Goal: Task Accomplishment & Management: Manage account settings

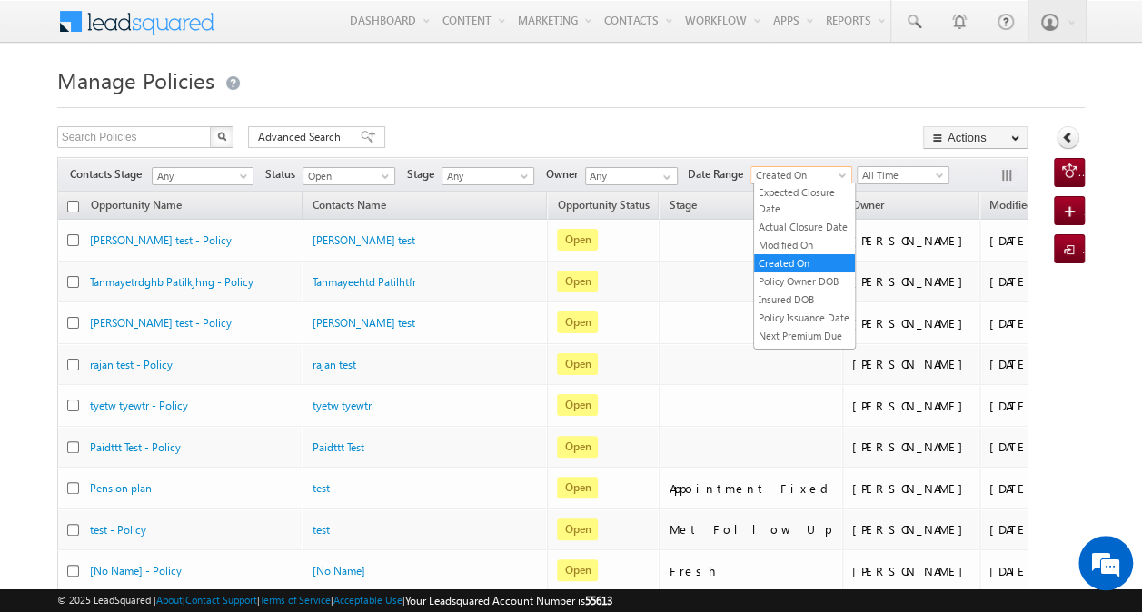
click at [844, 173] on span at bounding box center [844, 179] width 15 height 15
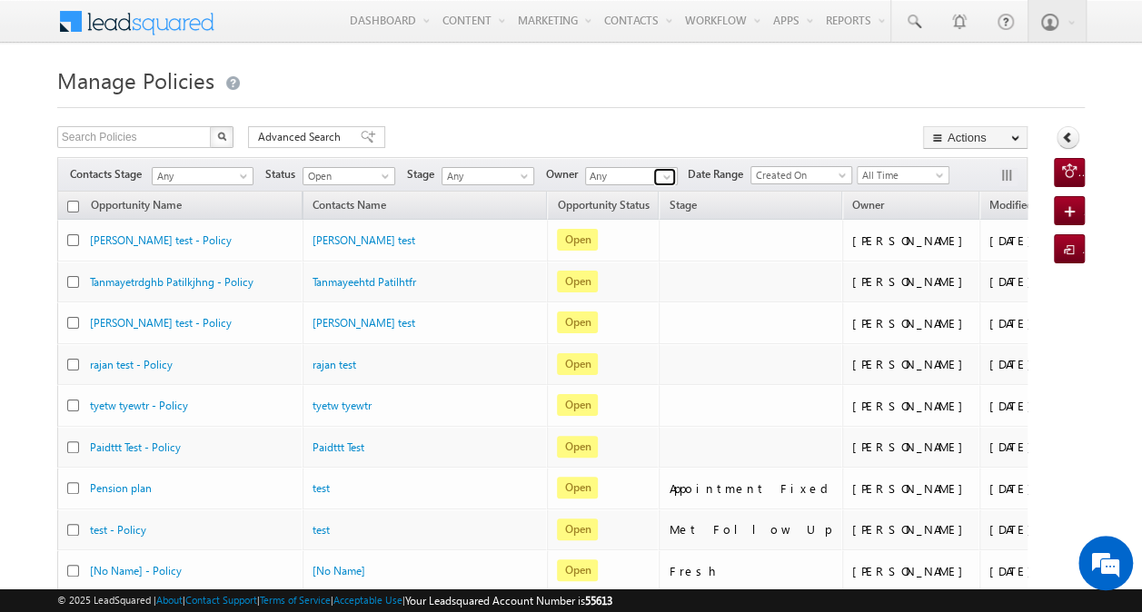
click at [655, 177] on link at bounding box center [664, 177] width 23 height 18
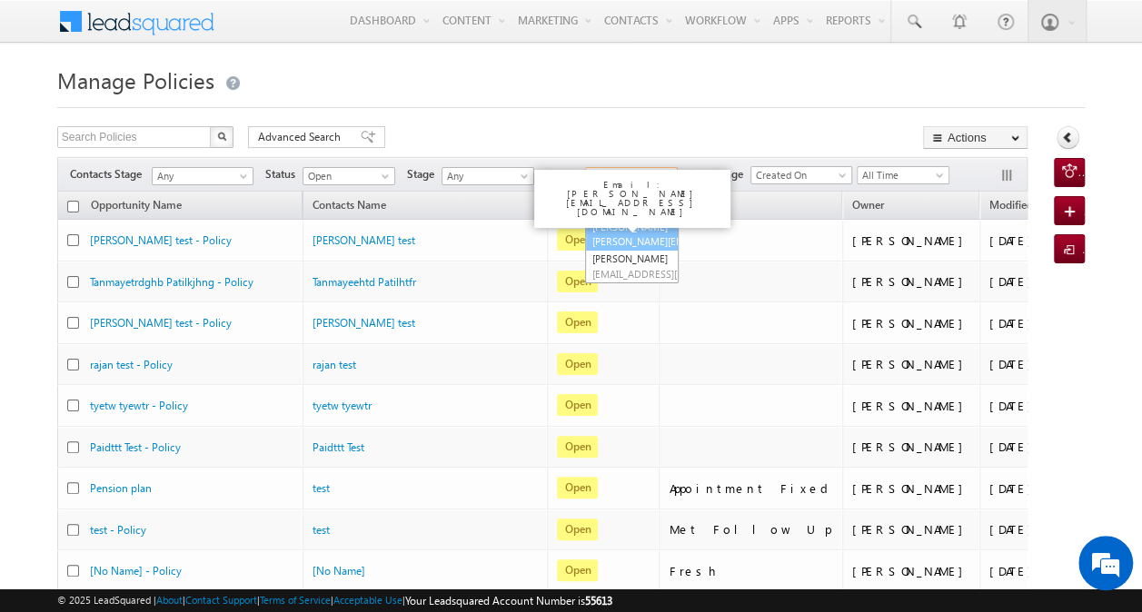
click at [641, 230] on link "shivani sharma Shivani.Sharma-v@adityabirlacapital.com" at bounding box center [632, 234] width 94 height 35
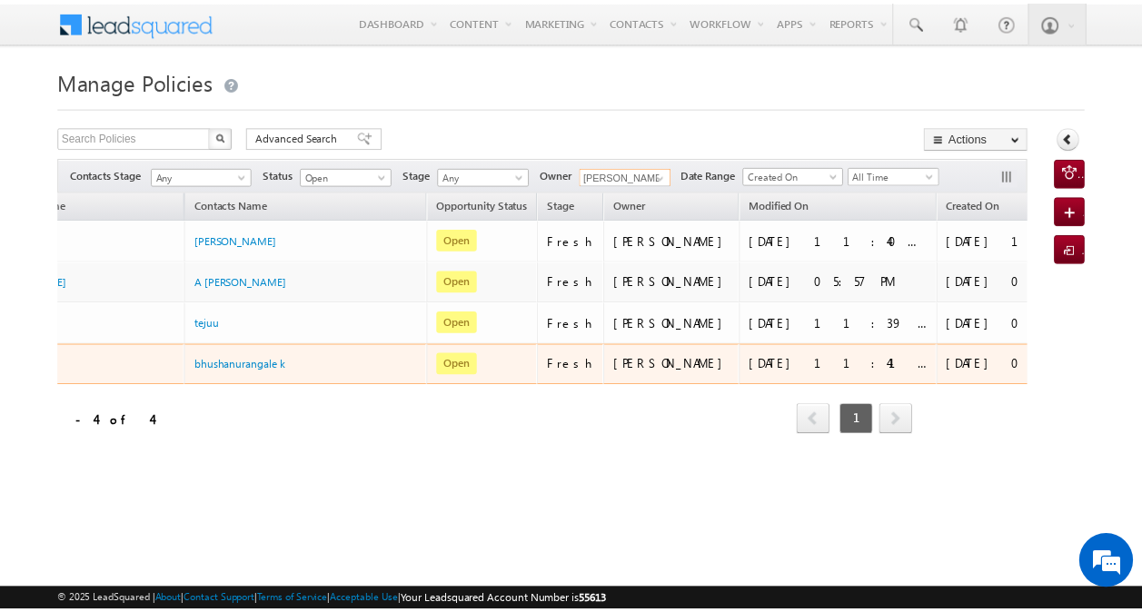
scroll to position [0, 138]
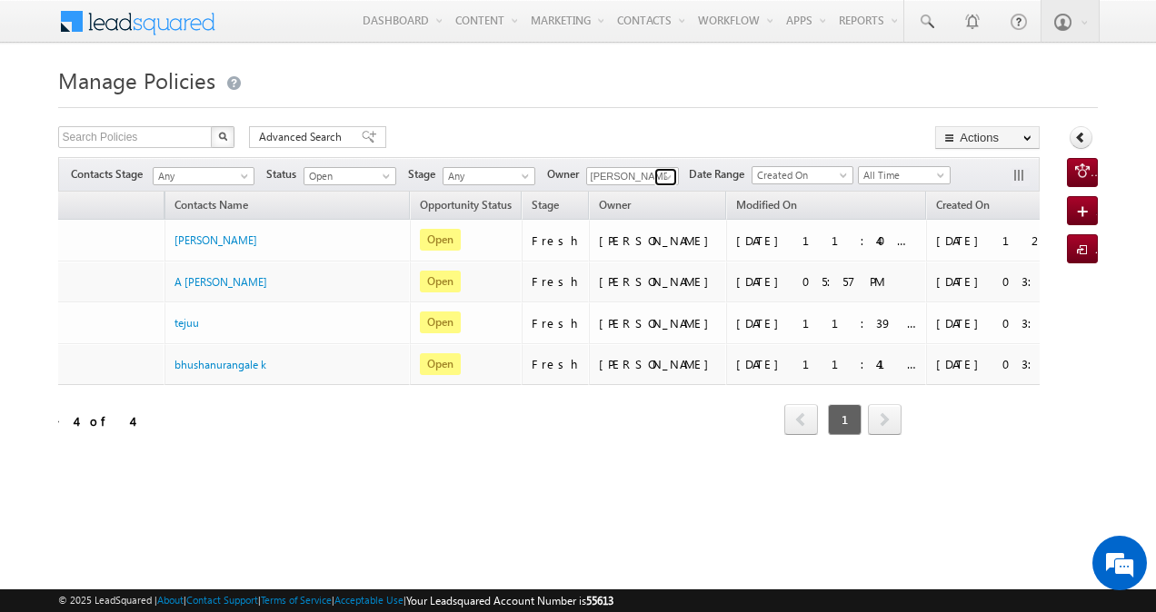
click at [670, 173] on span at bounding box center [668, 177] width 15 height 15
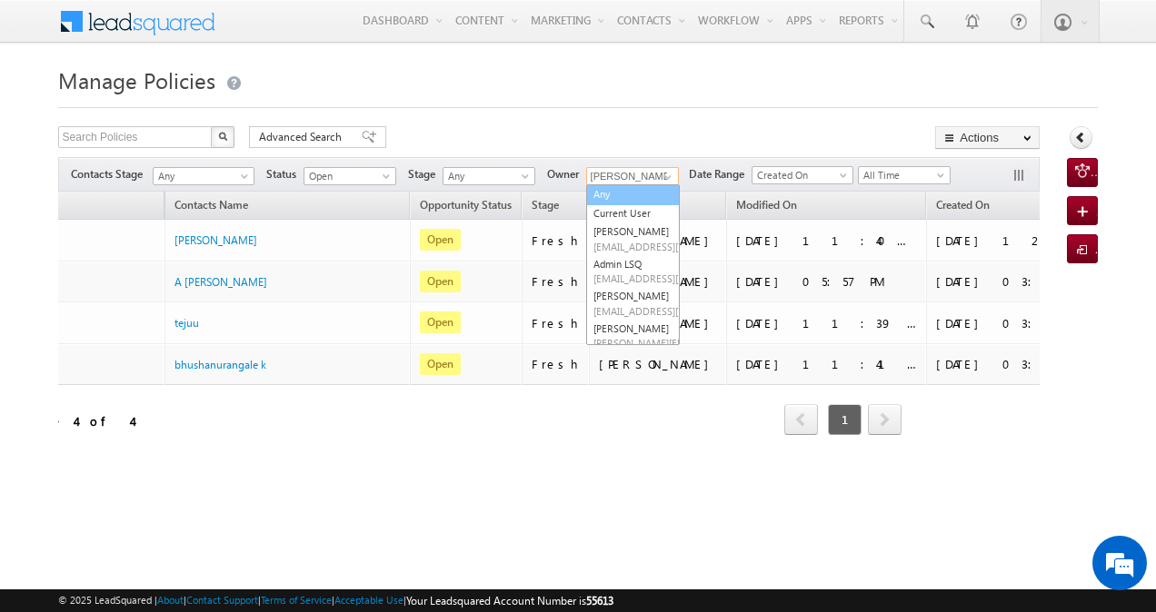
click at [635, 191] on link "Any" at bounding box center [633, 194] width 94 height 21
type input "Any"
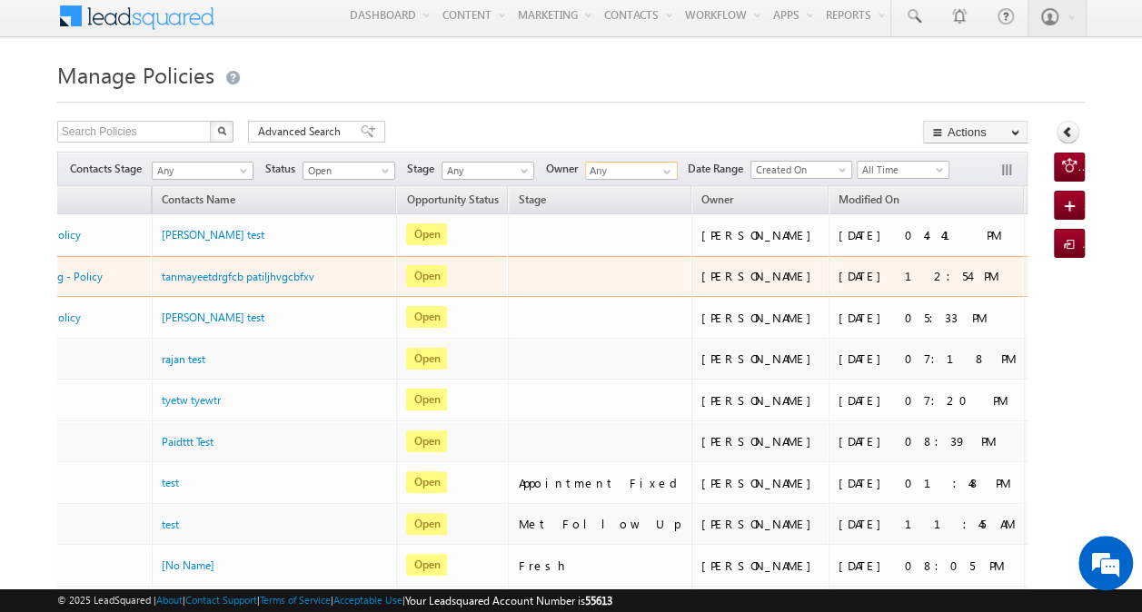
scroll to position [0, 0]
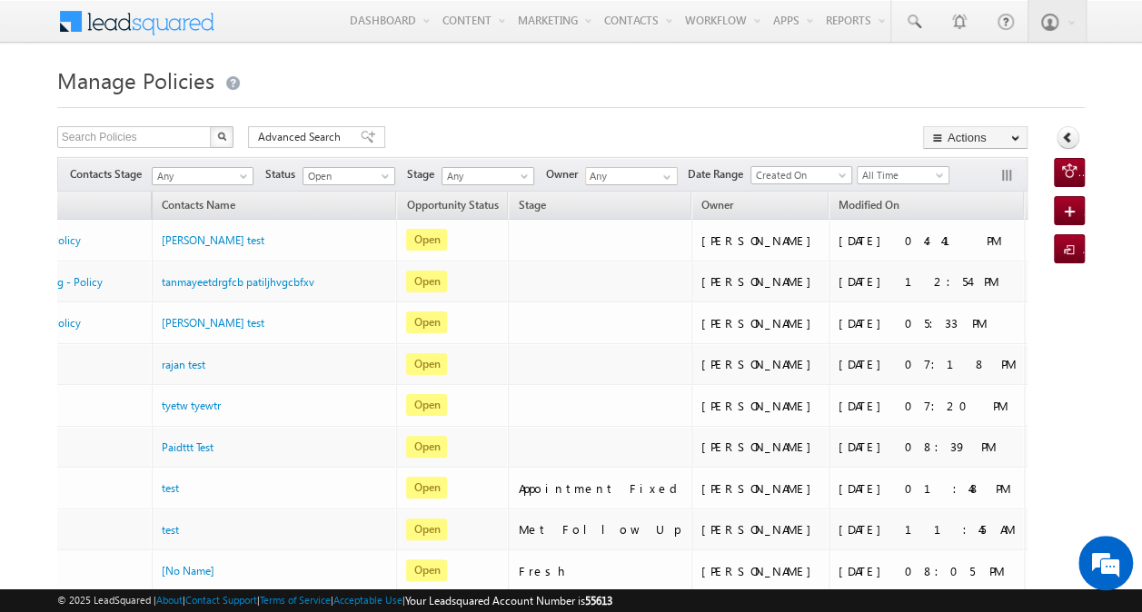
click at [1034, 207] on span "Created On" at bounding box center [1061, 205] width 54 height 14
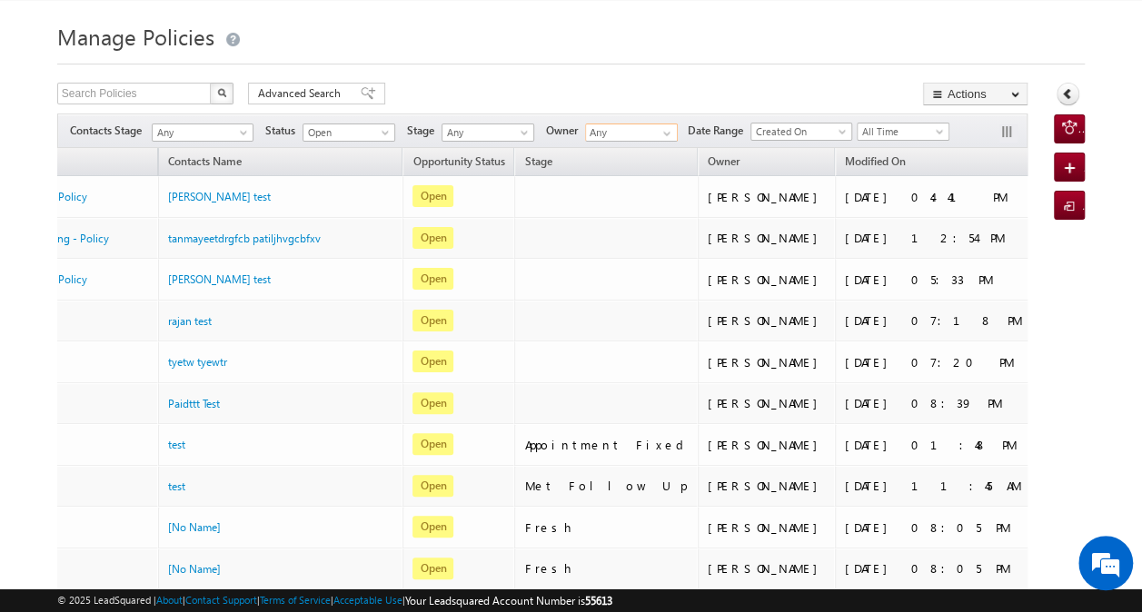
scroll to position [41, 0]
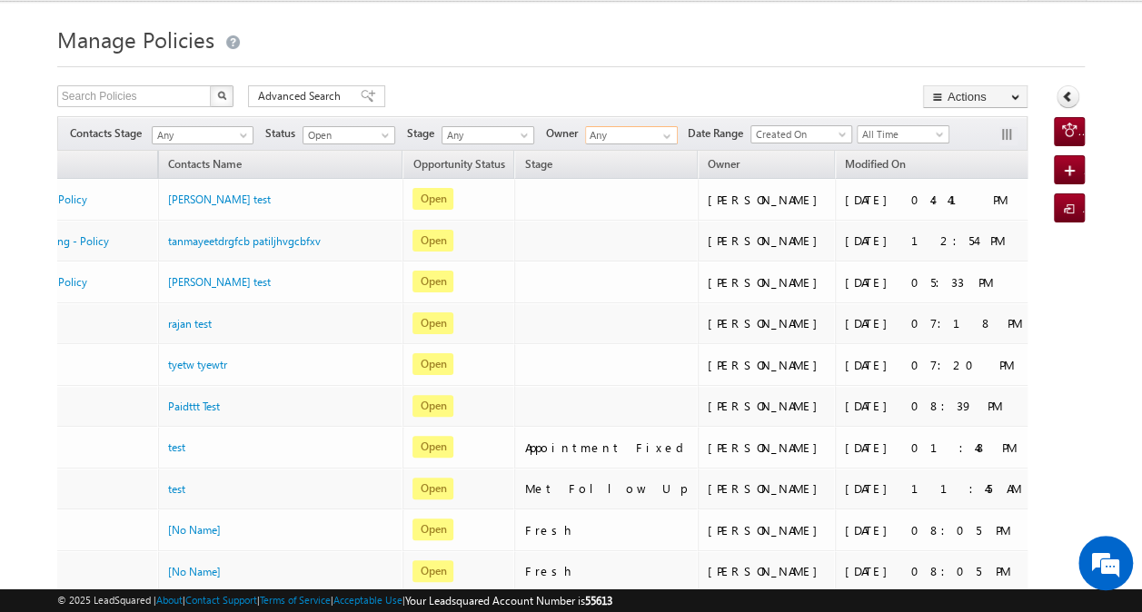
click at [1040, 165] on span "Created On" at bounding box center [1067, 164] width 54 height 14
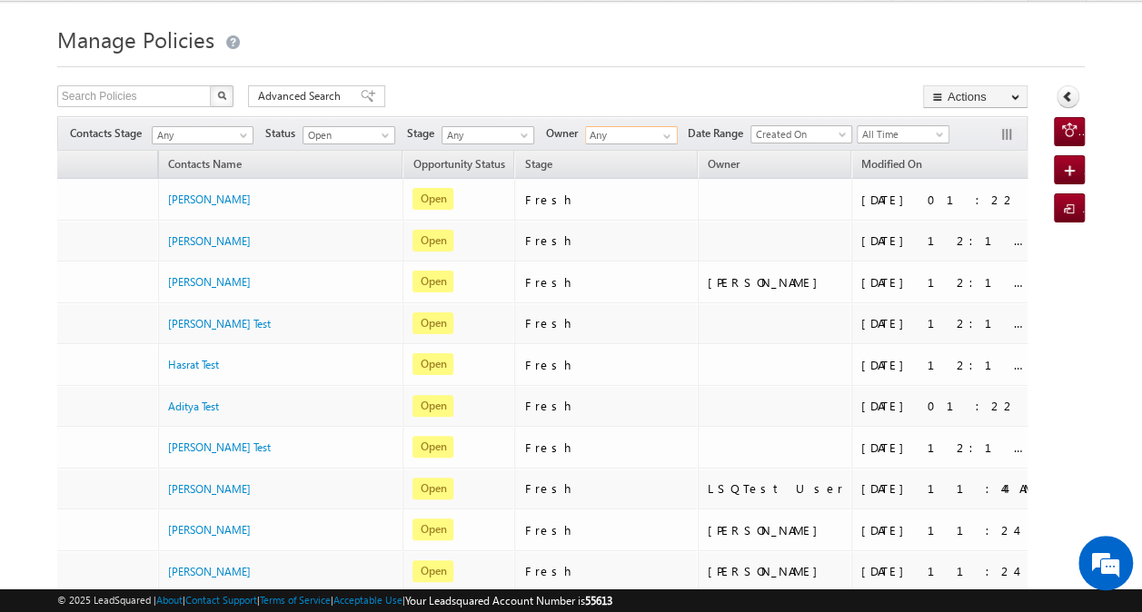
click at [1061, 165] on span "Created On" at bounding box center [1088, 165] width 54 height 14
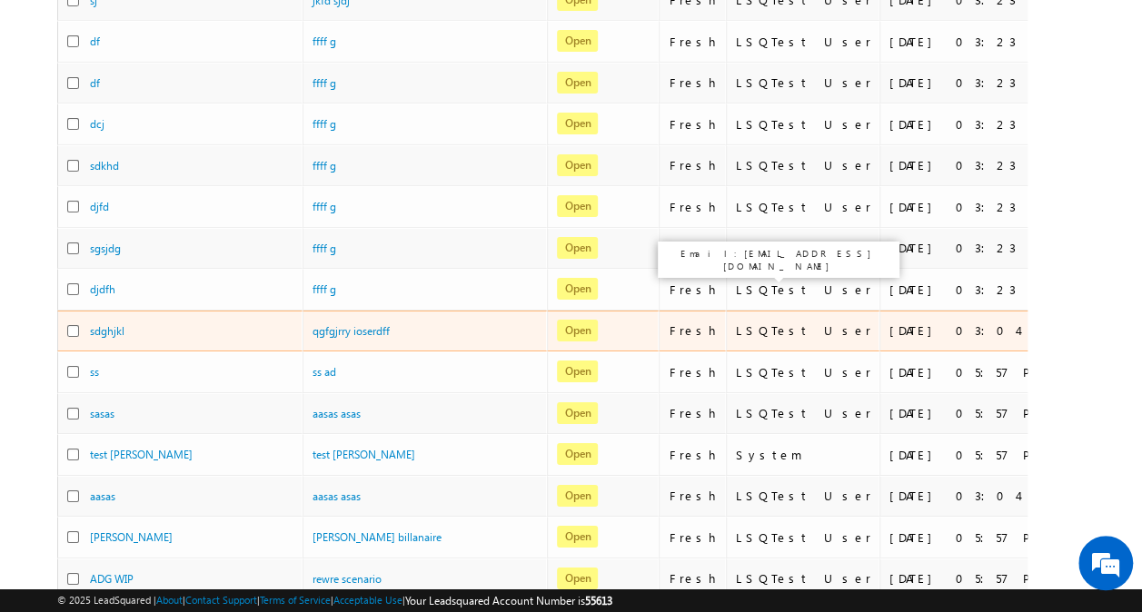
scroll to position [3094, 0]
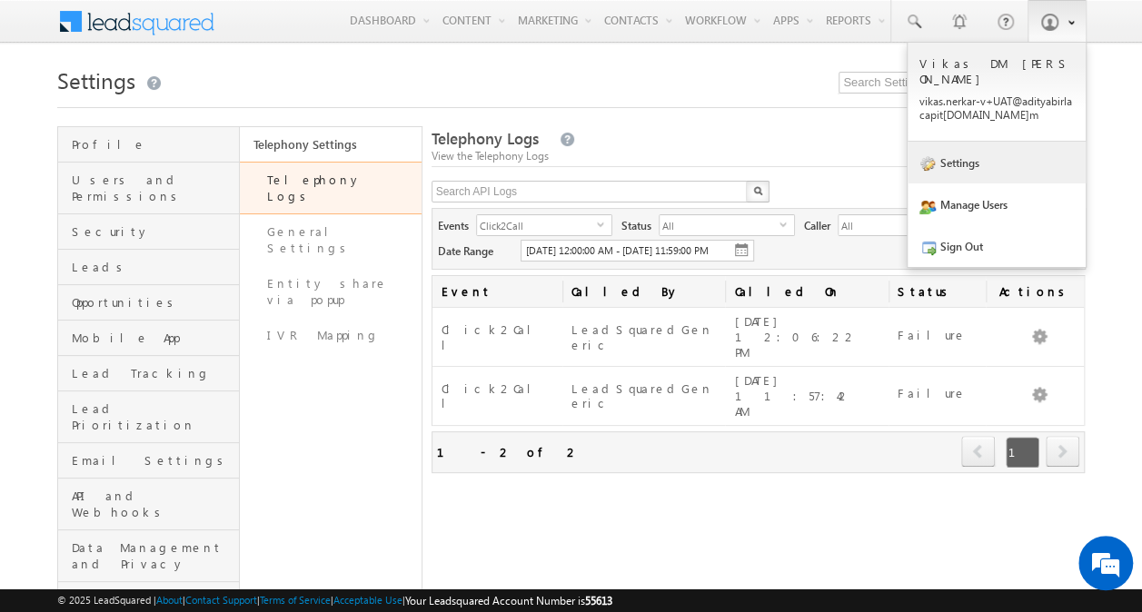
click at [996, 156] on link "Settings" at bounding box center [997, 163] width 178 height 42
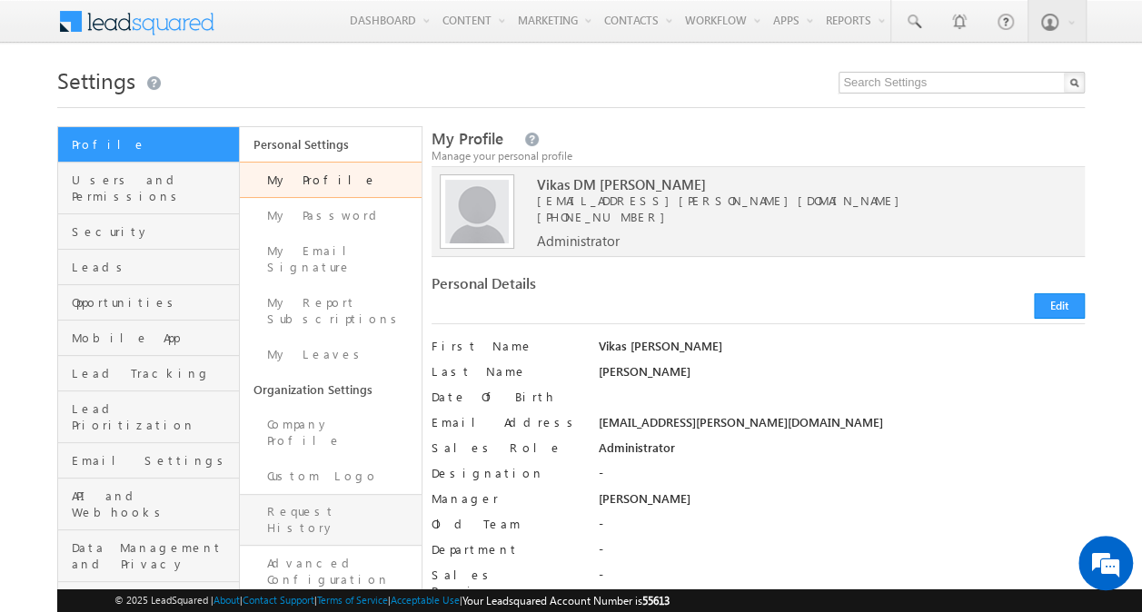
click at [329, 494] on link "Request History" at bounding box center [331, 520] width 182 height 52
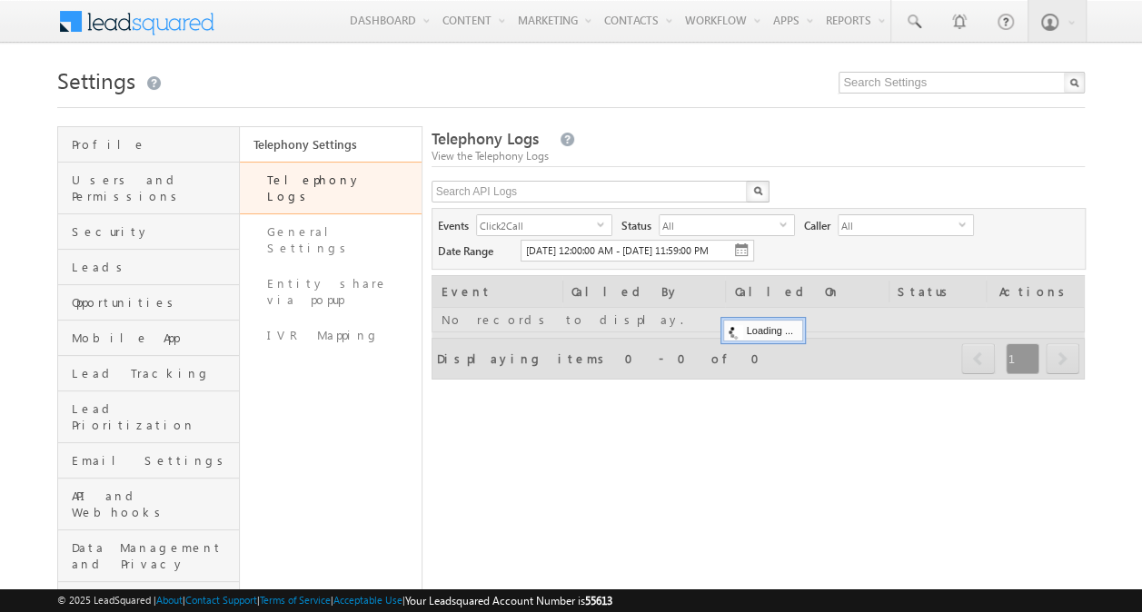
click at [360, 186] on link "Telephony Logs" at bounding box center [331, 188] width 182 height 53
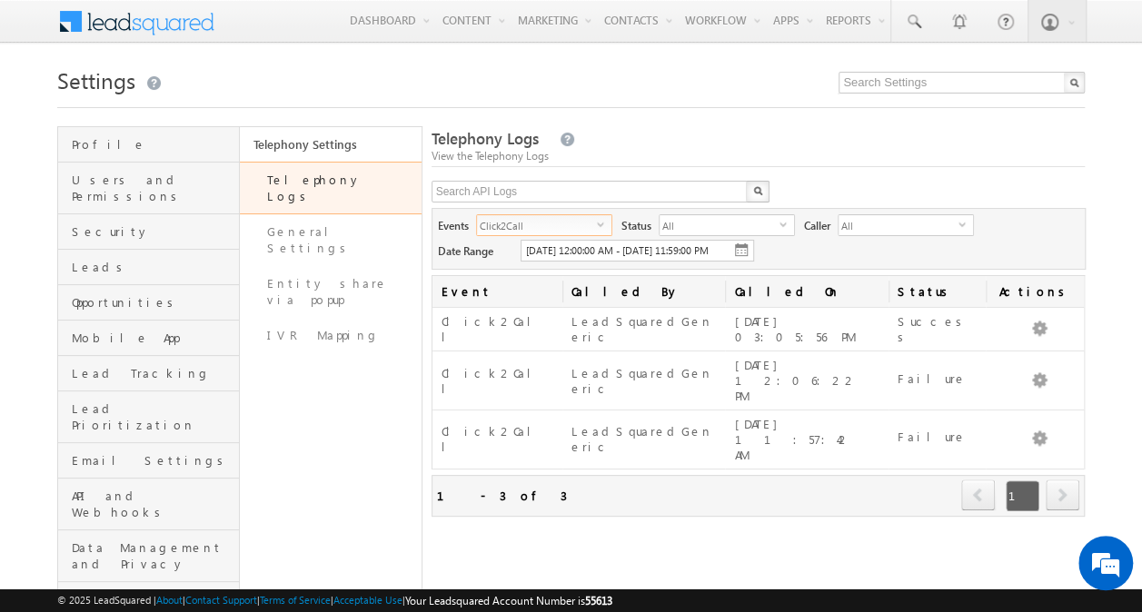
click at [606, 223] on span "select" at bounding box center [604, 224] width 15 height 8
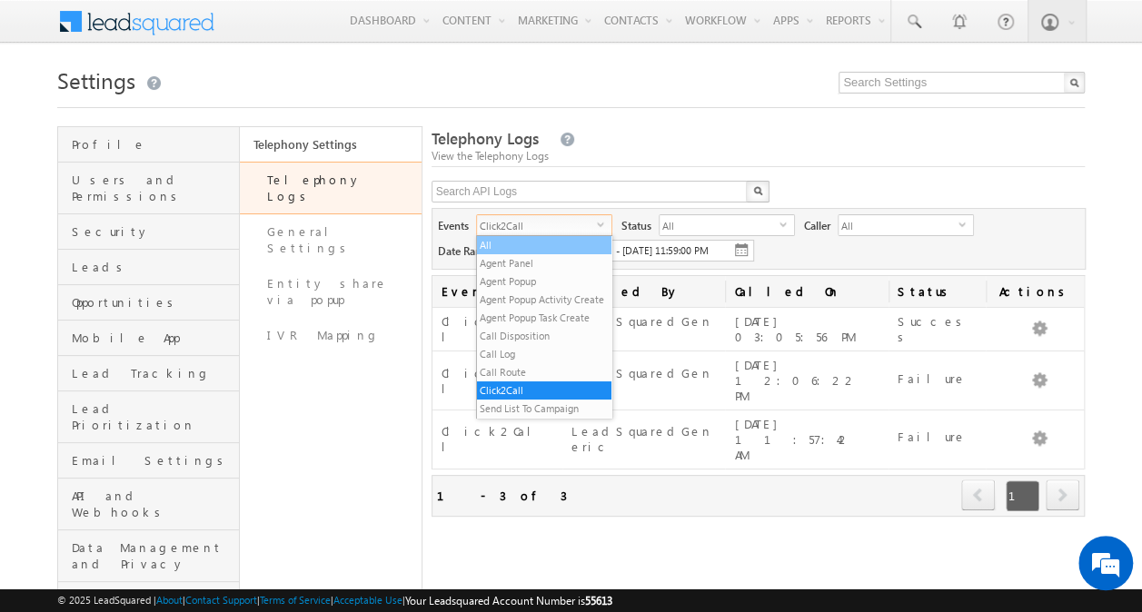
click at [556, 246] on li "All" at bounding box center [544, 245] width 134 height 18
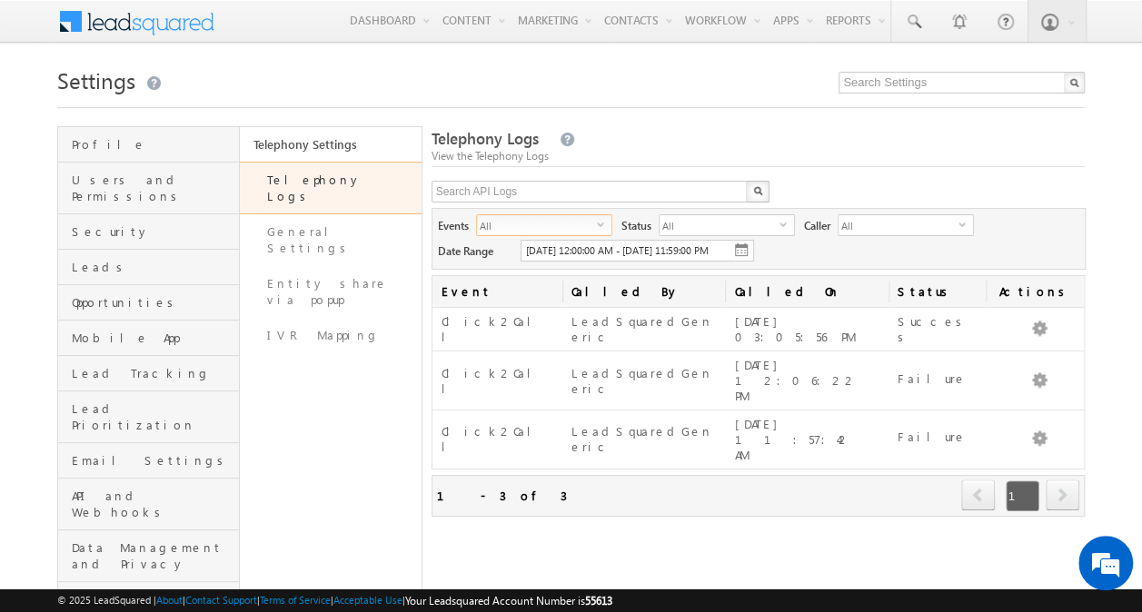
click at [597, 225] on span "select" at bounding box center [604, 224] width 15 height 8
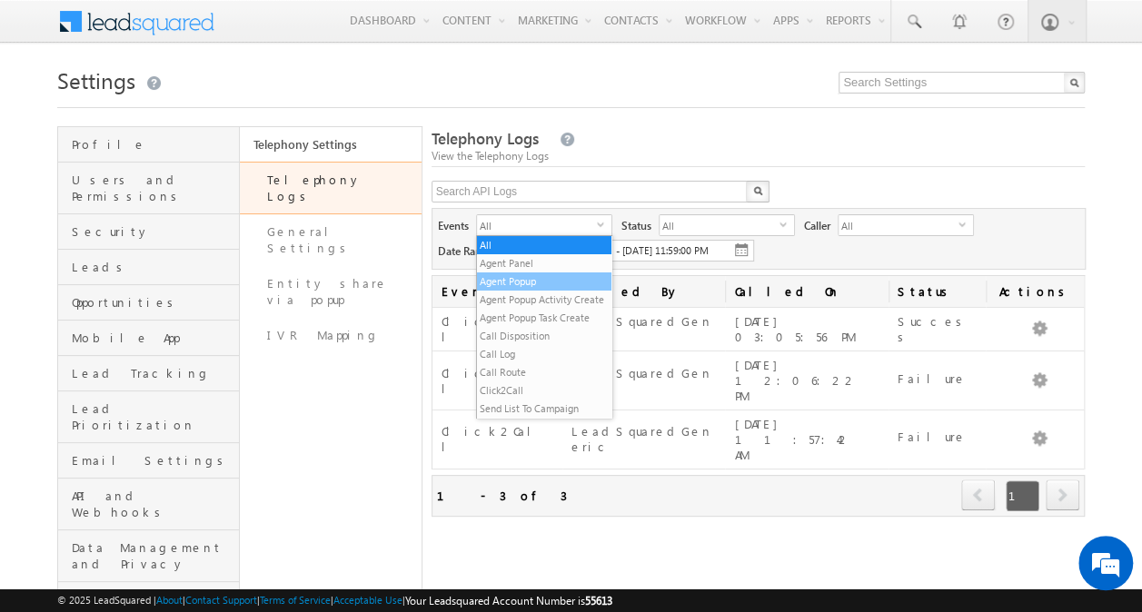
click at [551, 279] on li "Agent Popup" at bounding box center [544, 282] width 134 height 18
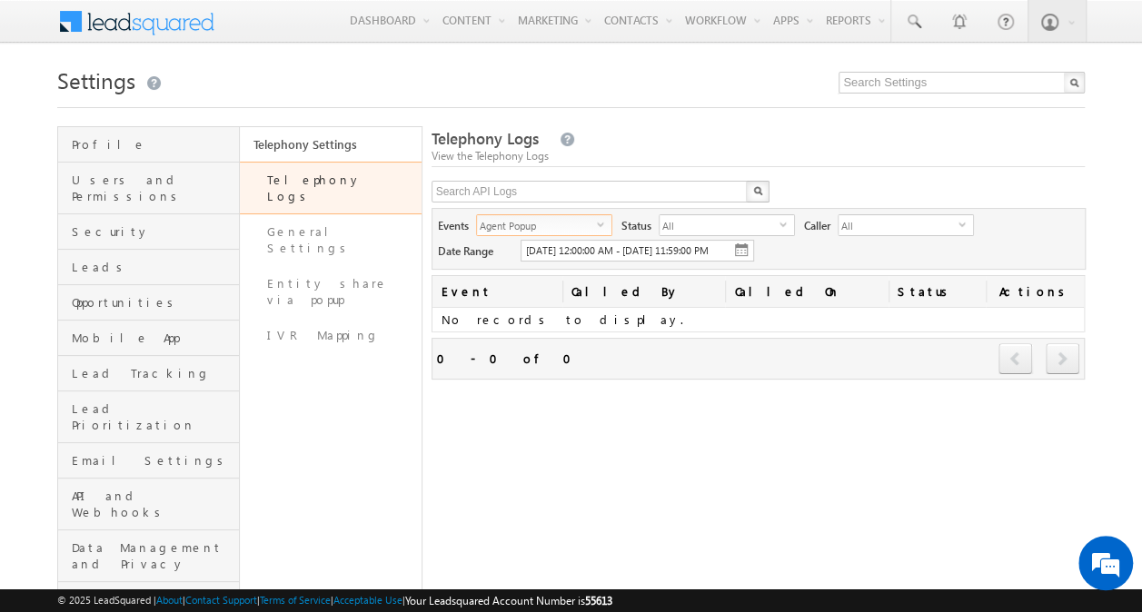
click at [599, 228] on span "select" at bounding box center [604, 230] width 15 height 31
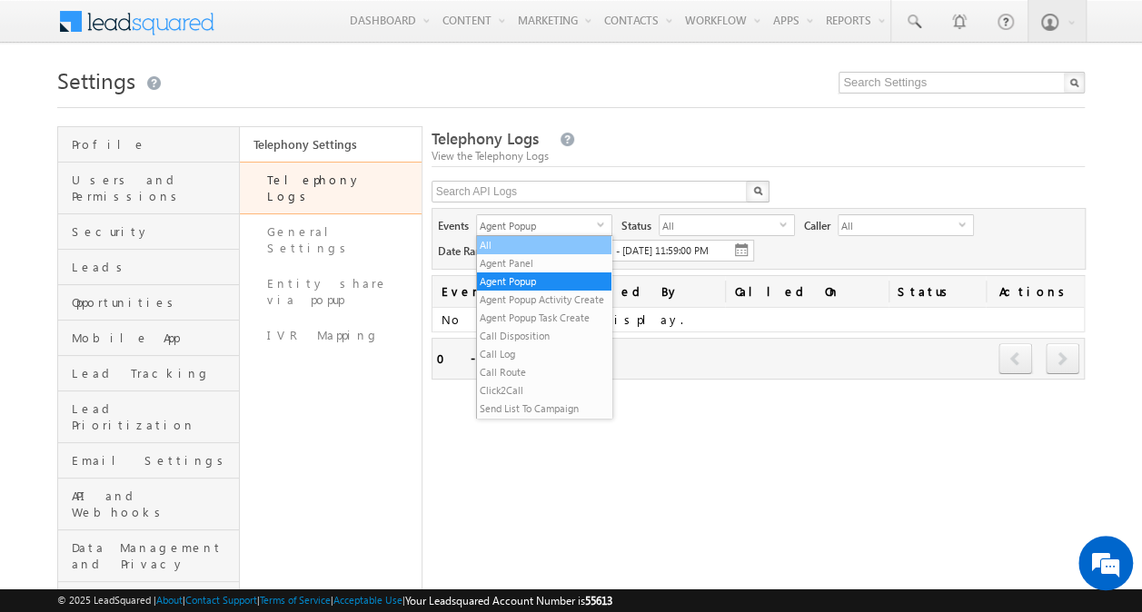
click at [561, 248] on li "All" at bounding box center [544, 245] width 134 height 18
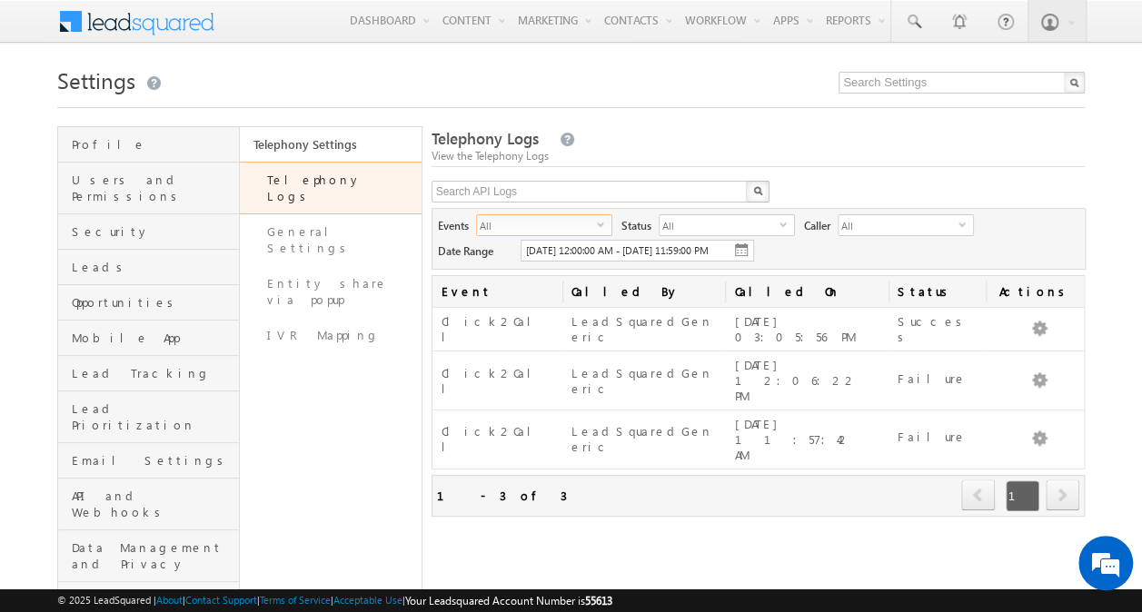
click at [591, 222] on span "All" at bounding box center [537, 225] width 120 height 20
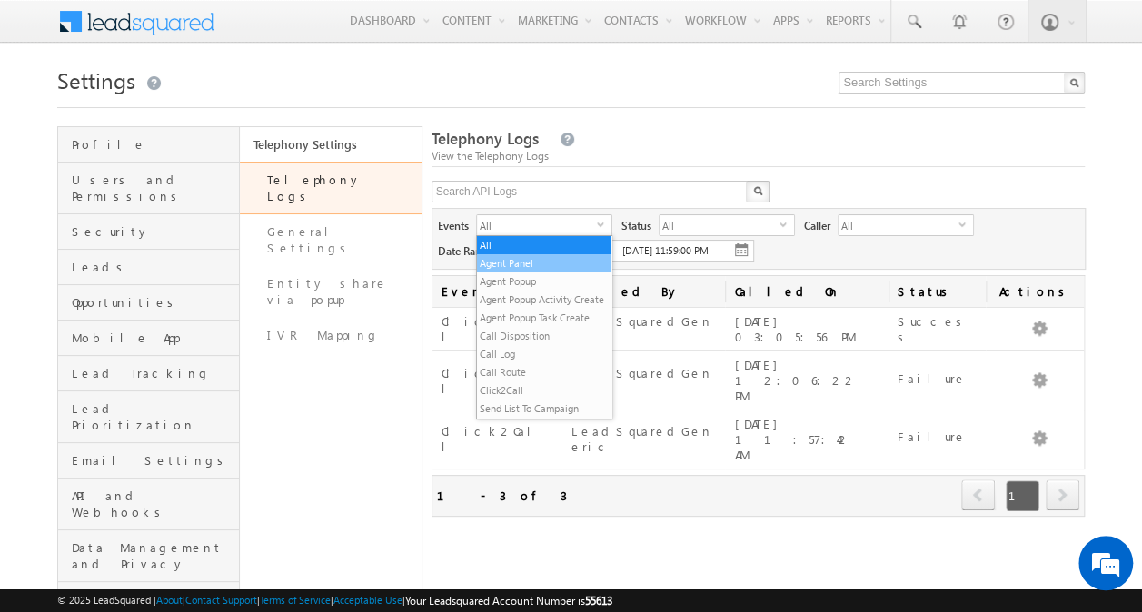
click at [561, 258] on li "Agent Panel" at bounding box center [544, 263] width 134 height 18
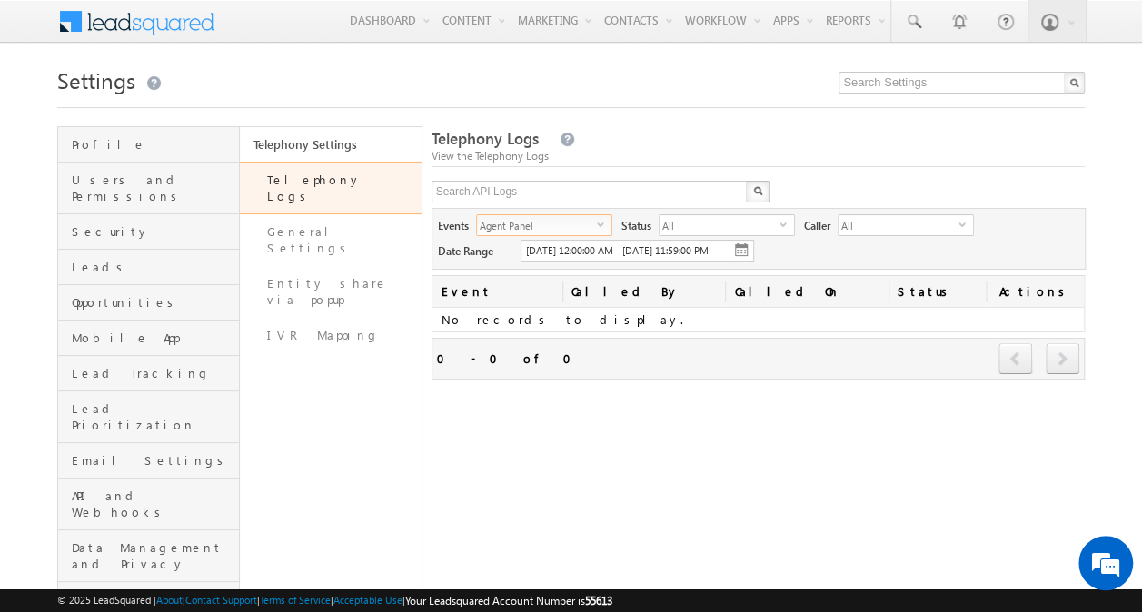
click at [591, 234] on span "Agent Panel" at bounding box center [537, 225] width 120 height 20
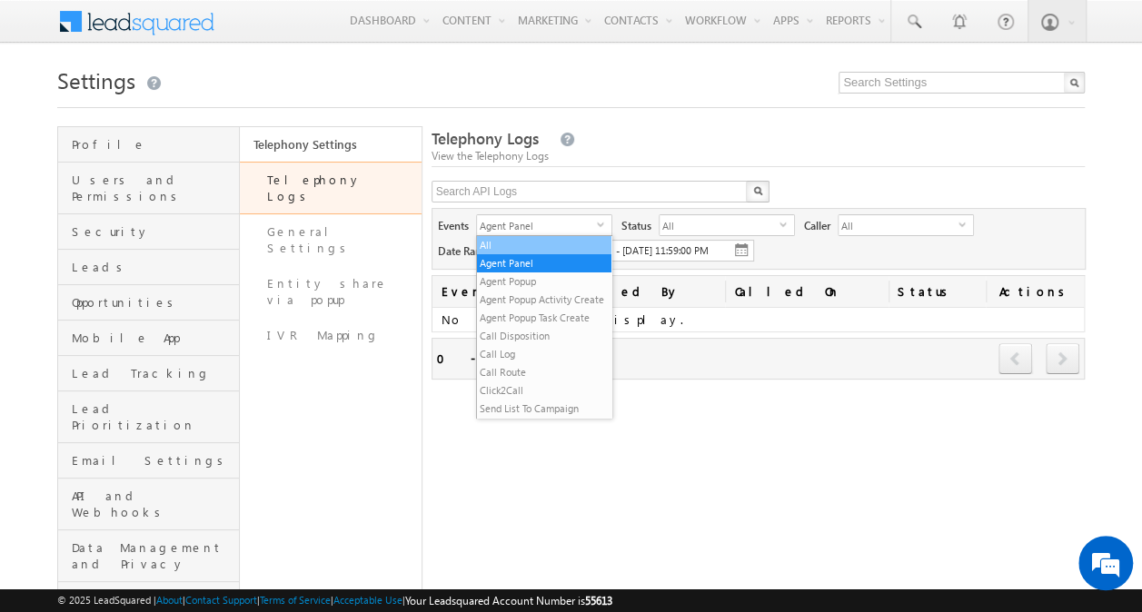
click at [544, 249] on li "All" at bounding box center [544, 245] width 134 height 18
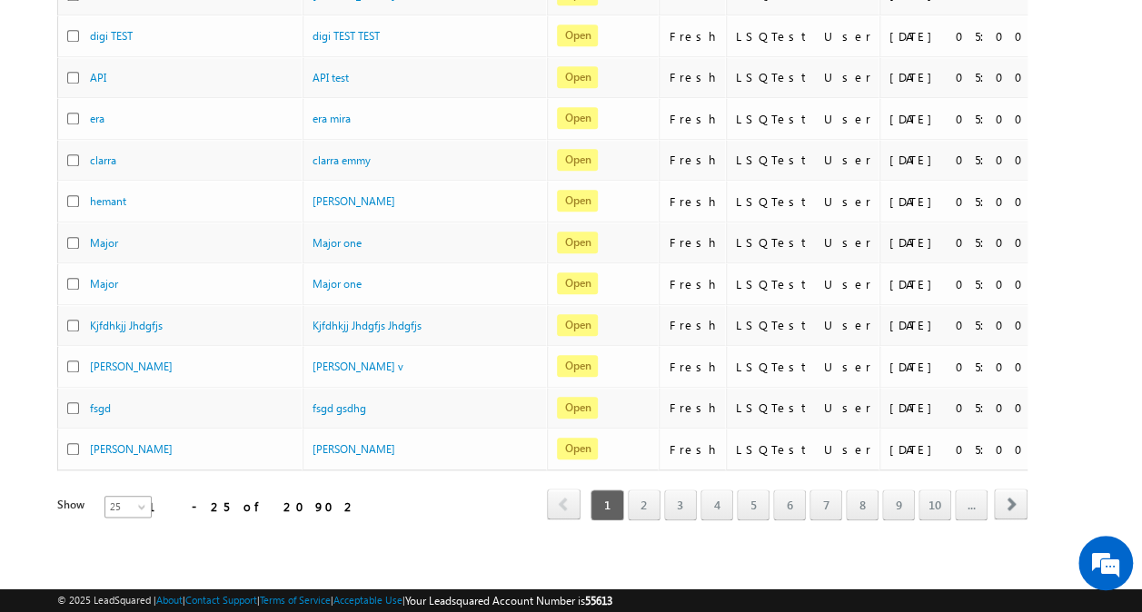
click at [120, 499] on span "25" at bounding box center [129, 507] width 48 height 16
click at [112, 574] on link "200" at bounding box center [117, 582] width 46 height 16
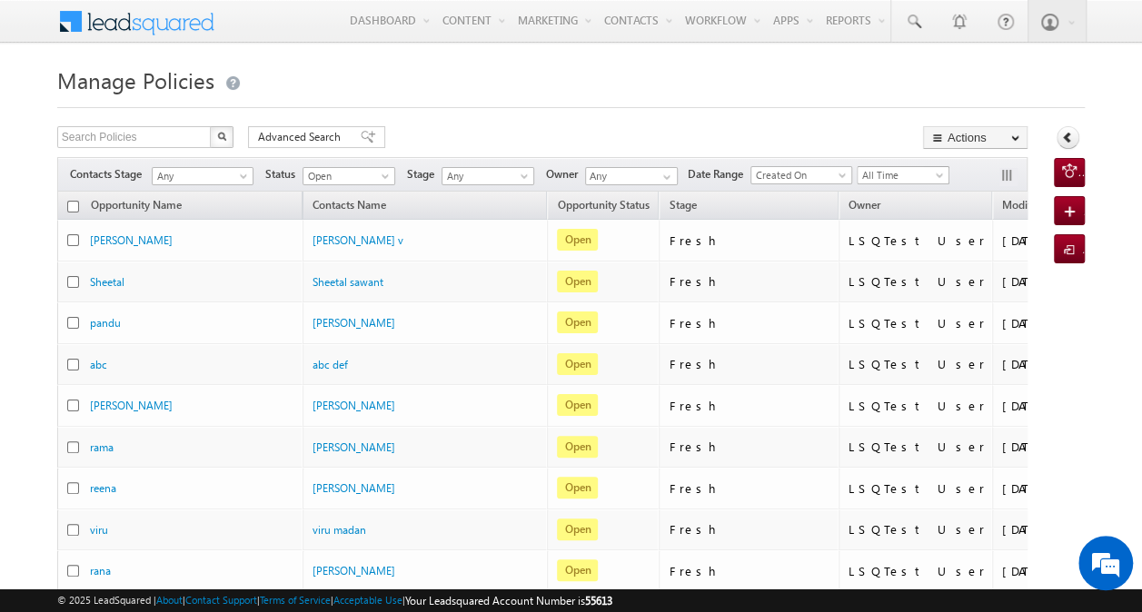
click at [940, 169] on span "All Time" at bounding box center [901, 175] width 86 height 16
click at [905, 286] on link "This Week" at bounding box center [906, 291] width 92 height 16
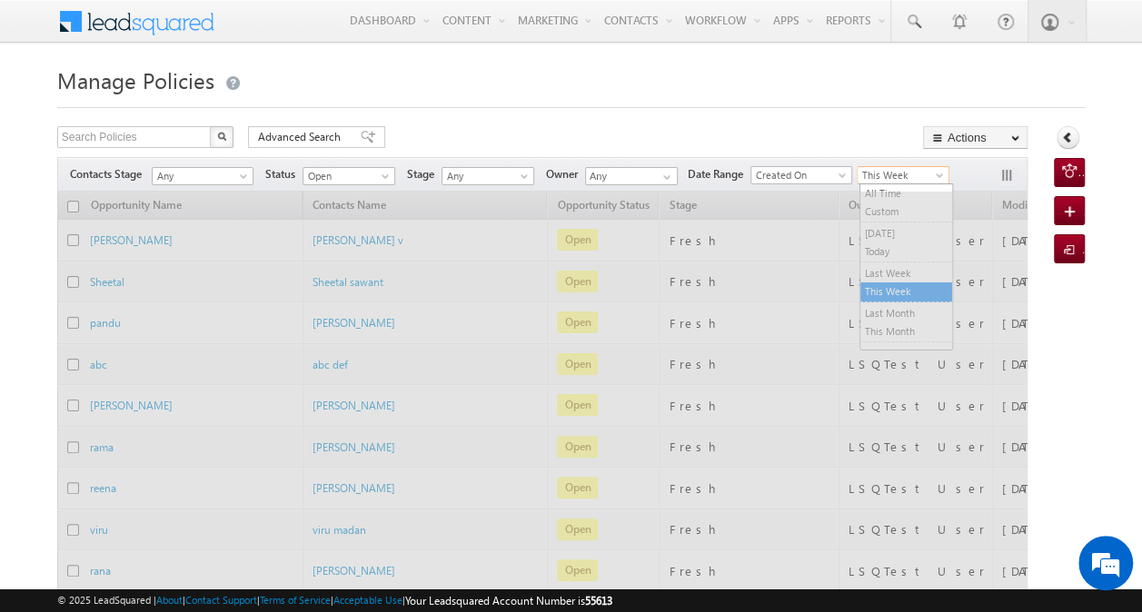
click at [921, 171] on span "This Week" at bounding box center [901, 175] width 86 height 16
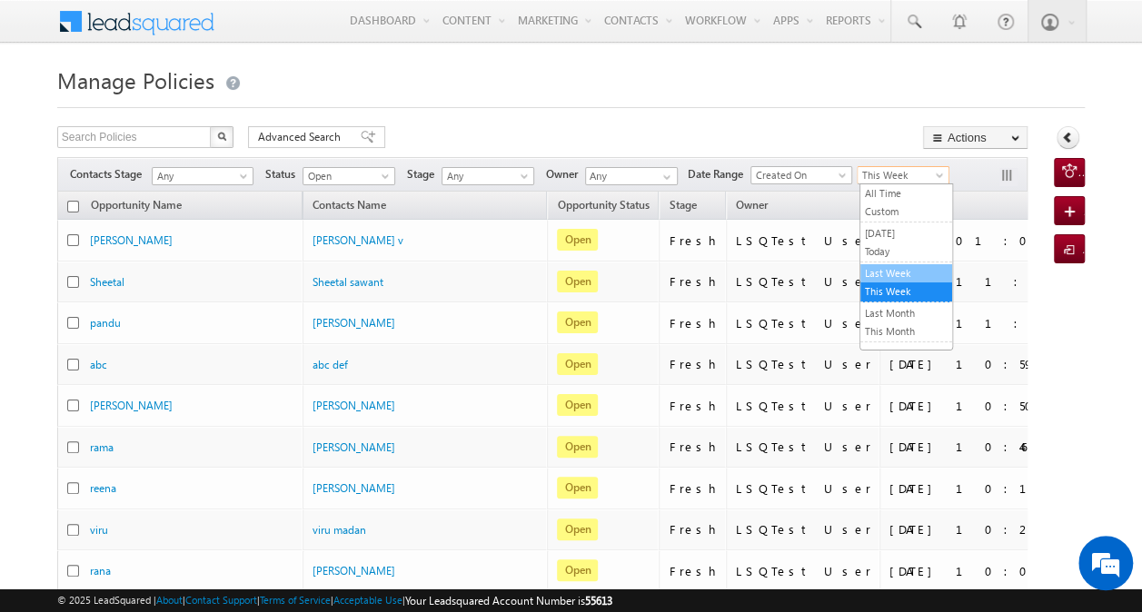
click at [906, 271] on link "Last Week" at bounding box center [906, 273] width 92 height 16
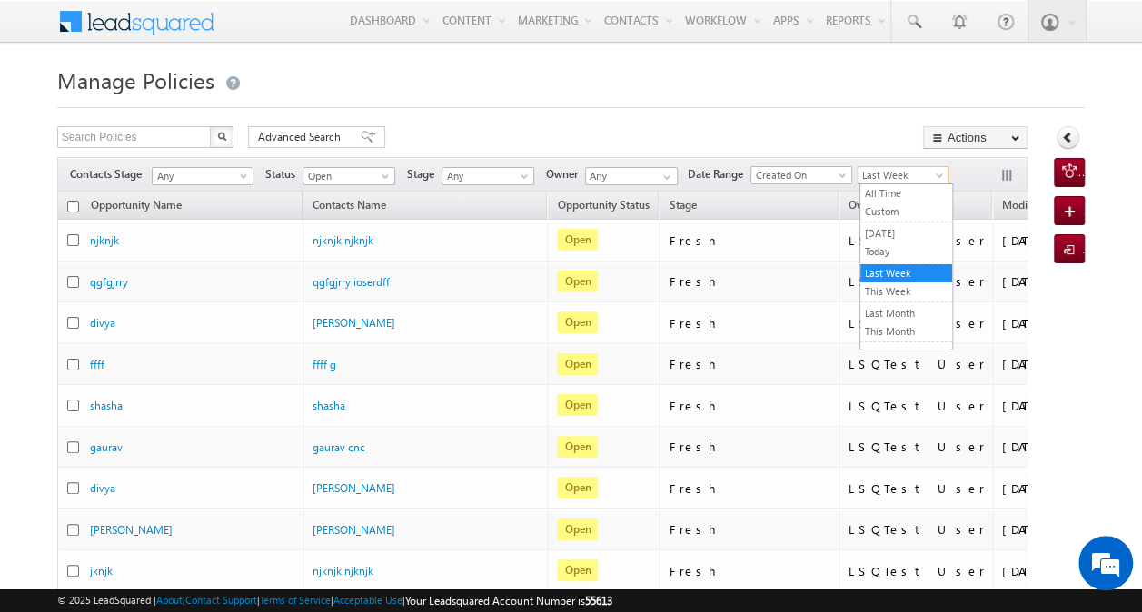
click at [899, 173] on span "Last Week" at bounding box center [901, 175] width 86 height 16
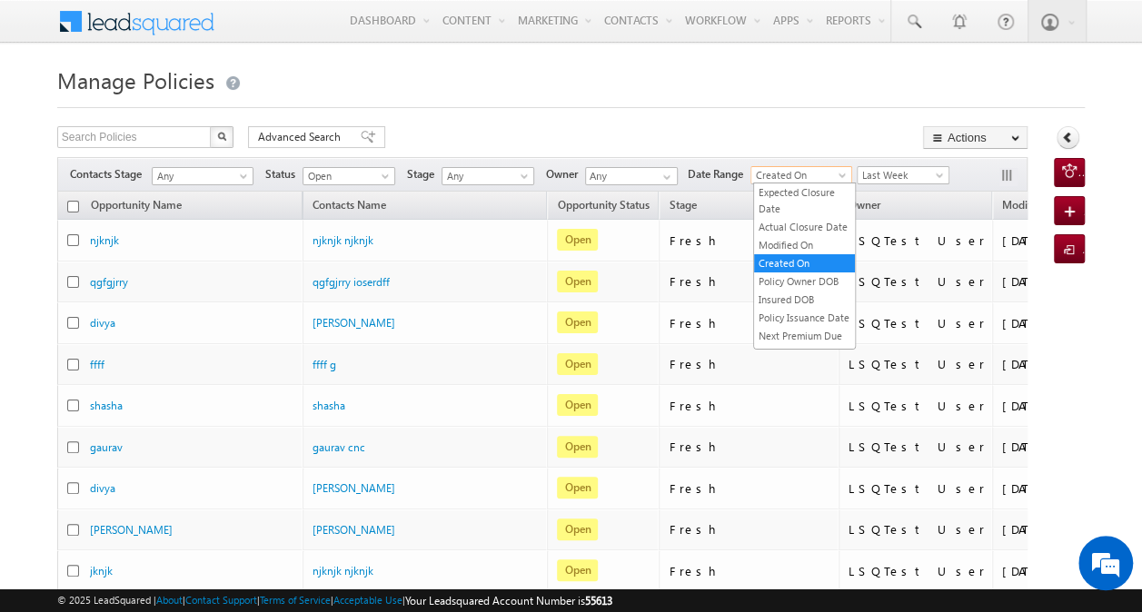
click at [822, 173] on span "Created On" at bounding box center [798, 175] width 94 height 16
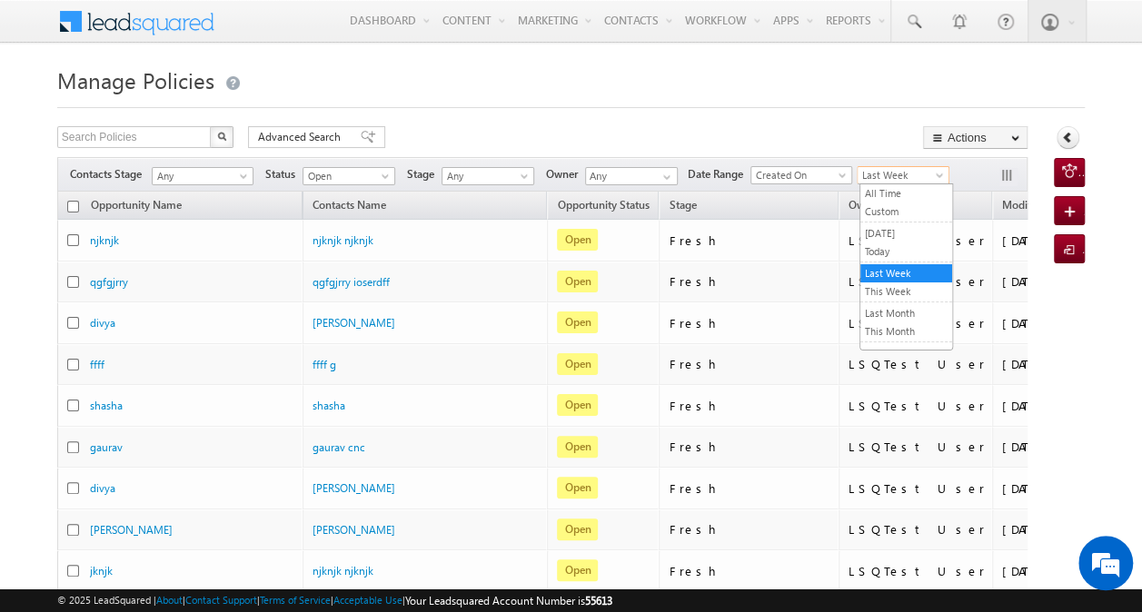
click at [895, 169] on span "Last Week" at bounding box center [901, 175] width 86 height 16
click at [889, 205] on link "Custom" at bounding box center [906, 212] width 92 height 16
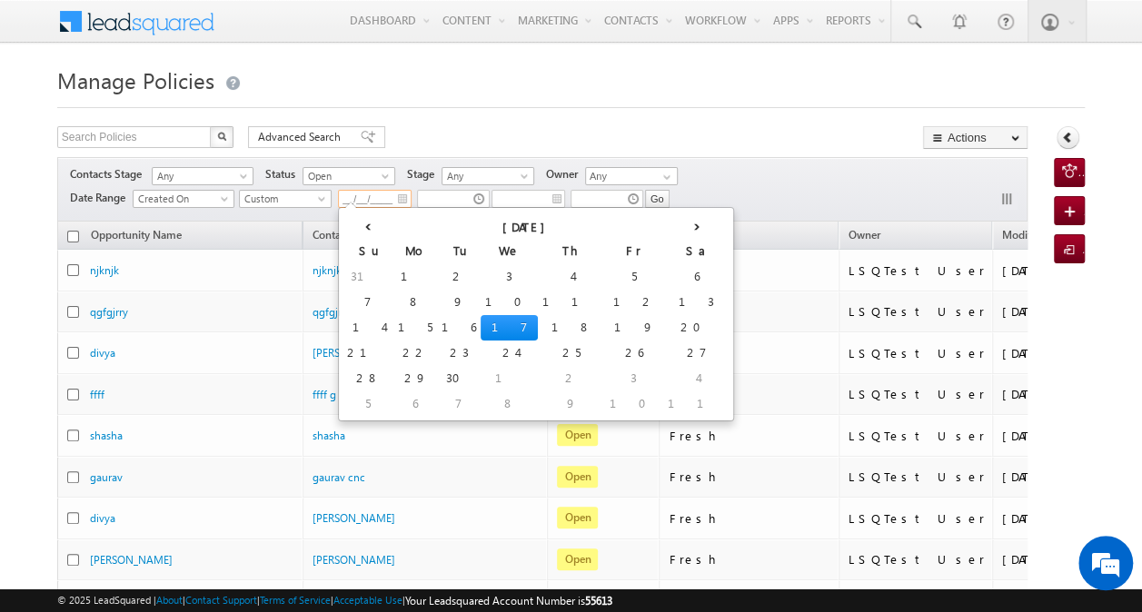
click at [377, 192] on input "__/__/____" at bounding box center [375, 199] width 74 height 18
click at [437, 301] on td "9" at bounding box center [459, 302] width 44 height 25
type input "09/09/2025"
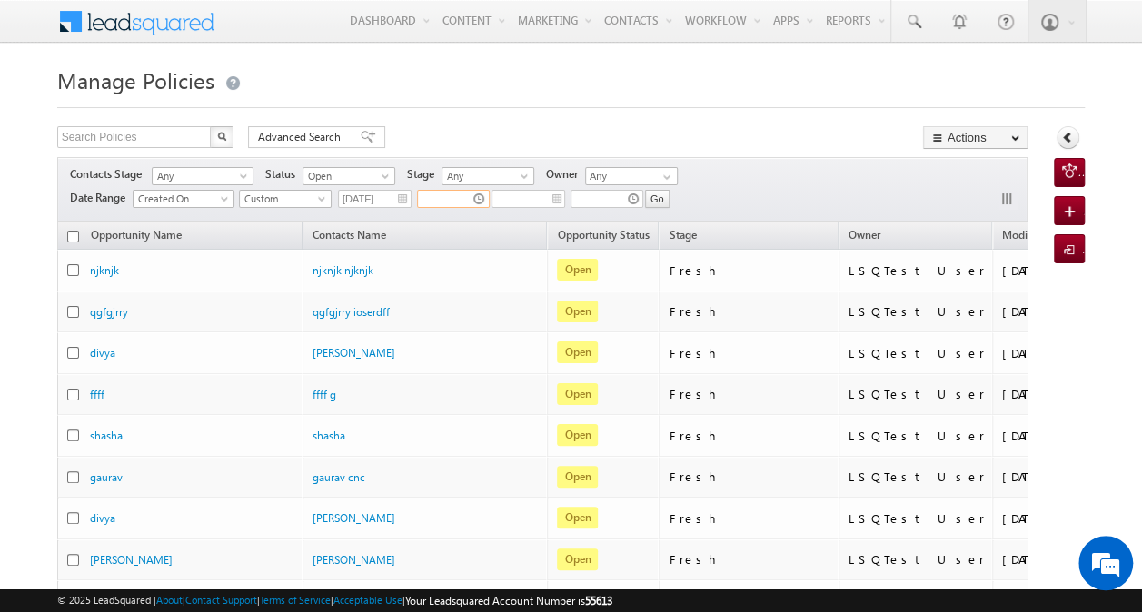
click at [447, 200] on input "text" at bounding box center [453, 199] width 73 height 18
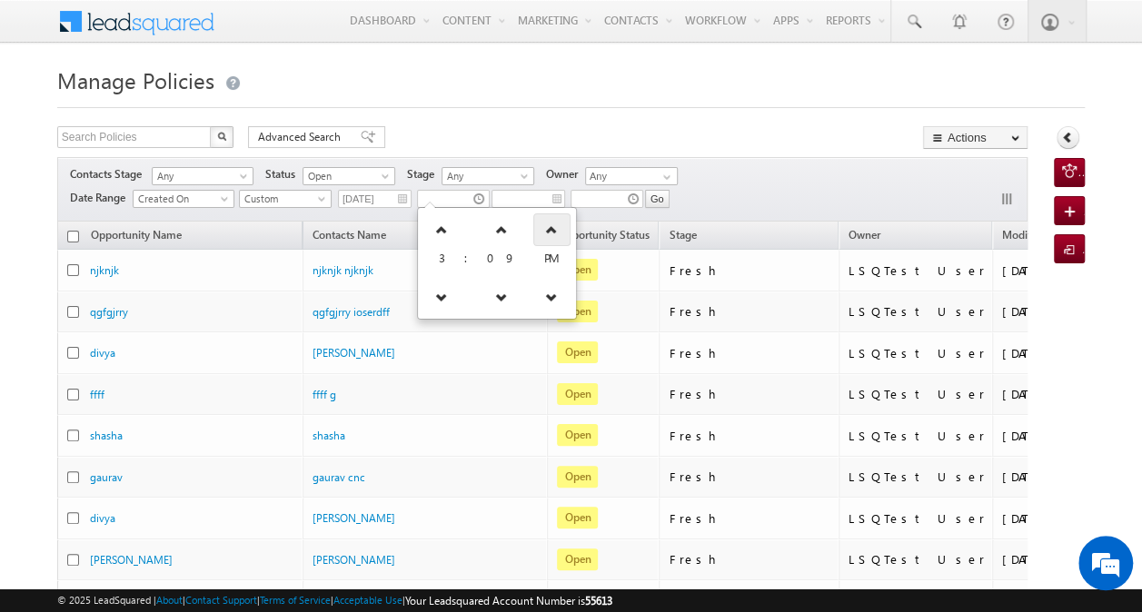
click at [545, 225] on icon at bounding box center [551, 229] width 13 height 13
type input "03:09 AM"
click at [548, 138] on div "Search Policies X 70 results found Advanced Search Advanced search results Acti…" at bounding box center [542, 139] width 970 height 26
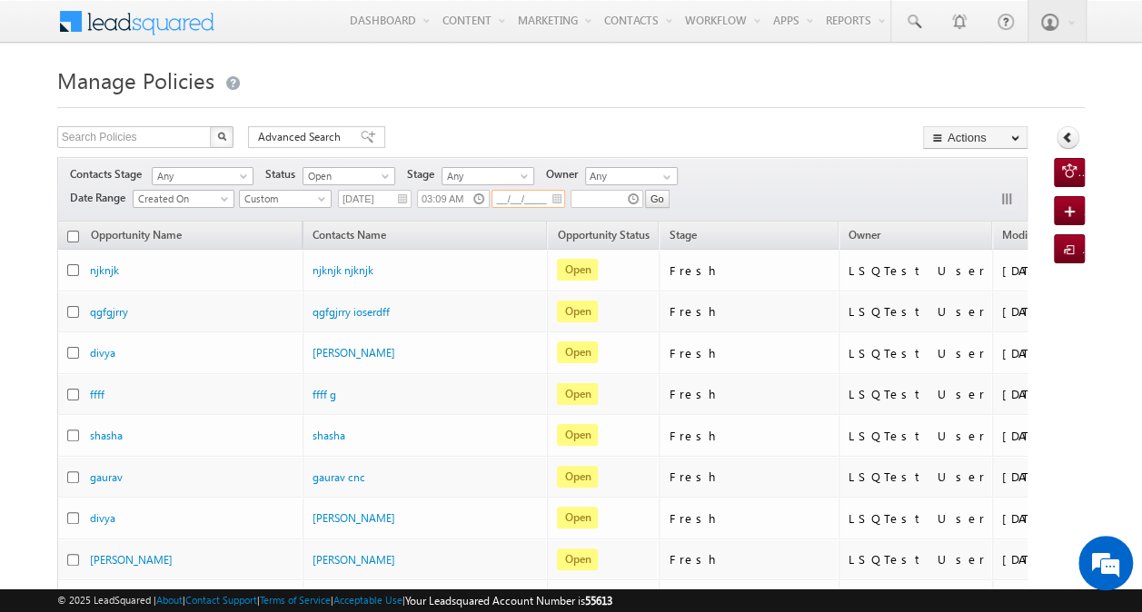
click at [520, 194] on input "__/__/____" at bounding box center [529, 199] width 74 height 18
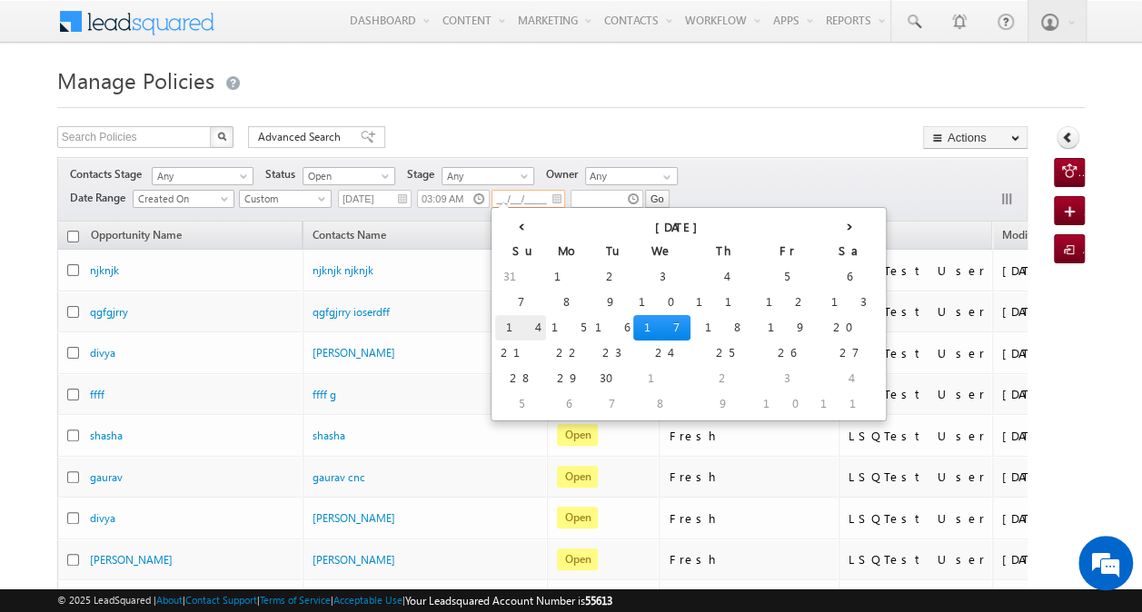
click at [507, 319] on td "14" at bounding box center [520, 327] width 51 height 25
type input "09/14/2025"
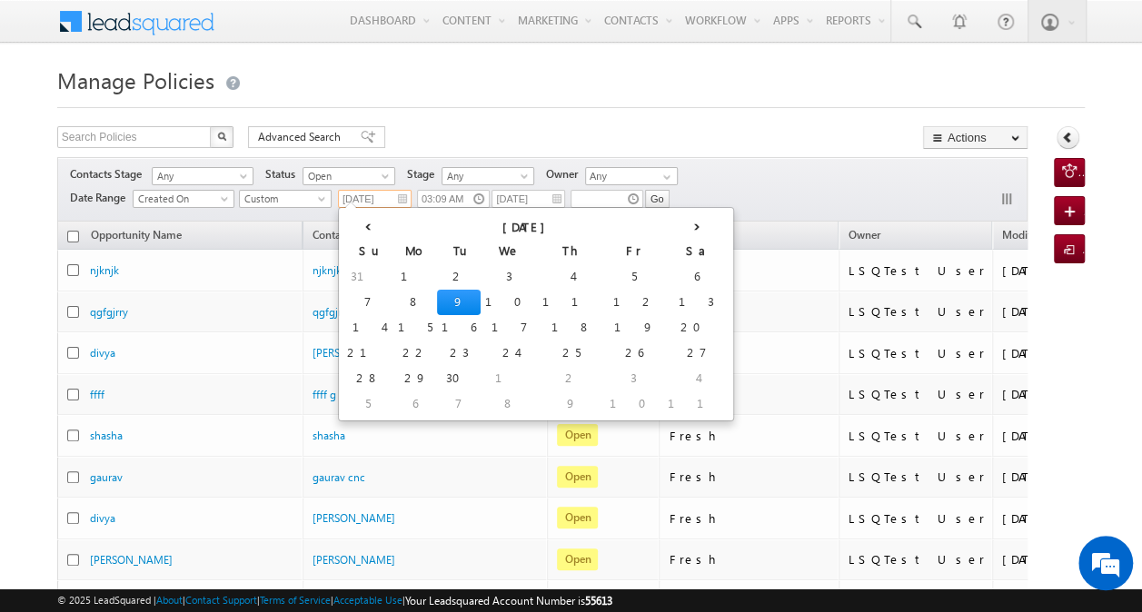
click at [376, 194] on input "09/09/2025" at bounding box center [375, 199] width 74 height 18
click at [481, 276] on td "3" at bounding box center [509, 276] width 57 height 25
type input "09/03/2025"
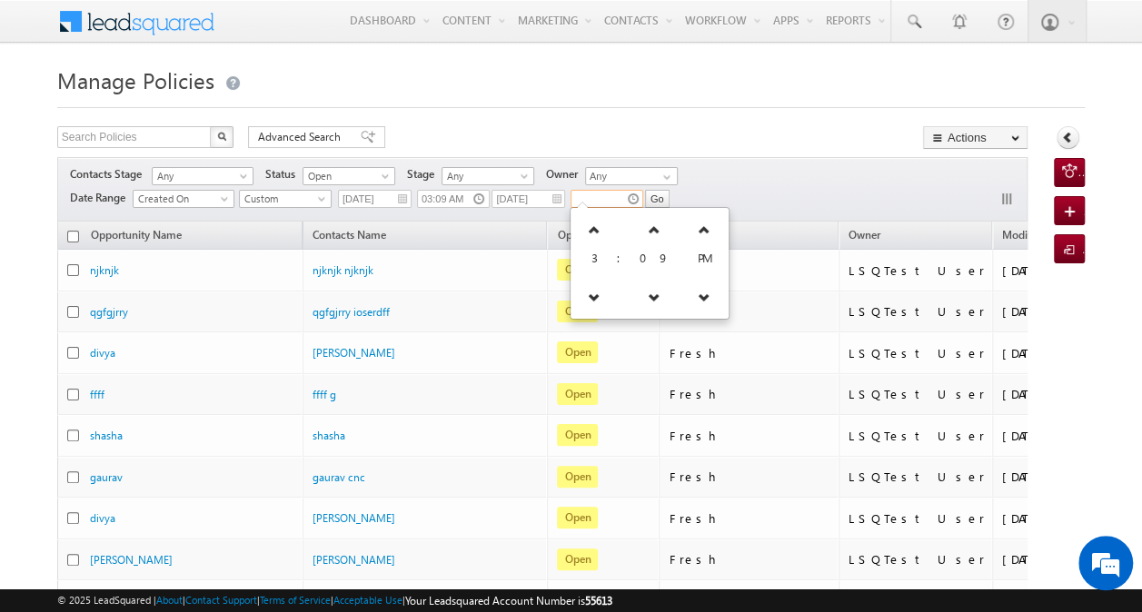
click at [594, 198] on input "text" at bounding box center [607, 199] width 73 height 18
click at [596, 234] on icon at bounding box center [594, 229] width 13 height 13
type input "05:09 PM"
click at [654, 201] on input "Go" at bounding box center [657, 199] width 25 height 18
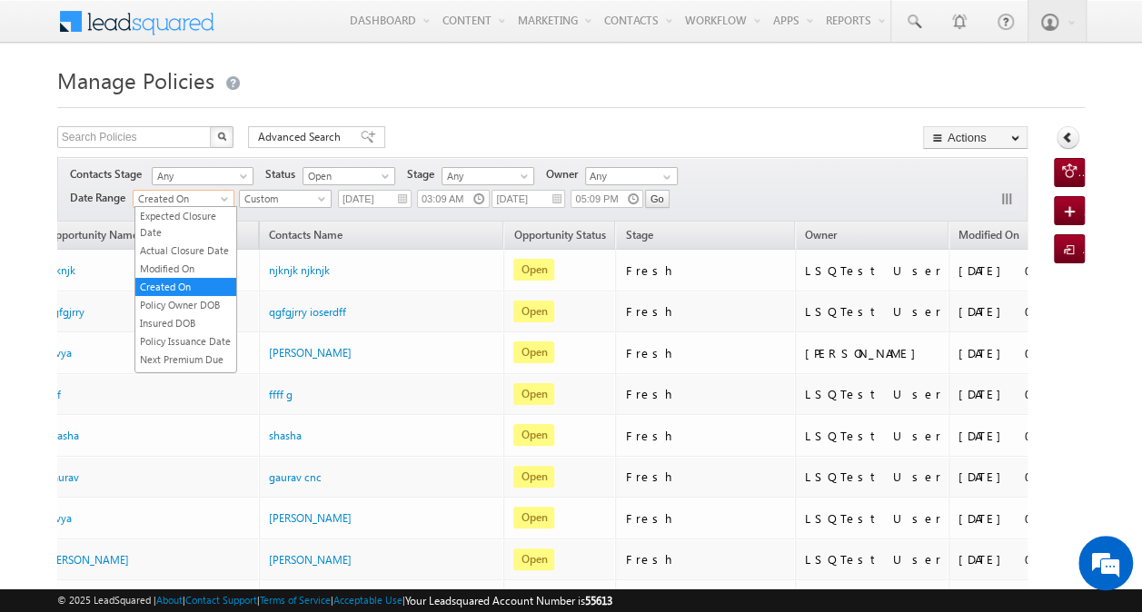
click at [217, 197] on span "Created On" at bounding box center [181, 199] width 94 height 16
click at [187, 277] on link "Modified On" at bounding box center [185, 269] width 101 height 16
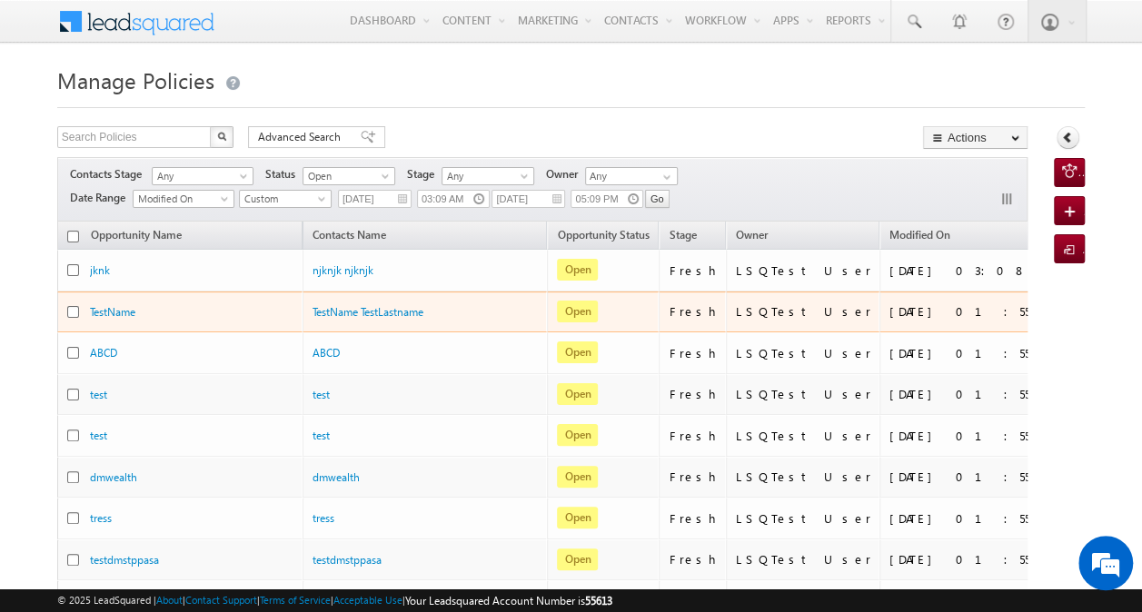
scroll to position [0, 111]
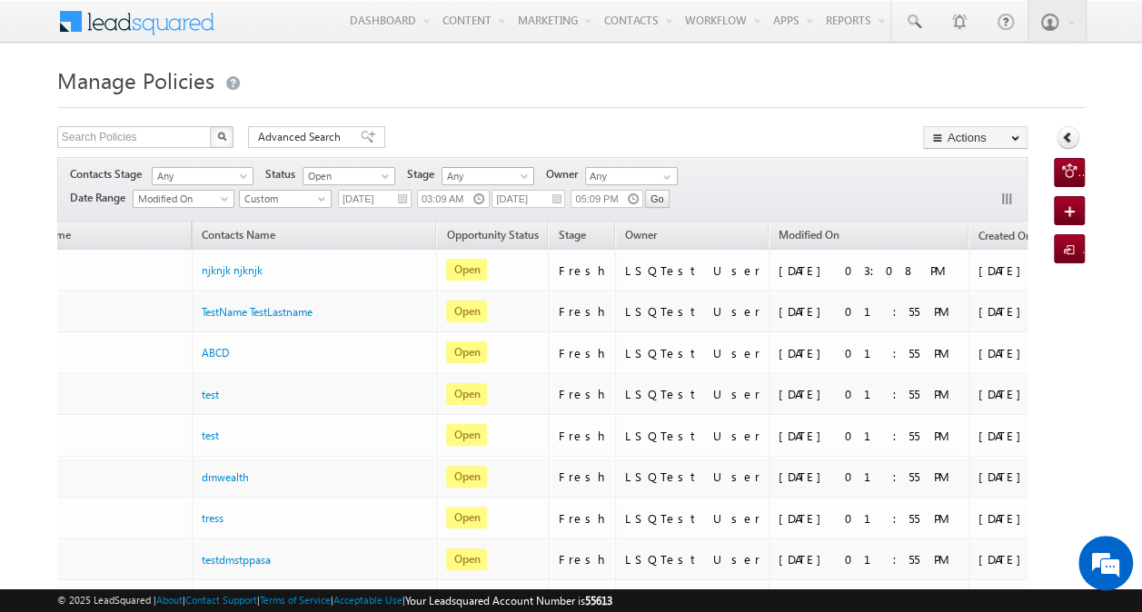
click at [512, 179] on span "Any" at bounding box center [485, 176] width 86 height 16
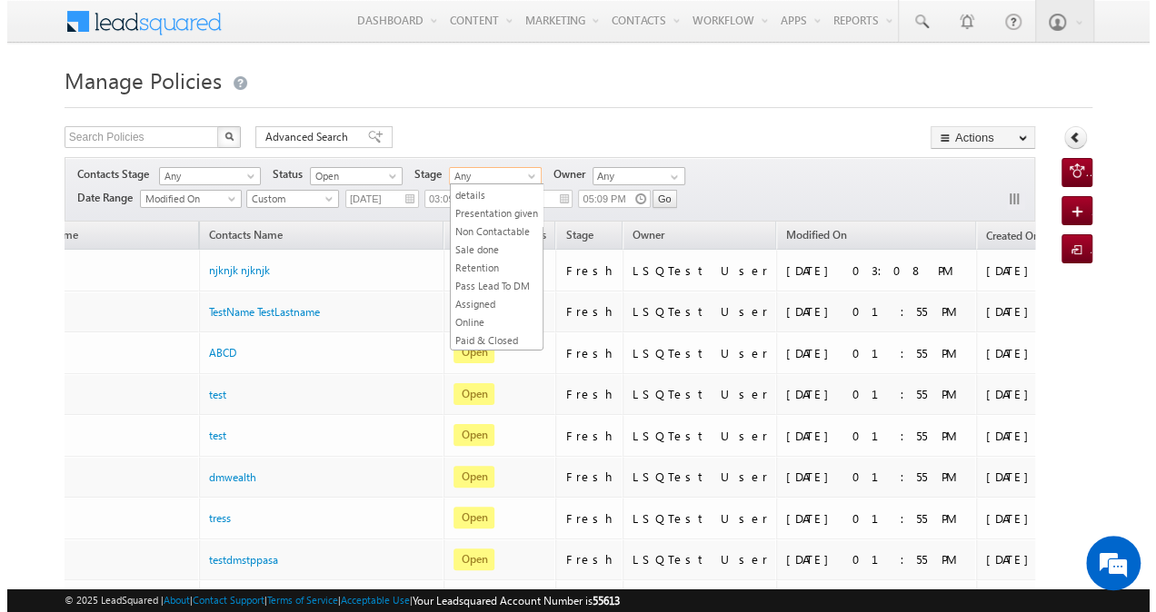
scroll to position [520, 0]
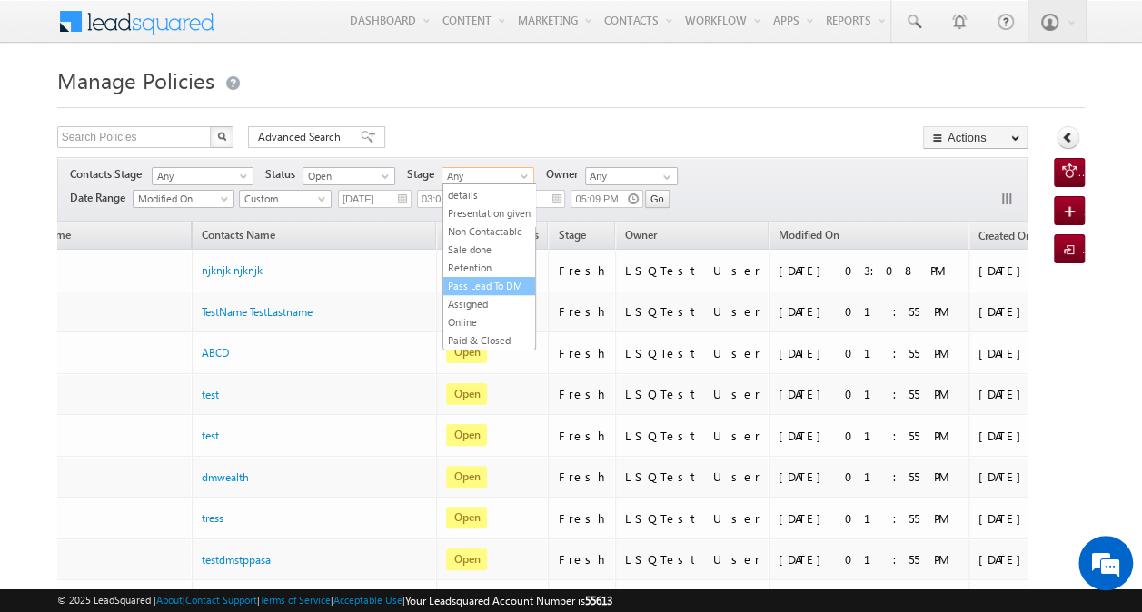
click at [491, 278] on link "Pass Lead To DM" at bounding box center [489, 286] width 92 height 16
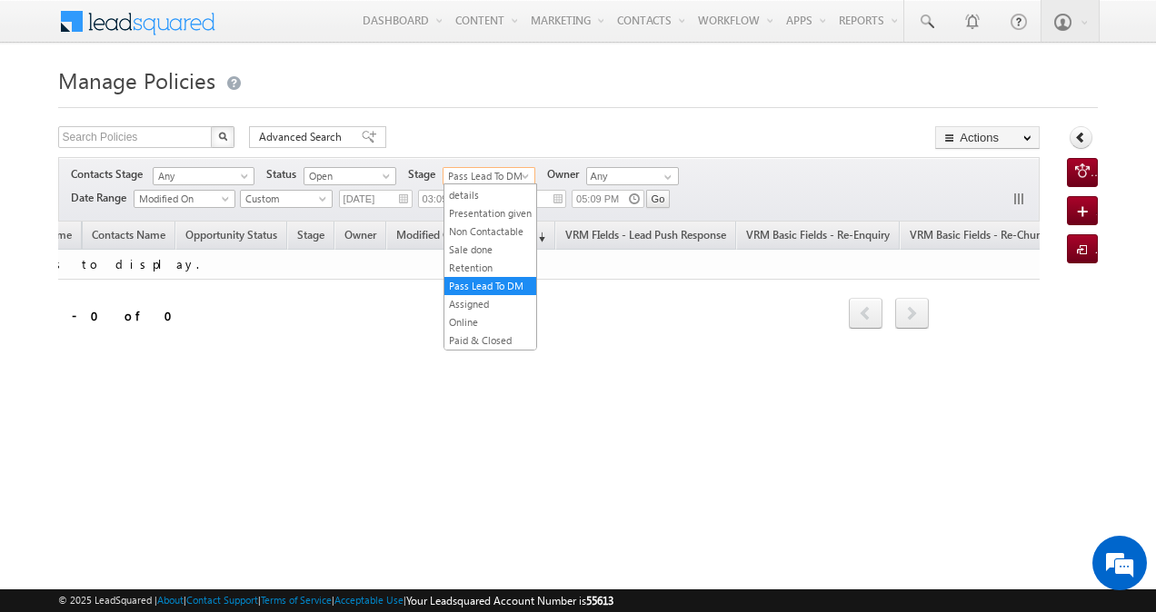
click at [520, 178] on span at bounding box center [527, 180] width 15 height 15
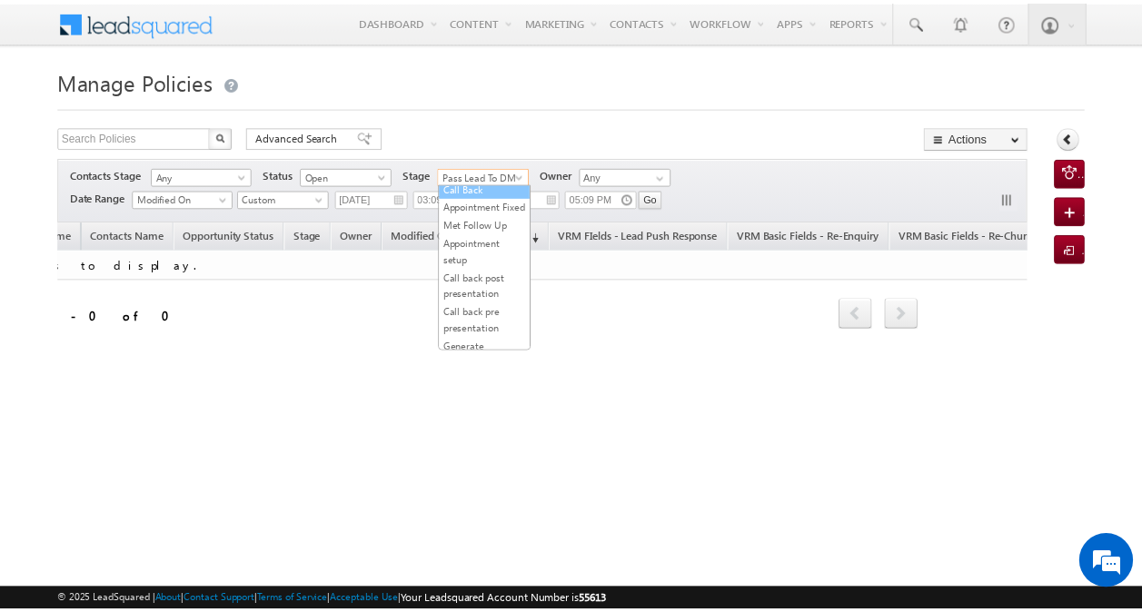
scroll to position [0, 0]
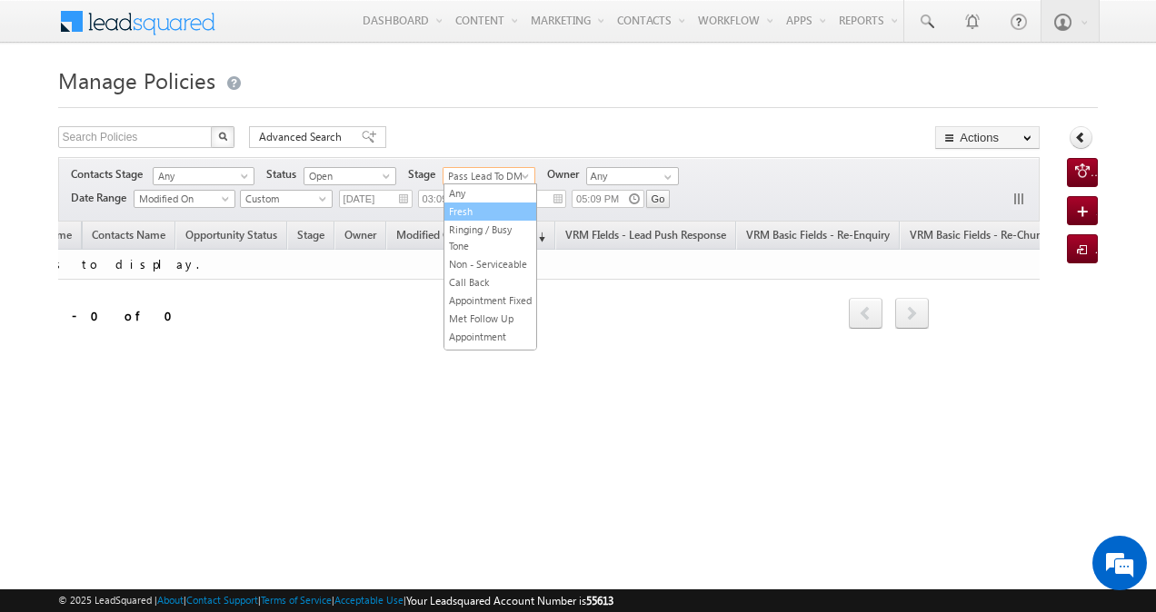
click at [471, 204] on link "Fresh" at bounding box center [490, 212] width 92 height 16
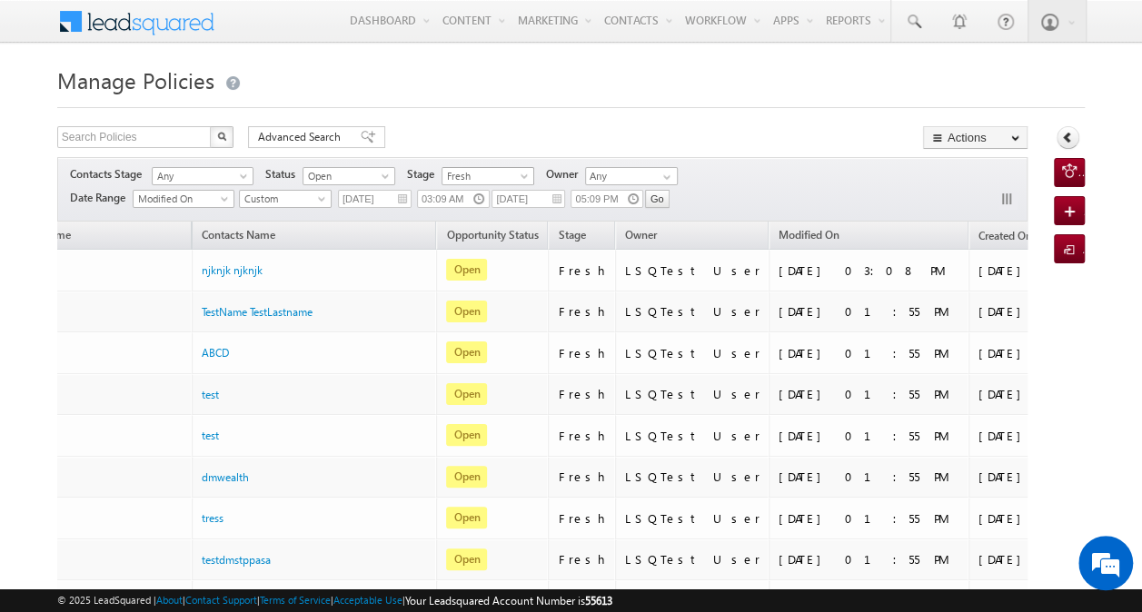
click at [505, 178] on span "Fresh" at bounding box center [485, 176] width 86 height 16
click at [689, 65] on h1 "Manage Policies" at bounding box center [571, 78] width 1028 height 35
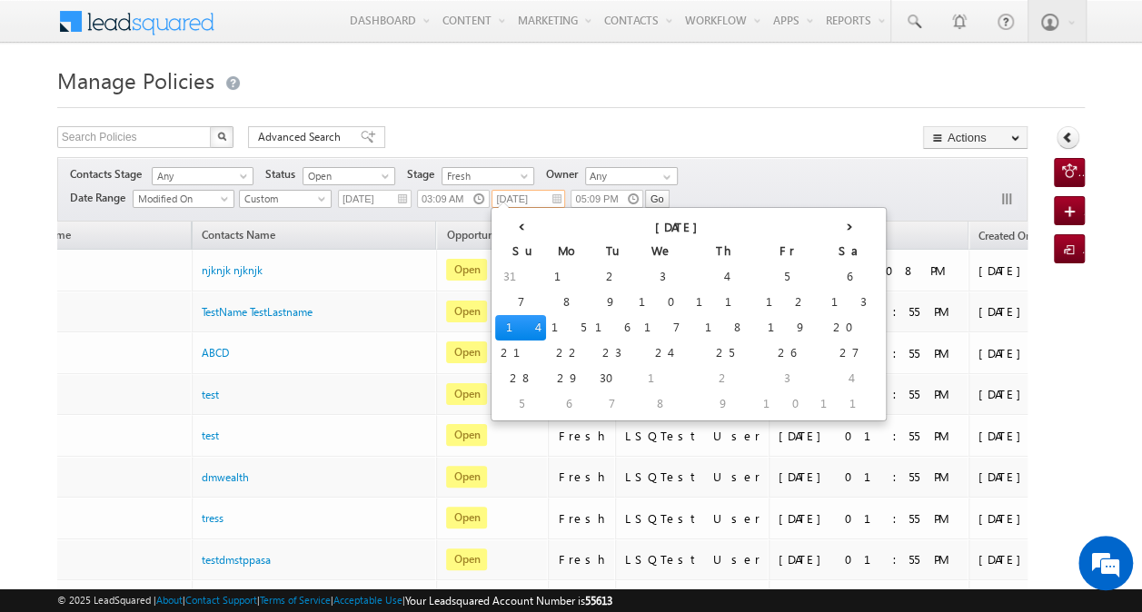
click at [515, 199] on input "09/14/2025" at bounding box center [529, 199] width 74 height 18
click at [815, 300] on td "13" at bounding box center [848, 302] width 67 height 25
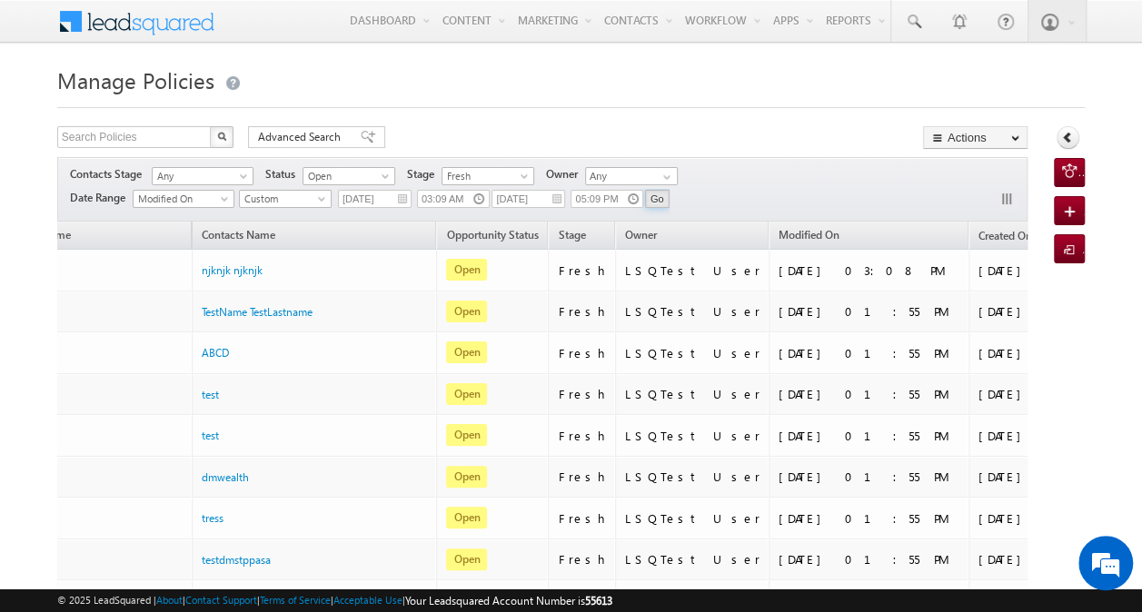
click at [657, 196] on input "Go" at bounding box center [657, 199] width 25 height 18
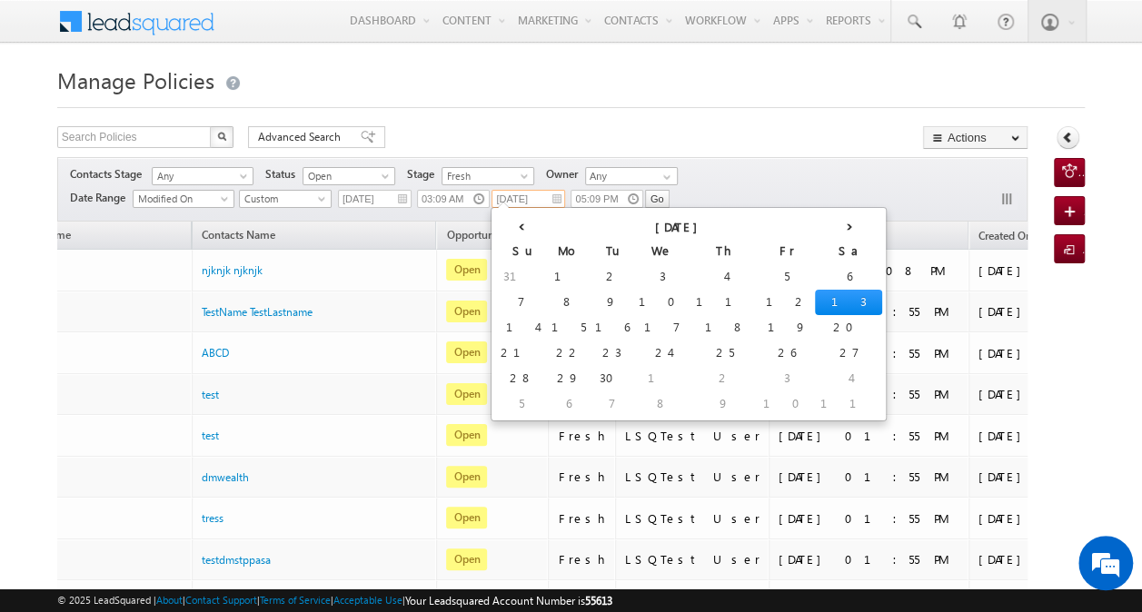
click at [526, 200] on input "09/13/2025" at bounding box center [529, 199] width 74 height 18
click at [758, 301] on td "12" at bounding box center [786, 302] width 57 height 25
type input "09/12/2025"
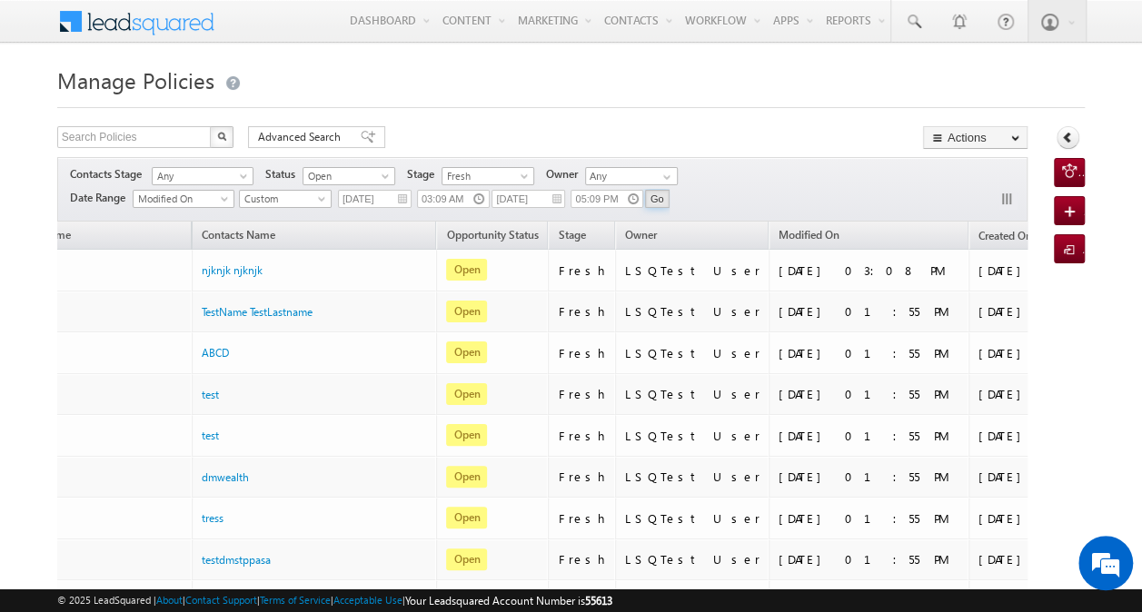
click at [660, 191] on input "Go" at bounding box center [657, 199] width 25 height 18
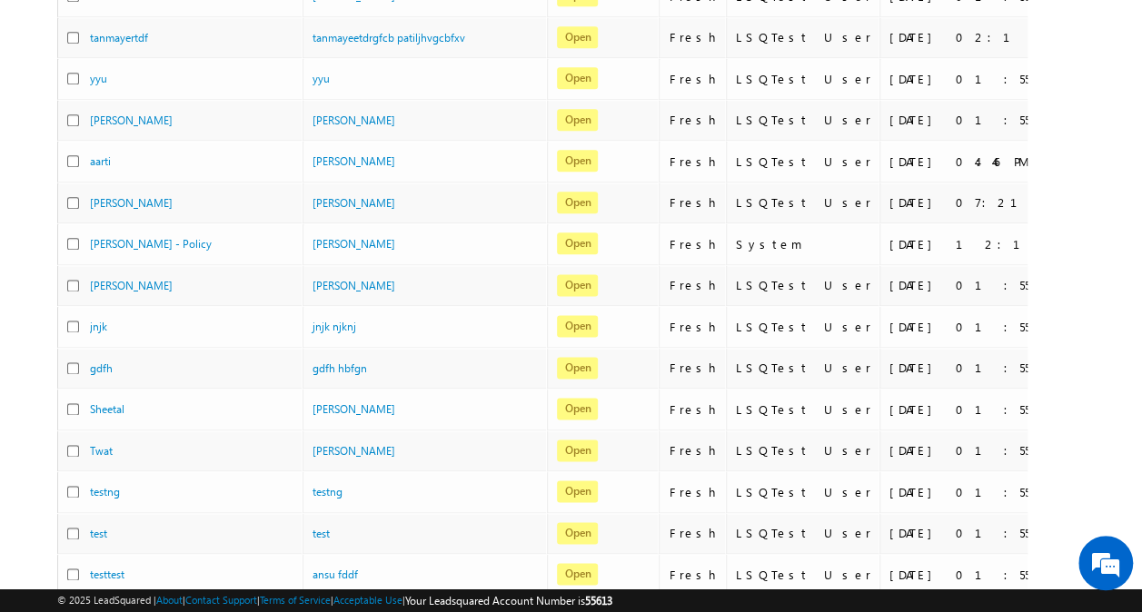
scroll to position [980, 0]
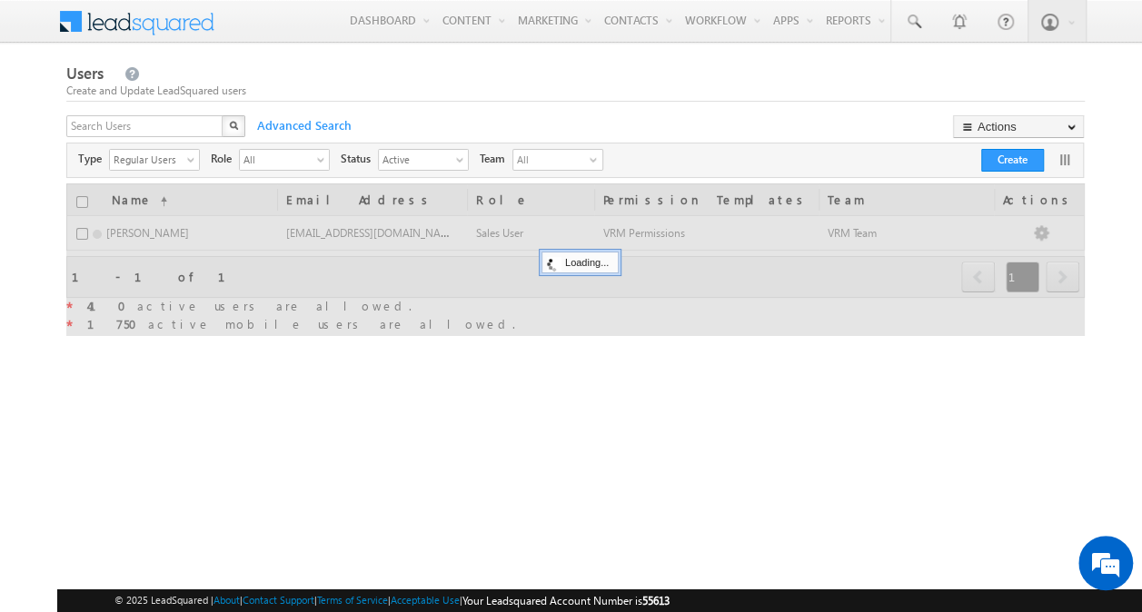
click at [214, 129] on div "X" at bounding box center [157, 128] width 182 height 26
click at [151, 125] on input "text" at bounding box center [145, 126] width 158 height 22
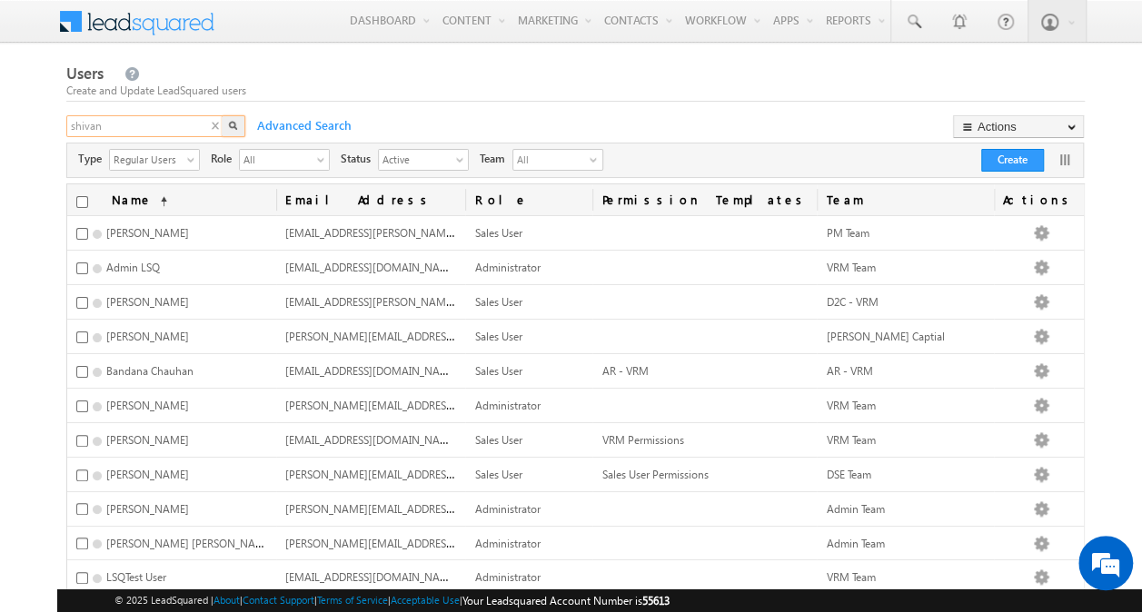
type input "shivani"
click at [223, 124] on div "X" at bounding box center [157, 128] width 182 height 26
click at [233, 125] on img "button" at bounding box center [233, 125] width 9 height 9
click at [164, 129] on input "text" at bounding box center [145, 126] width 158 height 22
type input "shivani"
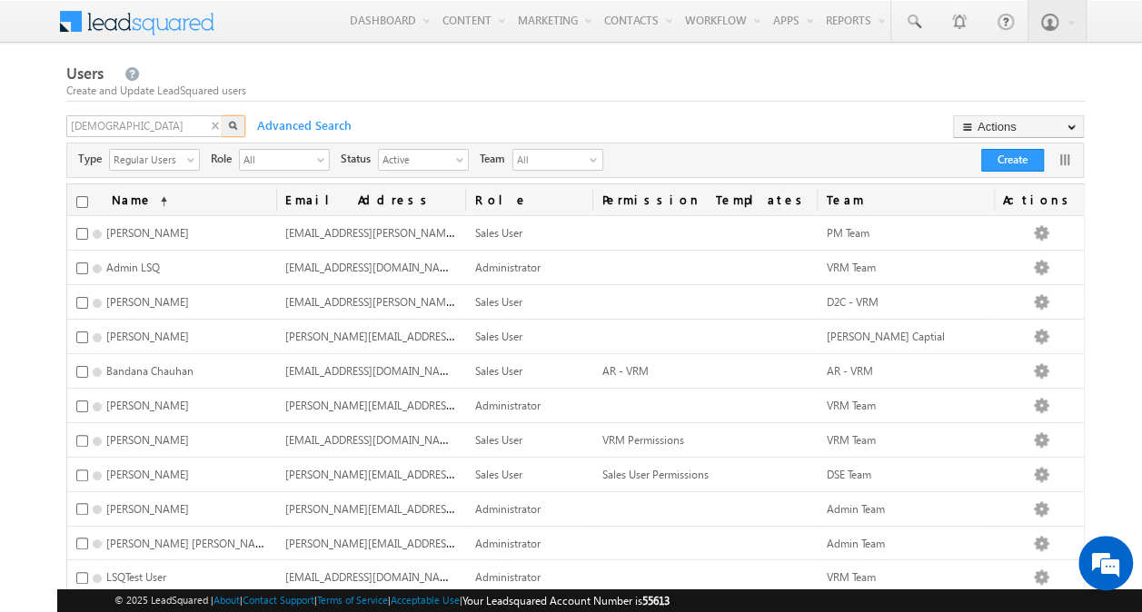
click at [231, 124] on img "button" at bounding box center [232, 125] width 9 height 9
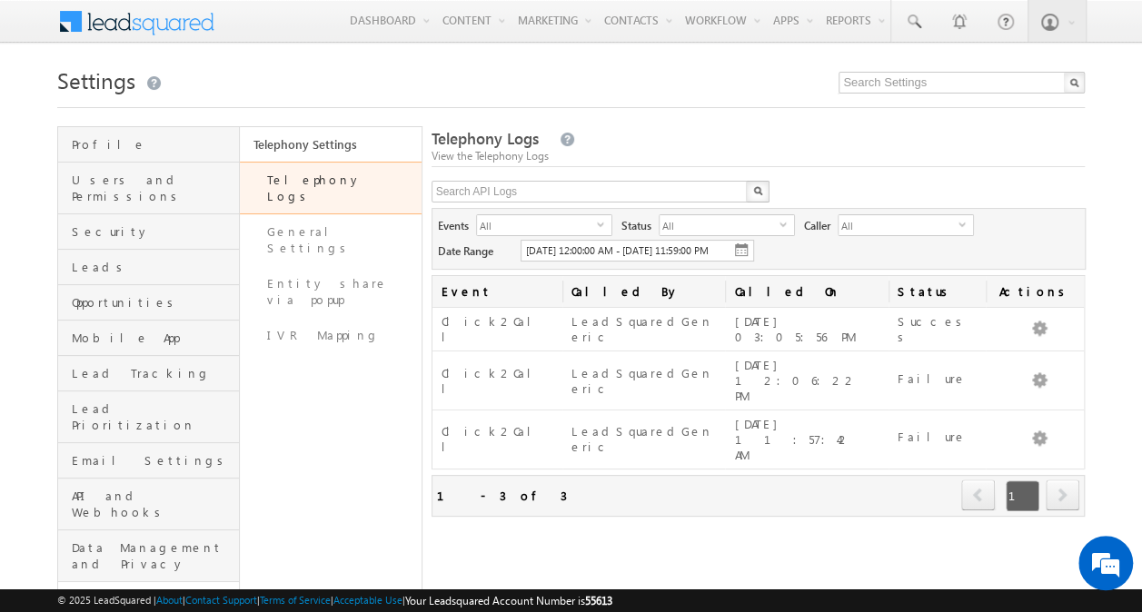
click at [165, 591] on span "Analytics" at bounding box center [153, 599] width 163 height 16
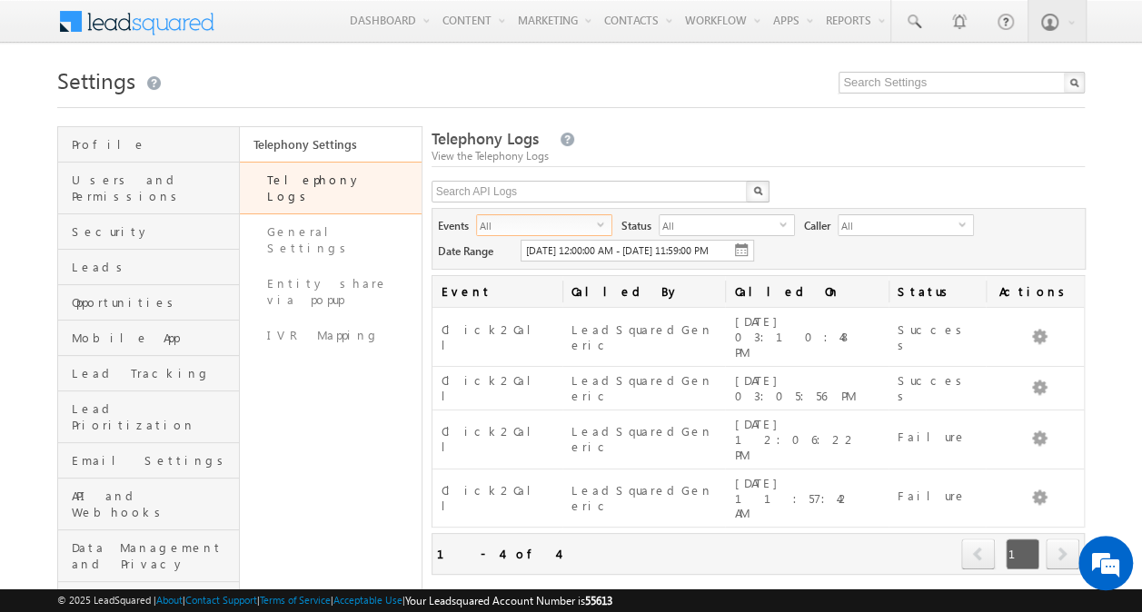
click at [605, 225] on span "select" at bounding box center [604, 224] width 15 height 8
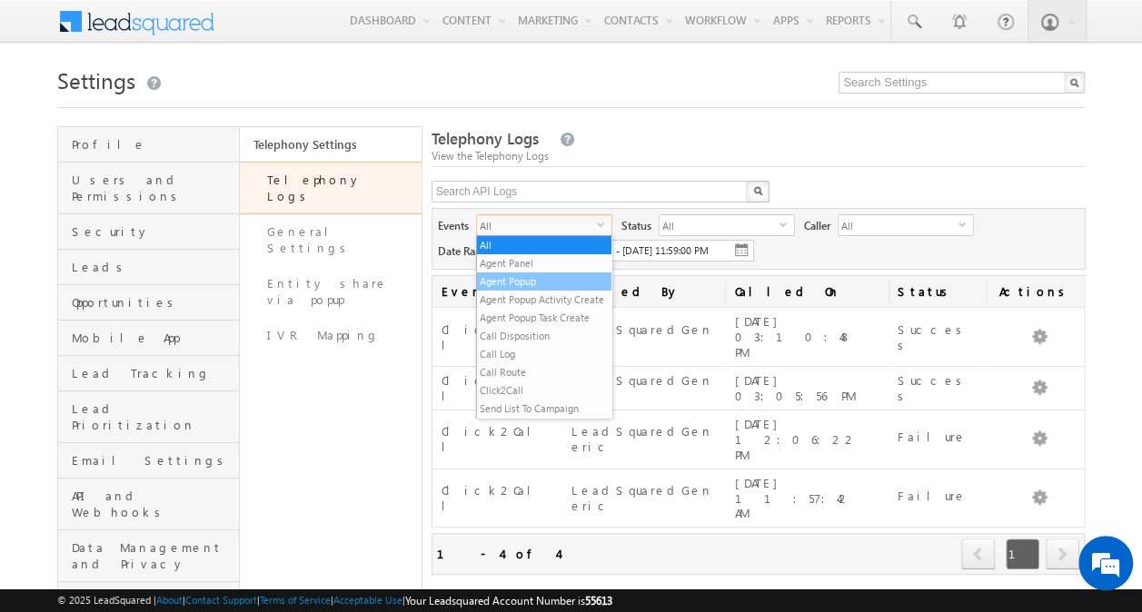
click at [538, 280] on li "Agent Popup" at bounding box center [544, 282] width 134 height 18
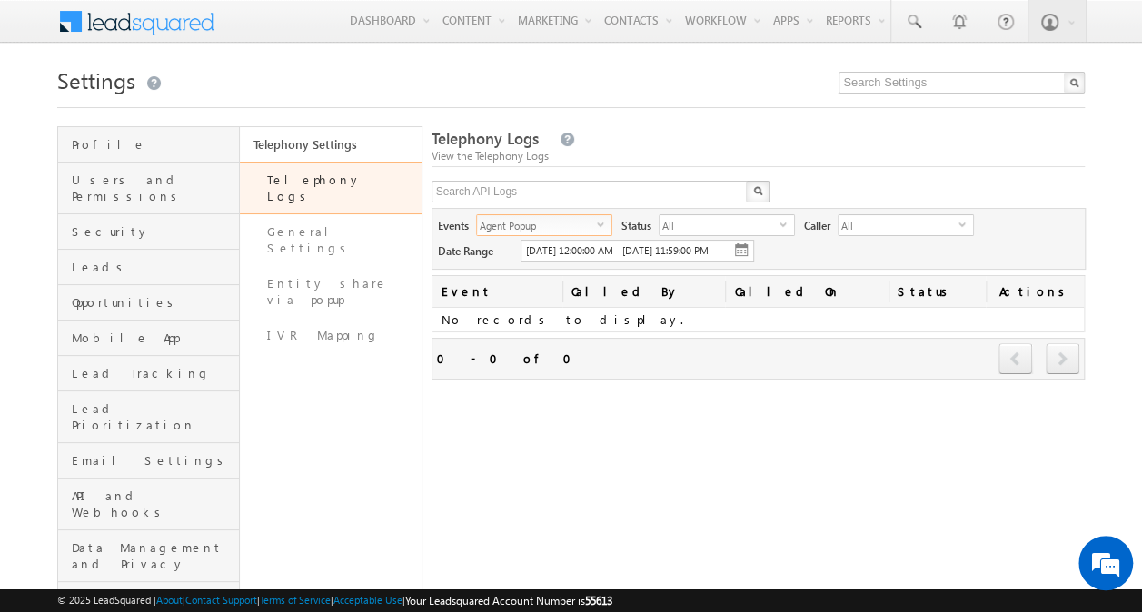
click at [596, 225] on span "Agent Popup" at bounding box center [537, 225] width 120 height 20
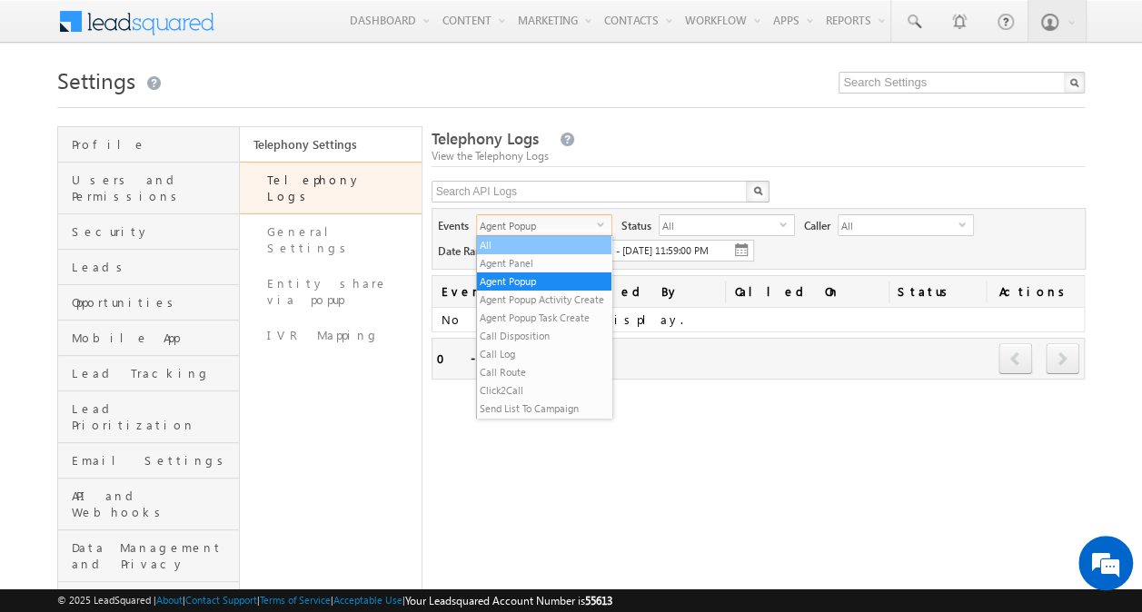
click at [553, 251] on li "All" at bounding box center [544, 245] width 134 height 18
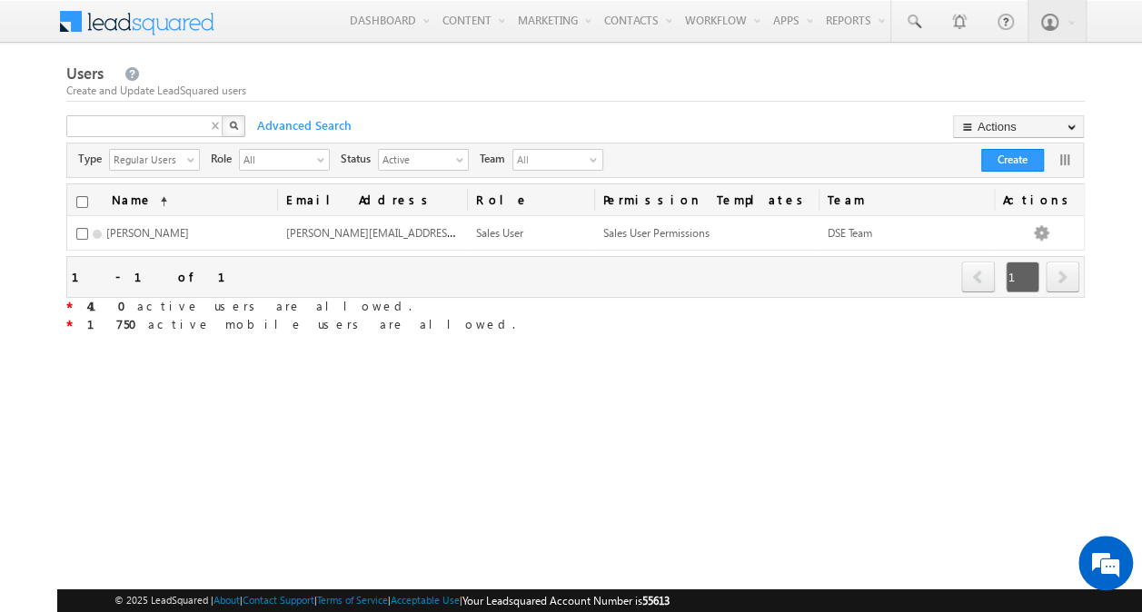
click at [222, 124] on div "X" at bounding box center [157, 128] width 182 height 26
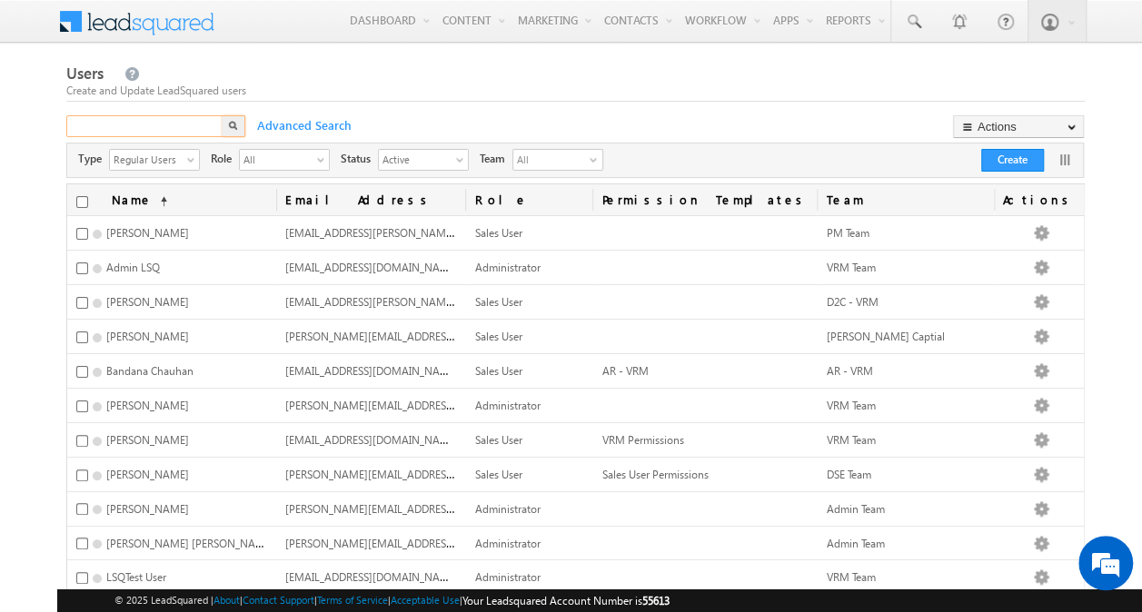
click at [194, 125] on input "text" at bounding box center [145, 126] width 158 height 22
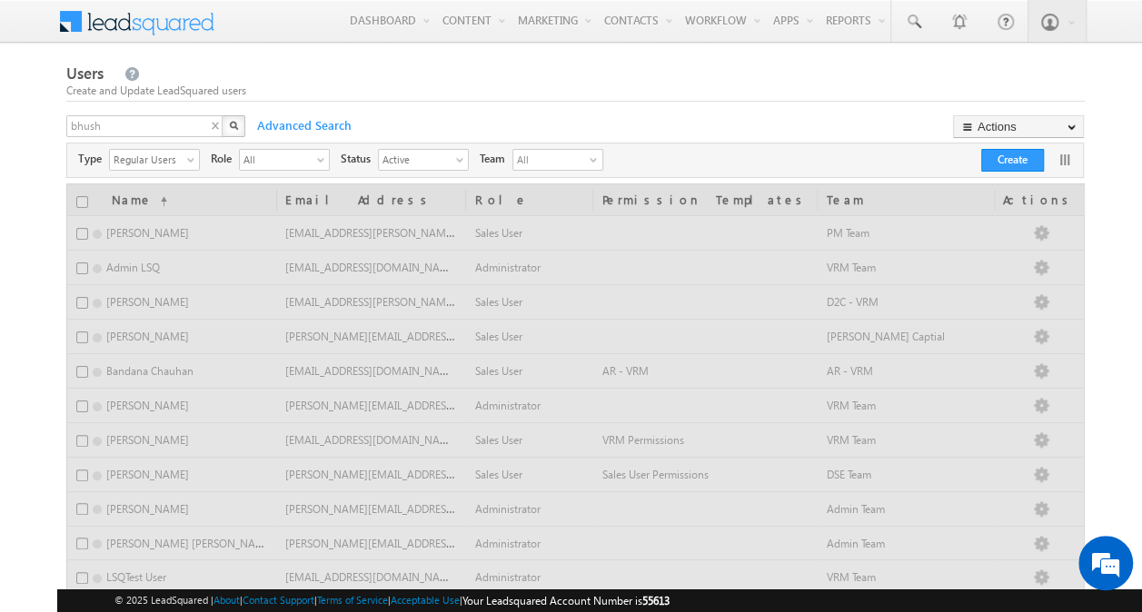
click at [233, 129] on img "button" at bounding box center [233, 125] width 9 height 9
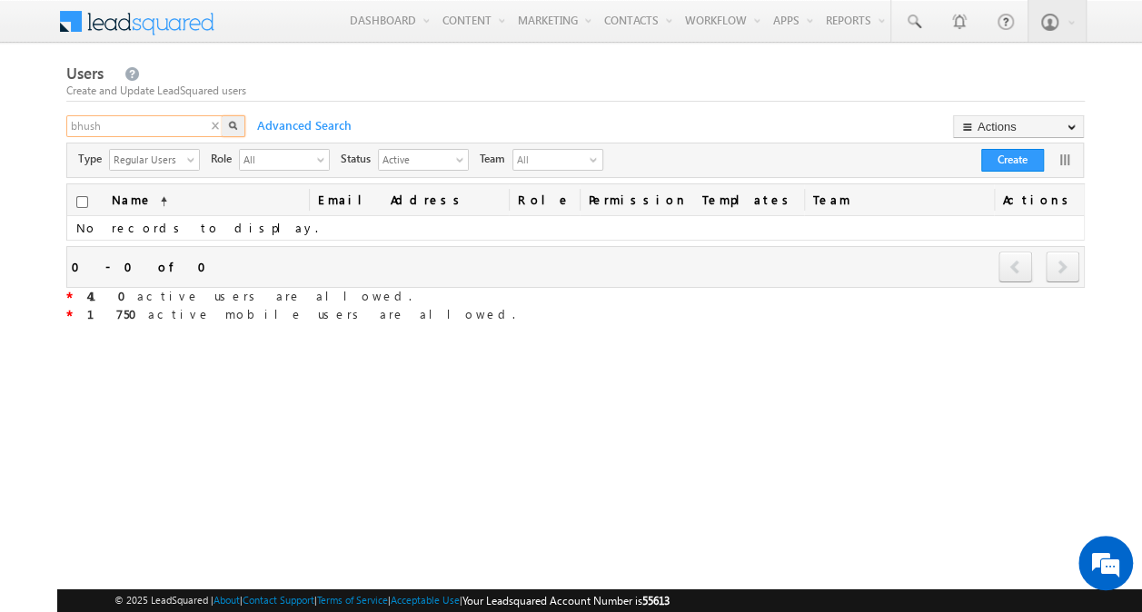
click at [171, 131] on input "bhush" at bounding box center [145, 126] width 158 height 22
type input "bhushan"
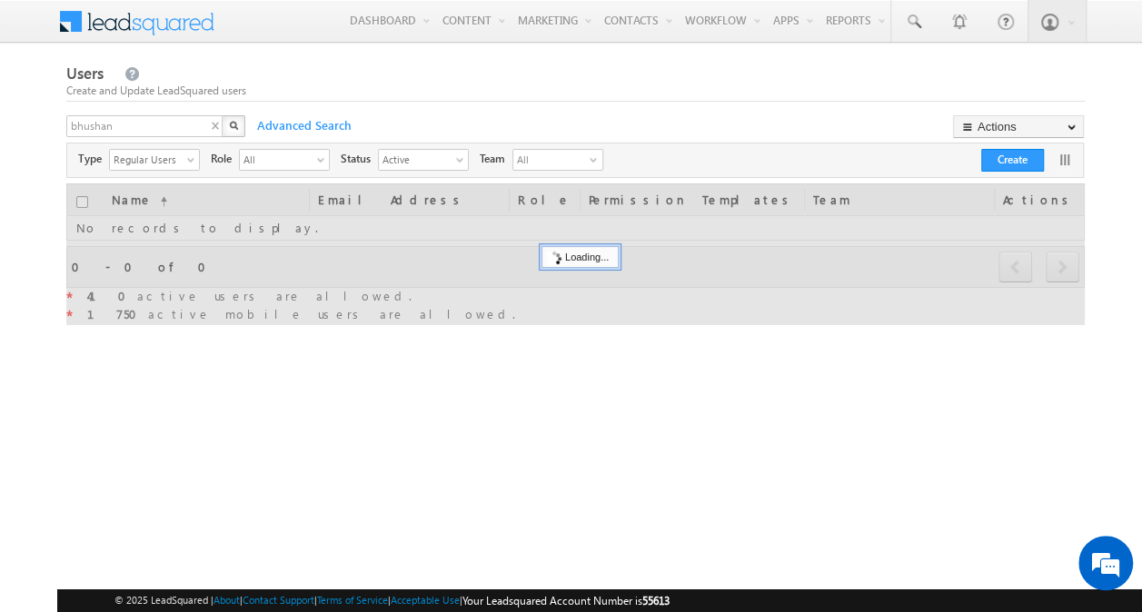
click at [234, 127] on img "button" at bounding box center [233, 125] width 9 height 9
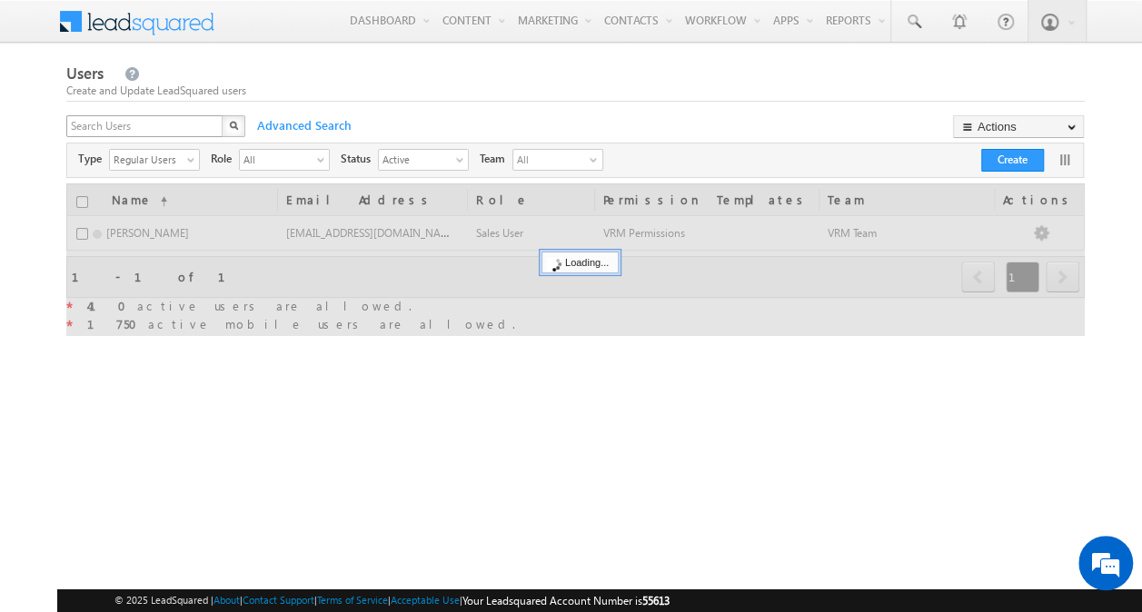
click at [215, 125] on div "X" at bounding box center [157, 128] width 182 height 26
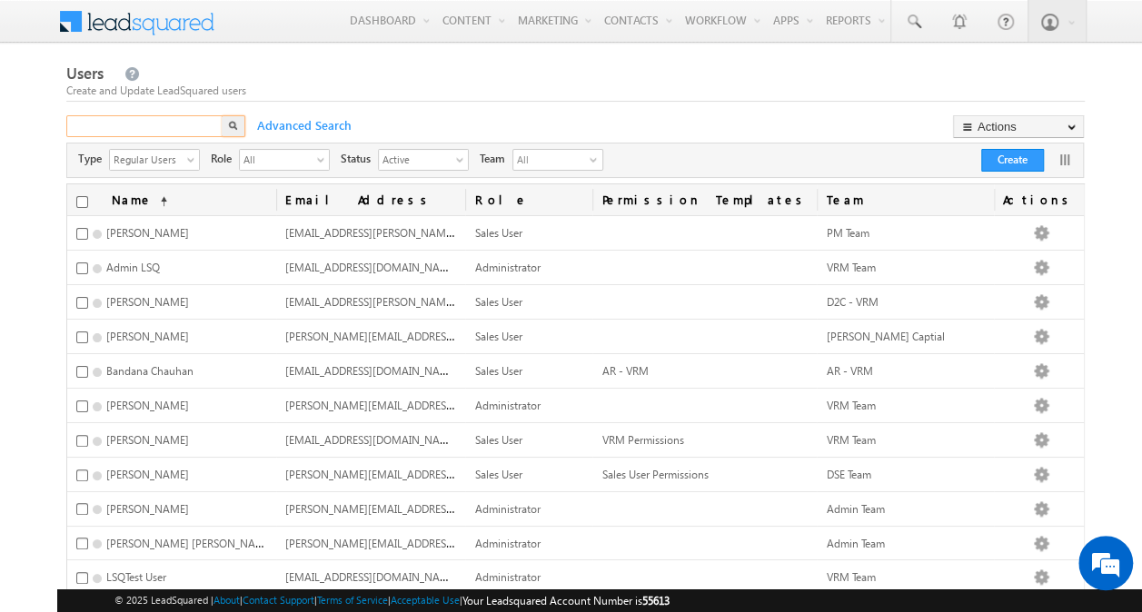
click at [178, 129] on input "text" at bounding box center [145, 126] width 158 height 22
type input "bhushan"
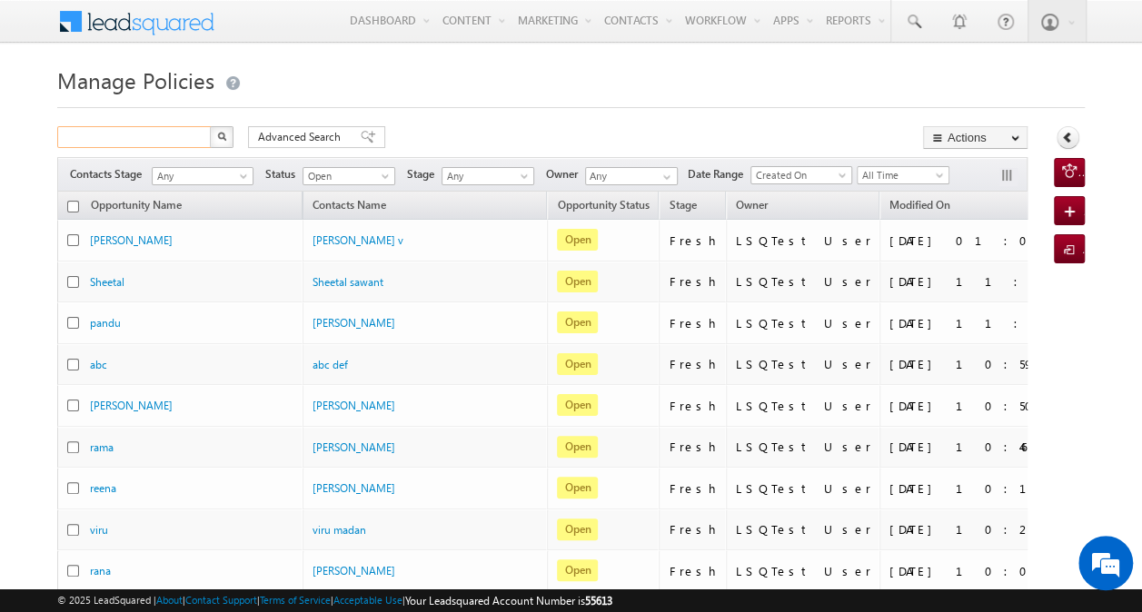
click at [177, 131] on input "text" at bounding box center [134, 137] width 155 height 22
paste input "7134067843"
click at [219, 133] on img "button" at bounding box center [221, 136] width 9 height 9
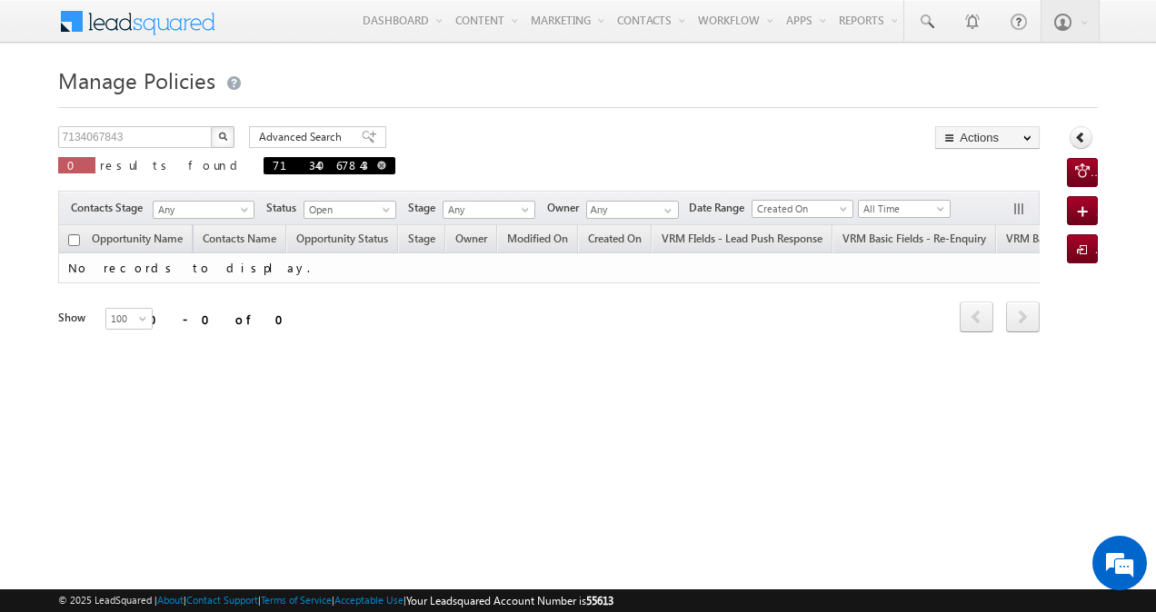
click at [377, 165] on span at bounding box center [381, 165] width 9 height 9
type input "Search Policies"
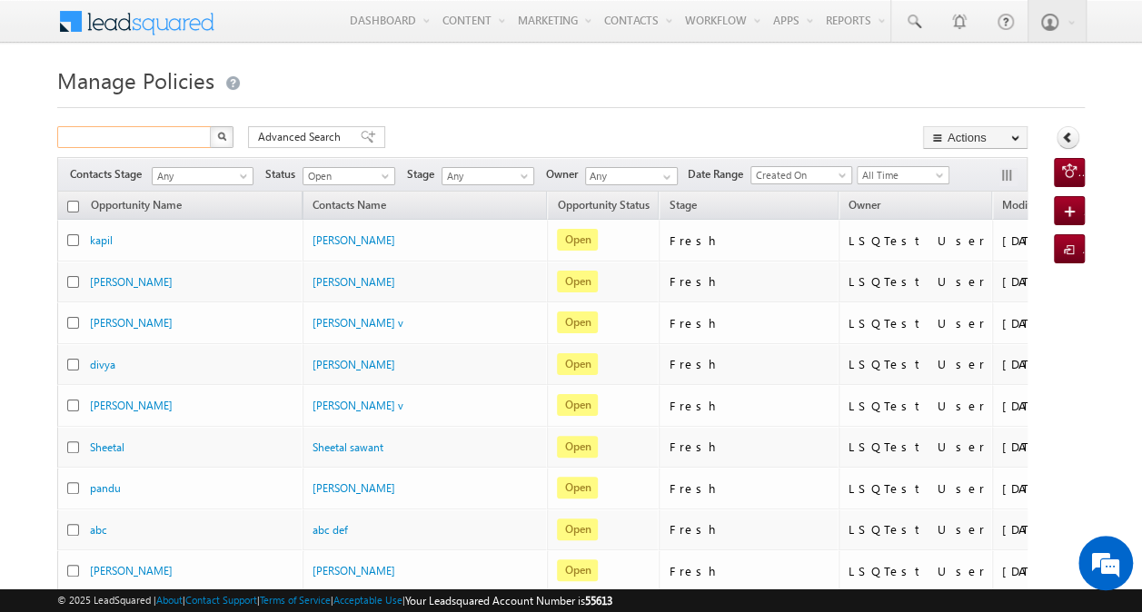
click at [190, 140] on input "text" at bounding box center [134, 137] width 155 height 22
paste input "7134067843"
click at [221, 130] on button "button" at bounding box center [222, 137] width 24 height 22
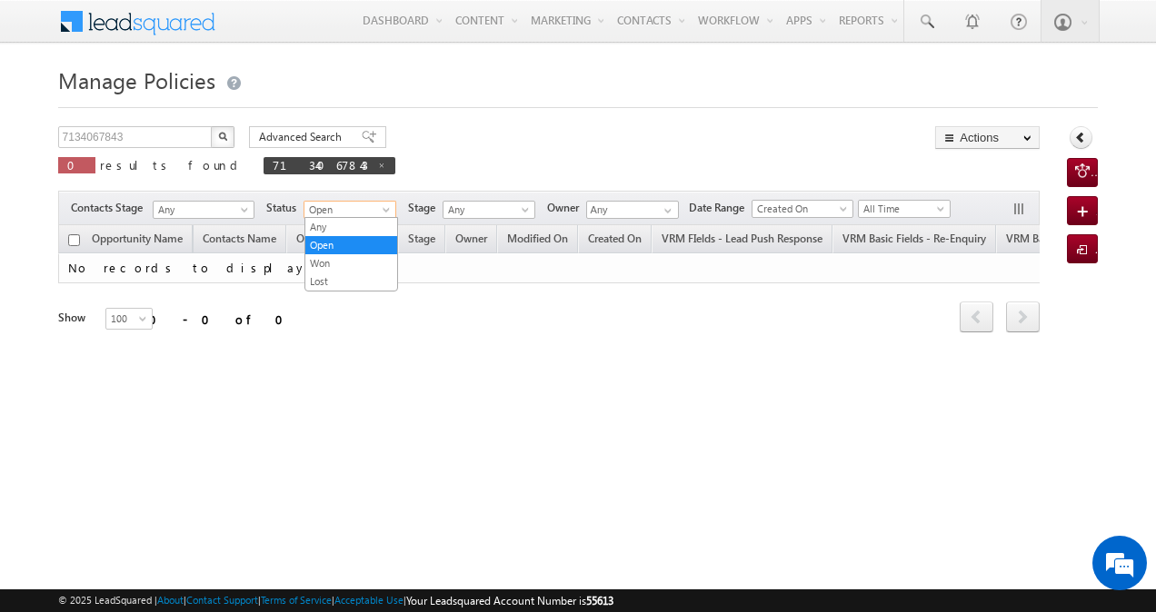
click at [386, 211] on span at bounding box center [388, 213] width 15 height 15
click at [367, 227] on link "Any" at bounding box center [351, 227] width 92 height 16
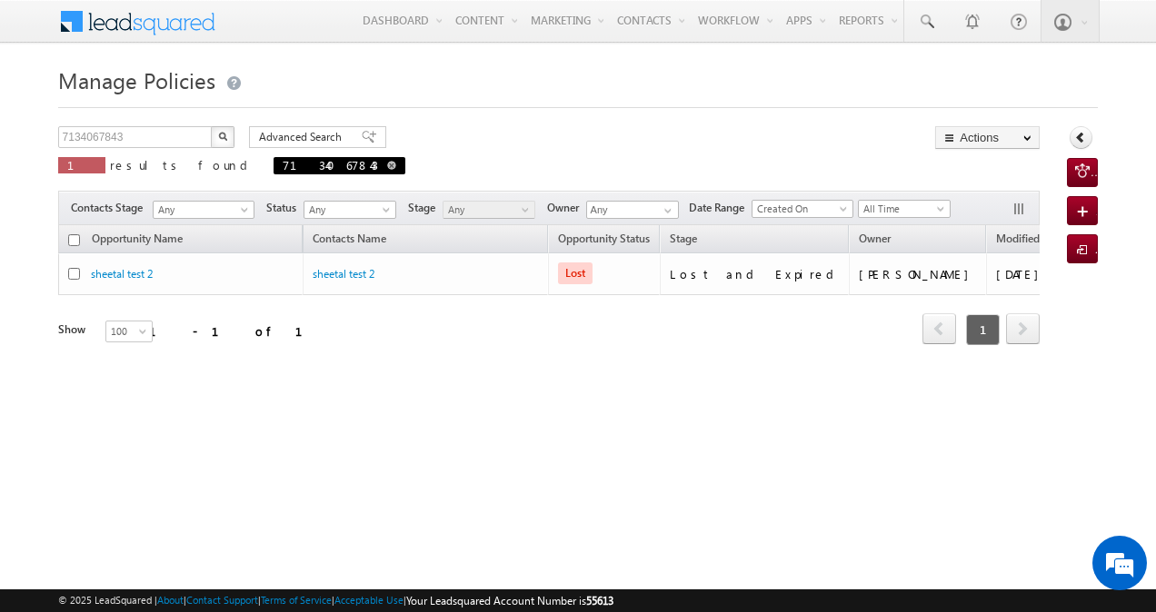
click at [387, 168] on span at bounding box center [391, 165] width 9 height 9
type input "Search Policies"
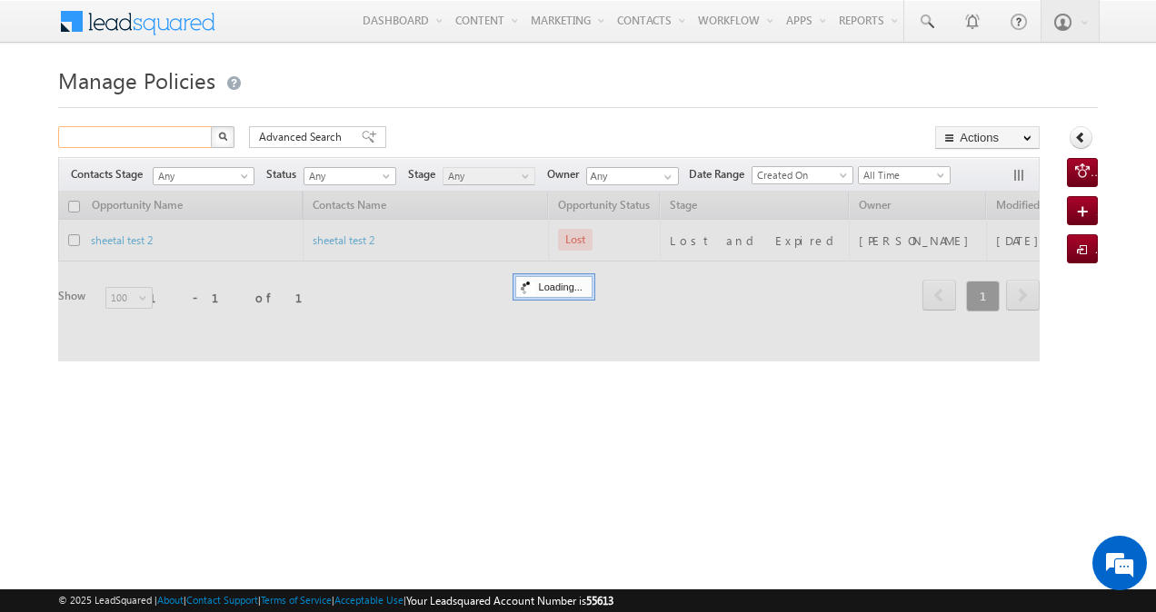
click at [184, 134] on input "text" at bounding box center [135, 137] width 155 height 22
paste input "8820219806"
click at [232, 141] on button "button" at bounding box center [223, 137] width 24 height 22
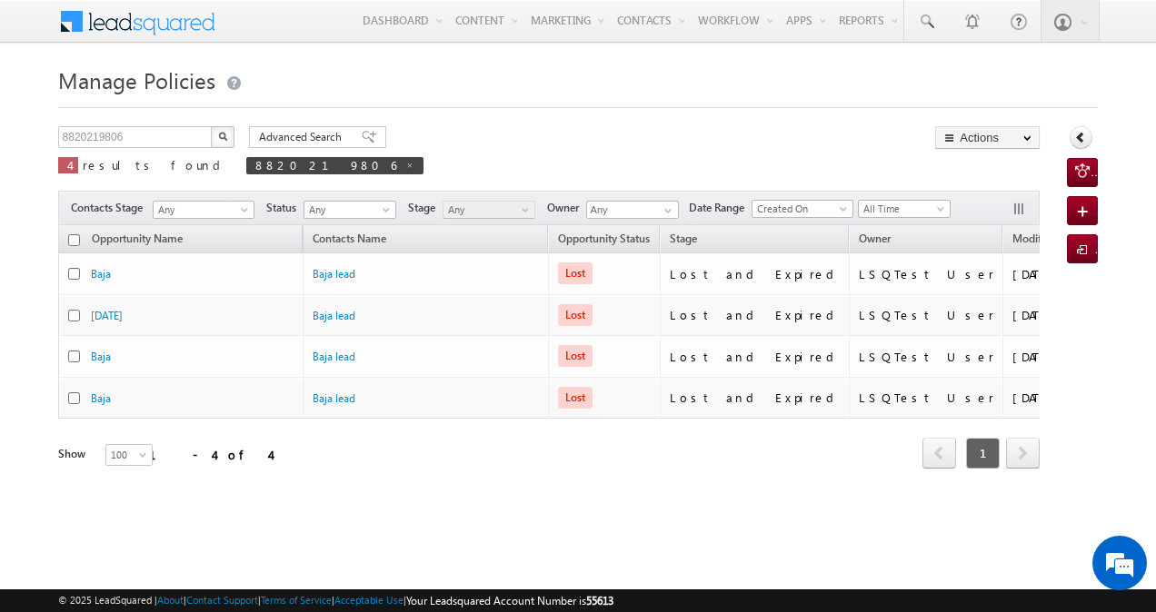
click at [221, 136] on img "button" at bounding box center [222, 136] width 9 height 9
click at [405, 167] on span at bounding box center [409, 165] width 9 height 9
type input "Search Policies"
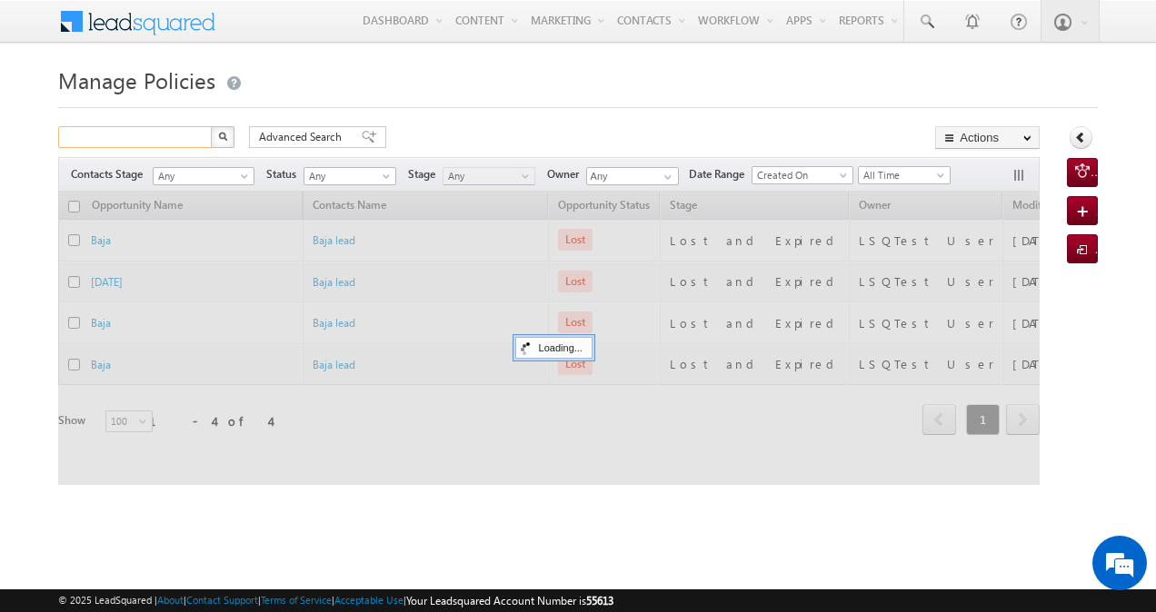
click at [168, 135] on input "text" at bounding box center [135, 137] width 155 height 22
paste input "9022635669"
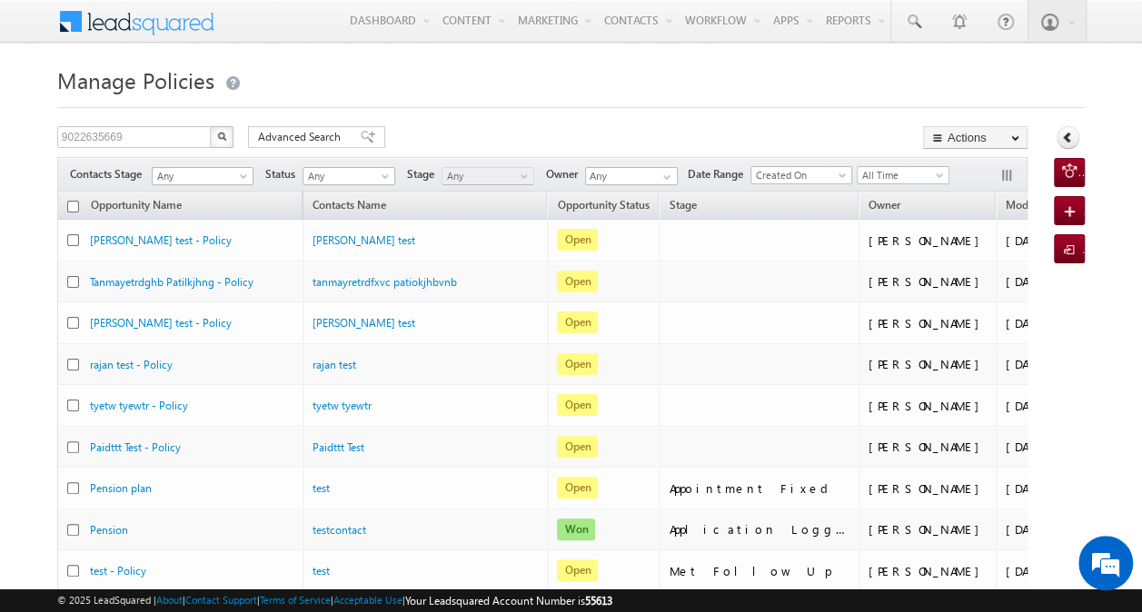
click at [220, 135] on img "button" at bounding box center [221, 136] width 9 height 9
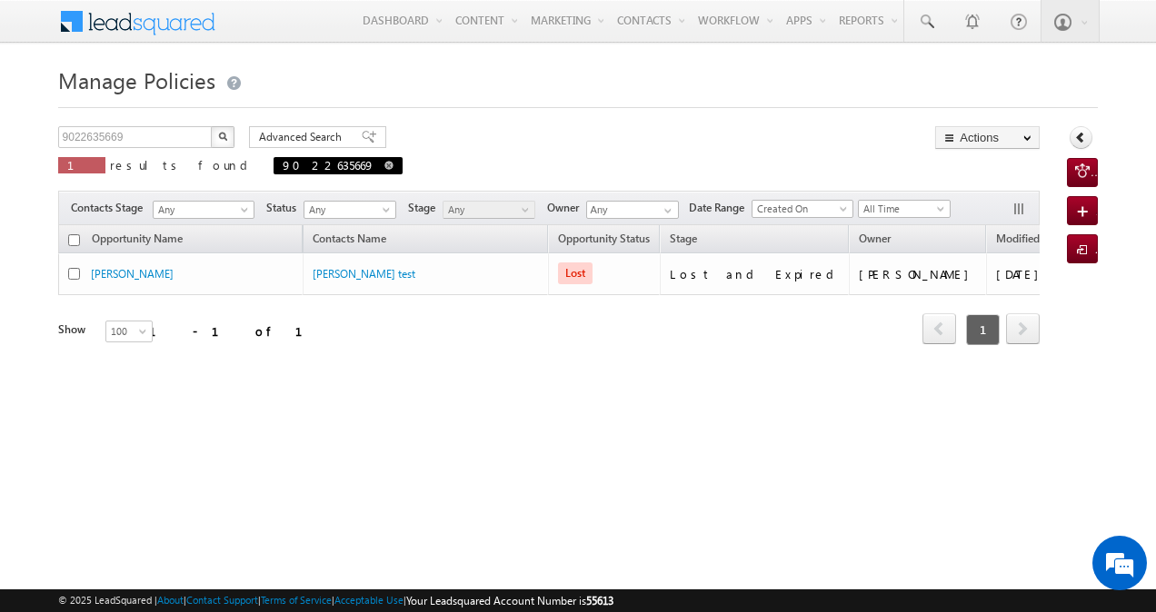
click at [384, 164] on span at bounding box center [388, 165] width 9 height 9
type input "Search Policies"
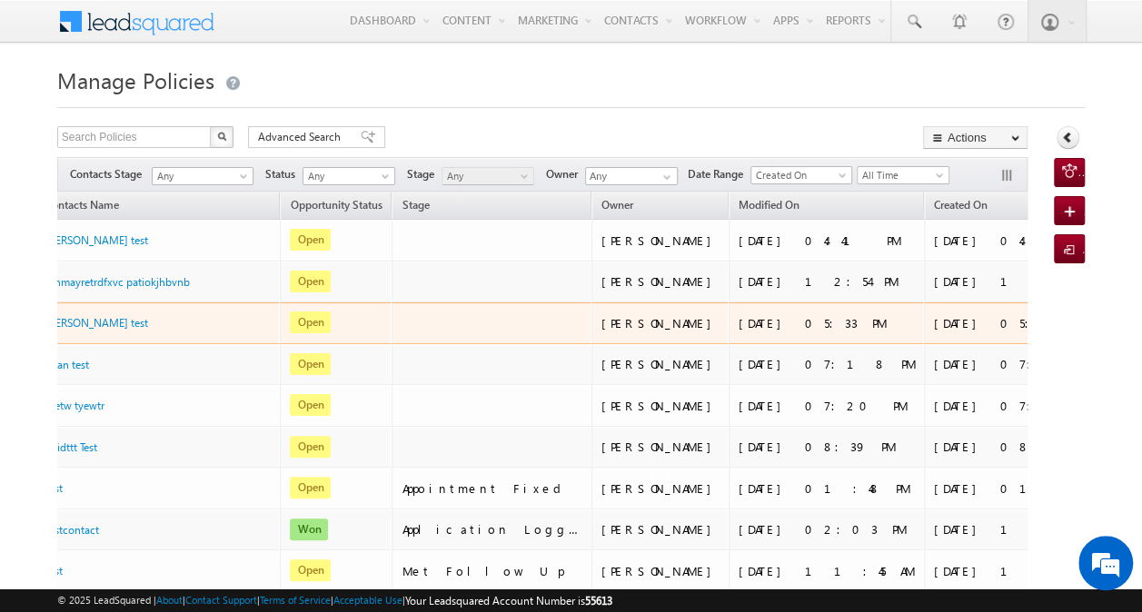
scroll to position [0, 245]
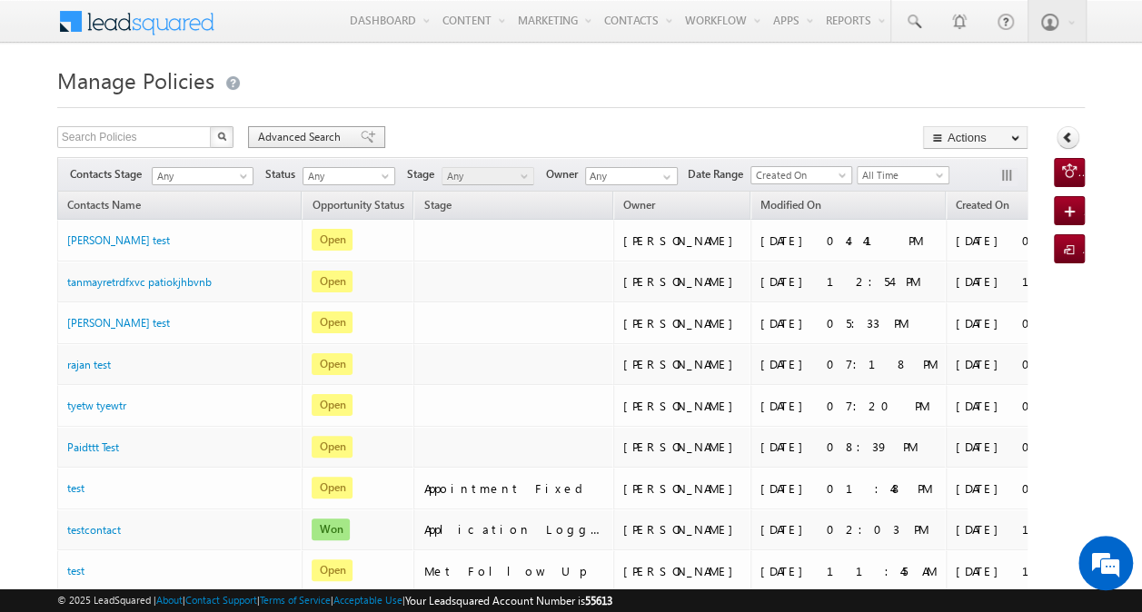
click at [273, 136] on span "Advanced Search" at bounding box center [302, 137] width 88 height 16
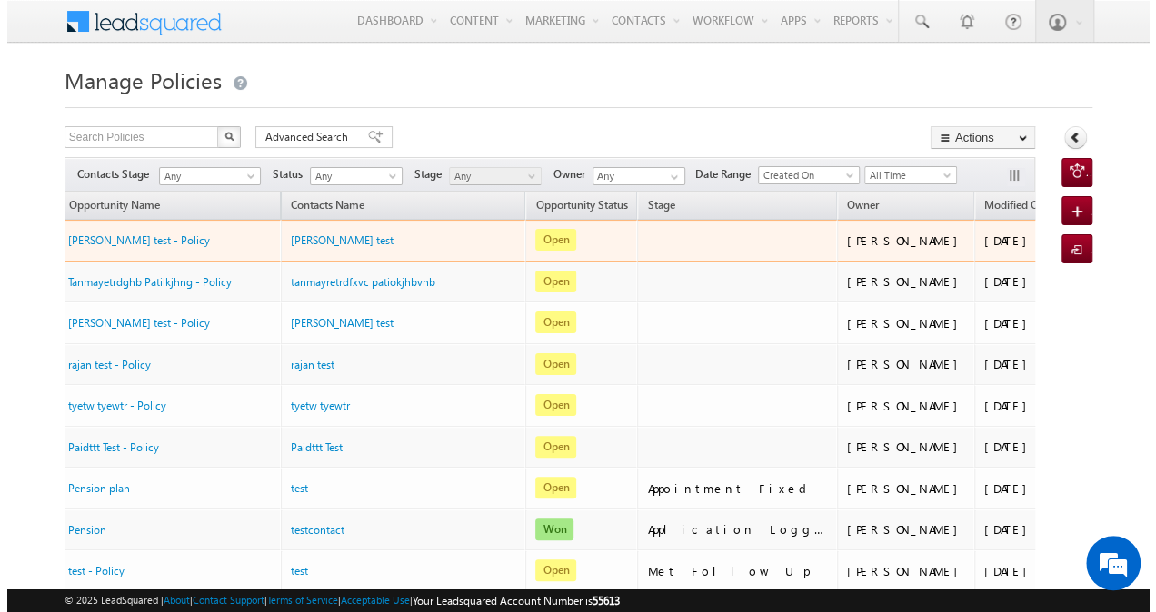
scroll to position [0, 0]
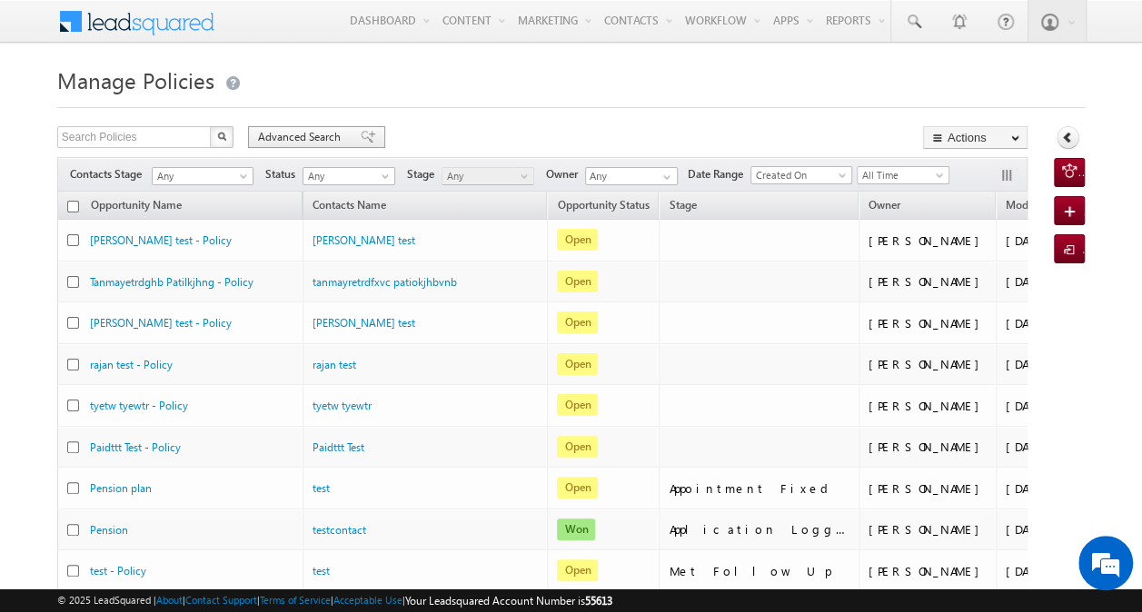
click at [276, 134] on span "Advanced Search" at bounding box center [302, 137] width 88 height 16
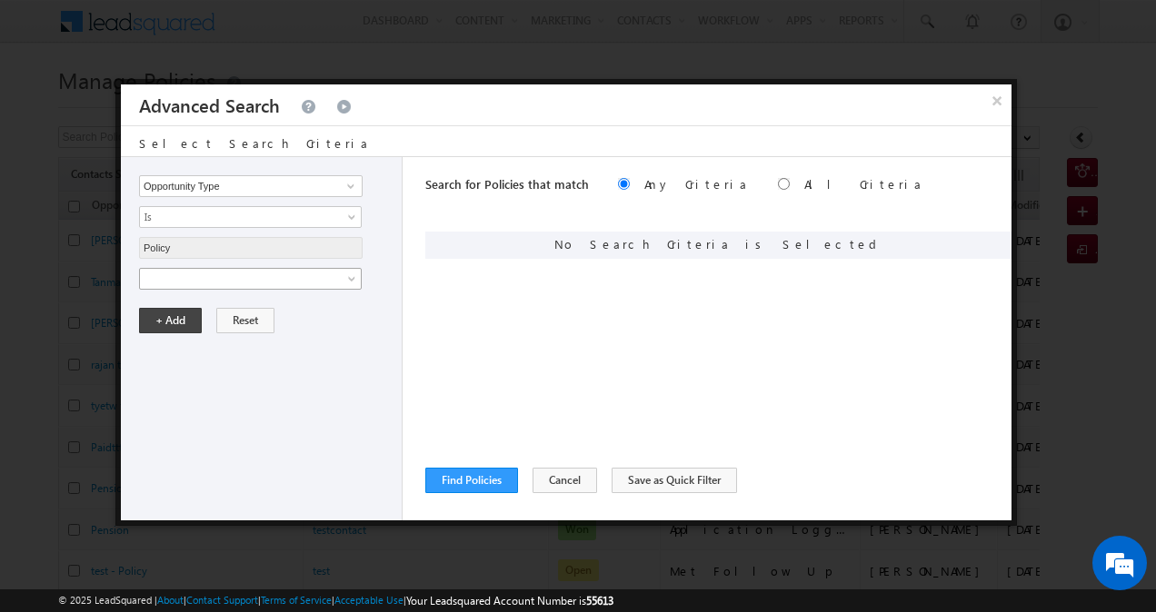
click at [342, 280] on link at bounding box center [250, 279] width 223 height 22
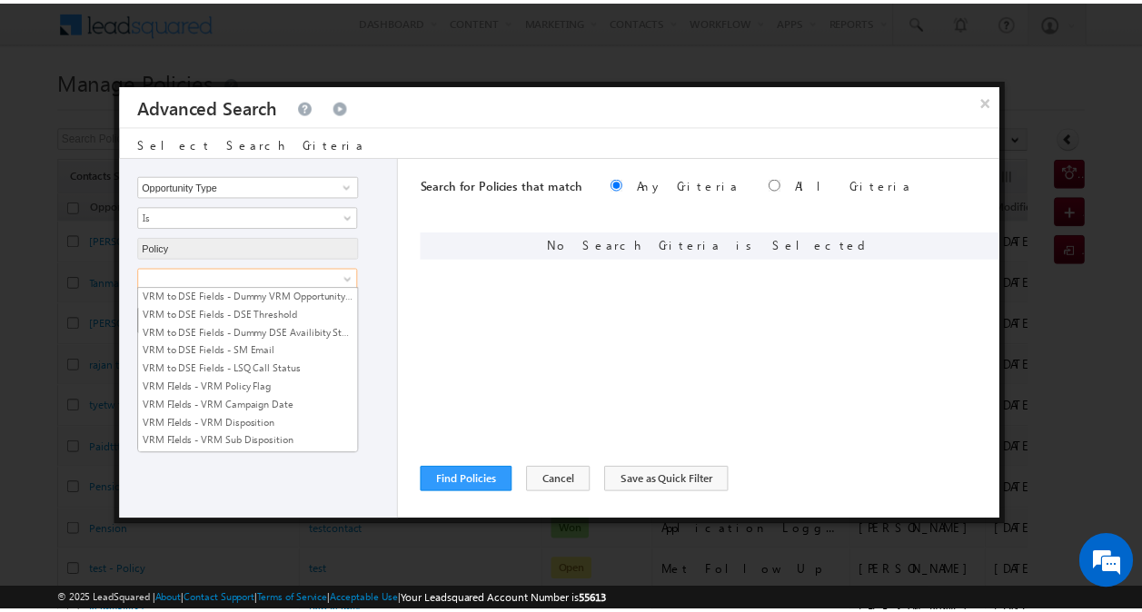
scroll to position [2455, 0]
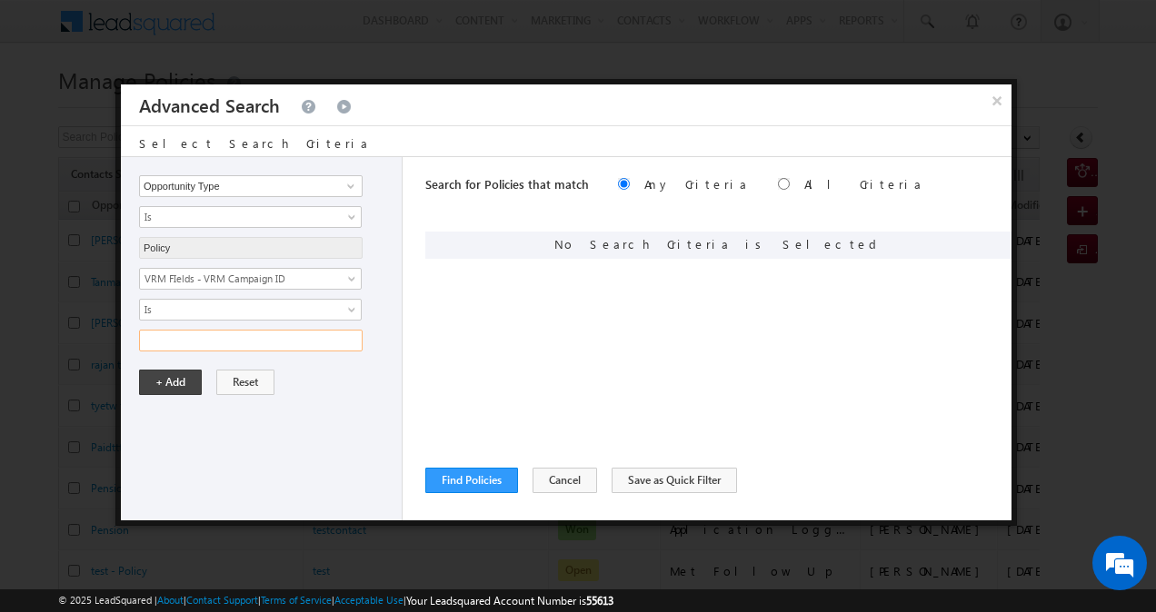
click at [300, 336] on input "text" at bounding box center [250, 341] width 223 height 22
paste input "50005087"
type input "50005087"
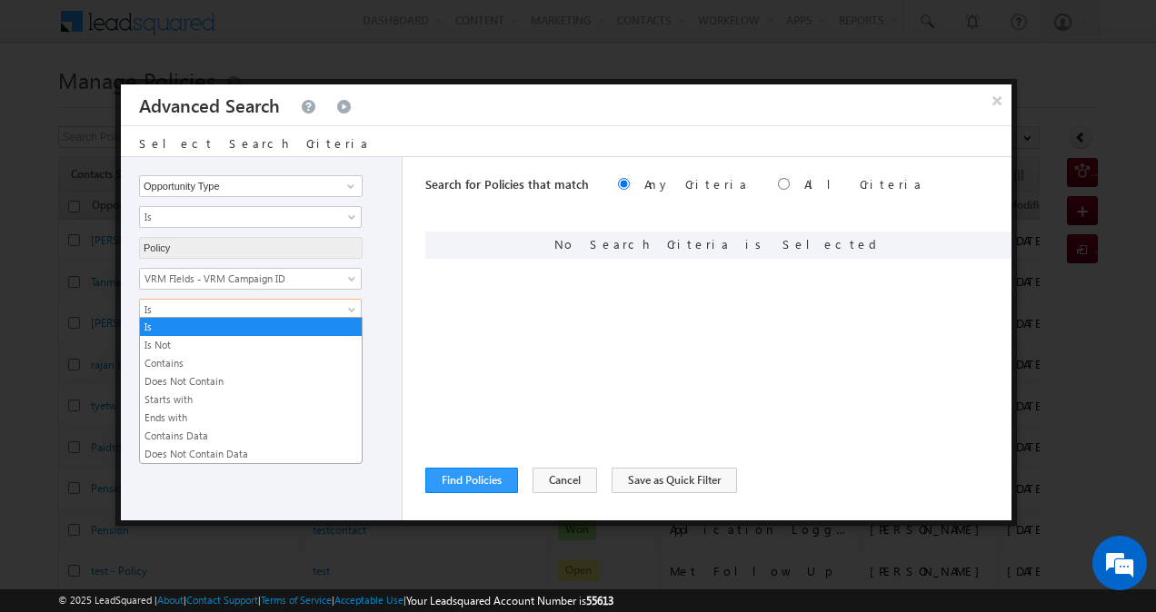
click at [336, 302] on span "Is" at bounding box center [238, 310] width 197 height 16
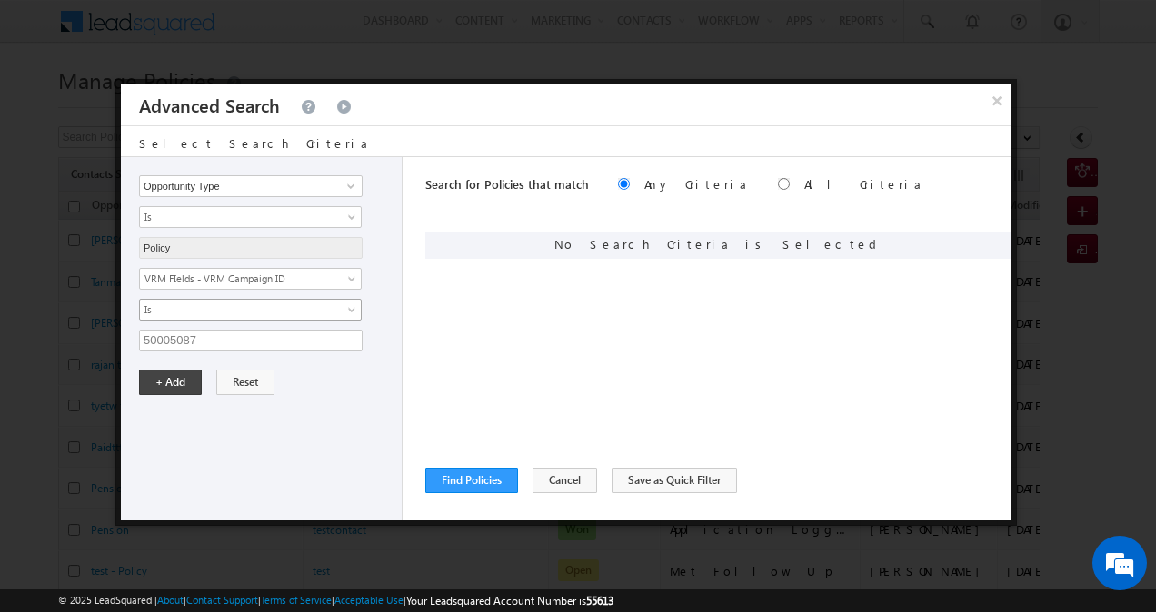
click at [336, 302] on span "Is" at bounding box center [238, 310] width 197 height 16
click at [182, 381] on button "+ Add" at bounding box center [170, 382] width 63 height 25
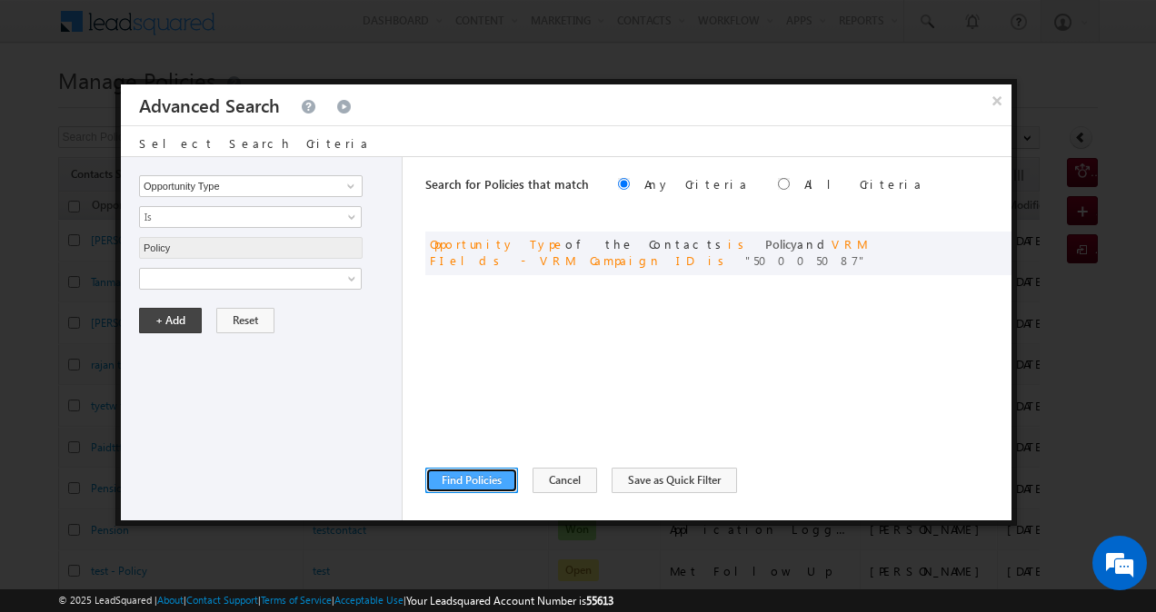
click at [465, 474] on button "Find Policies" at bounding box center [471, 480] width 93 height 25
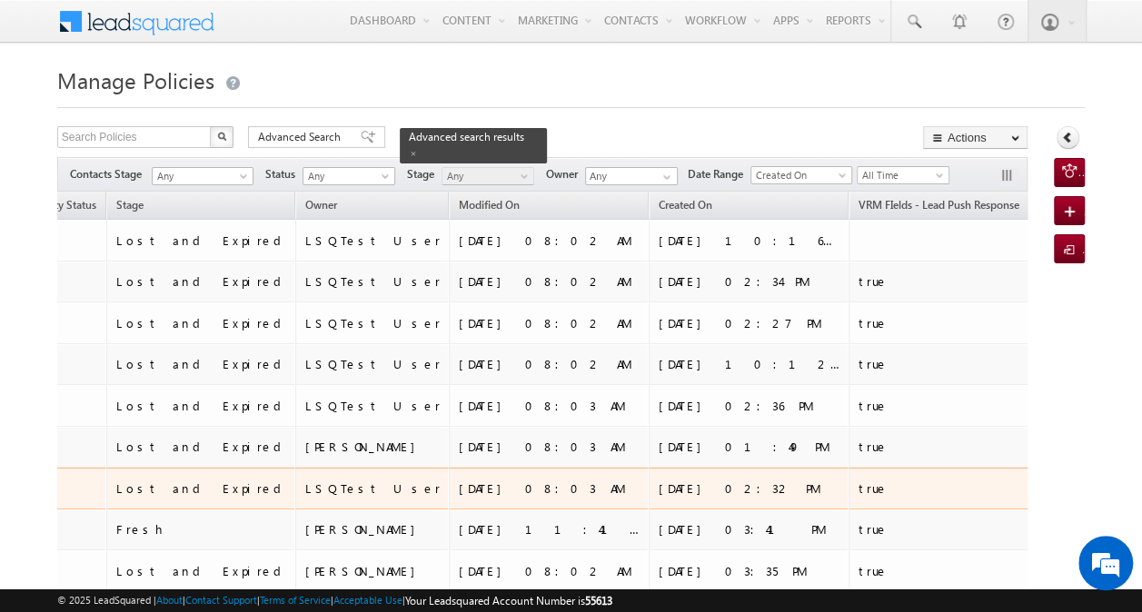
scroll to position [0, 0]
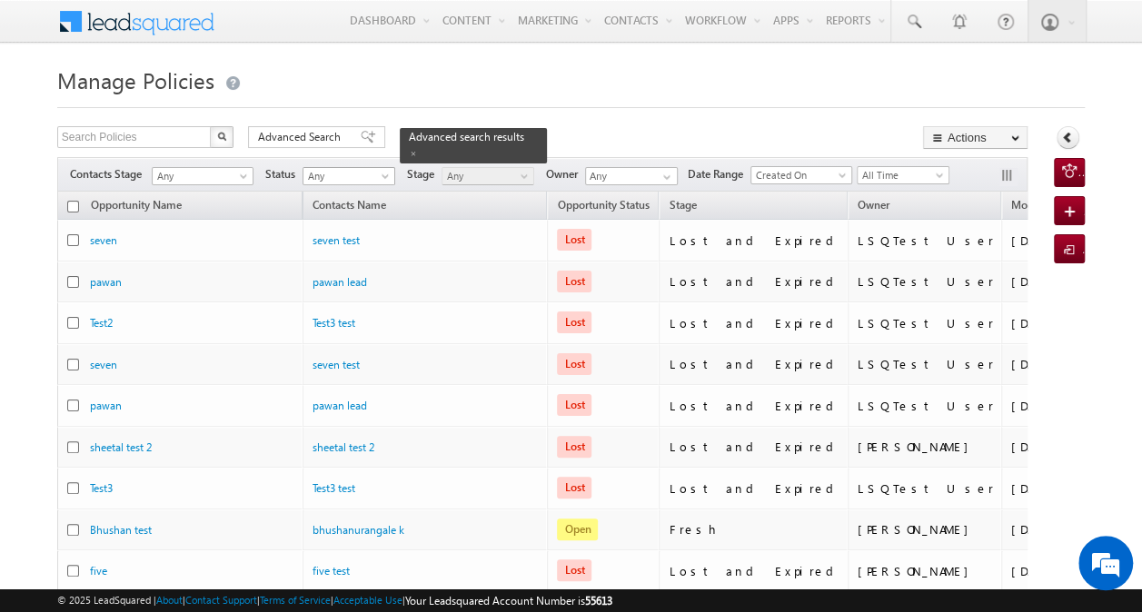
click at [380, 178] on span at bounding box center [387, 180] width 15 height 15
click at [608, 119] on div "Manage Policies Search Policies X 15 results found Advanced Search Advanced sea…" at bounding box center [571, 500] width 1028 height 879
click at [72, 206] on input "checkbox" at bounding box center [73, 207] width 12 height 12
checkbox input "true"
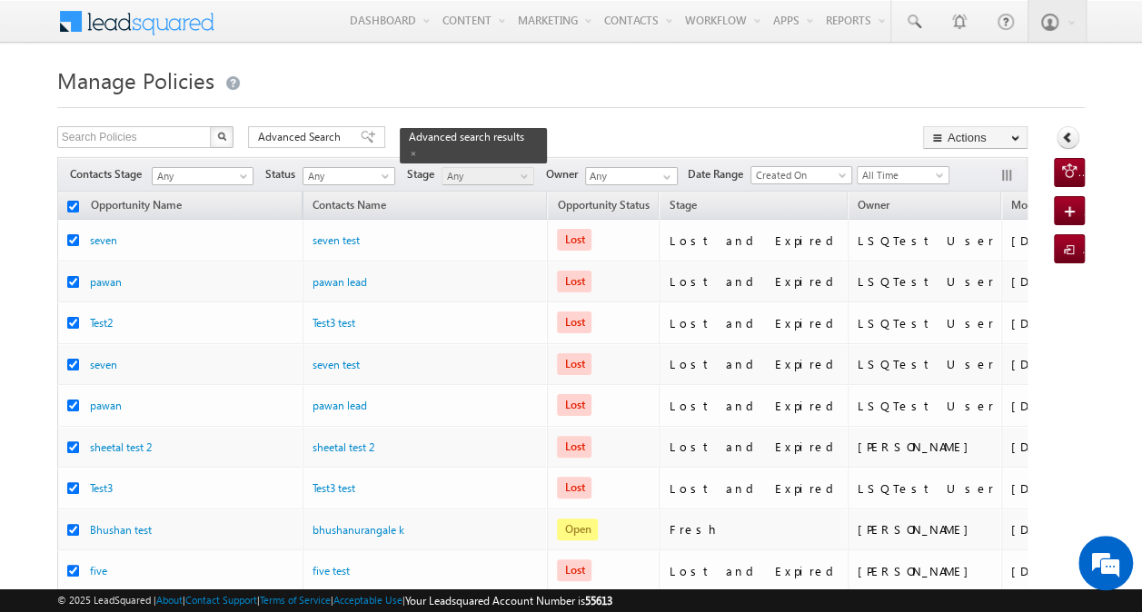
checkbox input "true"
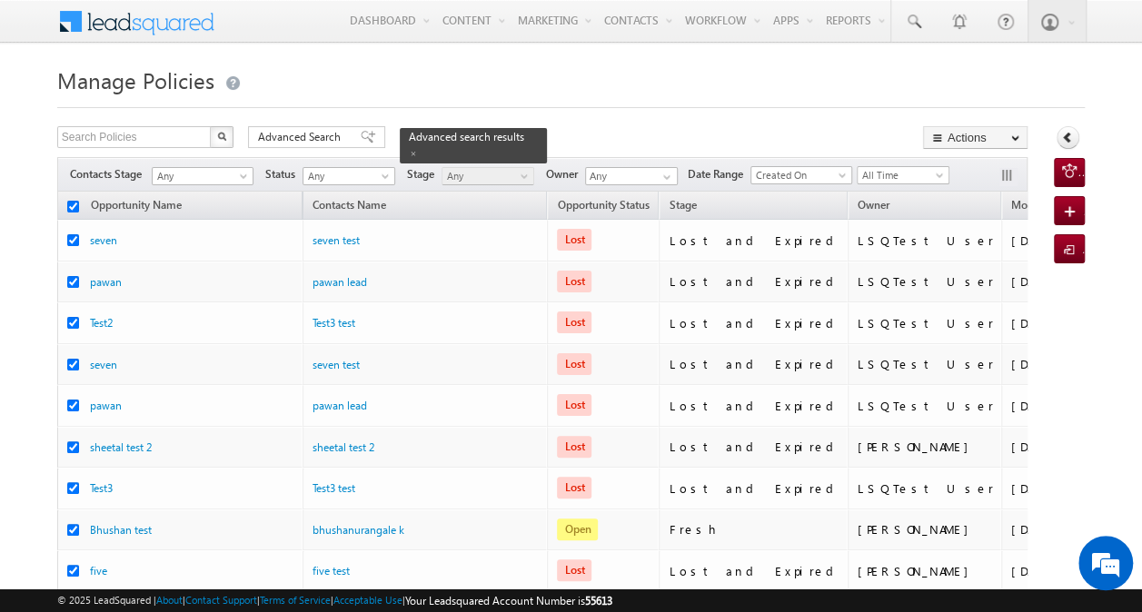
checkbox input "true"
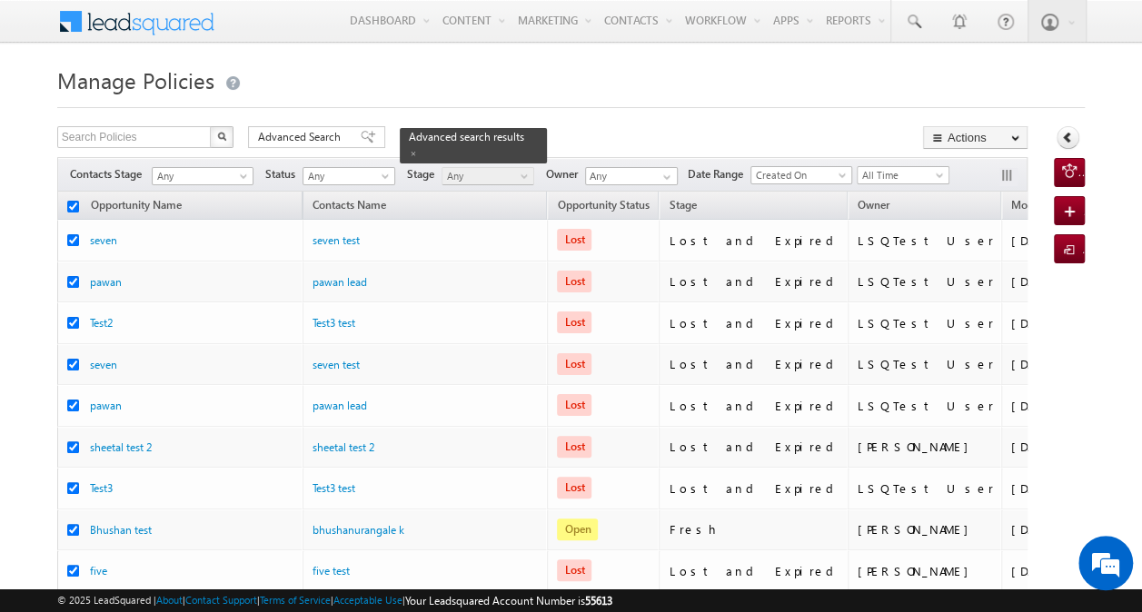
checkbox input "true"
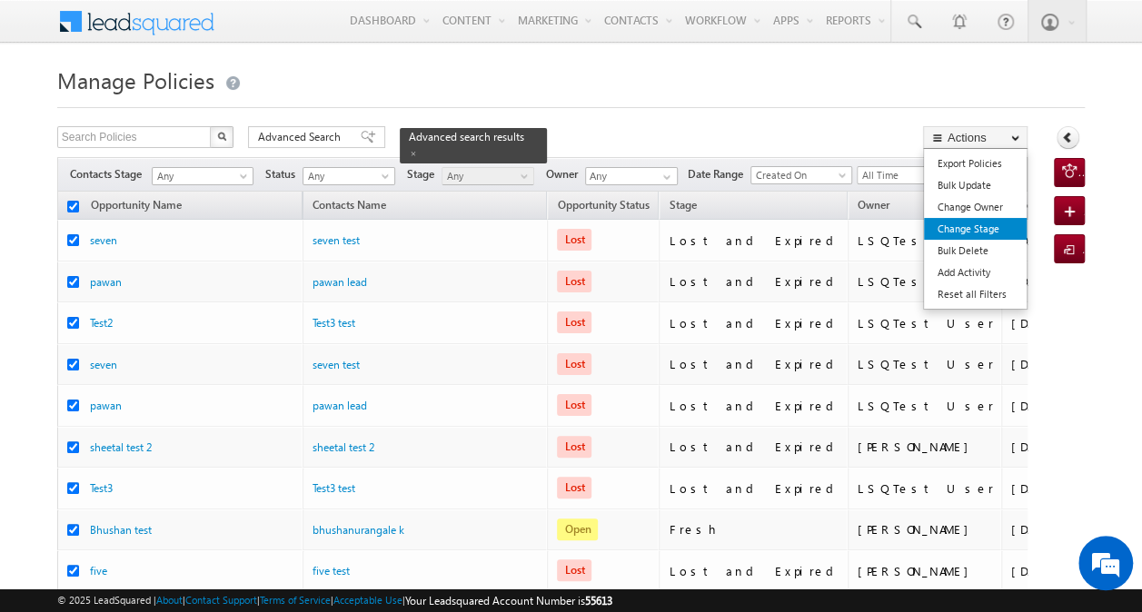
click at [985, 228] on link "Change Stage" at bounding box center [975, 229] width 103 height 22
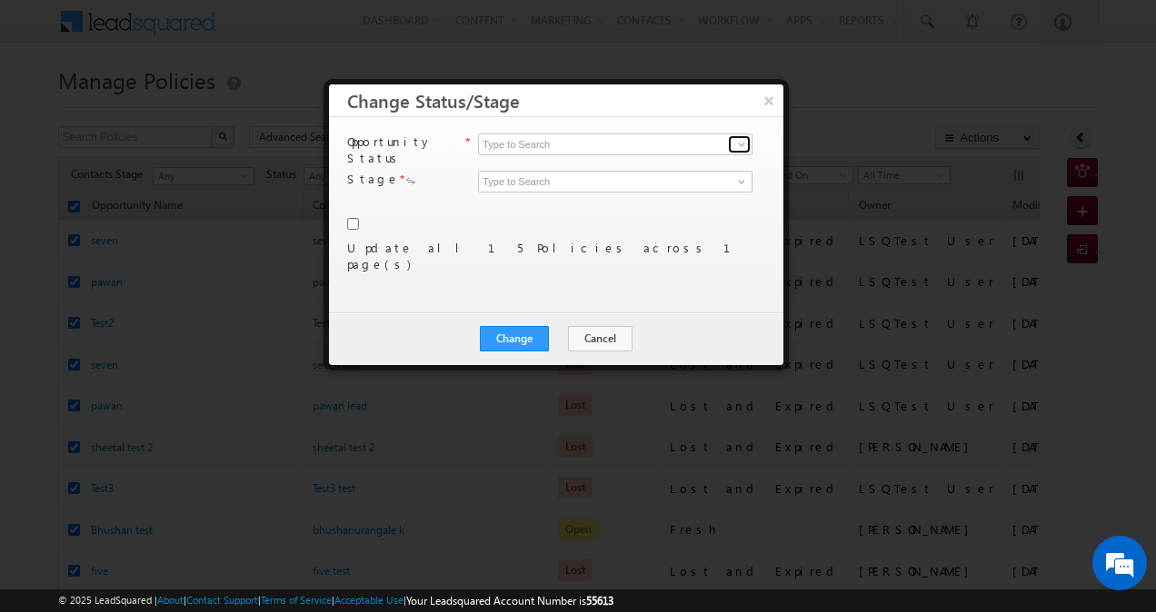
click at [730, 143] on link at bounding box center [739, 144] width 23 height 18
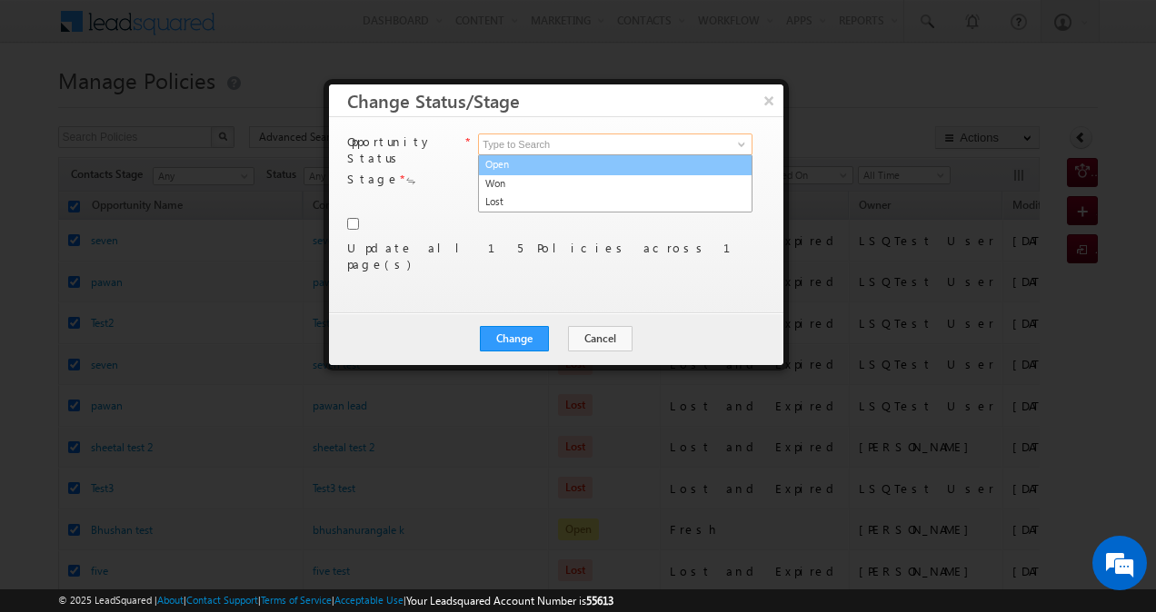
click at [683, 164] on link "Open" at bounding box center [615, 164] width 274 height 21
type input "Open"
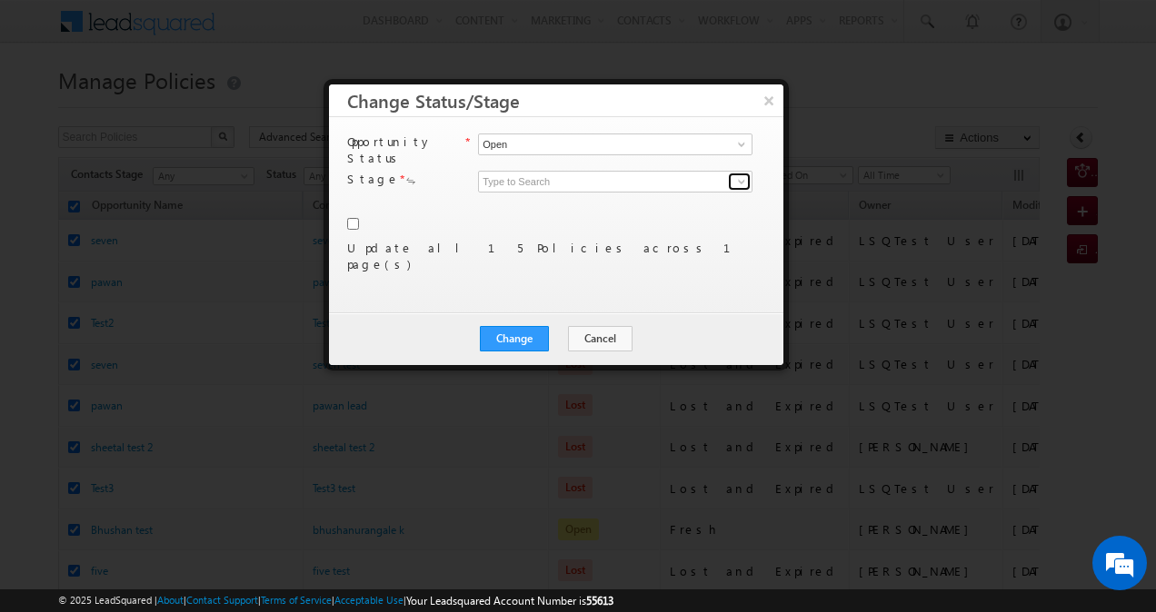
click at [730, 173] on link at bounding box center [739, 182] width 23 height 18
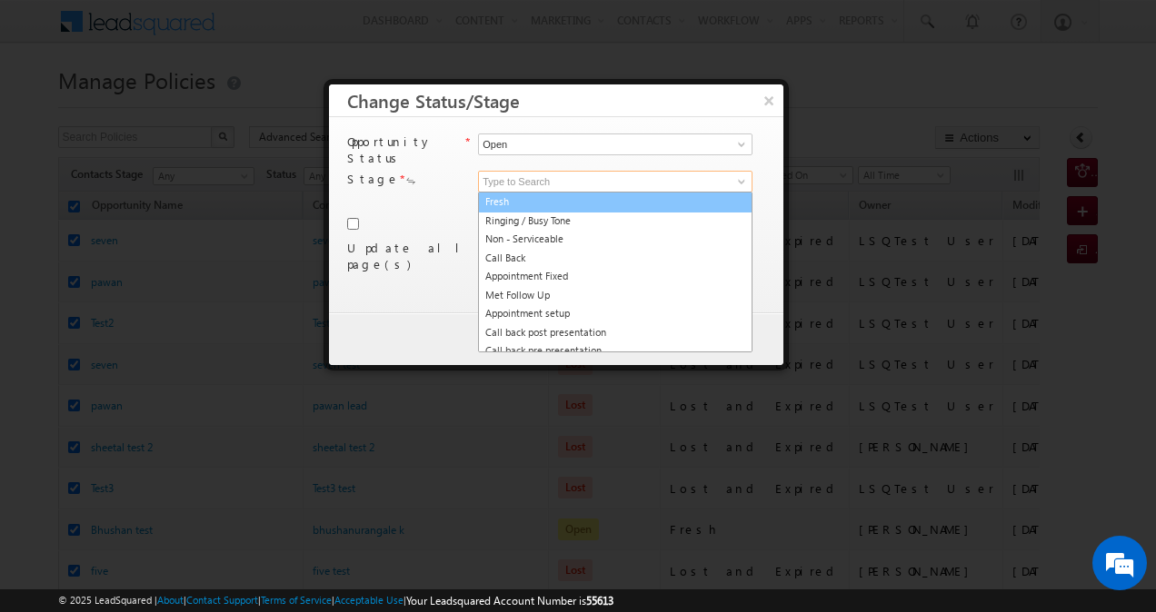
click at [629, 193] on link "Fresh" at bounding box center [615, 202] width 274 height 21
type input "Fresh"
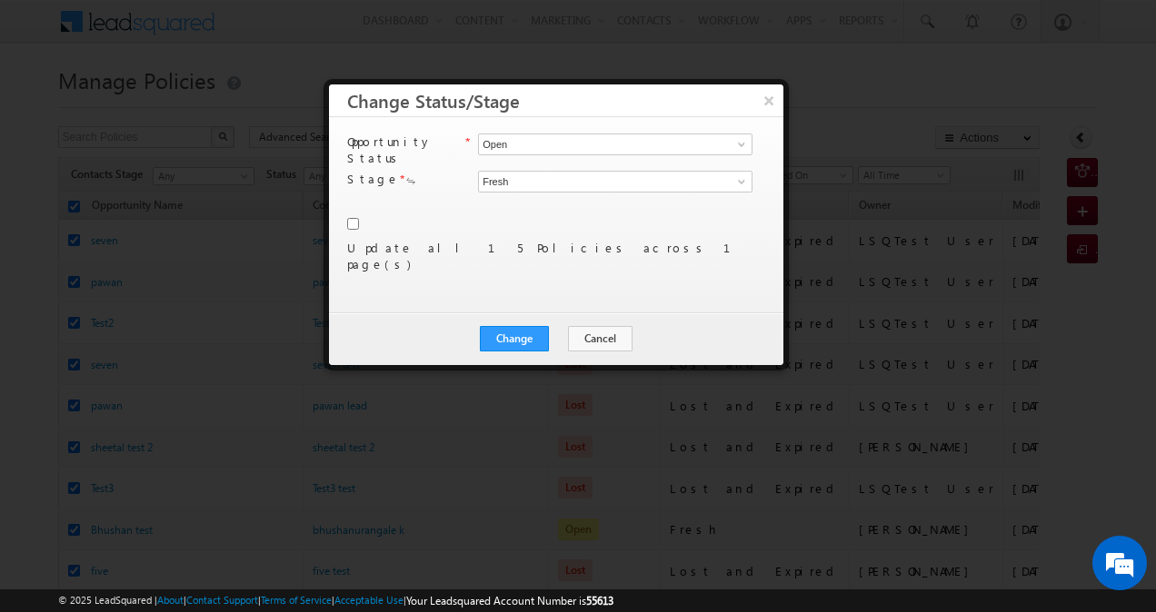
click at [356, 218] on input "checkbox" at bounding box center [353, 224] width 12 height 12
checkbox input "true"
click at [537, 342] on button "Change" at bounding box center [514, 338] width 69 height 25
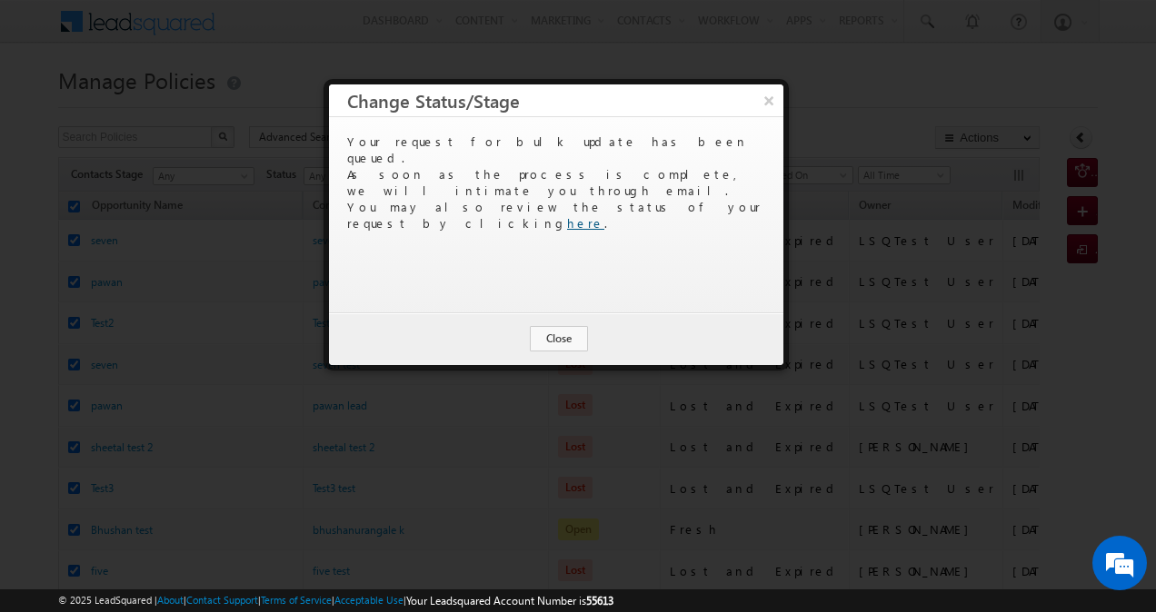
click at [604, 215] on link "here" at bounding box center [585, 222] width 37 height 15
click at [548, 326] on button "Close" at bounding box center [559, 338] width 58 height 25
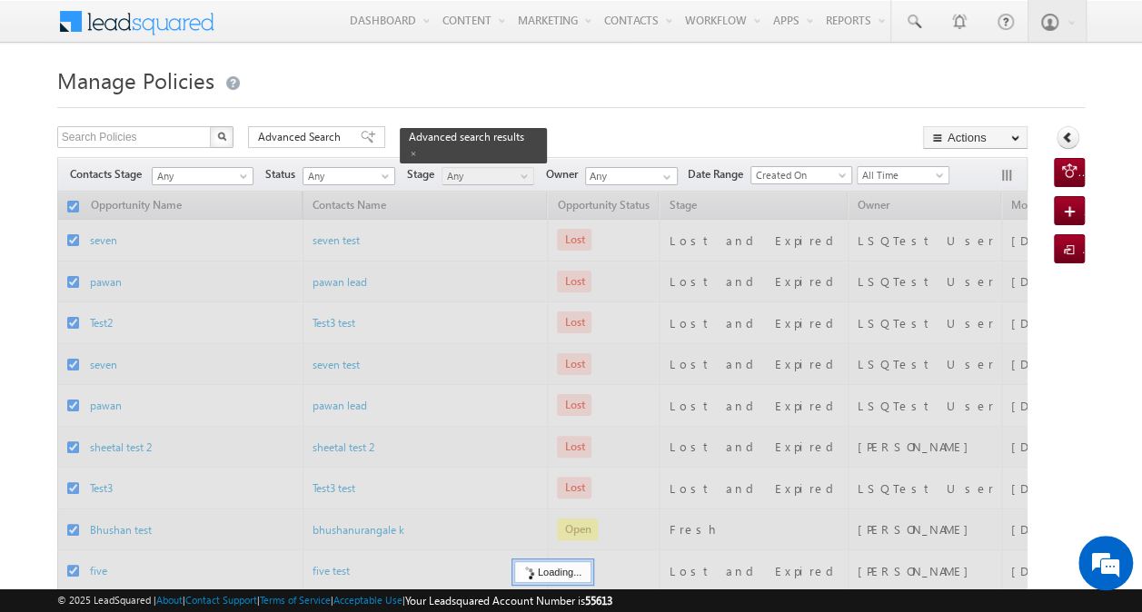
checkbox input "false"
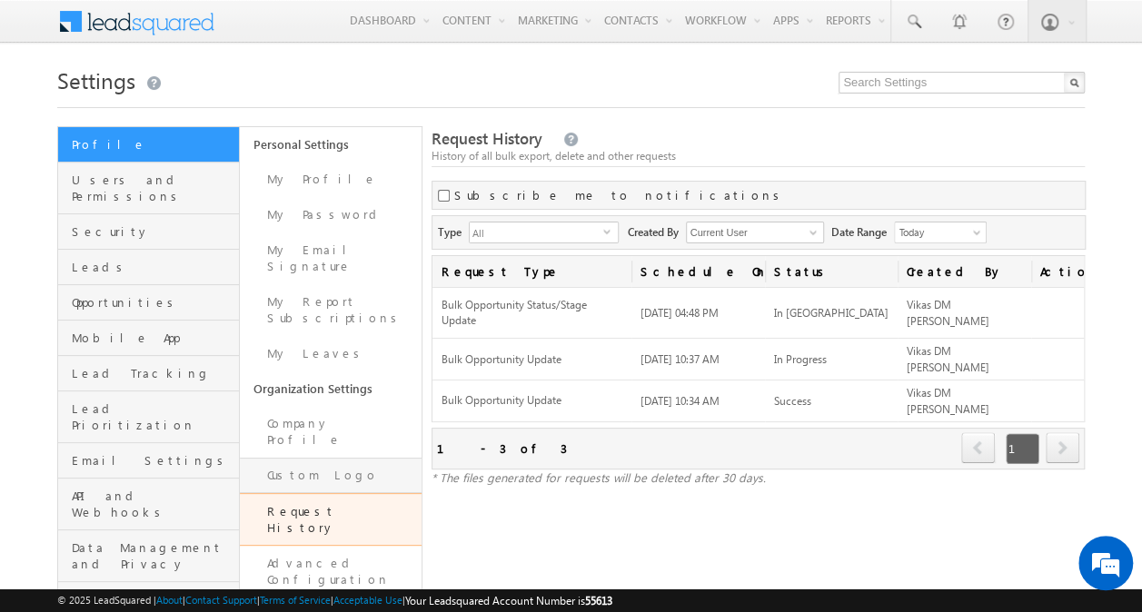
click at [356, 458] on link "Custom Logo" at bounding box center [331, 475] width 182 height 35
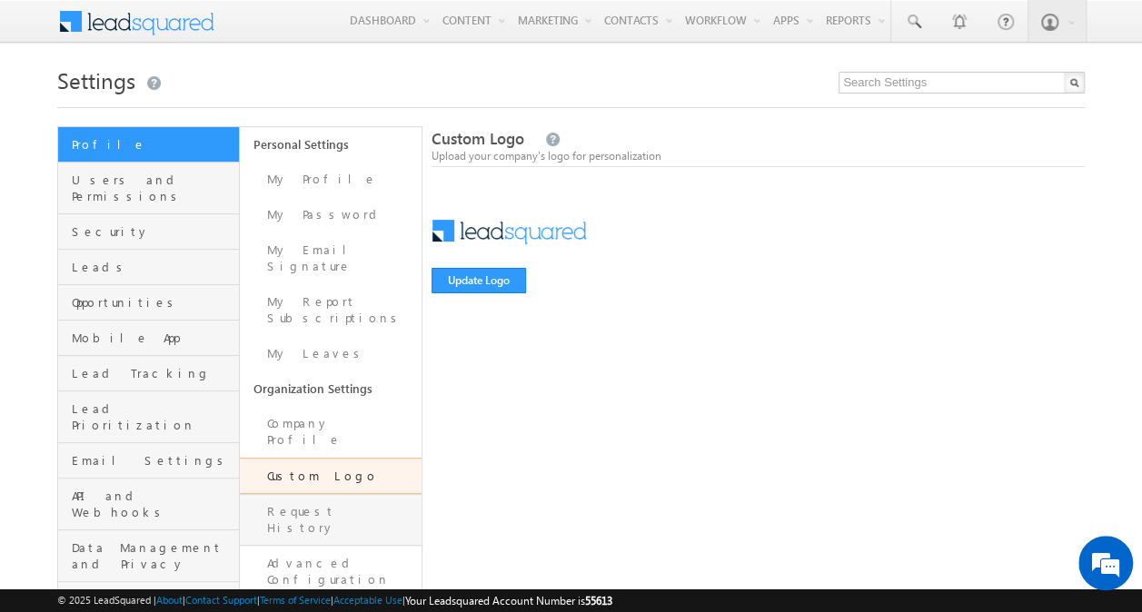
click at [338, 494] on link "Request History" at bounding box center [331, 520] width 182 height 52
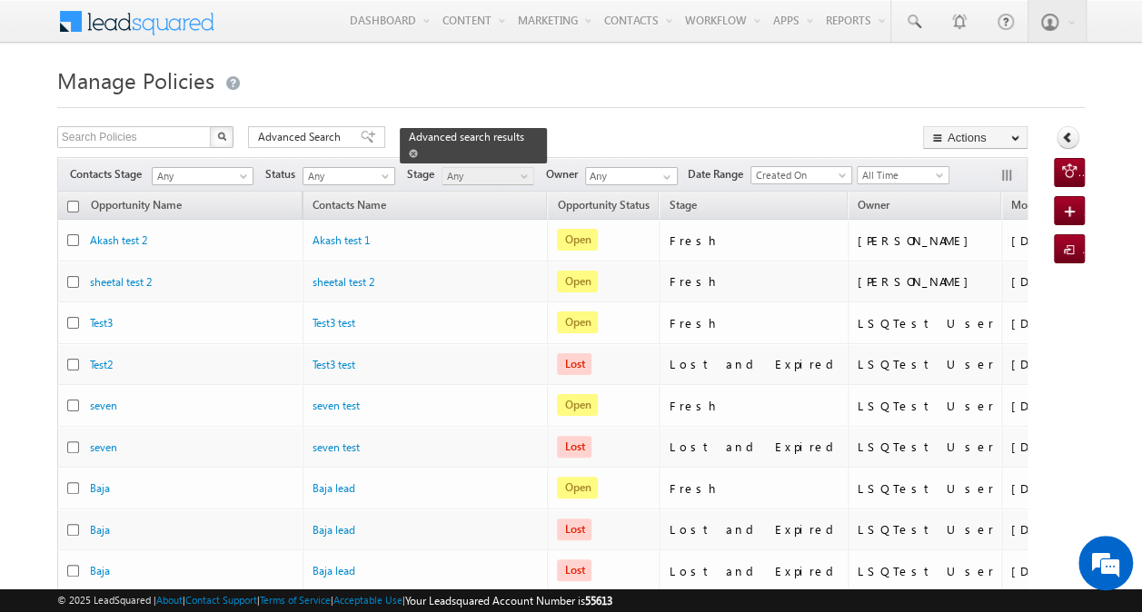
click at [418, 149] on span at bounding box center [413, 153] width 9 height 9
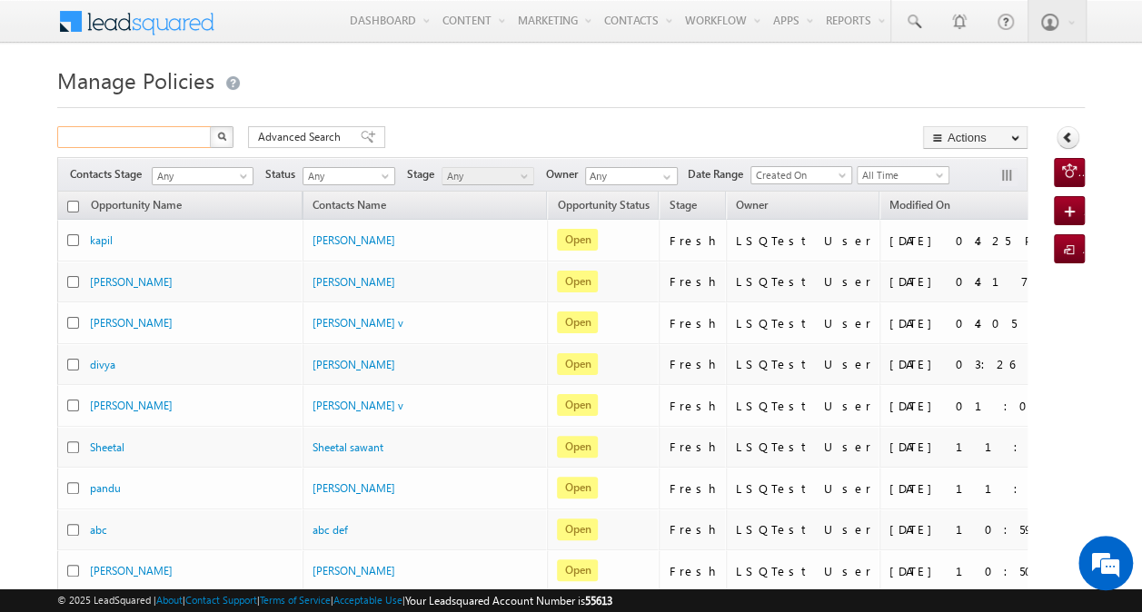
click at [171, 141] on input "text" at bounding box center [134, 137] width 155 height 22
paste input "8820219806"
type input "8820219806"
click at [223, 136] on img "button" at bounding box center [221, 136] width 9 height 9
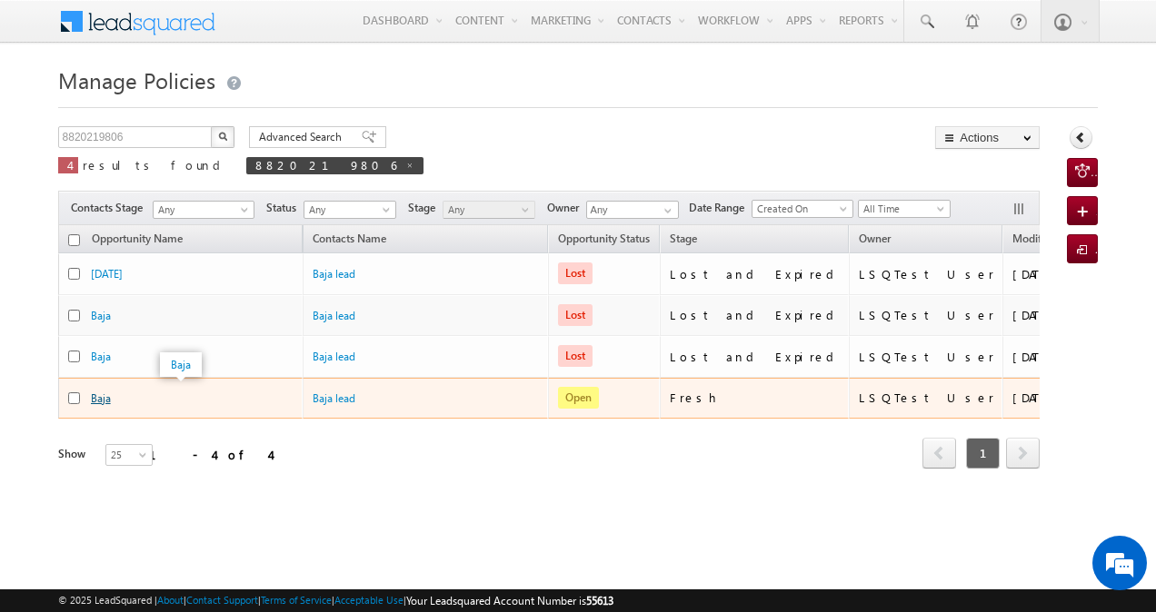
click at [102, 395] on link "Baja" at bounding box center [101, 399] width 20 height 14
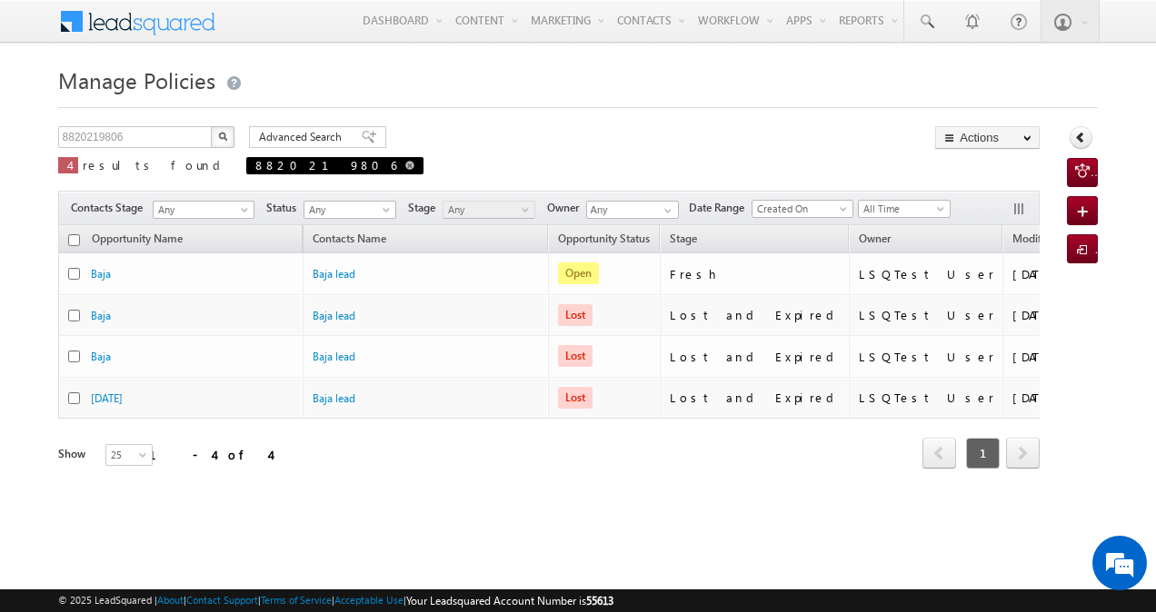
click at [405, 168] on span at bounding box center [409, 165] width 9 height 9
type input "Search Policies"
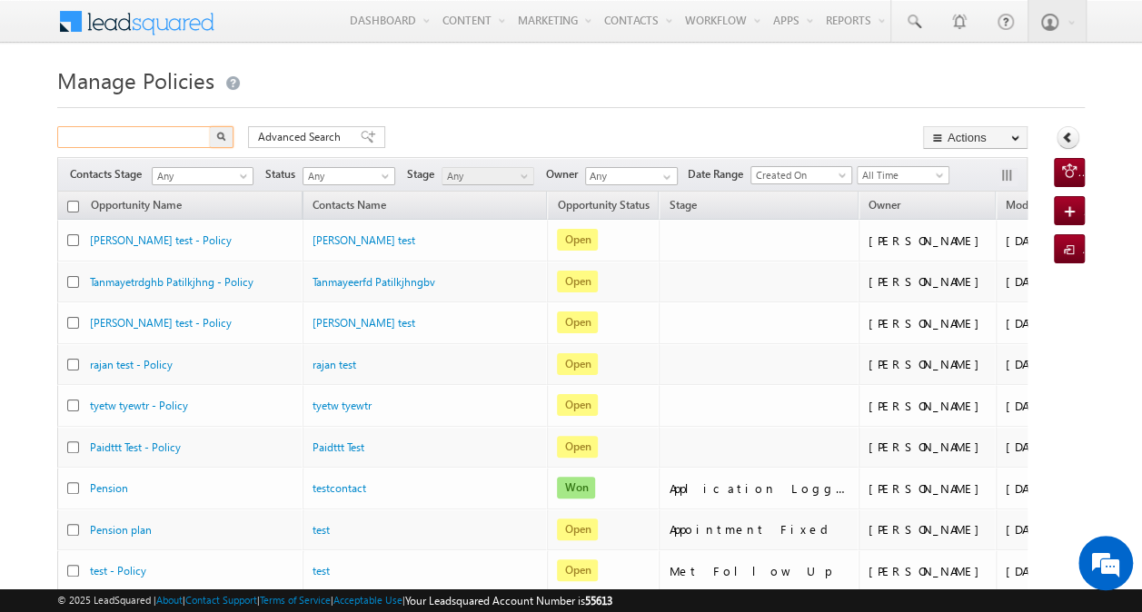
click at [167, 138] on input "text" at bounding box center [134, 137] width 155 height 22
paste input "8820219806"
click at [227, 135] on button "button" at bounding box center [222, 137] width 24 height 22
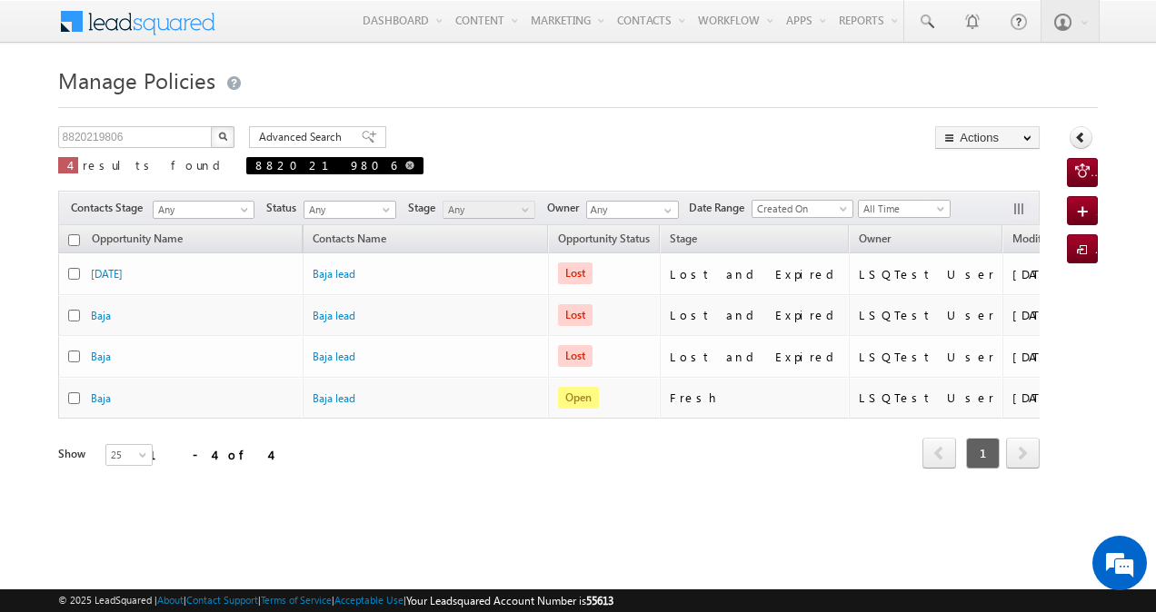
click at [405, 169] on link at bounding box center [409, 164] width 9 height 15
type input "Search Policies"
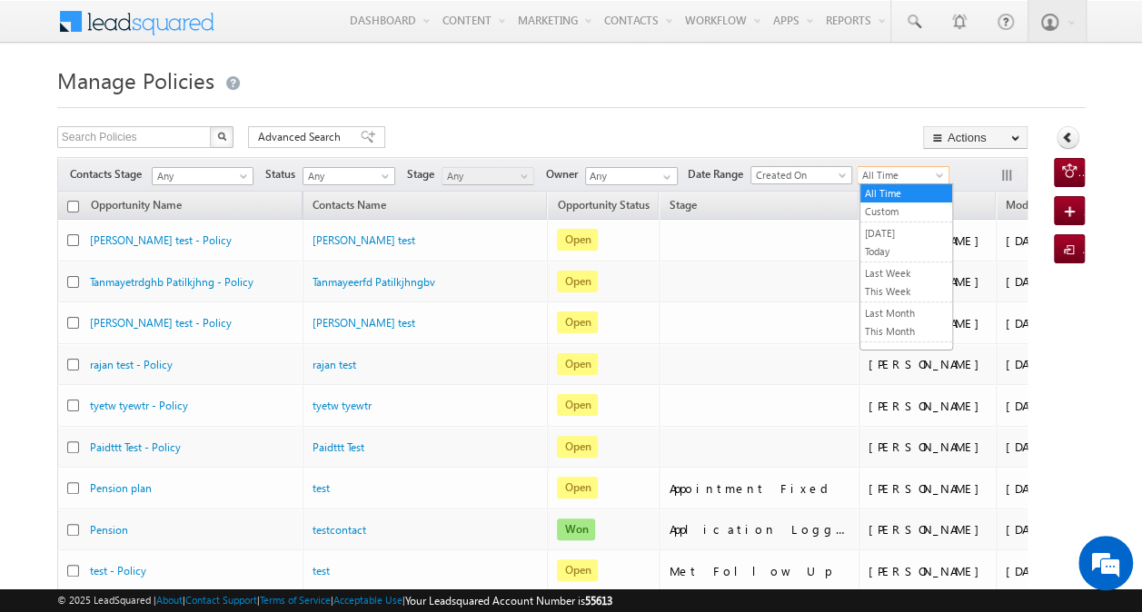
click at [881, 167] on span "All Time" at bounding box center [901, 175] width 86 height 16
click at [883, 207] on link "Custom" at bounding box center [906, 212] width 92 height 16
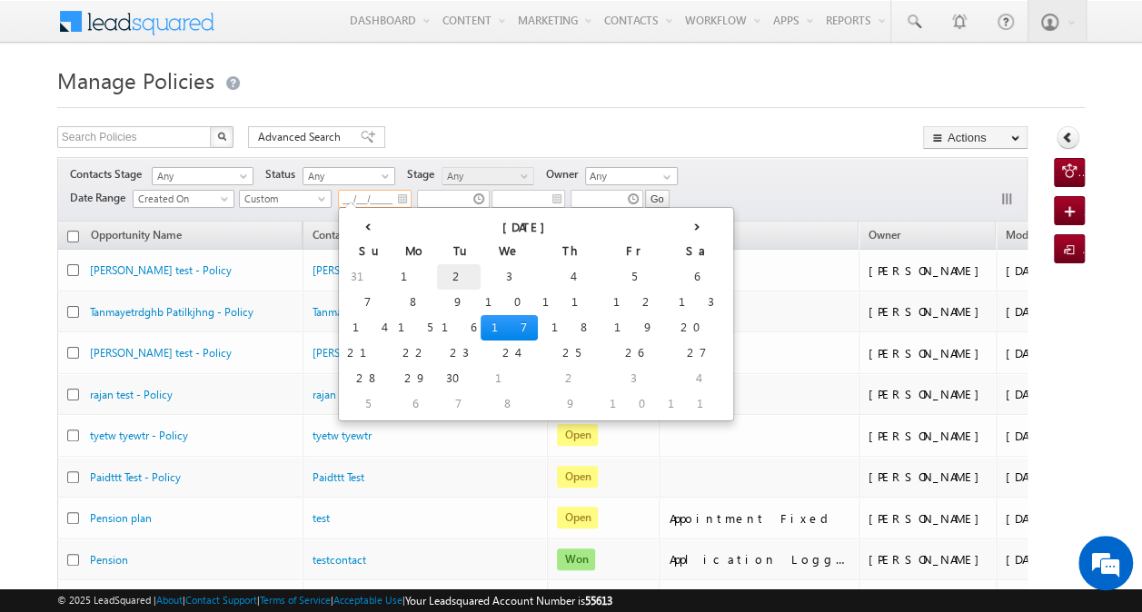
click at [437, 269] on td "2" at bounding box center [459, 276] width 44 height 25
type input "[DATE]"
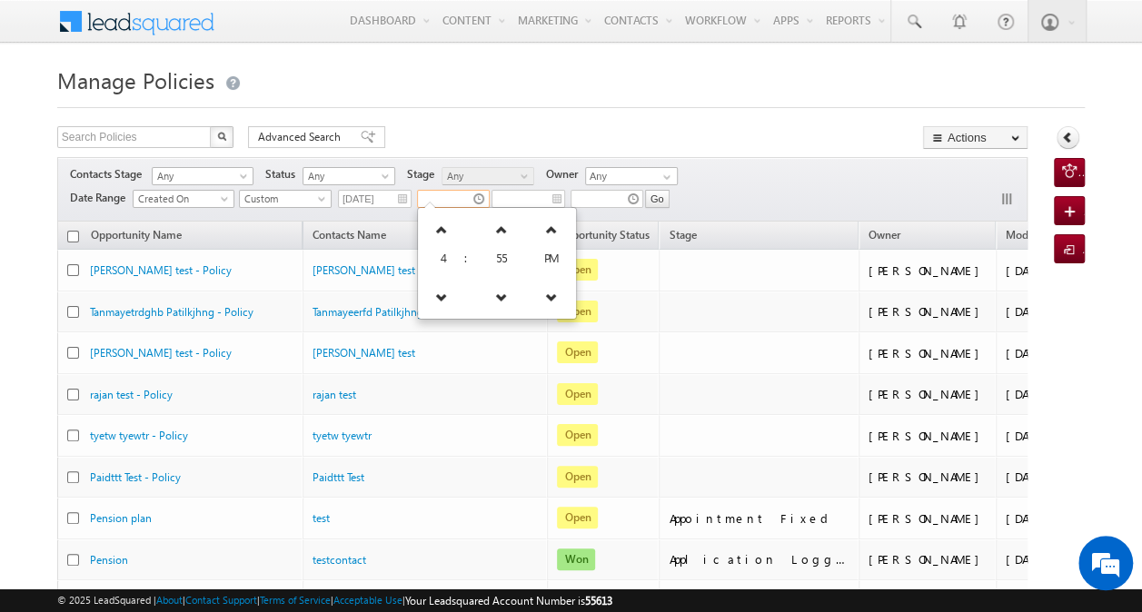
click at [453, 191] on input "text" at bounding box center [453, 199] width 73 height 18
click at [545, 225] on icon at bounding box center [551, 229] width 13 height 13
type input "04:55 AM"
click at [532, 147] on div "Search Policies X 103933 results found Advanced Search Advanced search results …" at bounding box center [542, 139] width 970 height 26
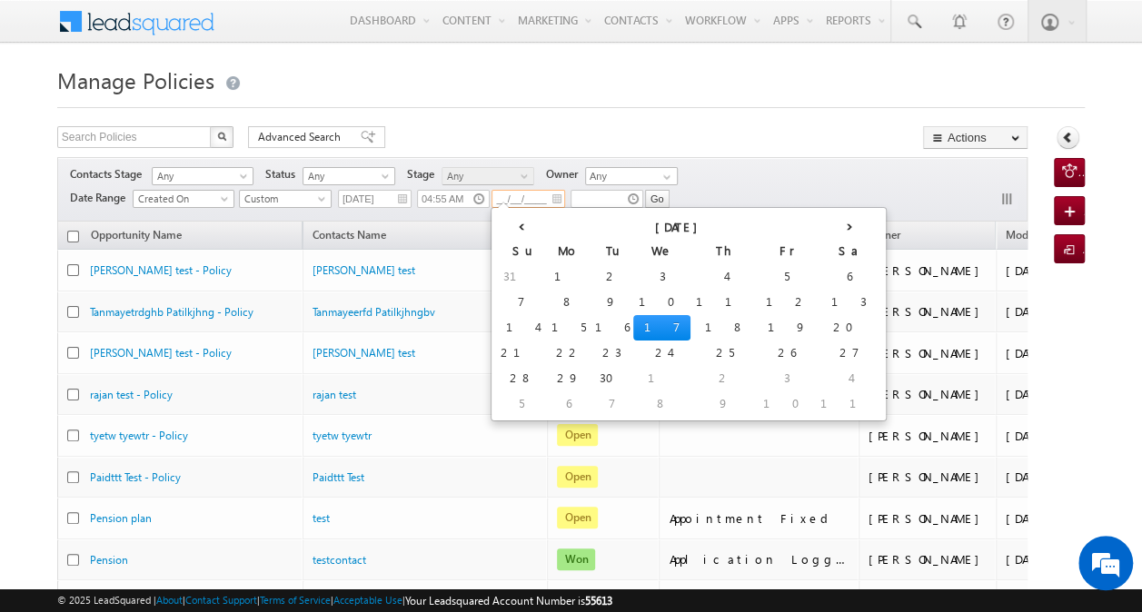
click at [529, 204] on input "__/__/____" at bounding box center [529, 199] width 74 height 18
click at [590, 276] on td "2" at bounding box center [612, 276] width 44 height 25
type input "[DATE]"
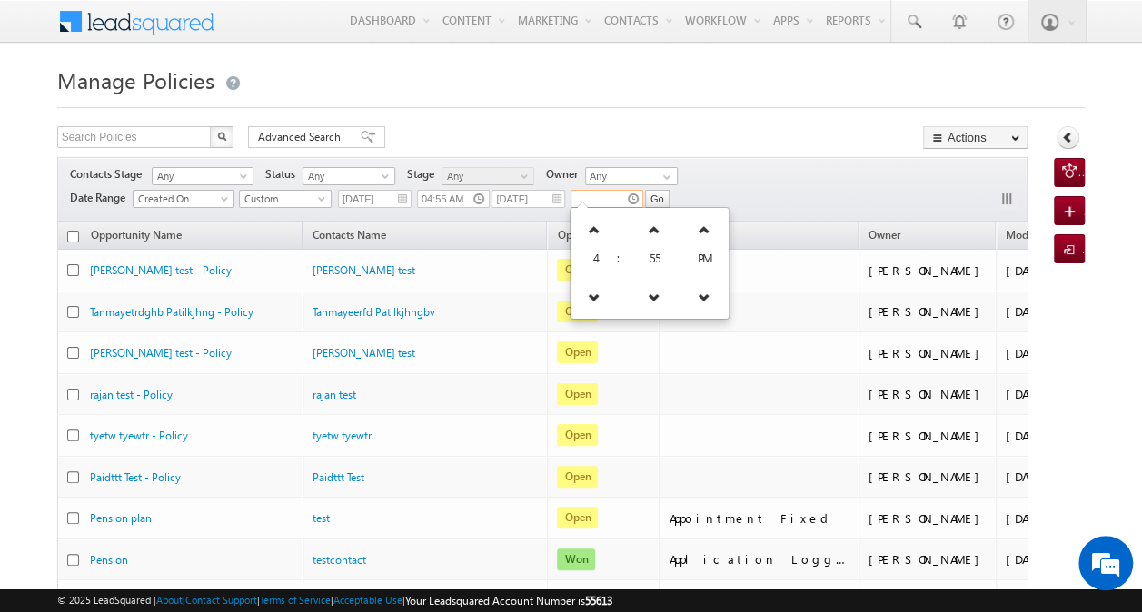
click at [603, 203] on input "text" at bounding box center [607, 199] width 73 height 18
click at [589, 297] on icon at bounding box center [594, 297] width 13 height 13
click at [640, 304] on link at bounding box center [654, 297] width 37 height 33
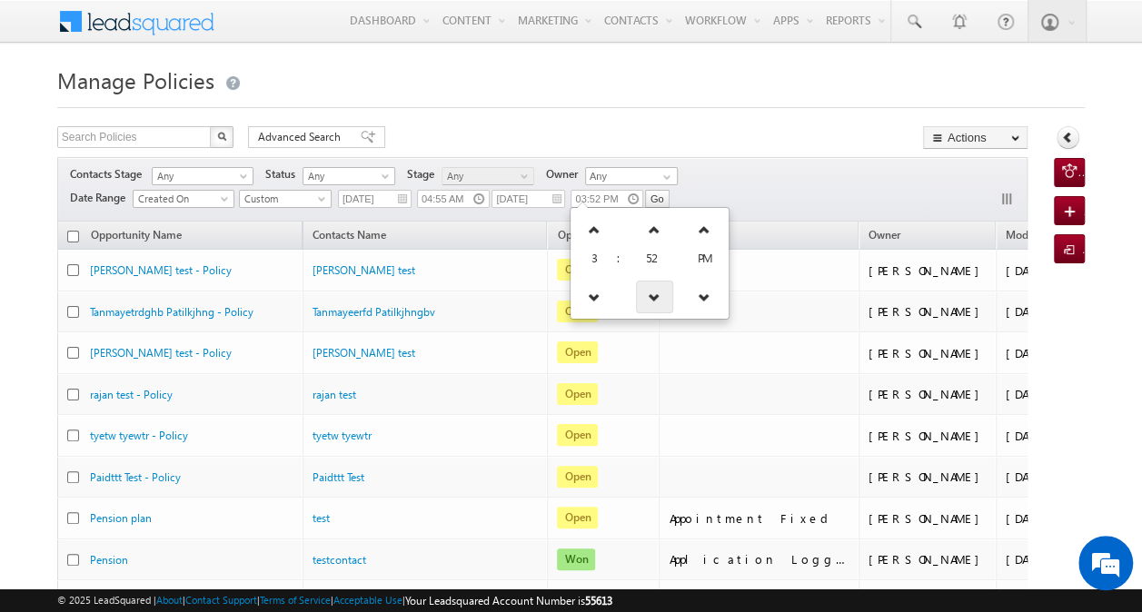
click at [640, 304] on link at bounding box center [654, 297] width 37 height 33
type input "03:51 PM"
click at [730, 151] on div "Search Policies X 103933 results found Advanced Search Advanced search results …" at bounding box center [542, 139] width 970 height 26
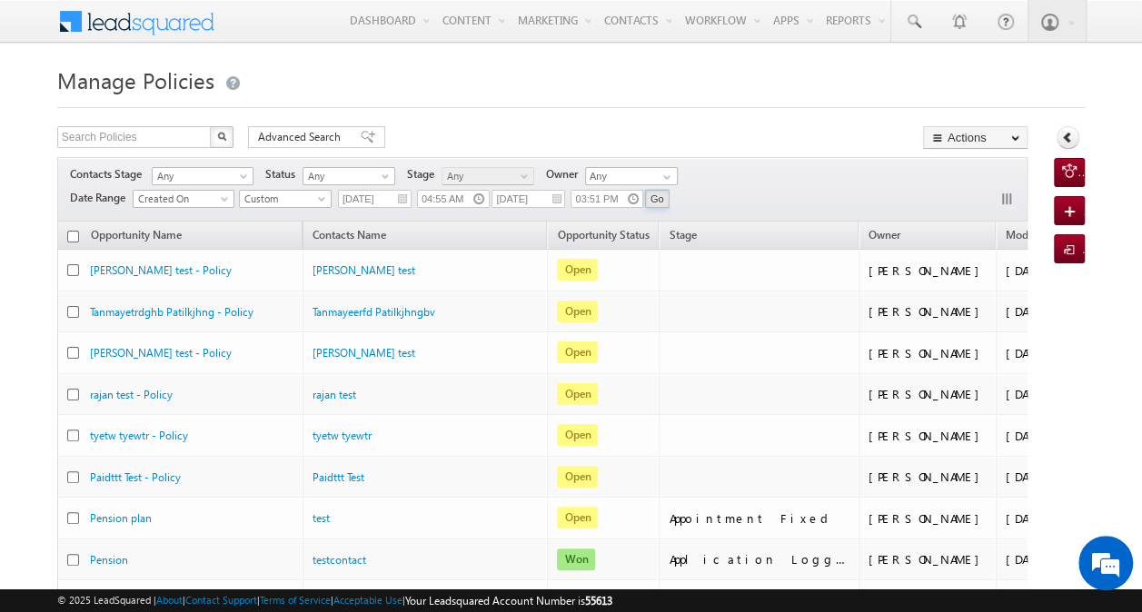
click at [659, 198] on input "Go" at bounding box center [657, 199] width 25 height 18
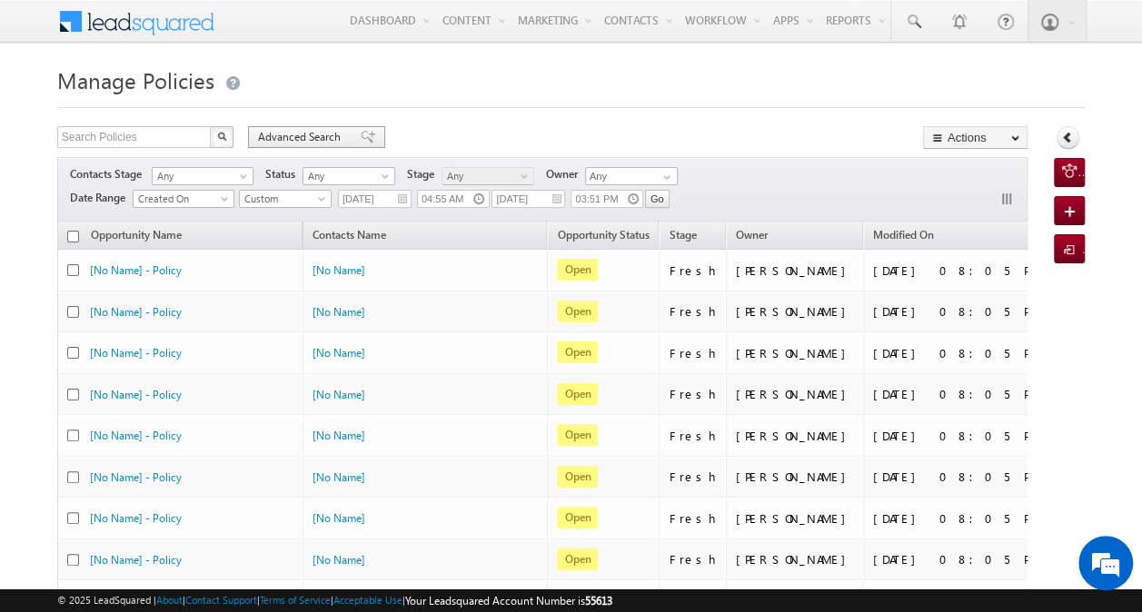
click at [293, 137] on span "Advanced Search" at bounding box center [302, 137] width 88 height 16
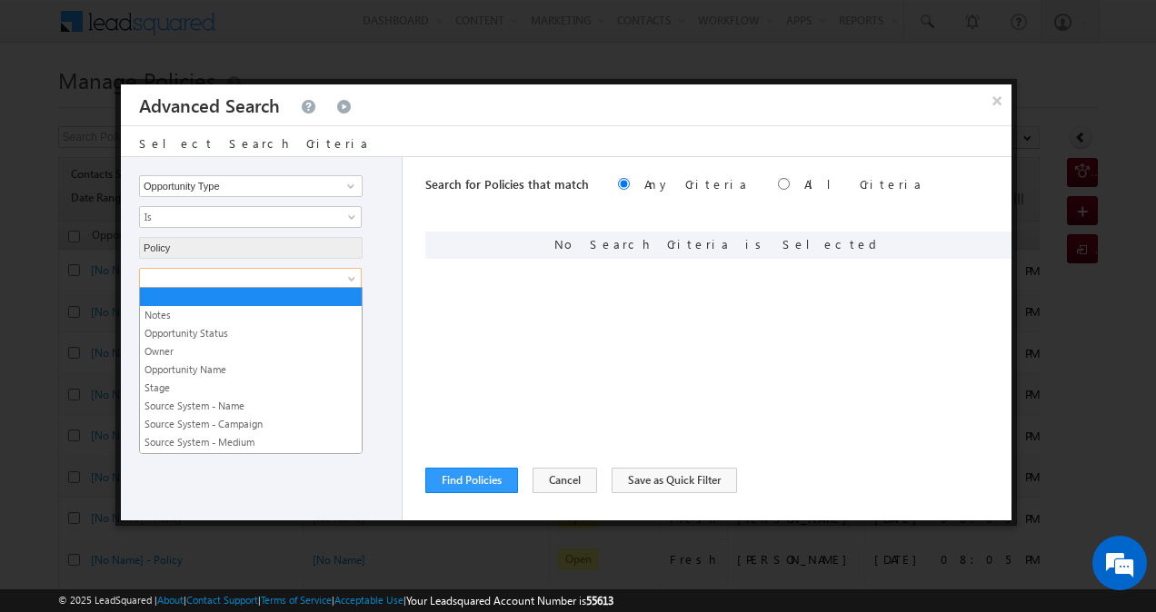
click at [338, 273] on link at bounding box center [250, 279] width 223 height 22
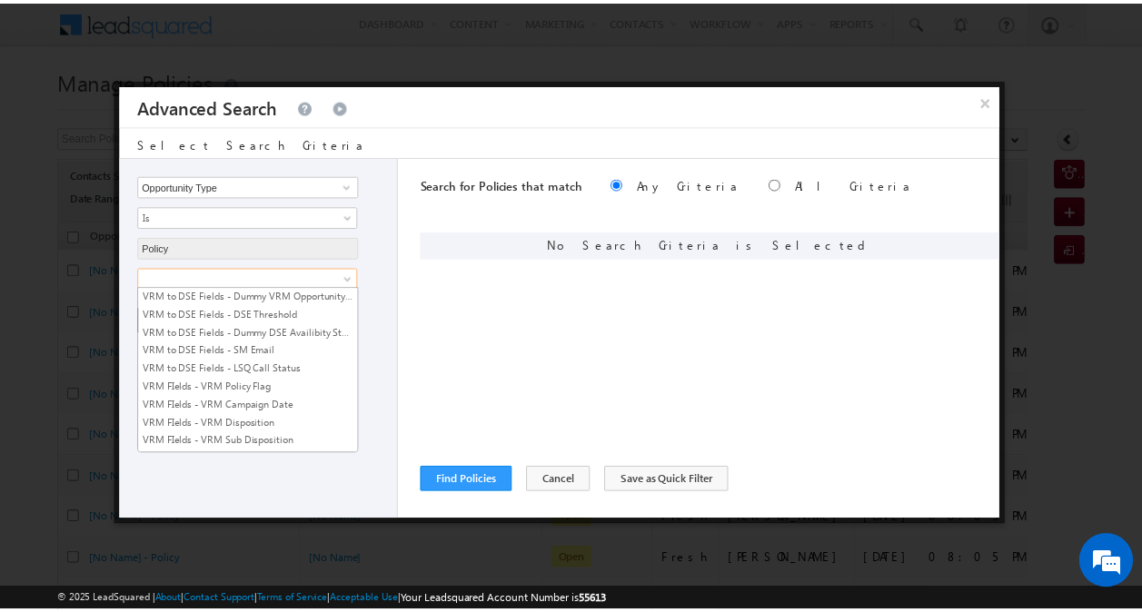
scroll to position [2455, 0]
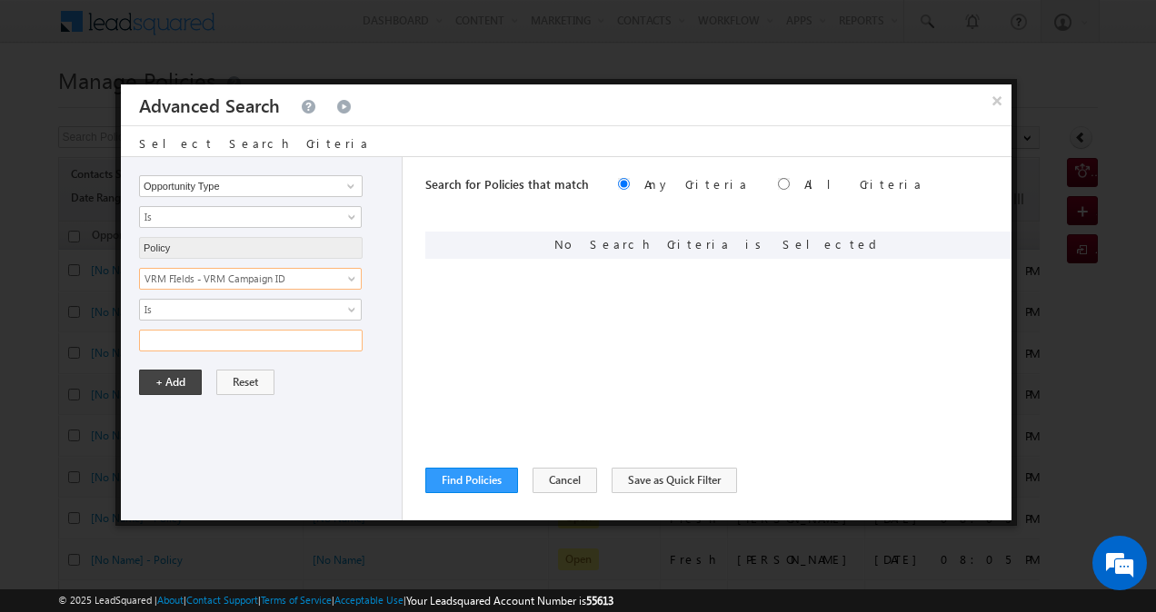
click at [231, 333] on input "text" at bounding box center [250, 341] width 223 height 22
paste input "50005097"
type input "50005097"
click at [182, 387] on button "+ Add" at bounding box center [170, 382] width 63 height 25
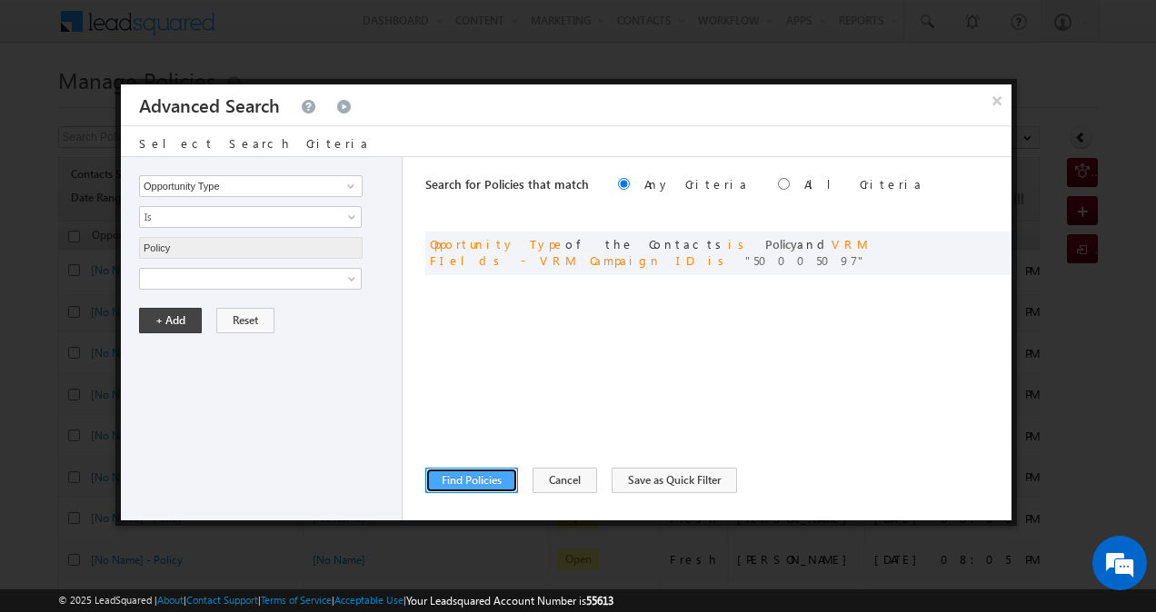
click at [477, 484] on button "Find Policies" at bounding box center [471, 480] width 93 height 25
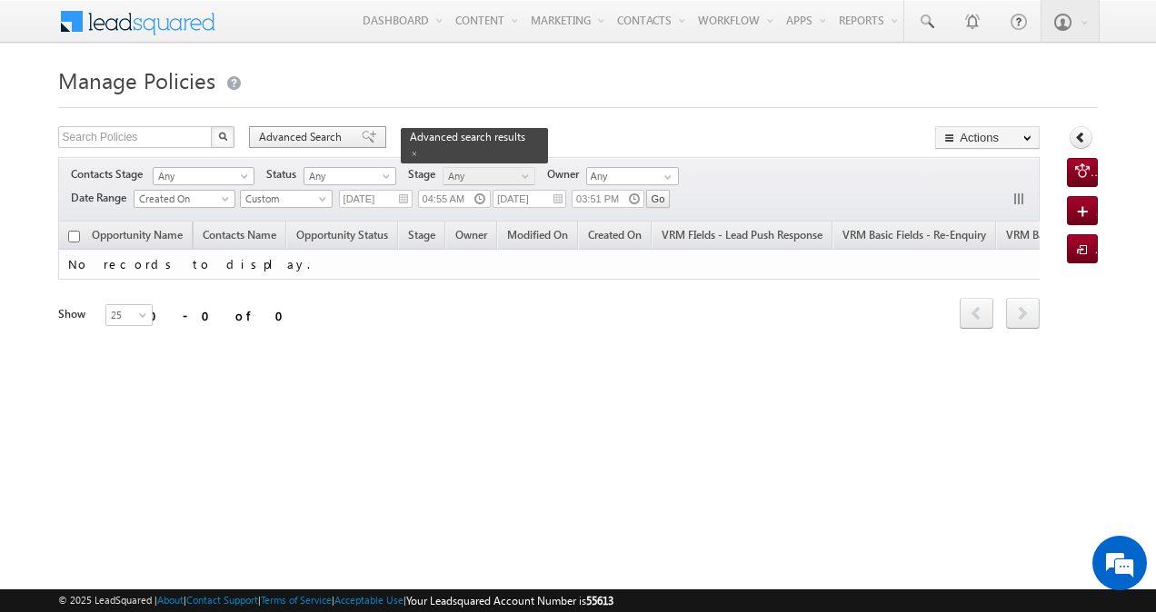
click at [326, 141] on span "Advanced Search" at bounding box center [303, 137] width 88 height 16
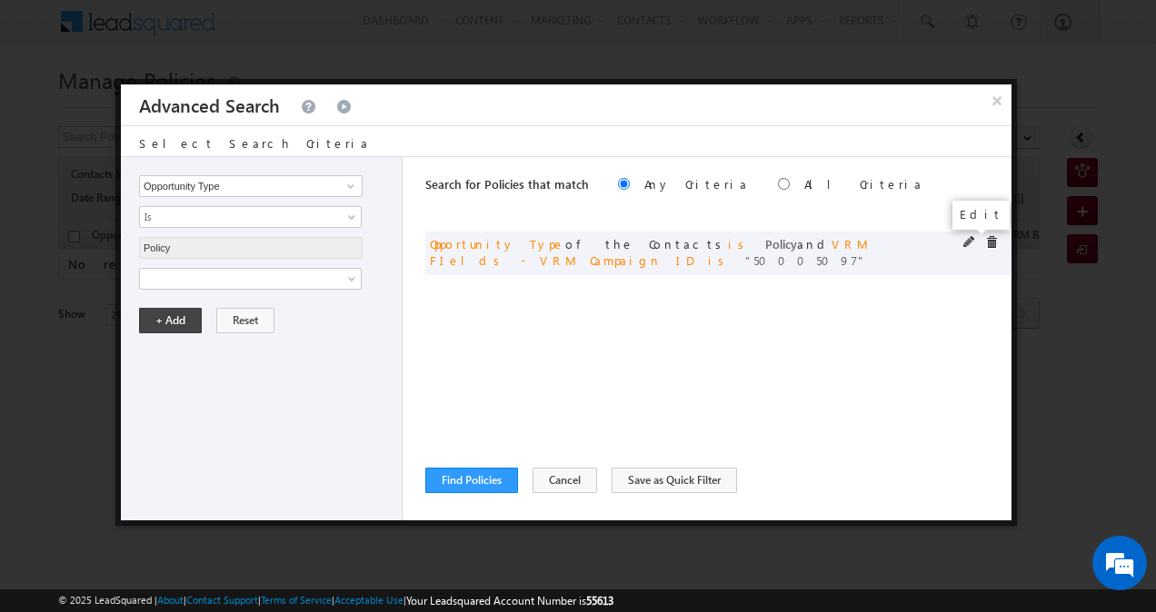
click at [967, 242] on span at bounding box center [969, 242] width 13 height 13
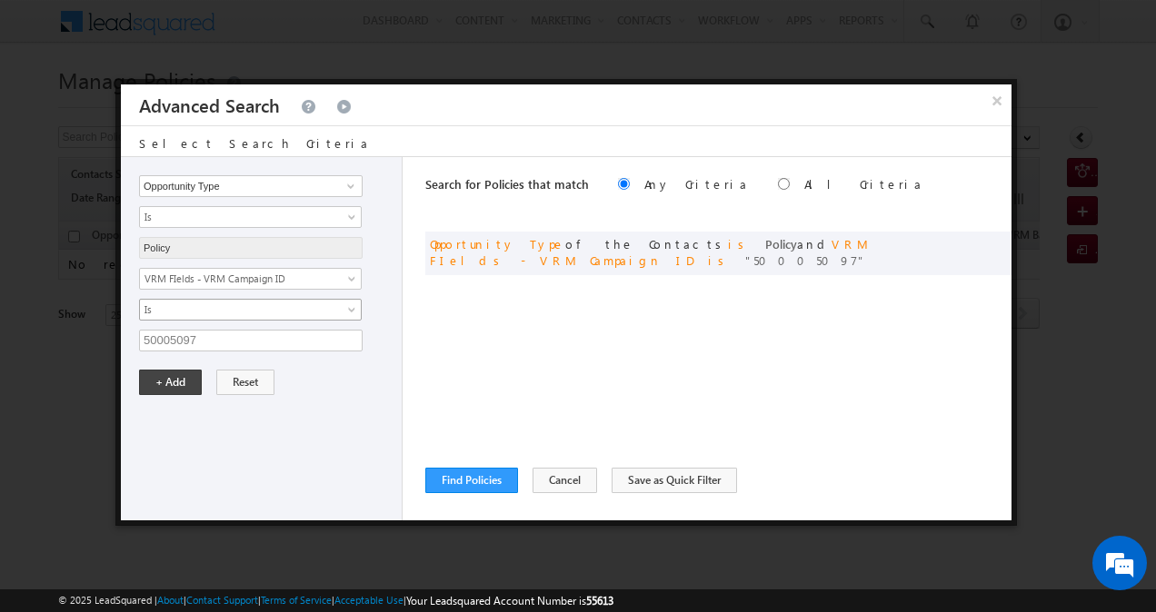
click at [342, 303] on link "Is" at bounding box center [250, 310] width 223 height 22
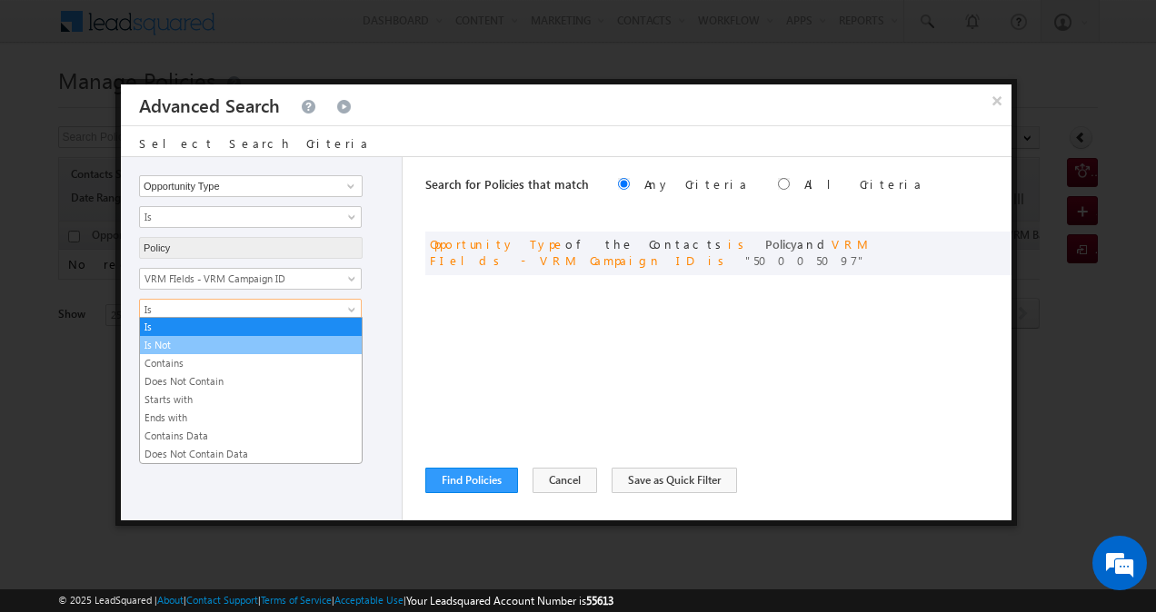
click at [298, 343] on link "Is Not" at bounding box center [251, 345] width 222 height 16
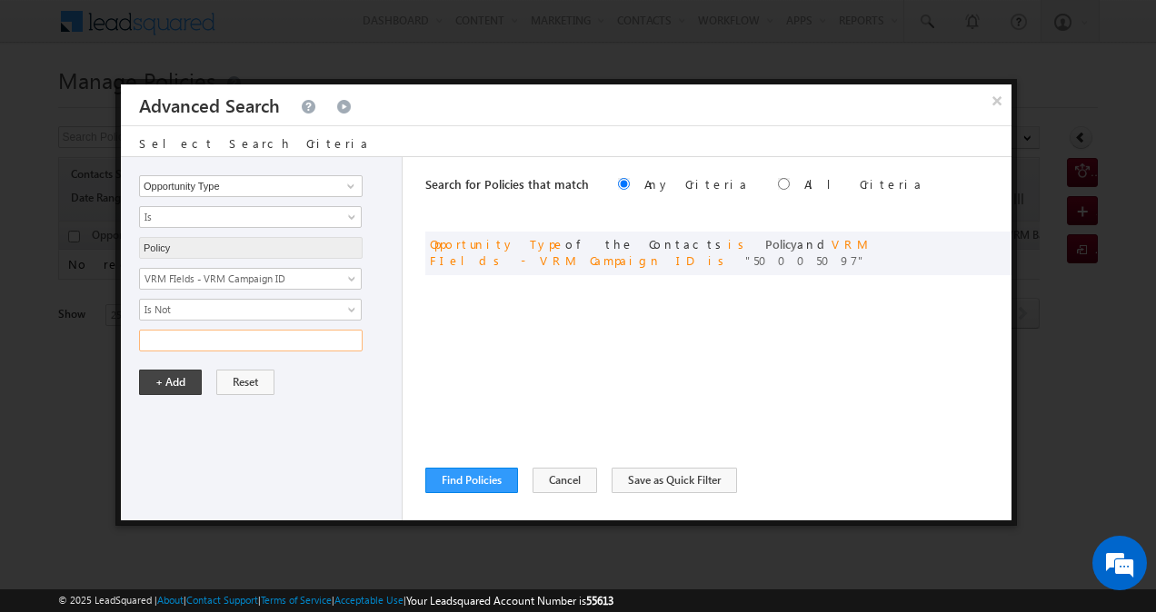
click at [211, 343] on input "text" at bounding box center [250, 341] width 223 height 22
paste input "50005097"
type input "50005097"
click at [171, 380] on button "+ Add" at bounding box center [170, 382] width 63 height 25
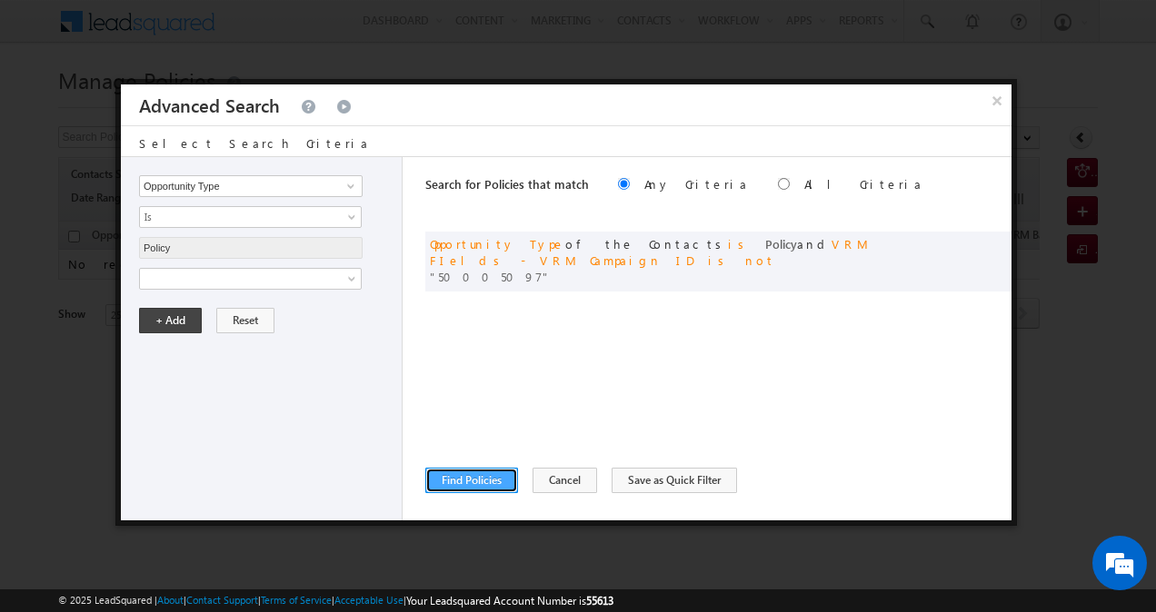
click at [458, 484] on button "Find Policies" at bounding box center [471, 480] width 93 height 25
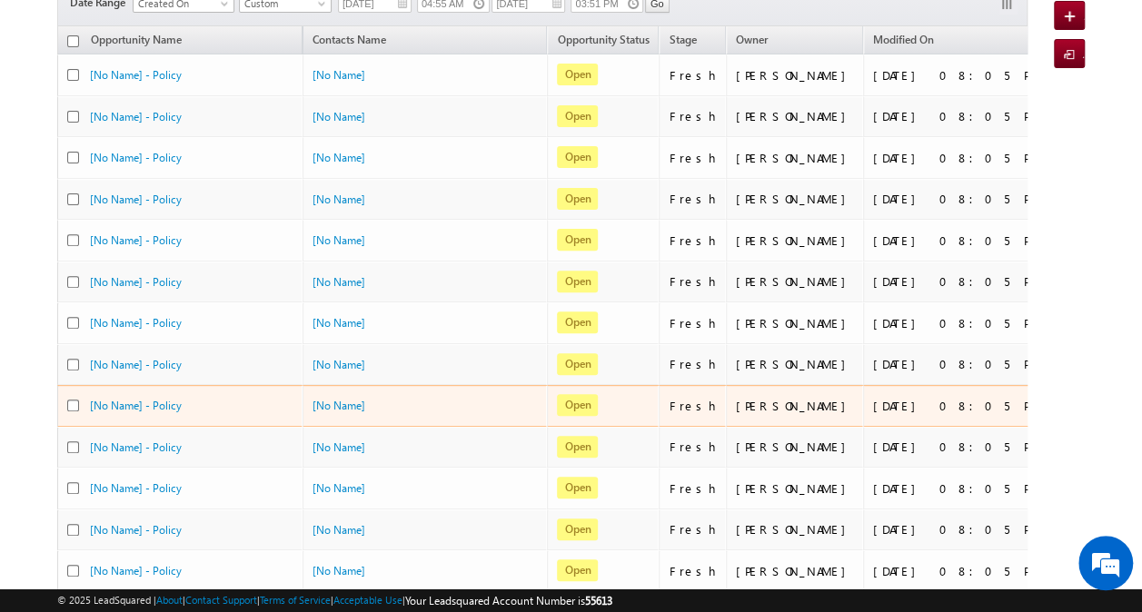
scroll to position [0, 0]
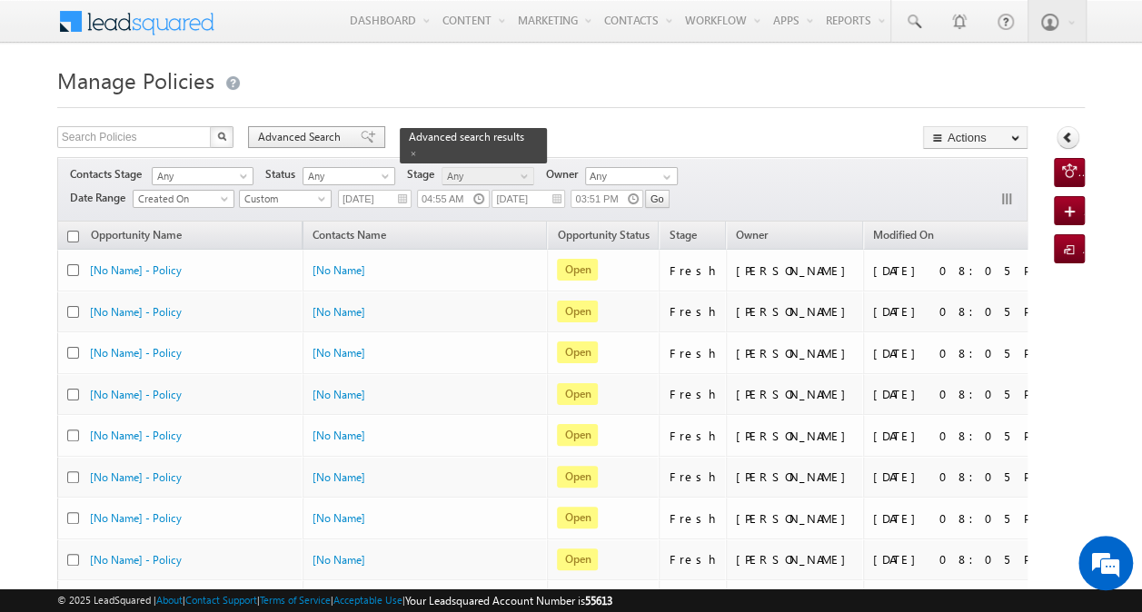
click at [323, 135] on span "Advanced Search" at bounding box center [302, 137] width 88 height 16
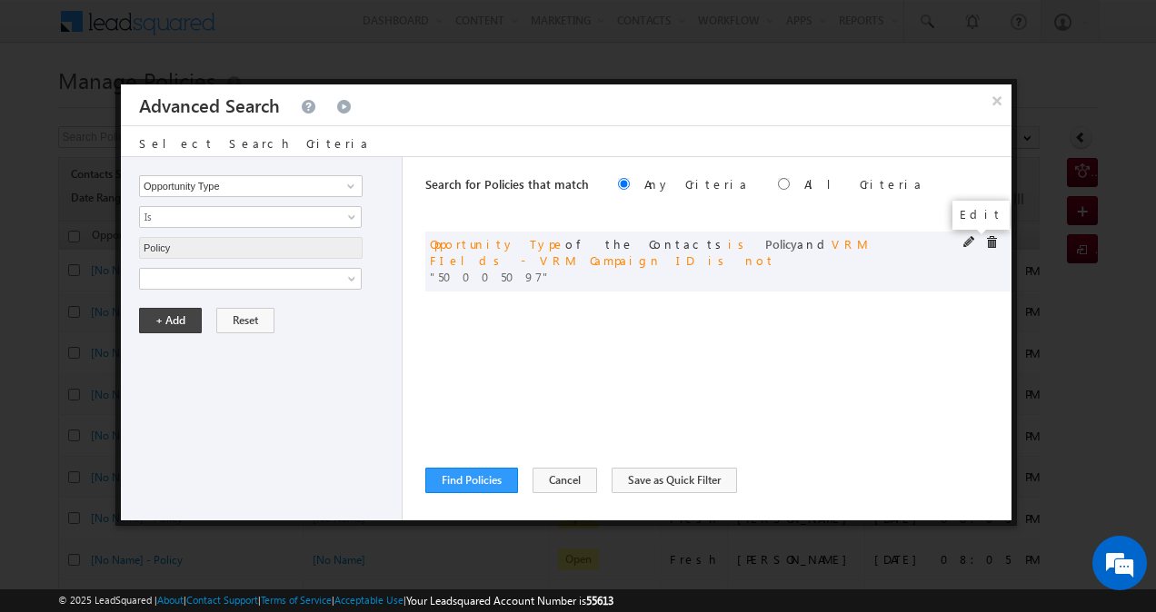
click at [963, 242] on span at bounding box center [969, 242] width 13 height 13
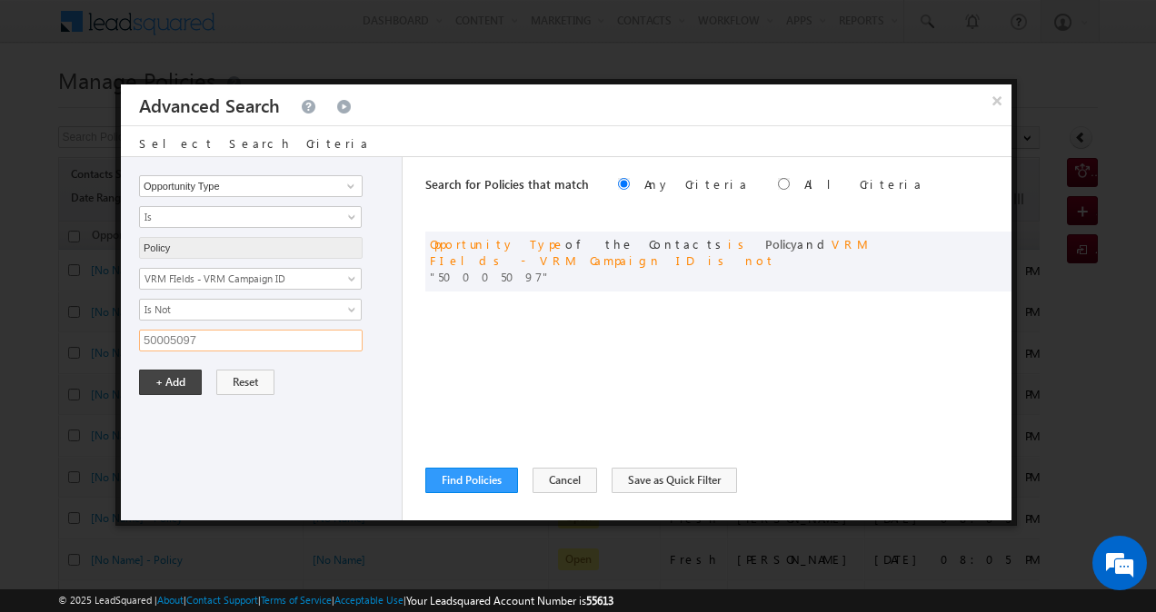
click at [310, 340] on input "50005097" at bounding box center [250, 341] width 223 height 22
paste input "101"
type input "50005101"
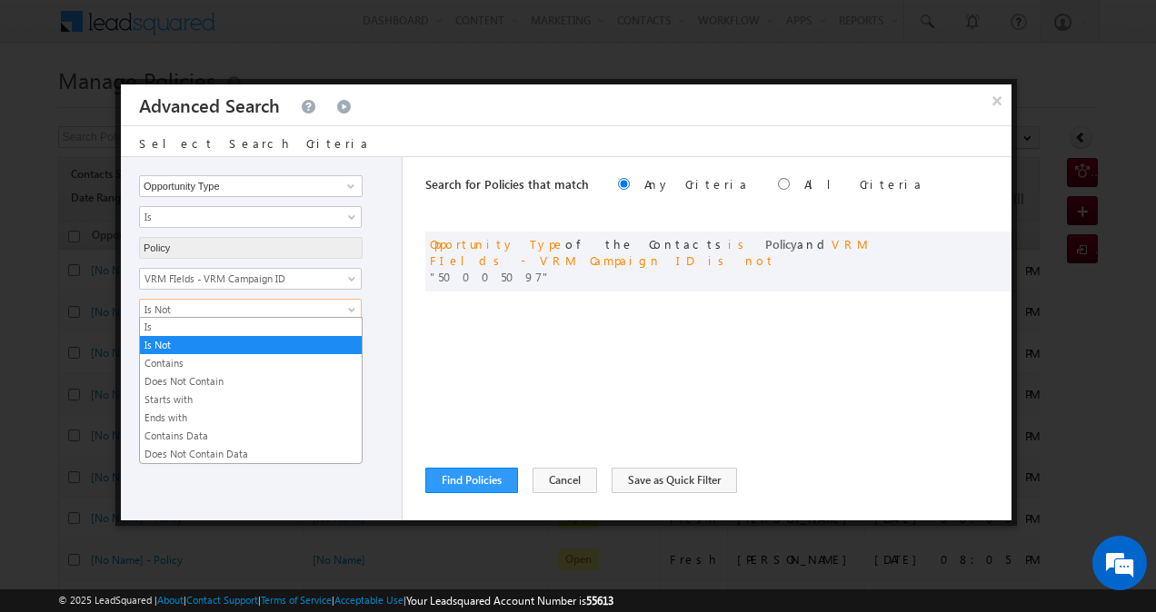
click at [356, 306] on span at bounding box center [353, 313] width 15 height 15
click at [243, 326] on link "Is" at bounding box center [251, 327] width 222 height 16
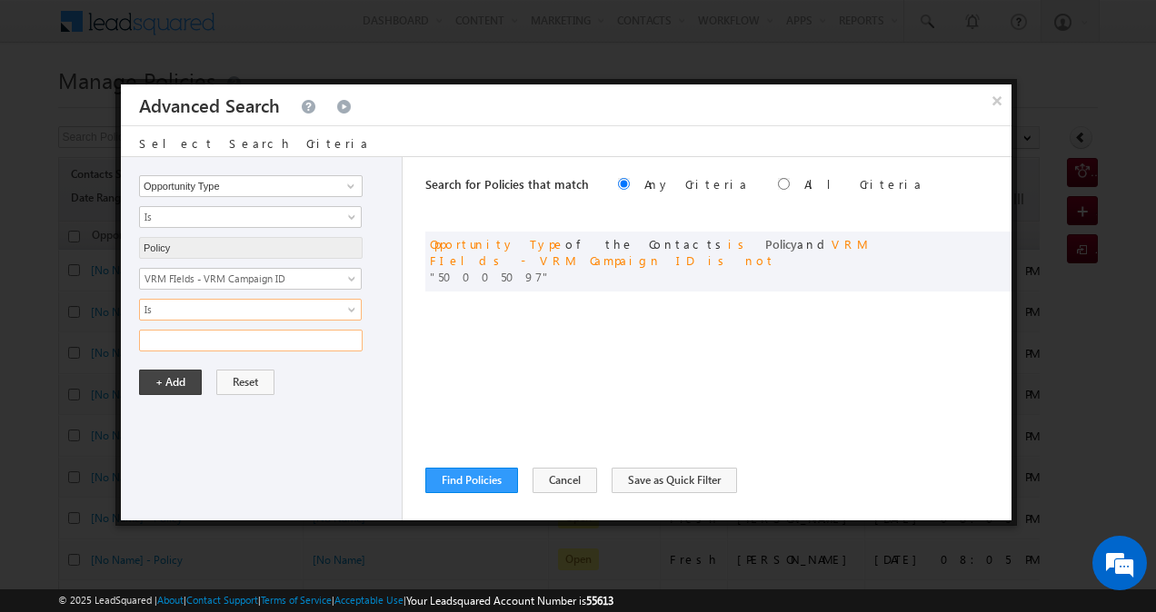
click at [221, 342] on input "text" at bounding box center [250, 341] width 223 height 22
paste input "50005101"
type input "50005101"
click at [174, 380] on button "+ Add" at bounding box center [170, 382] width 63 height 25
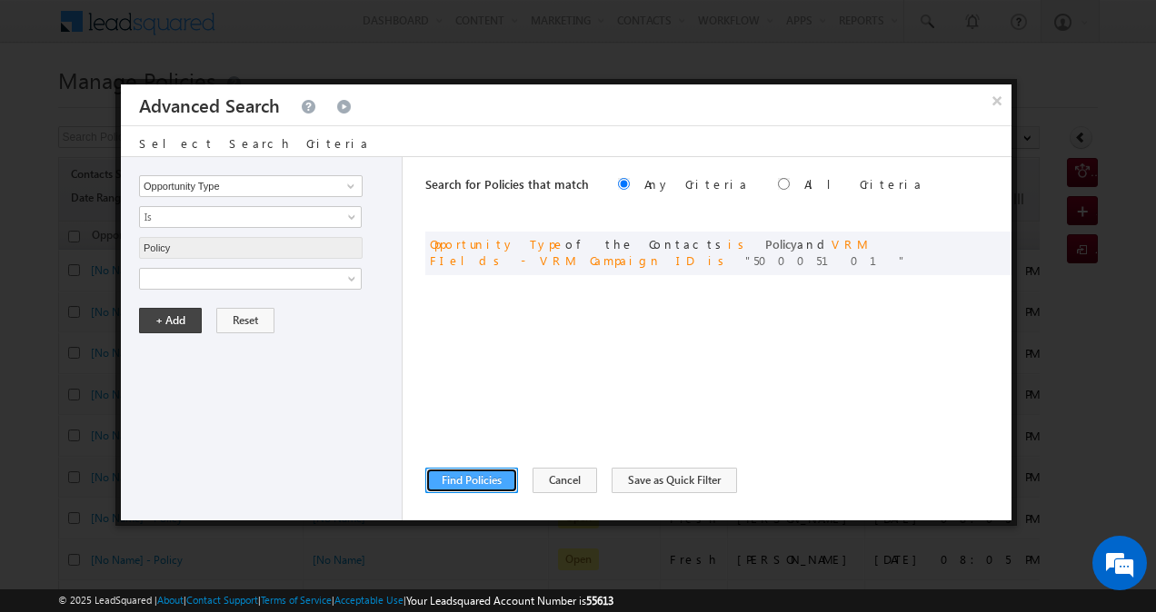
click at [503, 482] on button "Find Policies" at bounding box center [471, 480] width 93 height 25
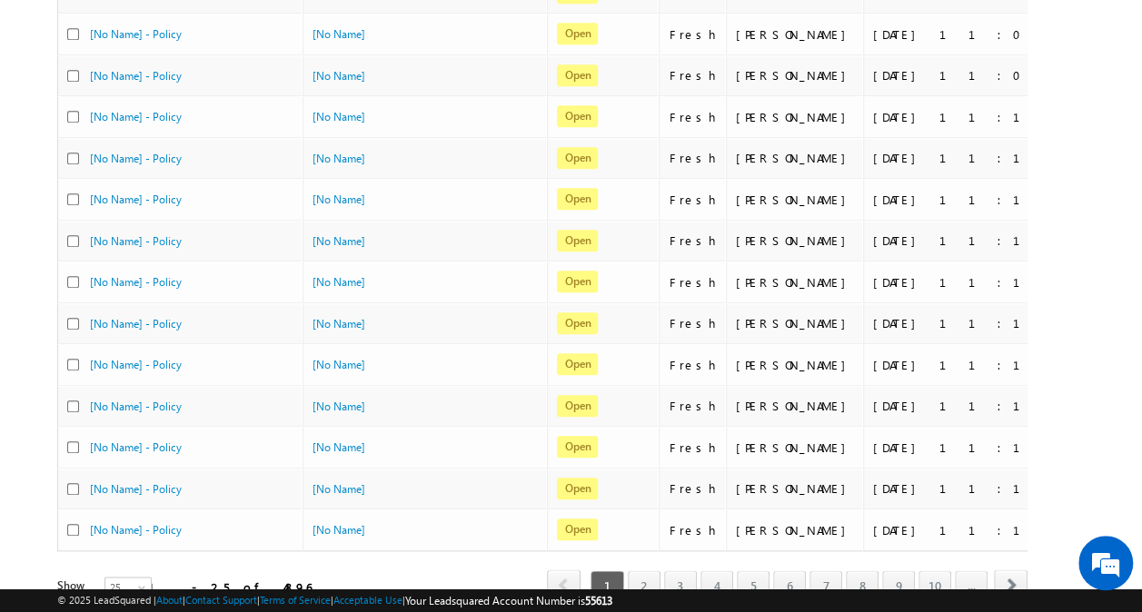
scroll to position [812, 0]
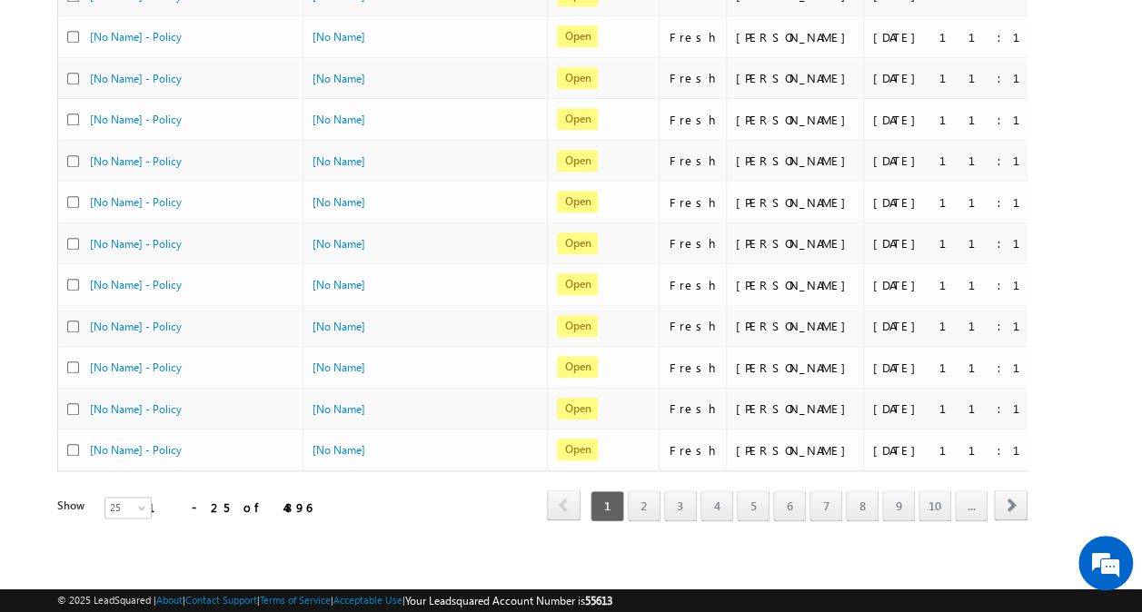
click at [374, 487] on div "Refresh first prev 1 2 3 4 5 6 7 8 9 10 ... next last 1 - 25 of 4896" at bounding box center [542, 498] width 970 height 53
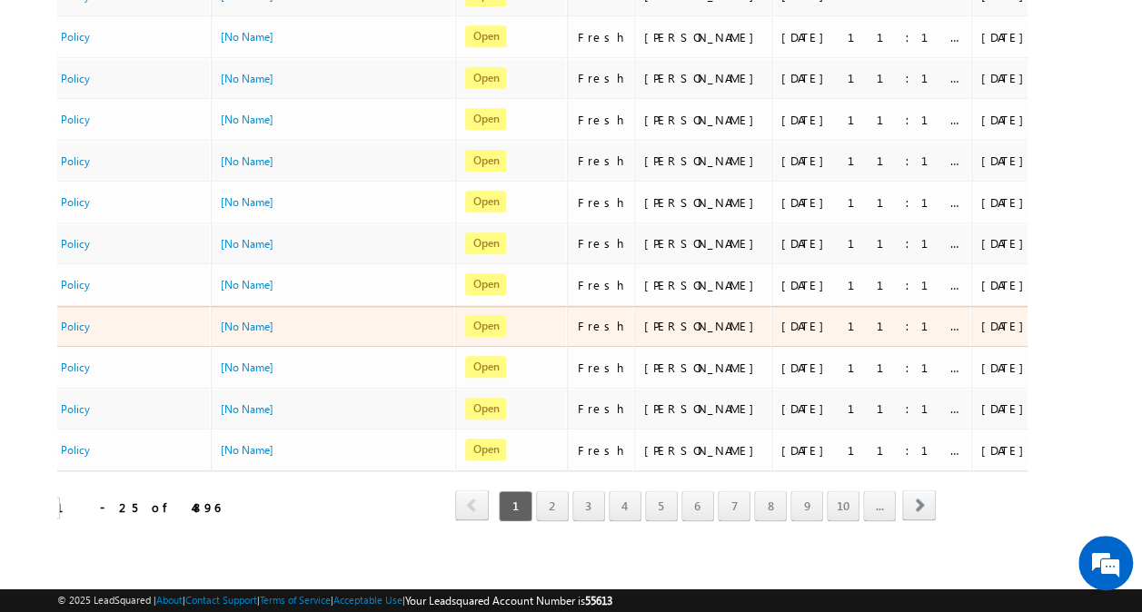
scroll to position [0, 90]
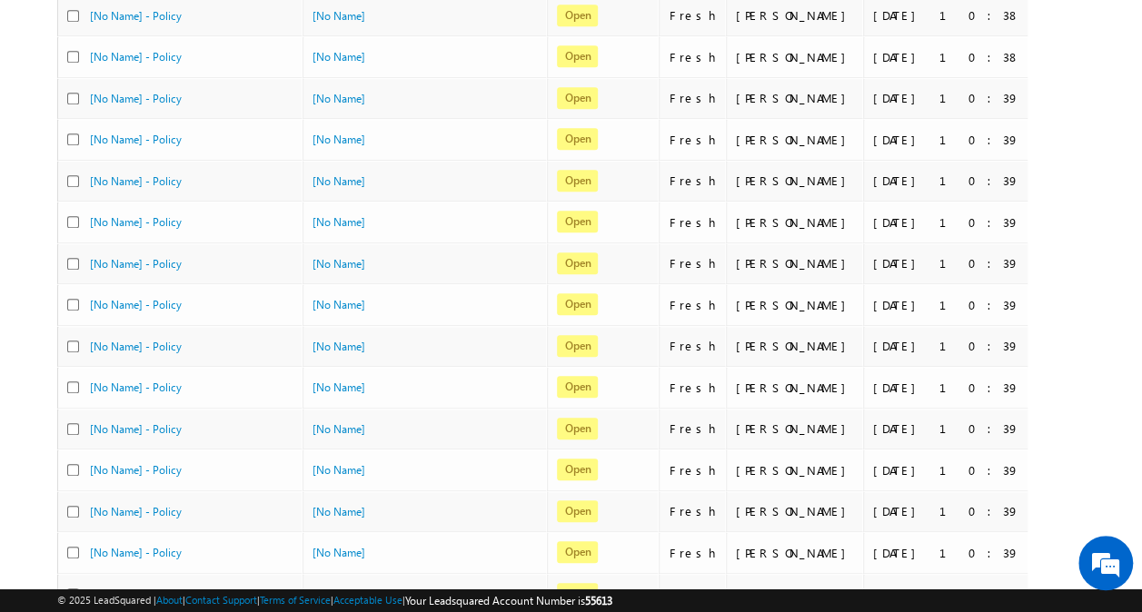
scroll to position [812, 0]
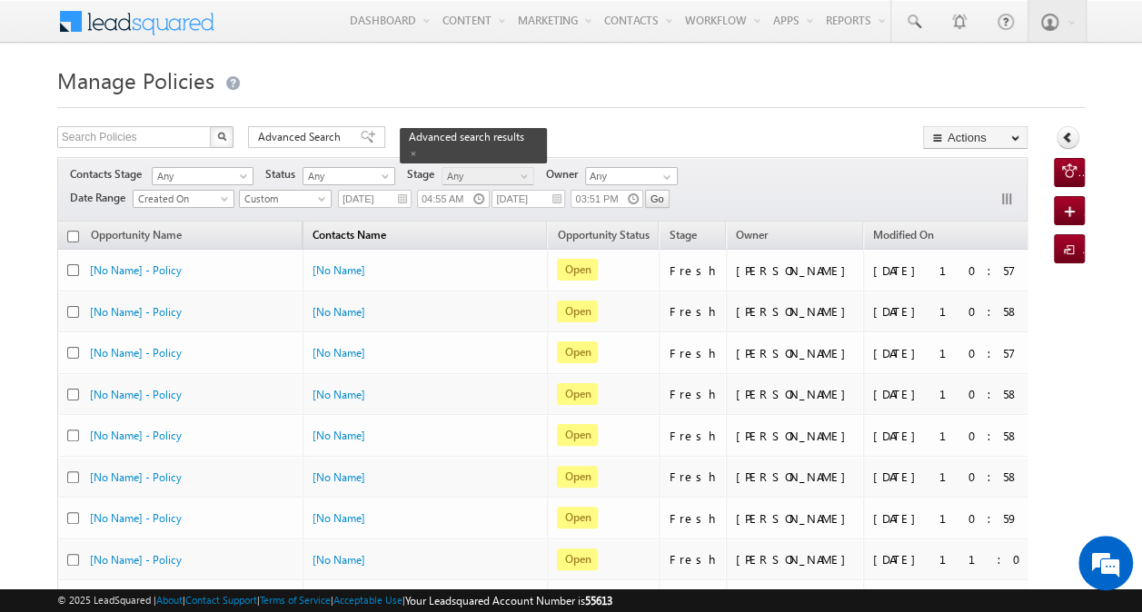
scroll to position [812, 0]
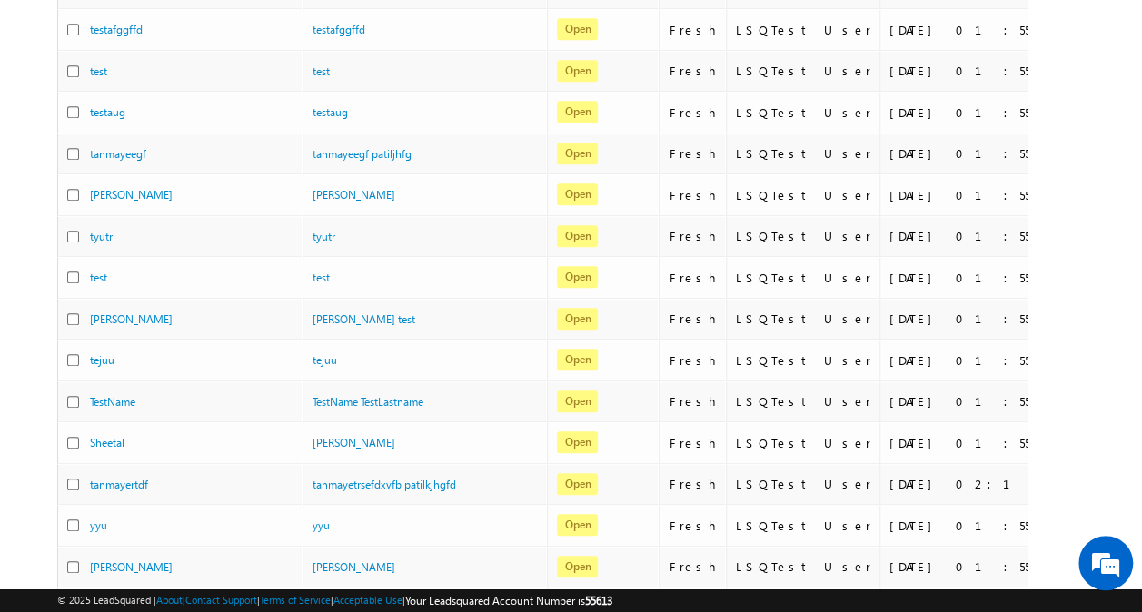
scroll to position [812, 0]
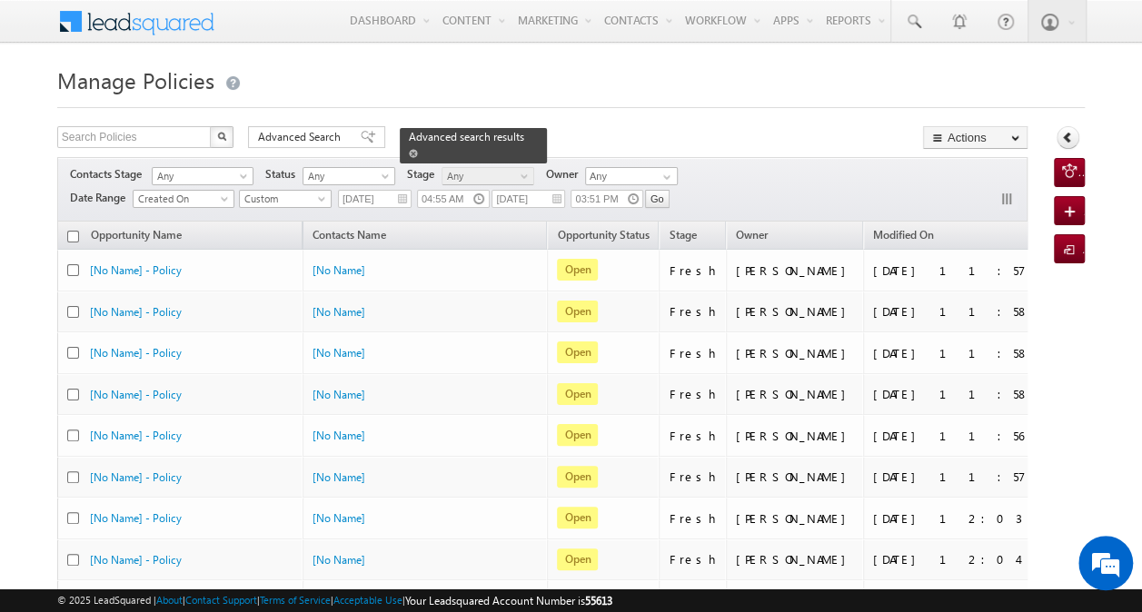
click at [418, 149] on span at bounding box center [413, 153] width 9 height 9
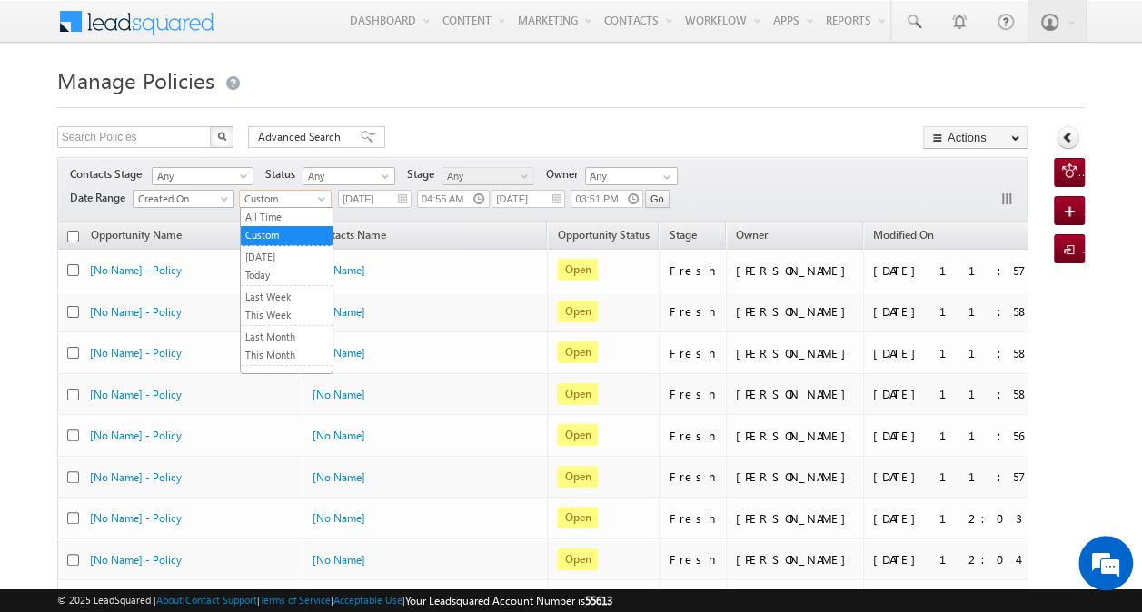
click at [308, 195] on span "Custom" at bounding box center [283, 199] width 86 height 16
click at [292, 216] on link "All Time" at bounding box center [287, 217] width 92 height 16
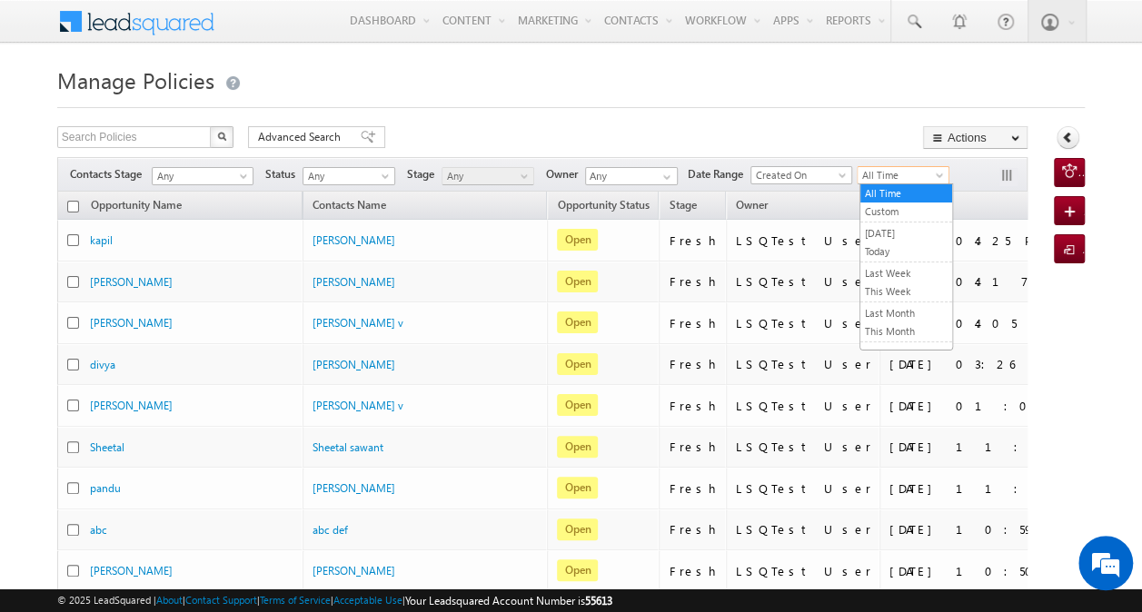
click at [879, 176] on span "All Time" at bounding box center [901, 175] width 86 height 16
click at [879, 265] on link "Last Week" at bounding box center [906, 273] width 92 height 16
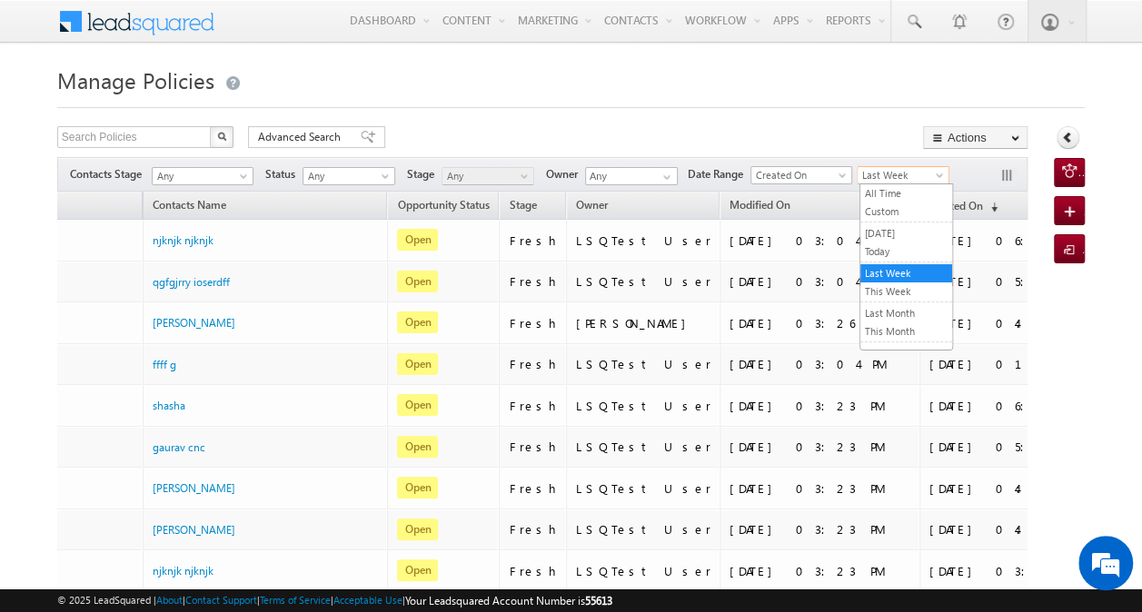
click at [876, 168] on span "Last Week" at bounding box center [901, 175] width 86 height 16
click at [894, 233] on link "[DATE]" at bounding box center [906, 233] width 92 height 16
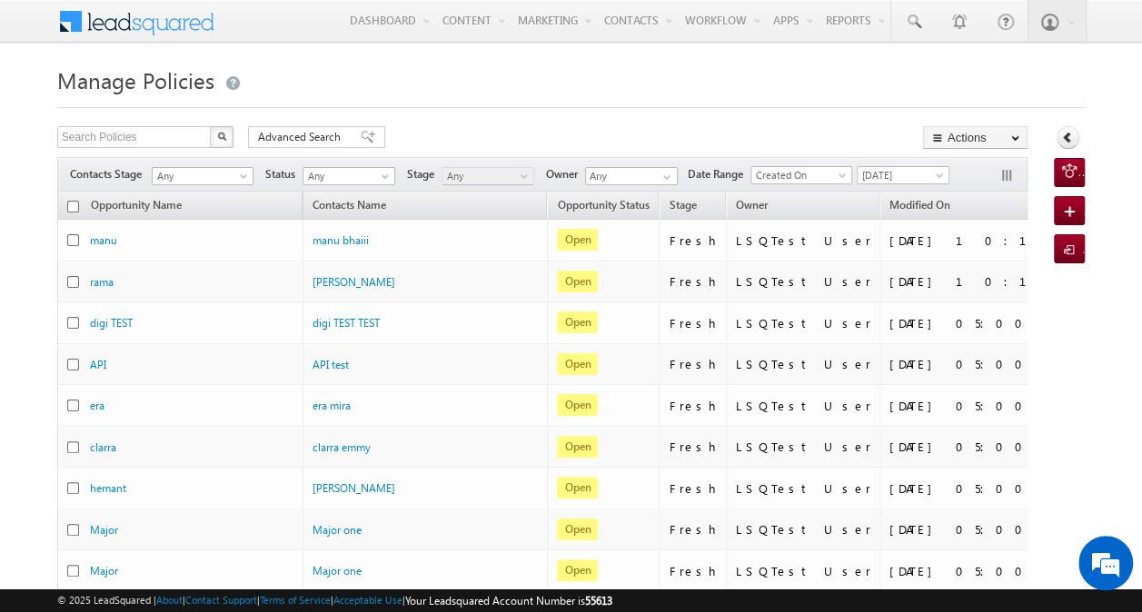
click at [577, 80] on h1 "Manage Policies" at bounding box center [571, 78] width 1028 height 35
click at [907, 170] on span "[DATE]" at bounding box center [901, 175] width 86 height 16
click at [889, 192] on link "All Time" at bounding box center [906, 193] width 92 height 16
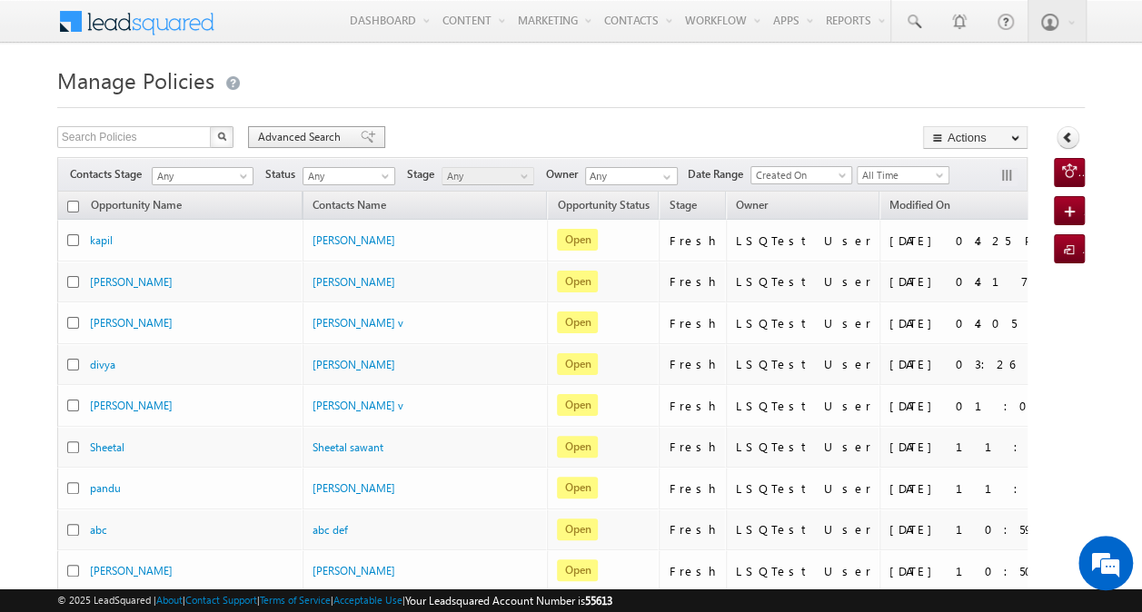
click at [318, 134] on span "Advanced Search" at bounding box center [302, 137] width 88 height 16
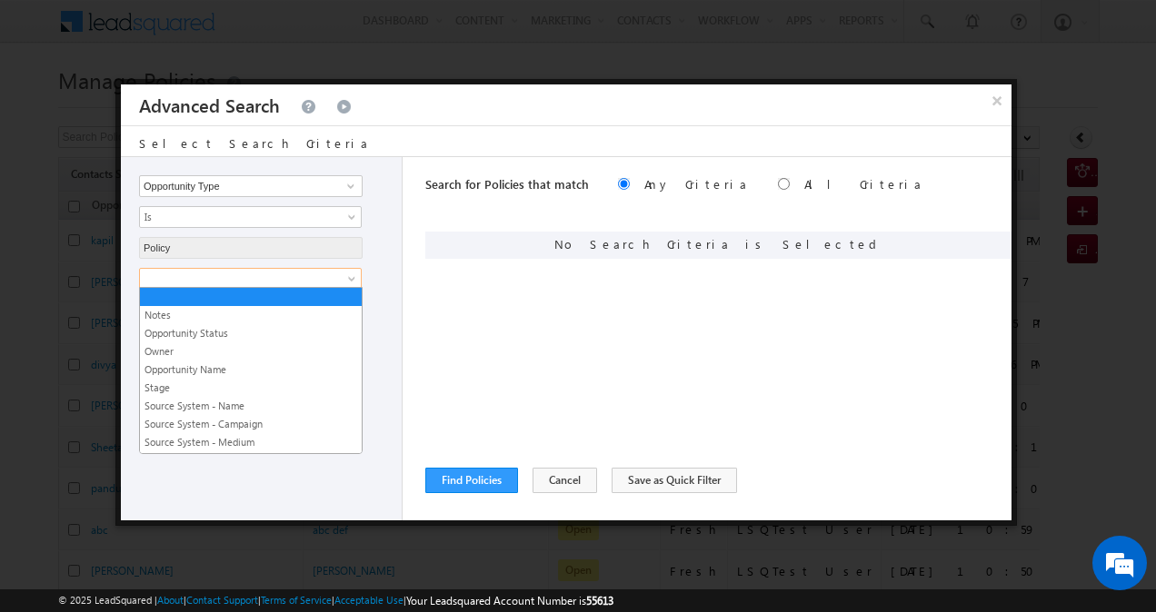
click at [349, 278] on span at bounding box center [353, 282] width 15 height 15
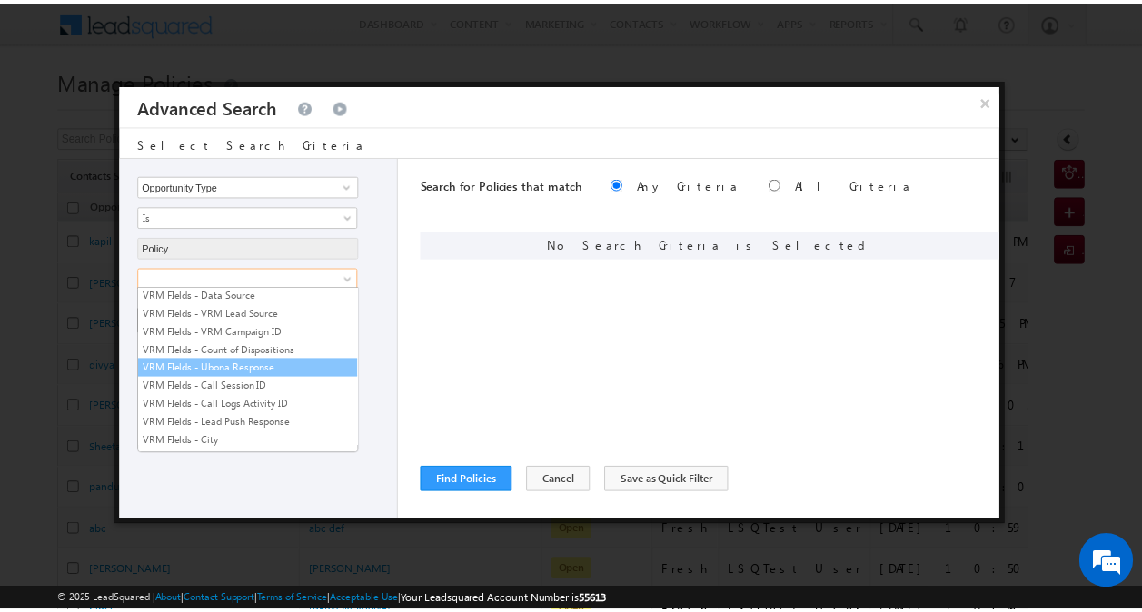
scroll to position [2655, 0]
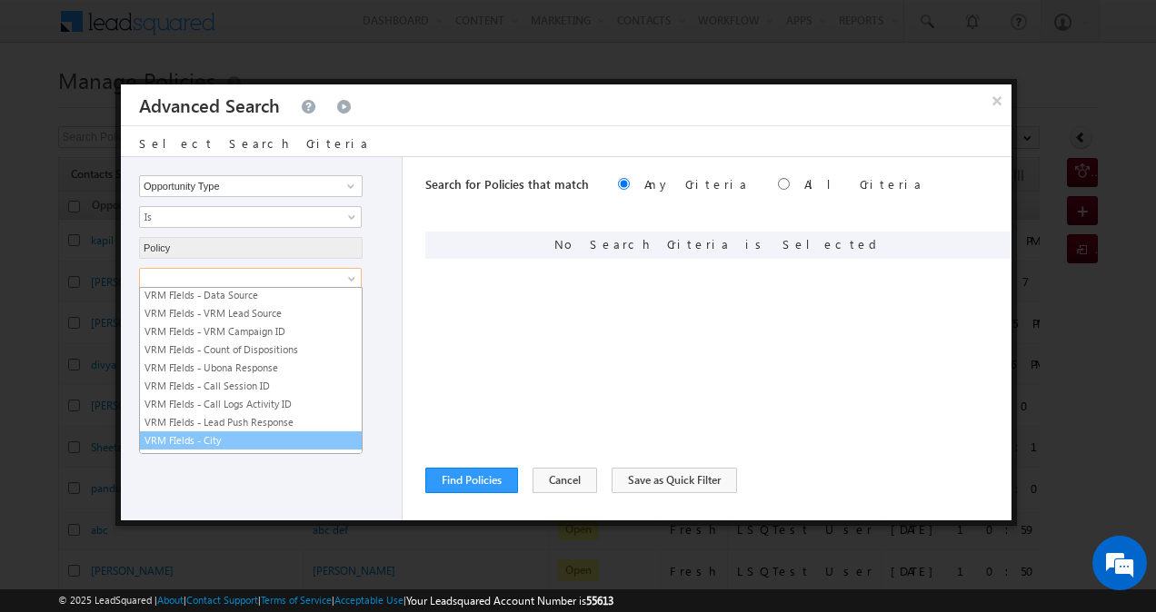
click at [269, 432] on link "VRM FIelds - City" at bounding box center [251, 440] width 222 height 16
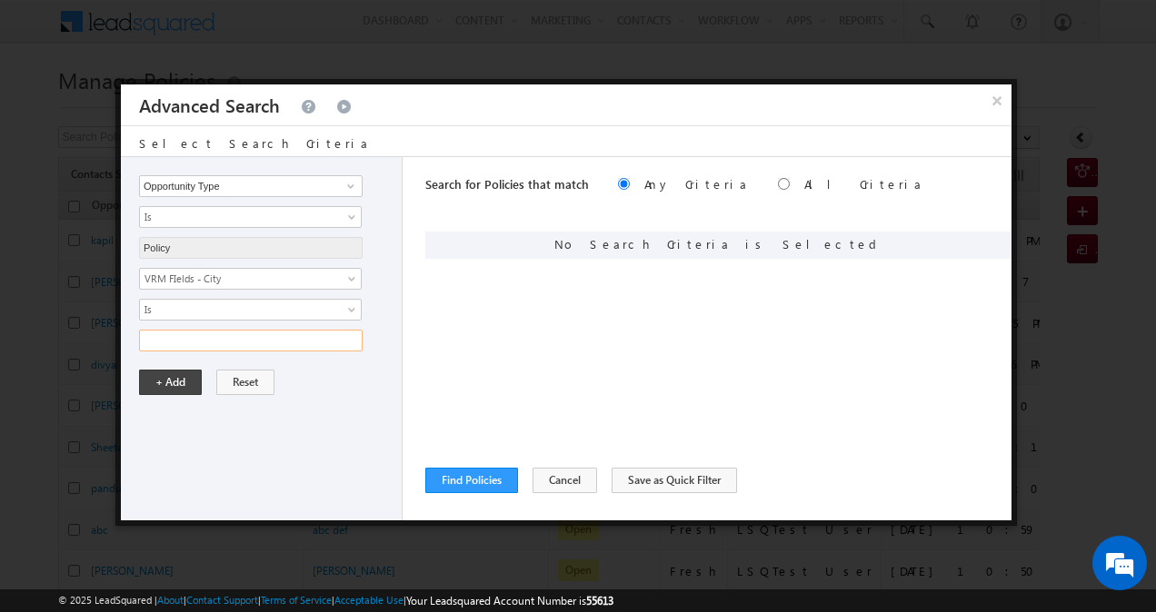
click at [318, 338] on input "text" at bounding box center [250, 341] width 223 height 22
type input "Mumbai"
click at [173, 385] on button "+ Add" at bounding box center [170, 382] width 63 height 25
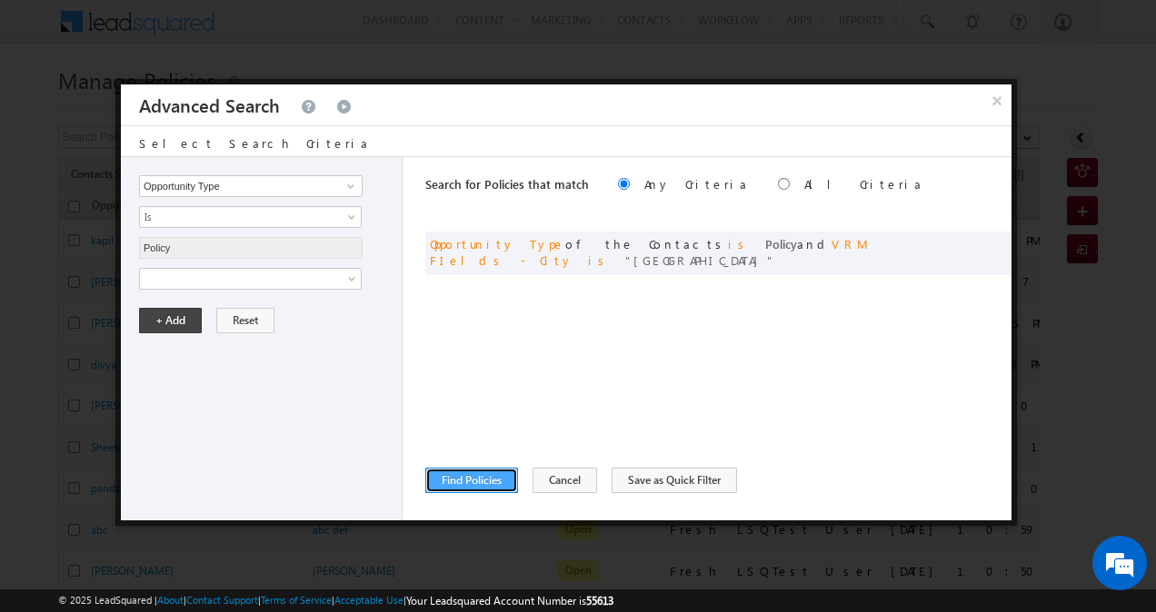
click at [489, 479] on button "Find Policies" at bounding box center [471, 480] width 93 height 25
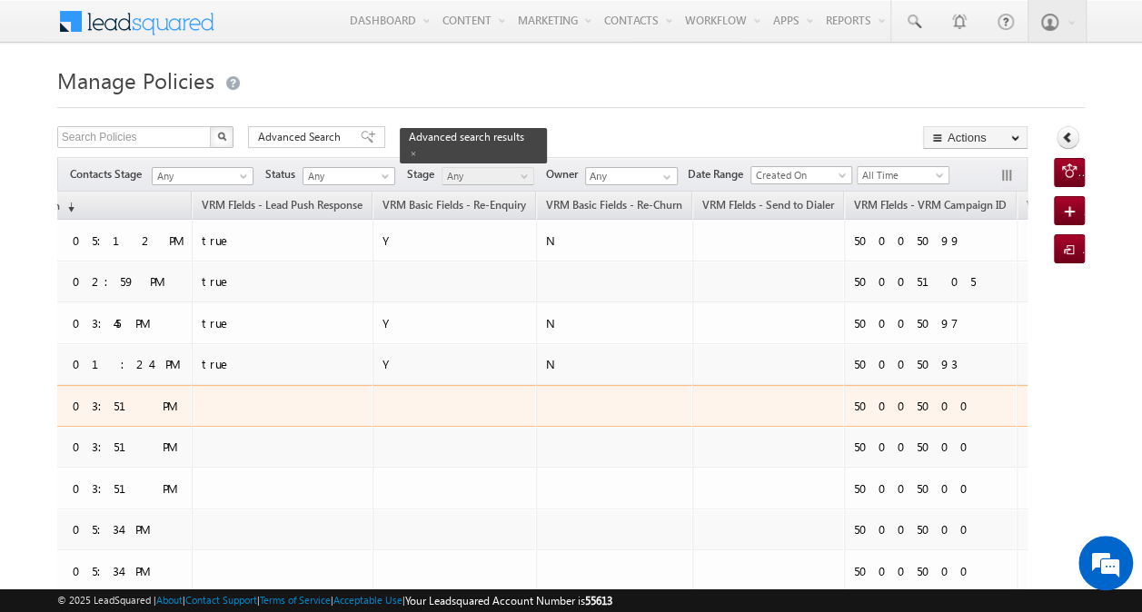
scroll to position [0, 1234]
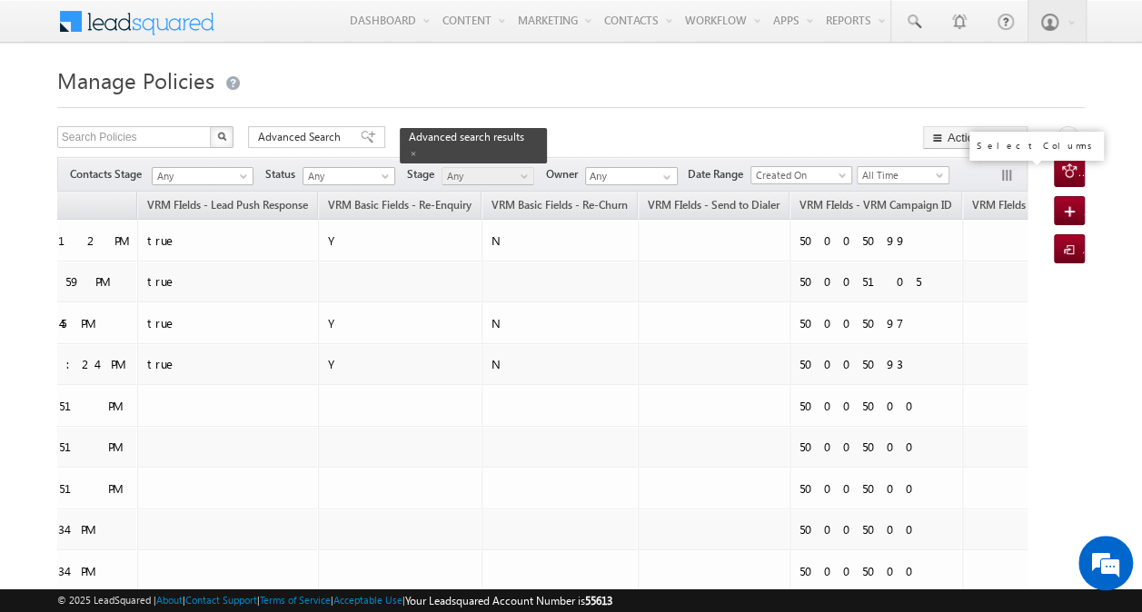
click at [1004, 172] on button "button" at bounding box center [1008, 177] width 18 height 18
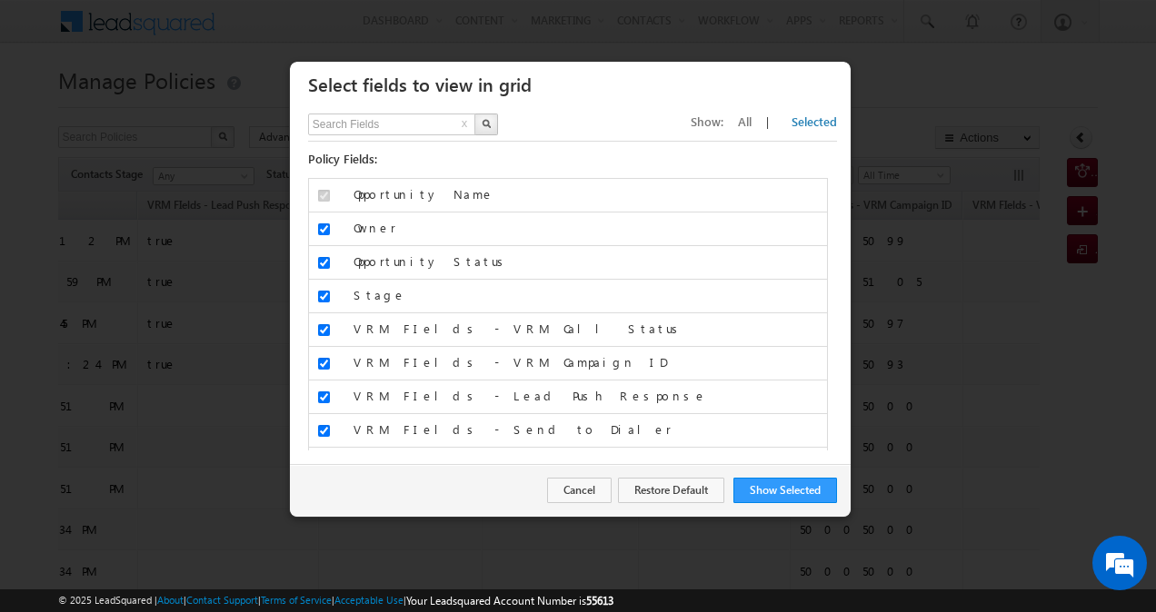
click at [751, 121] on span "All" at bounding box center [745, 121] width 14 height 15
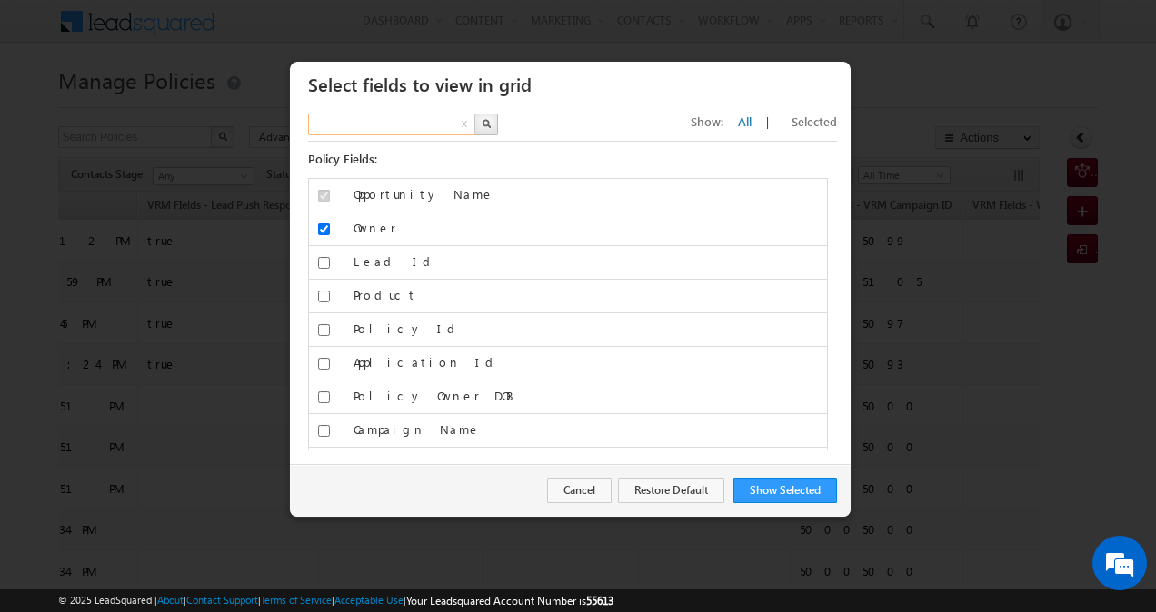
click at [418, 129] on input "text" at bounding box center [392, 125] width 169 height 22
type input "city"
click at [488, 127] on img "button" at bounding box center [486, 123] width 9 height 9
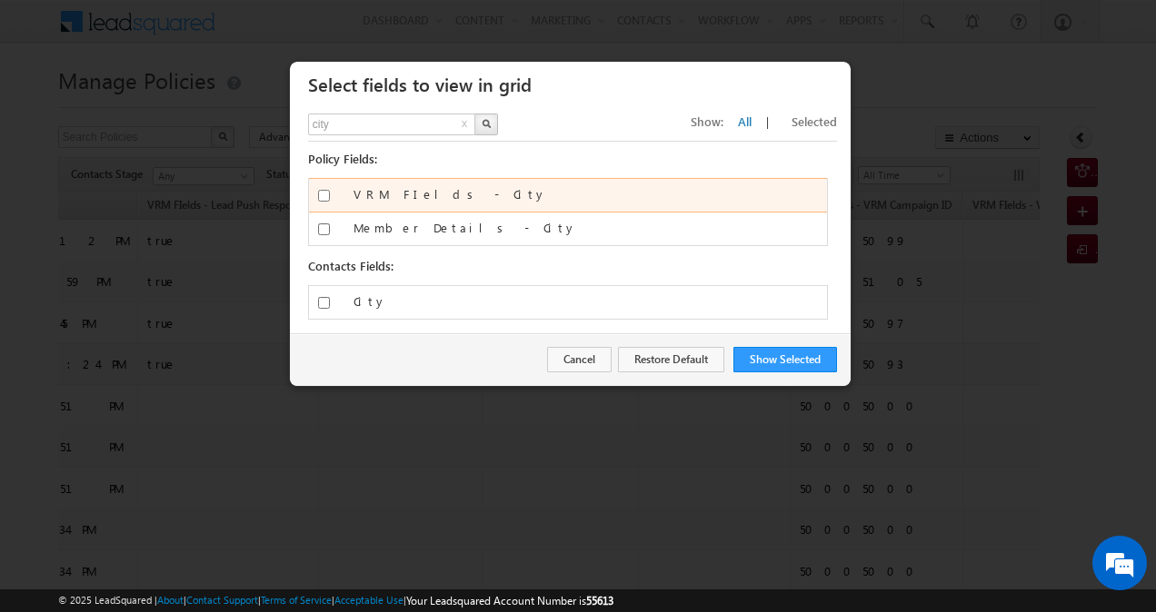
click at [323, 195] on input "VRM FIelds - City" at bounding box center [324, 196] width 12 height 12
checkbox input "true"
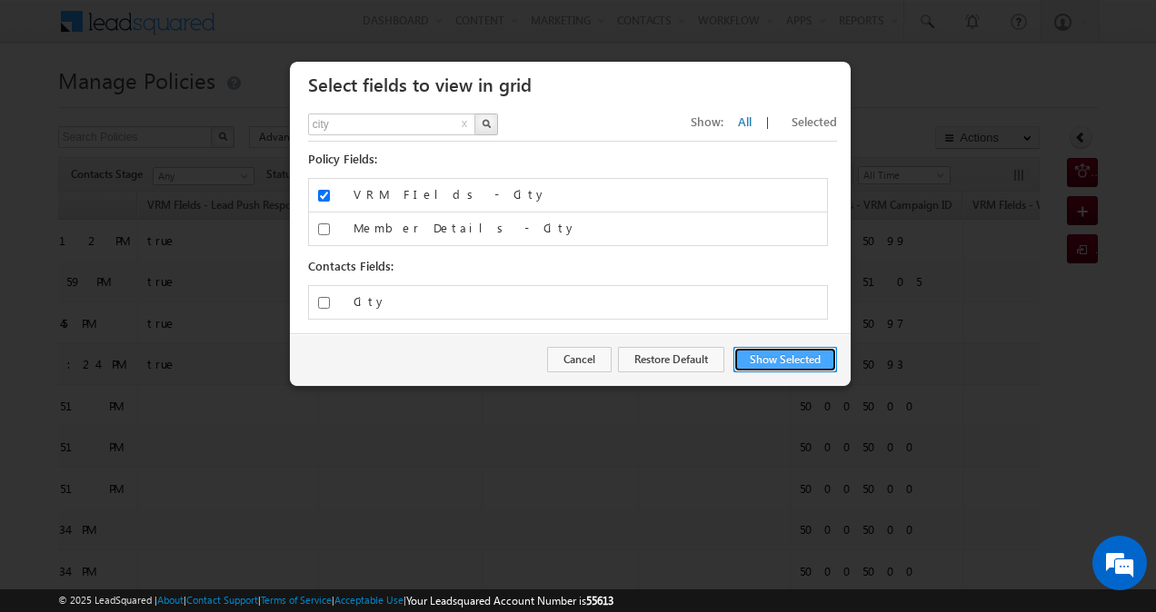
click at [769, 358] on button "Show Selected" at bounding box center [785, 359] width 104 height 25
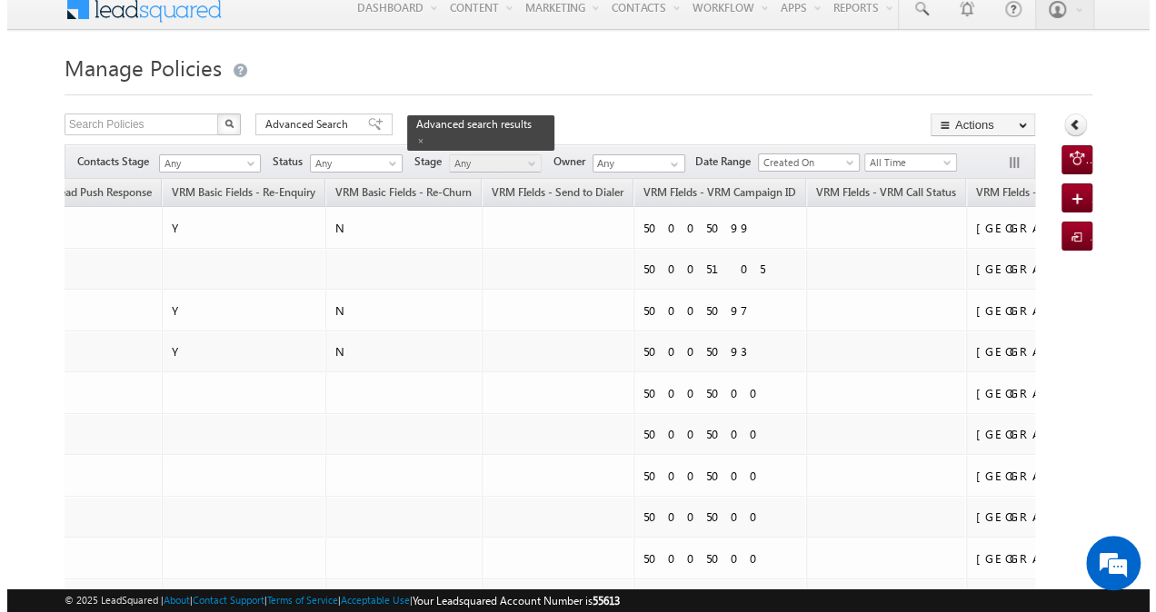
scroll to position [12, 0]
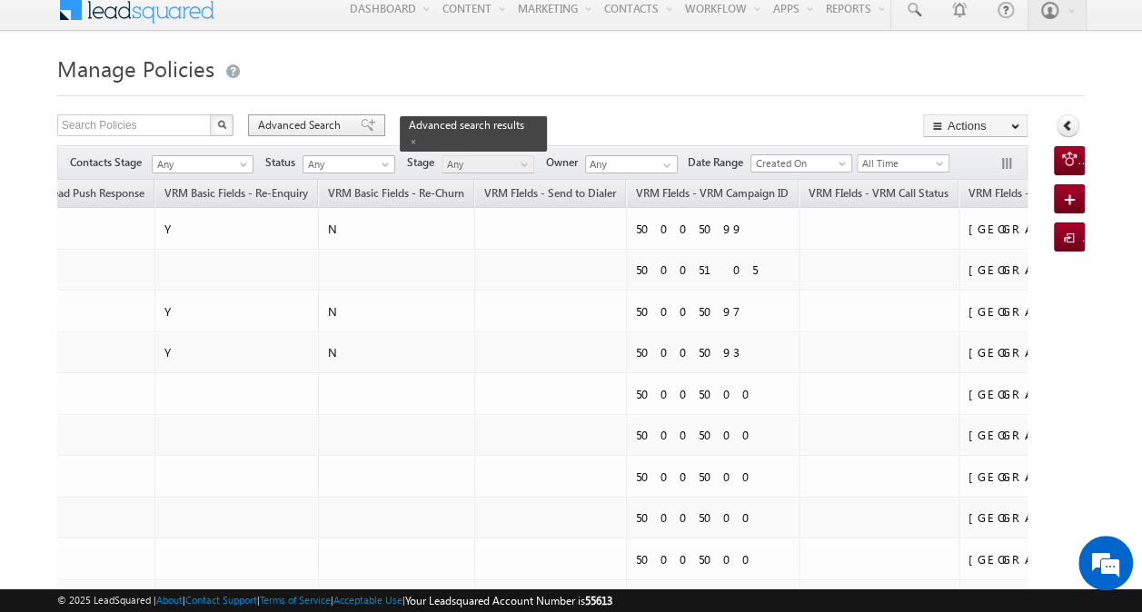
click at [304, 129] on span "Advanced Search" at bounding box center [302, 125] width 88 height 16
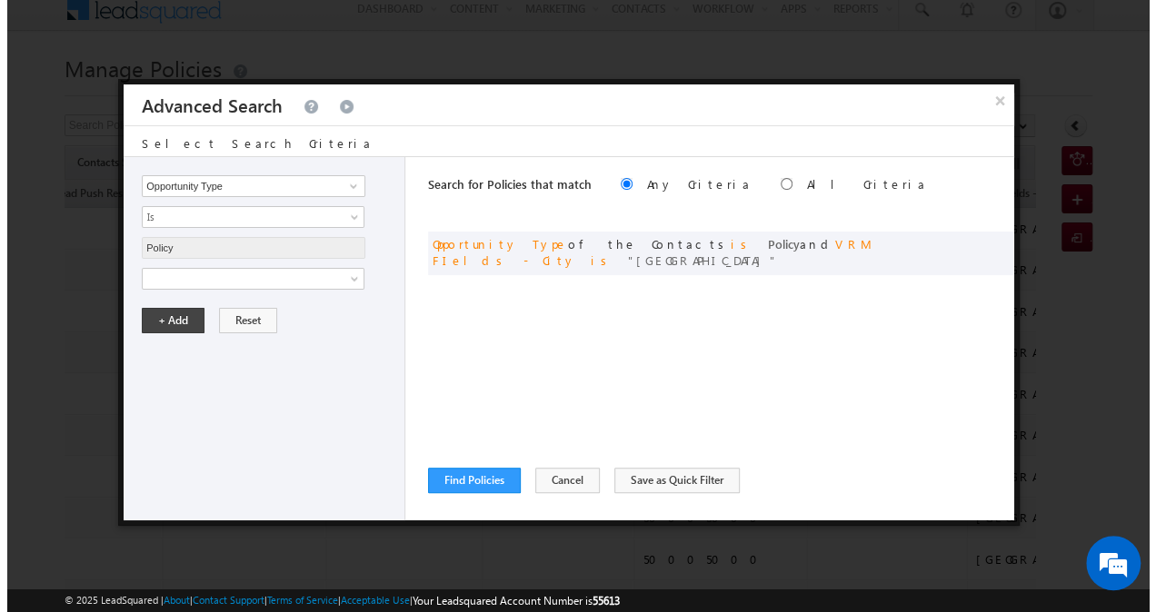
scroll to position [0, 1386]
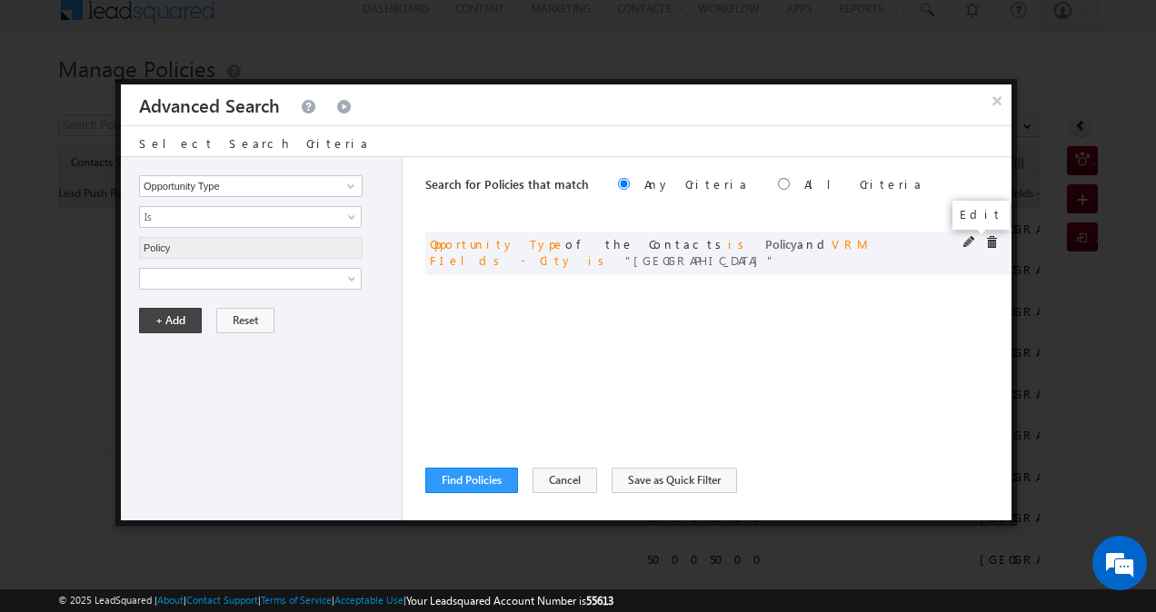
click at [968, 245] on span at bounding box center [969, 242] width 13 height 13
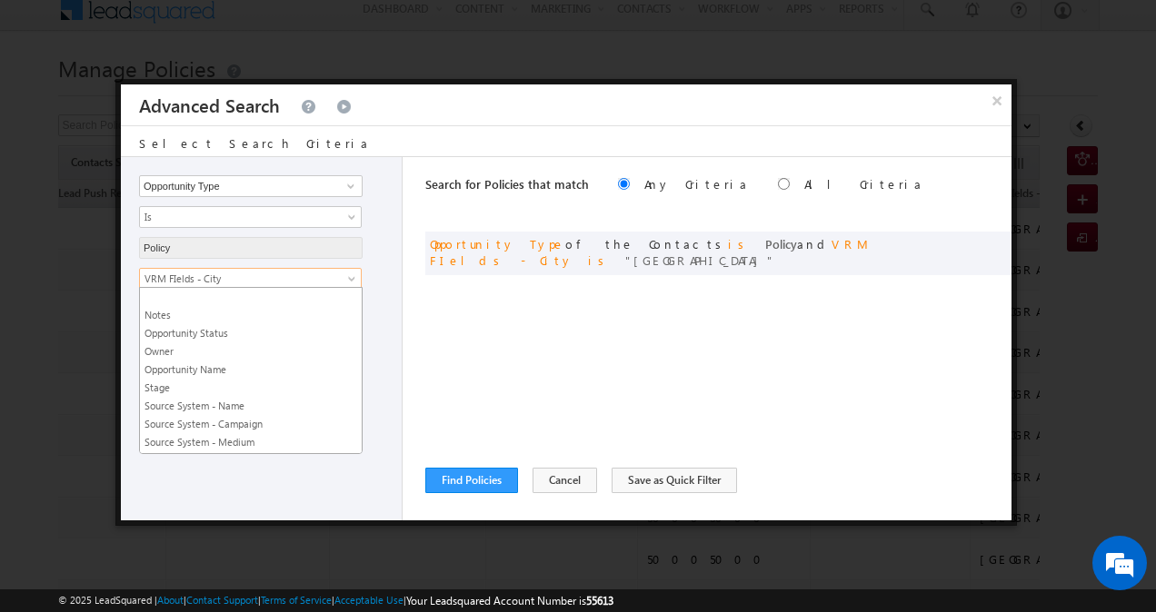
scroll to position [2631, 0]
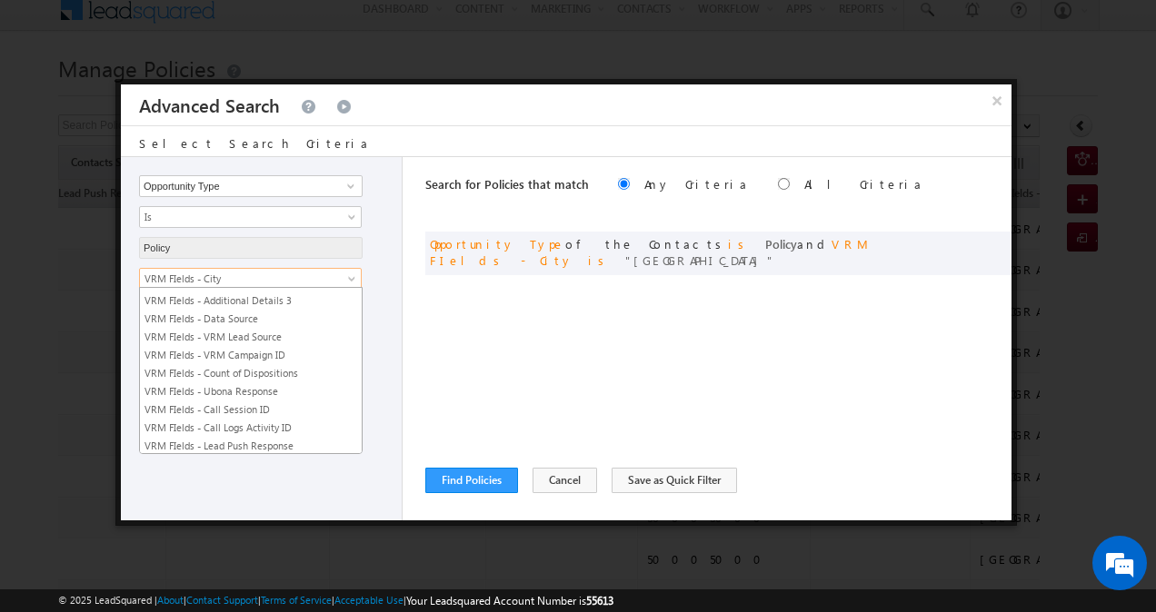
click at [331, 278] on span "VRM FIelds - City" at bounding box center [238, 279] width 197 height 16
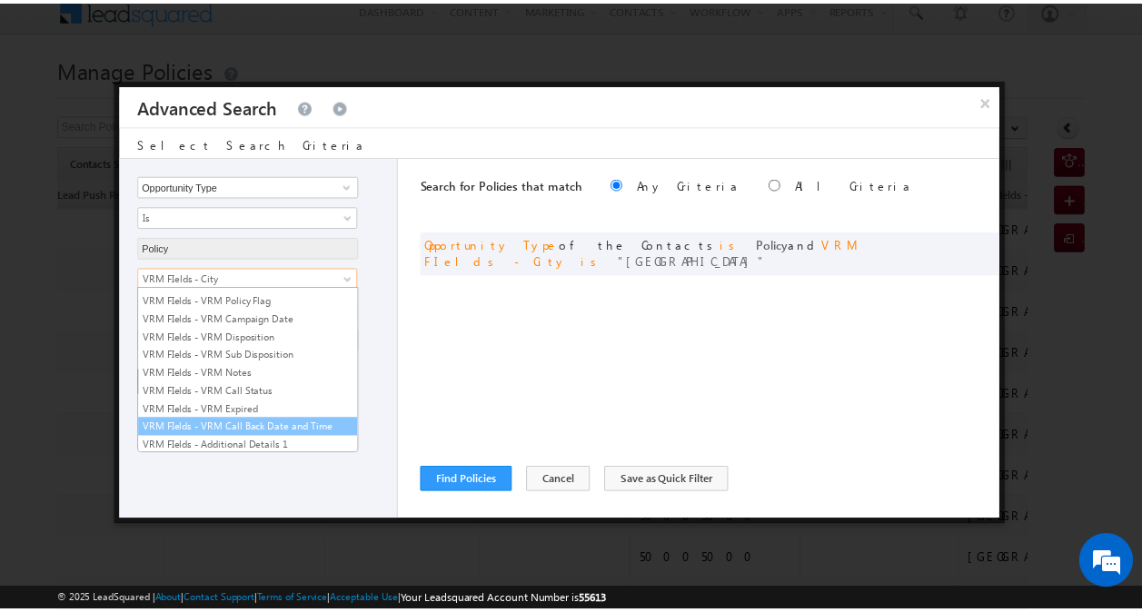
scroll to position [2411, 0]
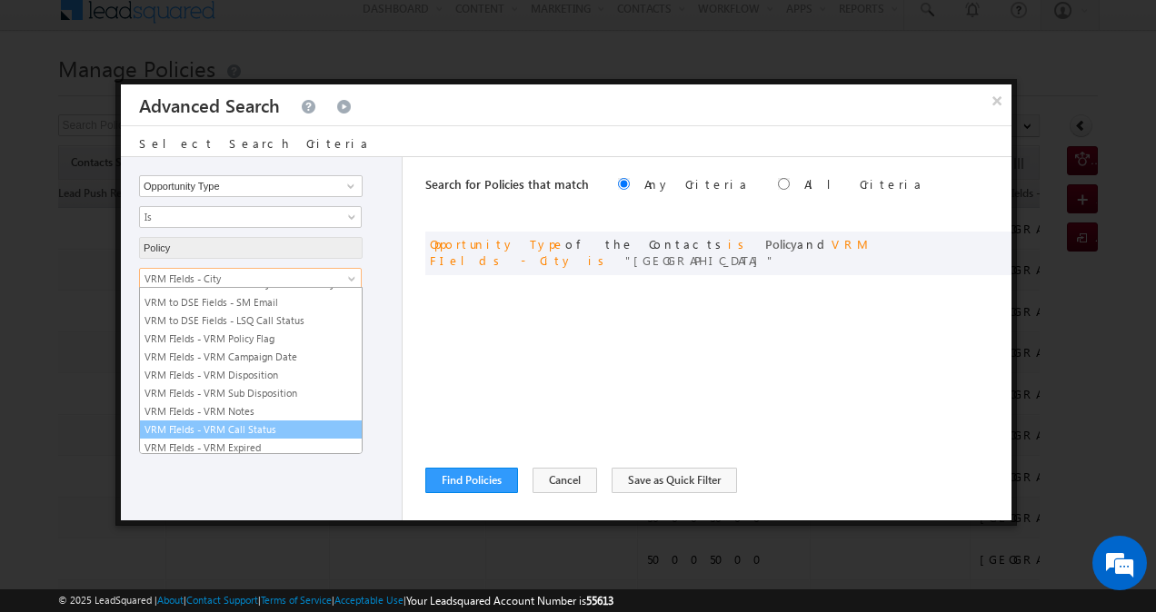
click at [282, 422] on link "VRM FIelds - VRM Call Status" at bounding box center [251, 430] width 222 height 16
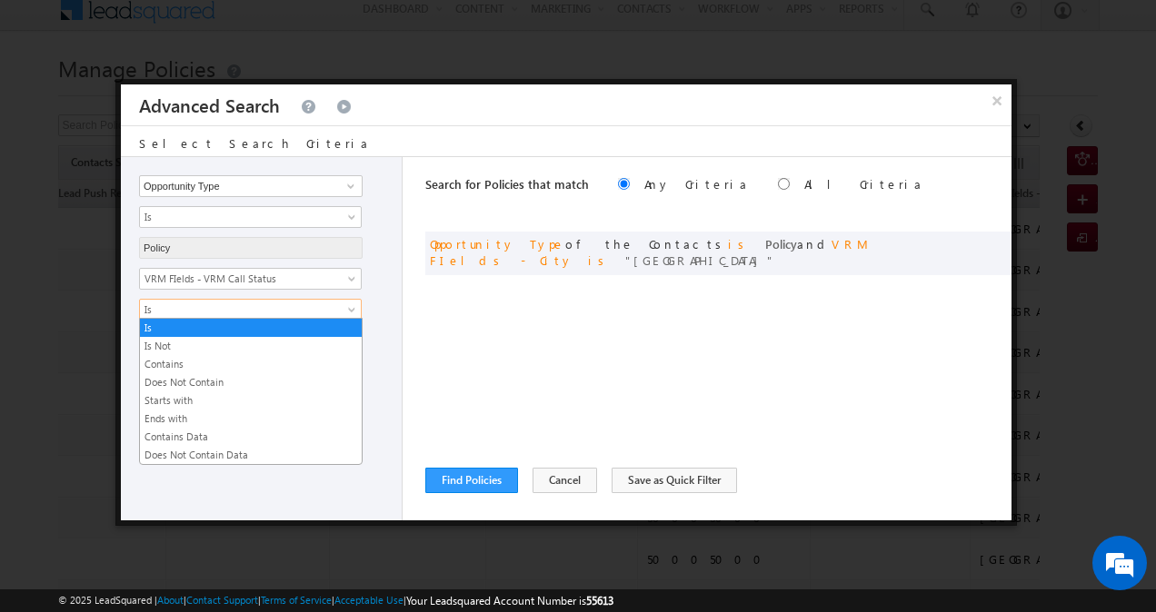
click at [347, 309] on span at bounding box center [353, 313] width 15 height 15
click at [297, 343] on link "Is Not" at bounding box center [251, 346] width 222 height 16
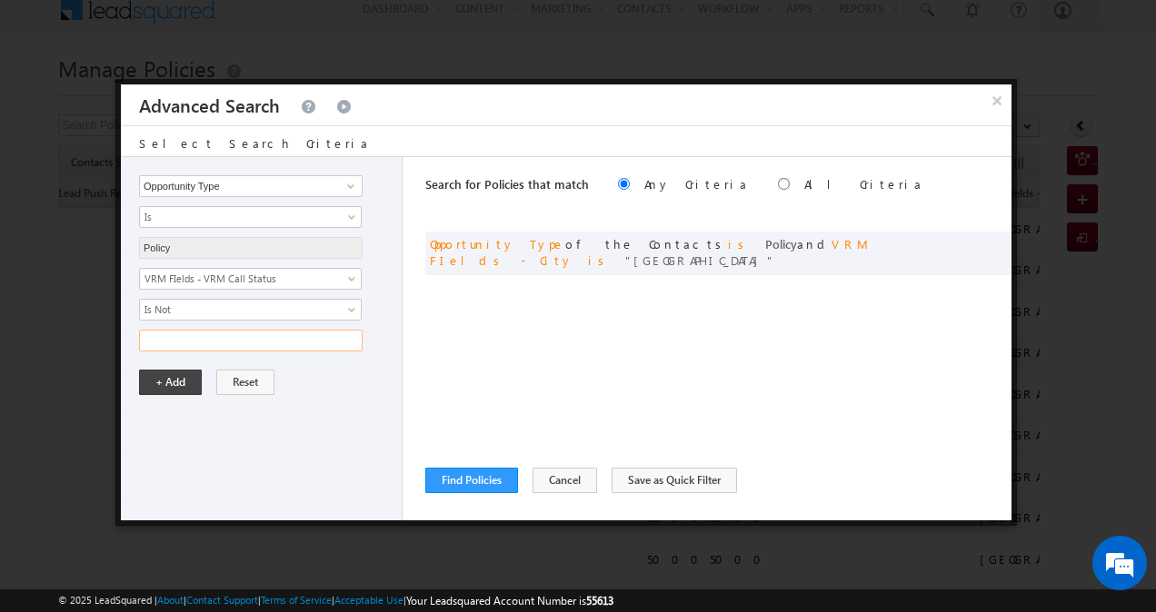
click at [304, 338] on input "text" at bounding box center [250, 341] width 223 height 22
type input "Answered"
click at [184, 380] on button "+ Add" at bounding box center [170, 382] width 63 height 25
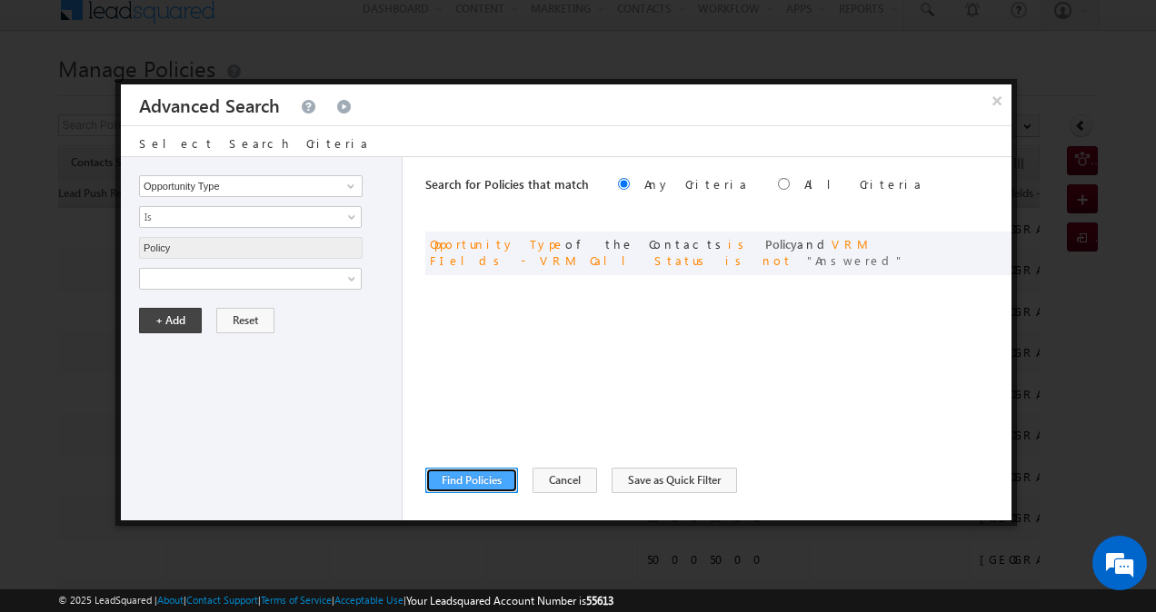
click at [483, 478] on button "Find Policies" at bounding box center [471, 480] width 93 height 25
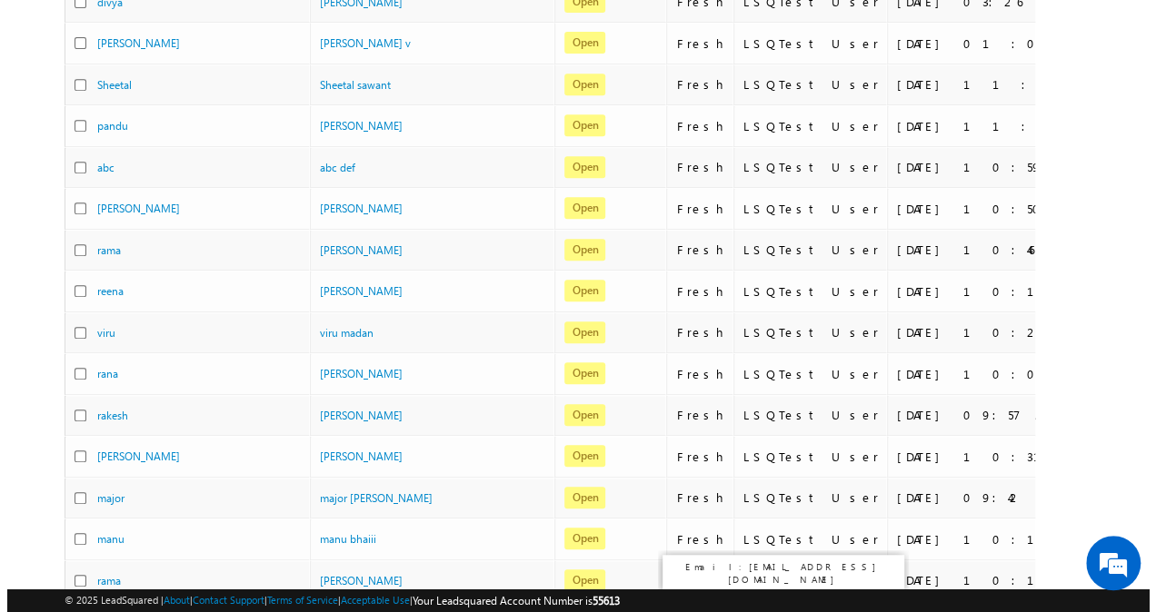
scroll to position [0, 0]
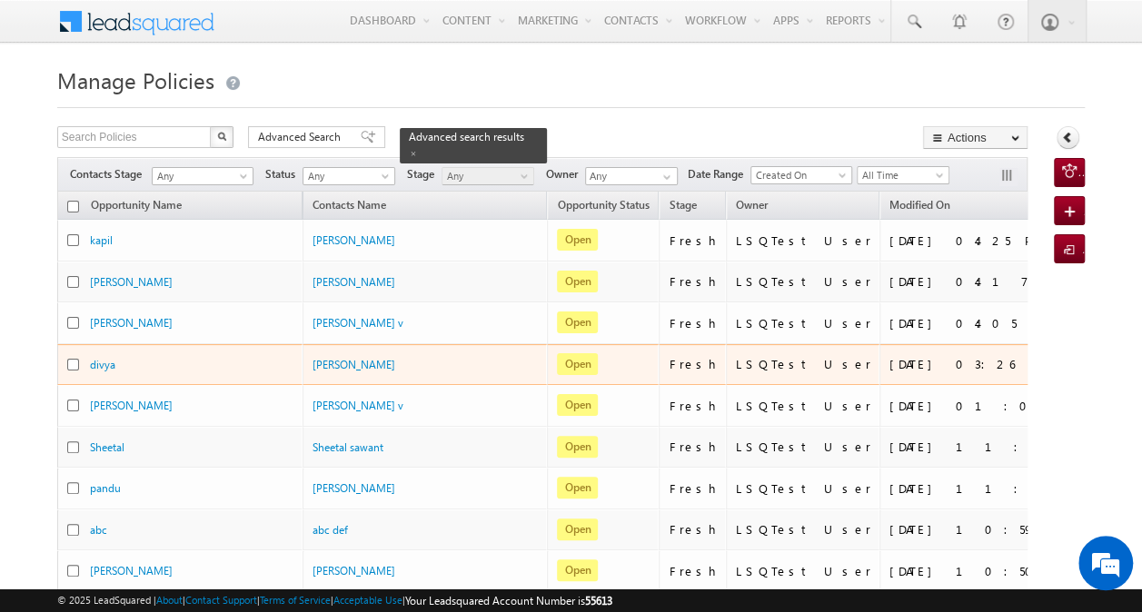
click at [571, 344] on td "Open" at bounding box center [603, 365] width 112 height 42
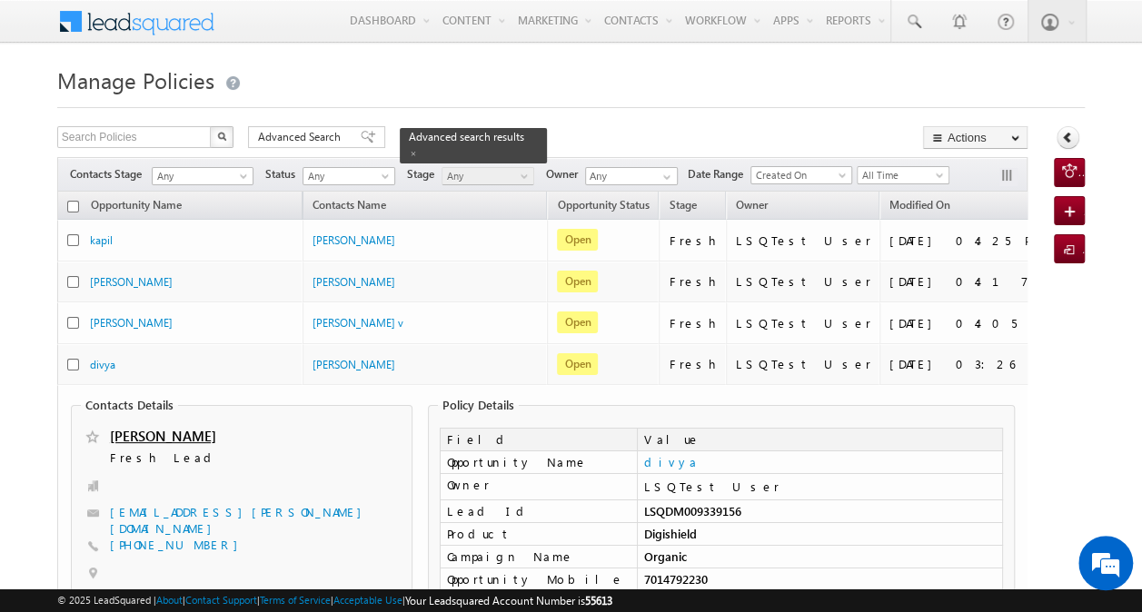
click at [72, 207] on input "checkbox" at bounding box center [73, 207] width 12 height 12
checkbox input "true"
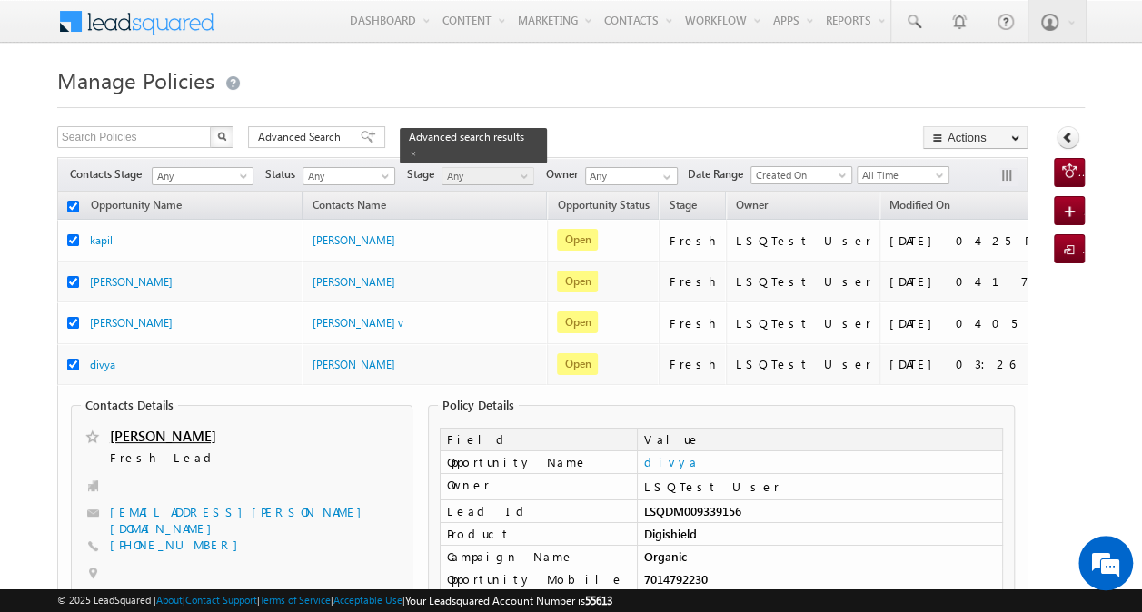
checkbox input "true"
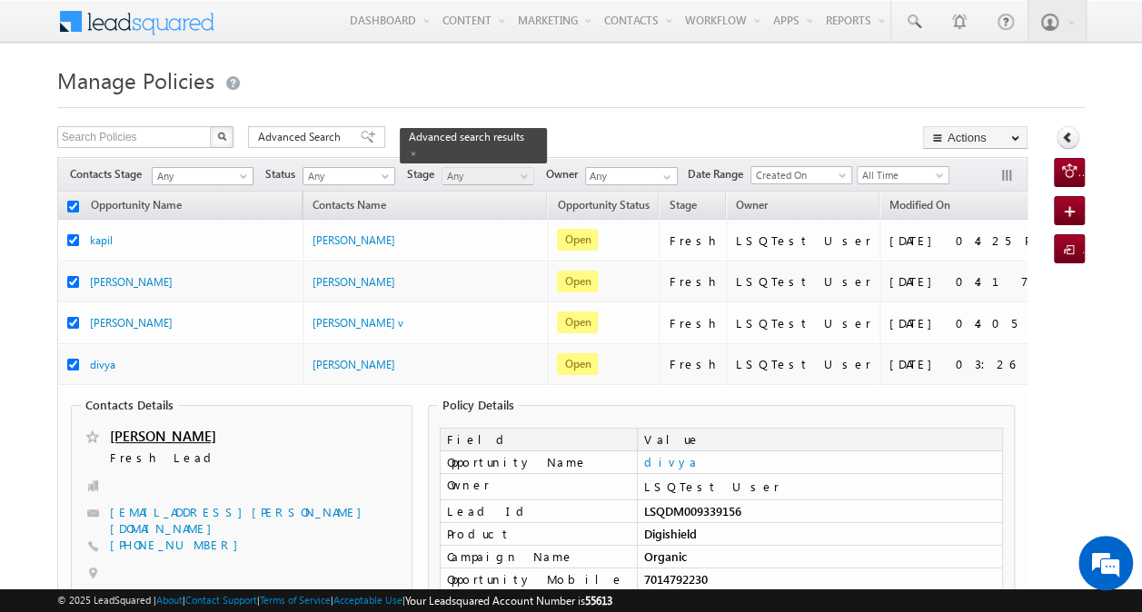
checkbox input "true"
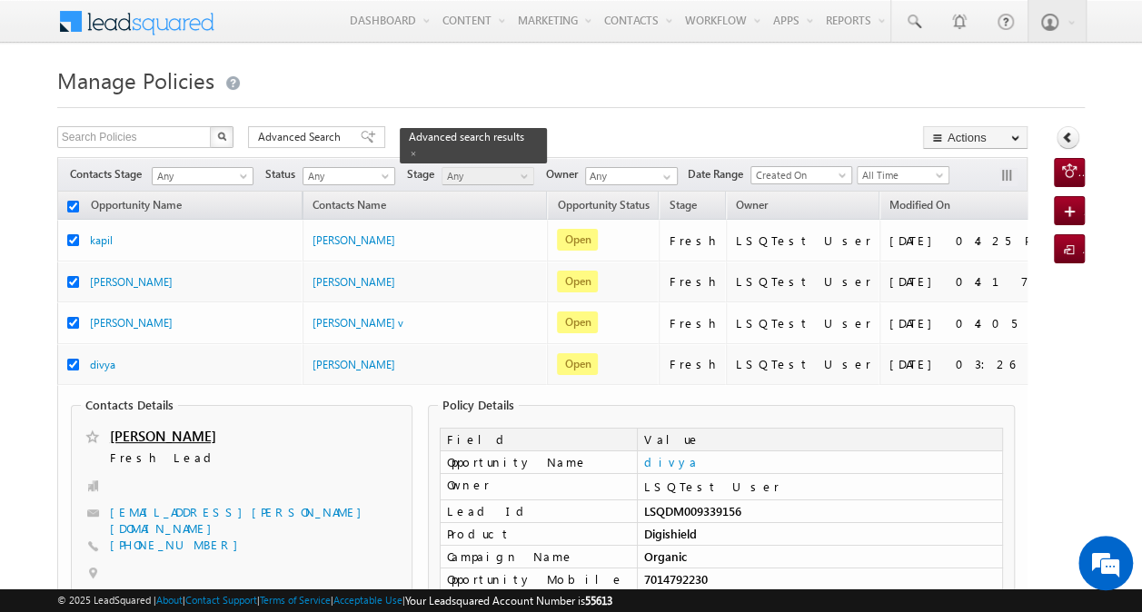
checkbox input "true"
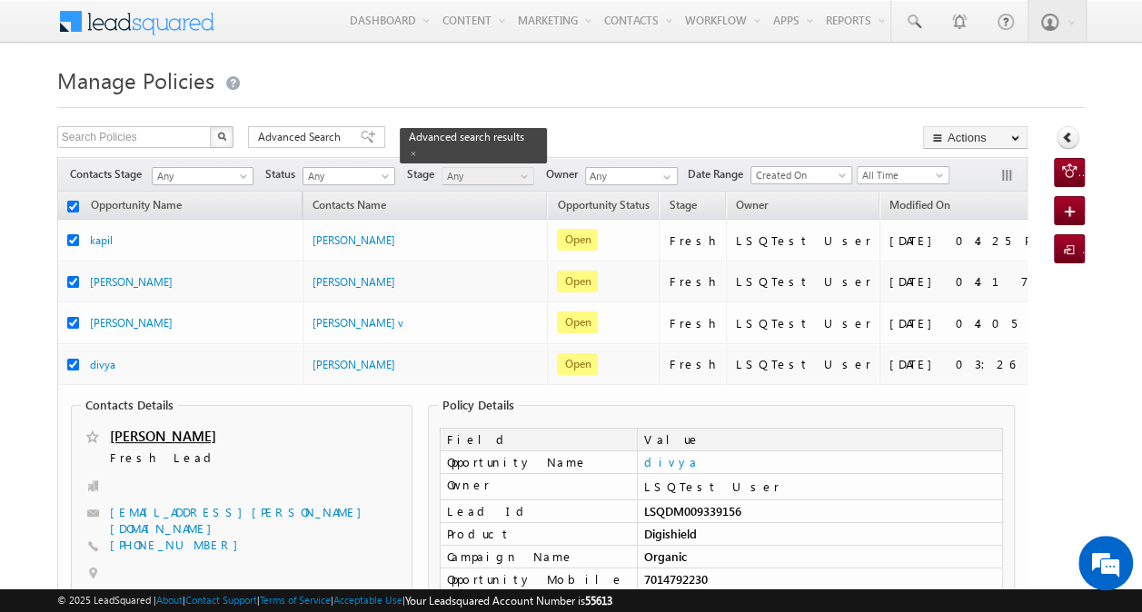
checkbox input "true"
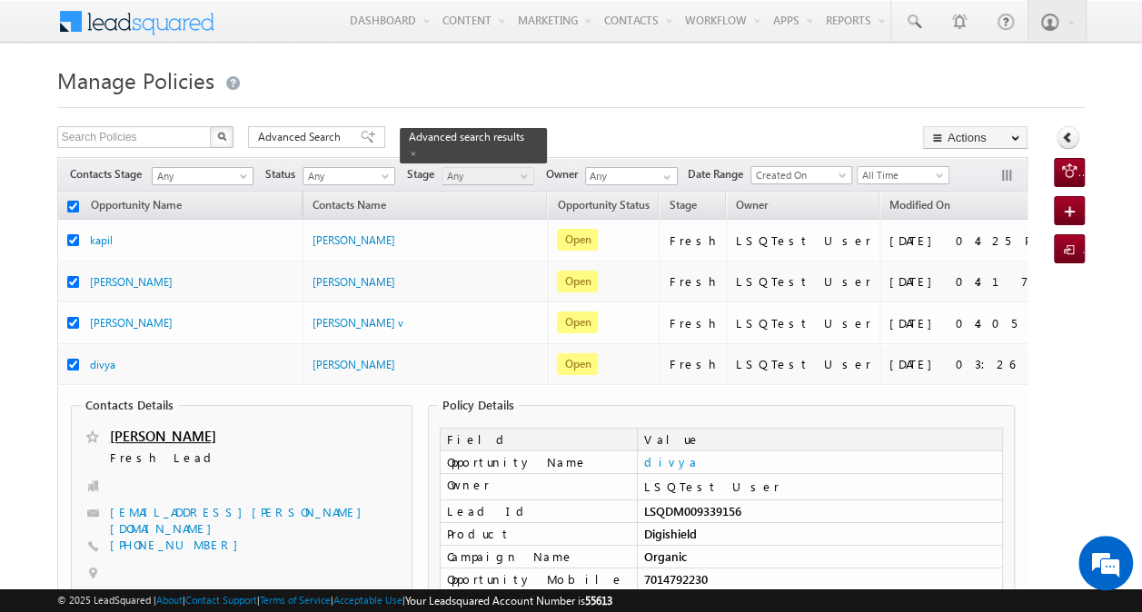
checkbox input "true"
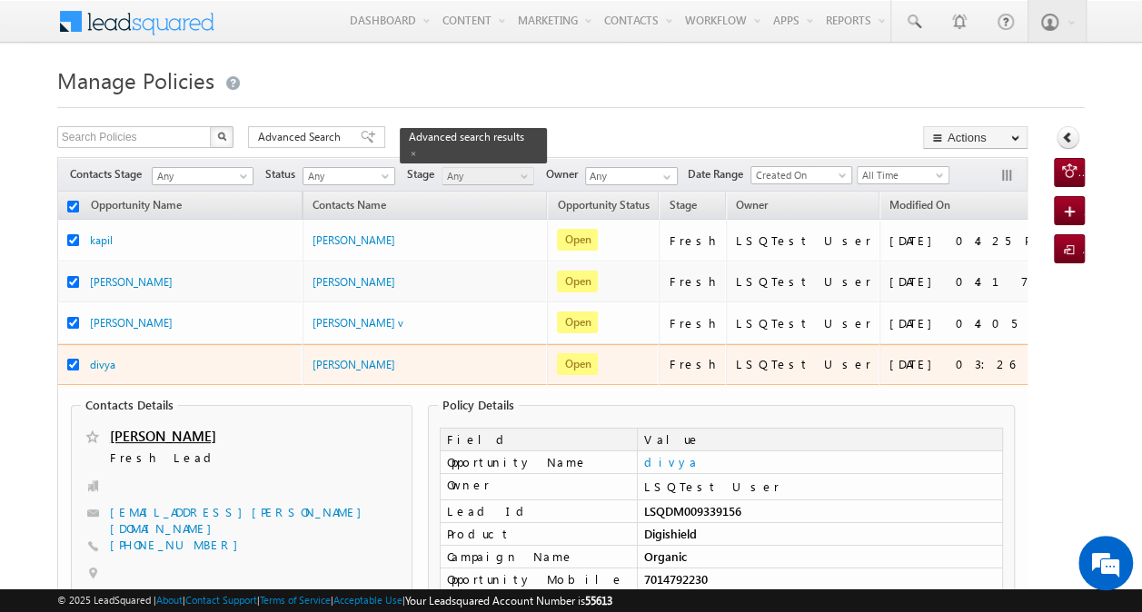
click at [165, 365] on div "divya" at bounding box center [181, 364] width 182 height 17
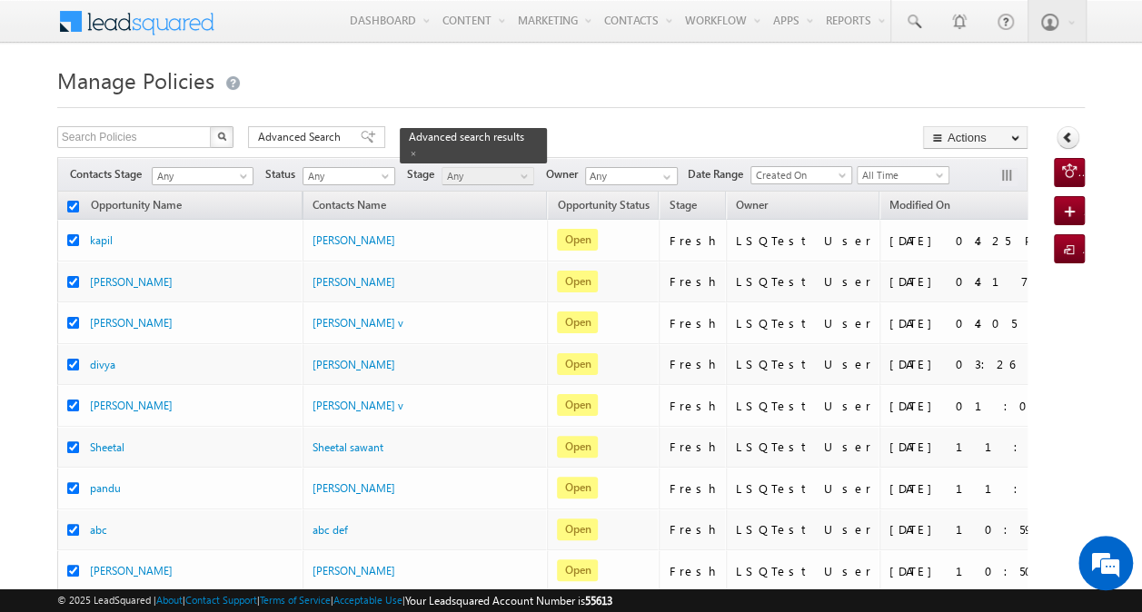
click at [74, 208] on input "checkbox" at bounding box center [73, 207] width 12 height 12
checkbox input "false"
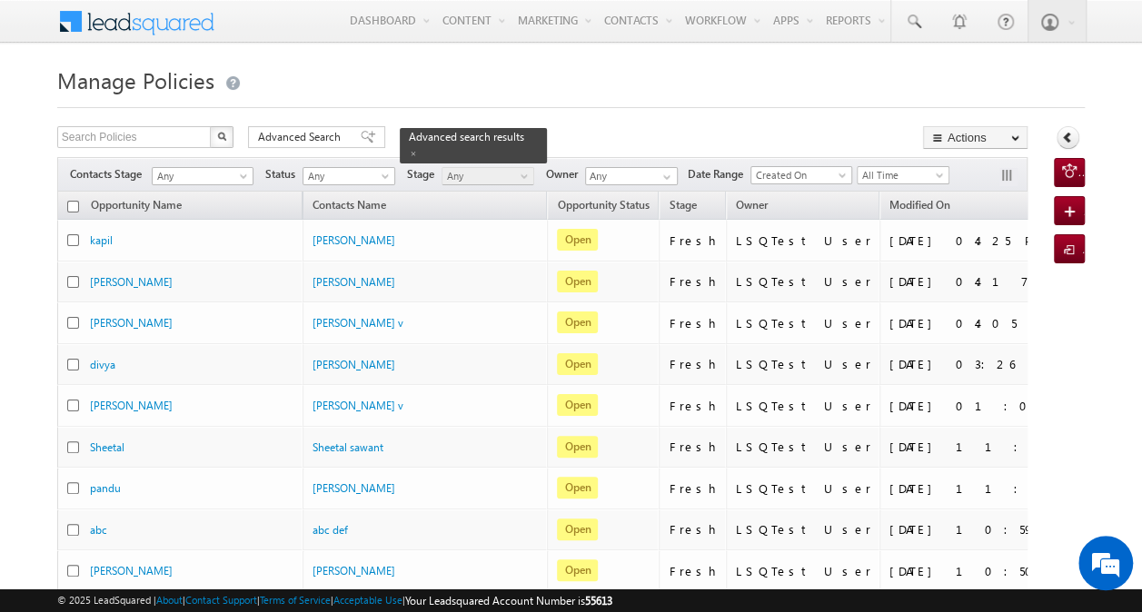
checkbox input "false"
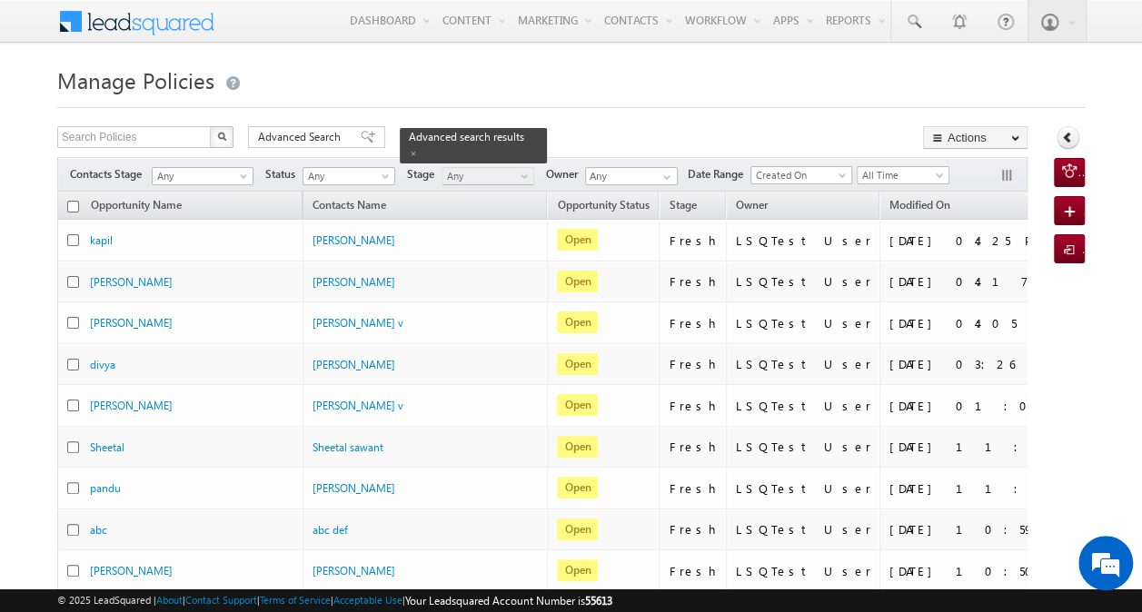
checkbox input "false"
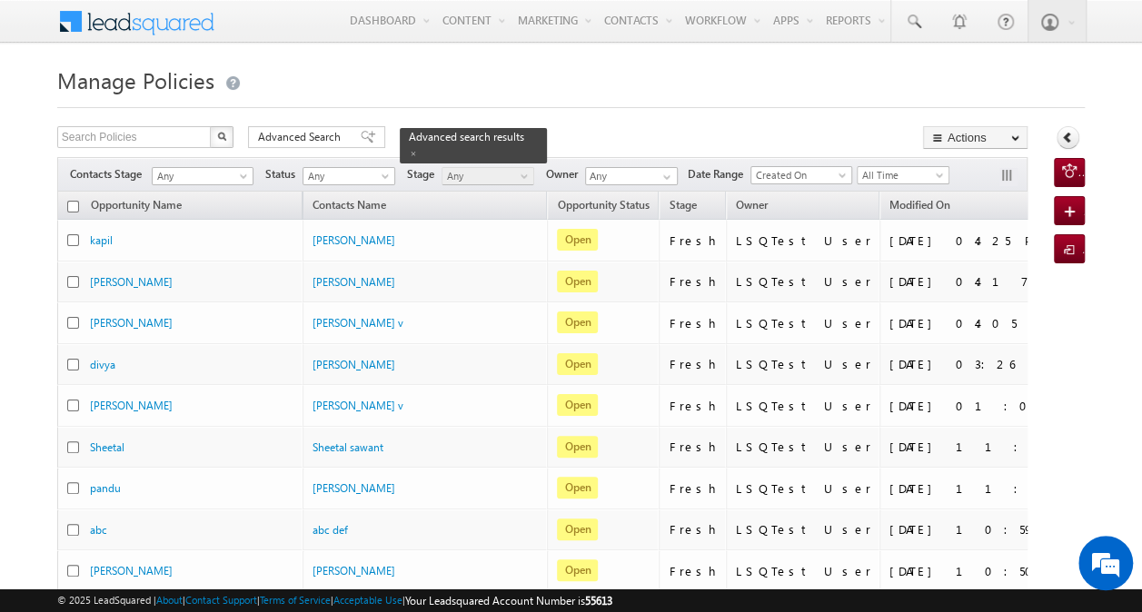
checkbox input "false"
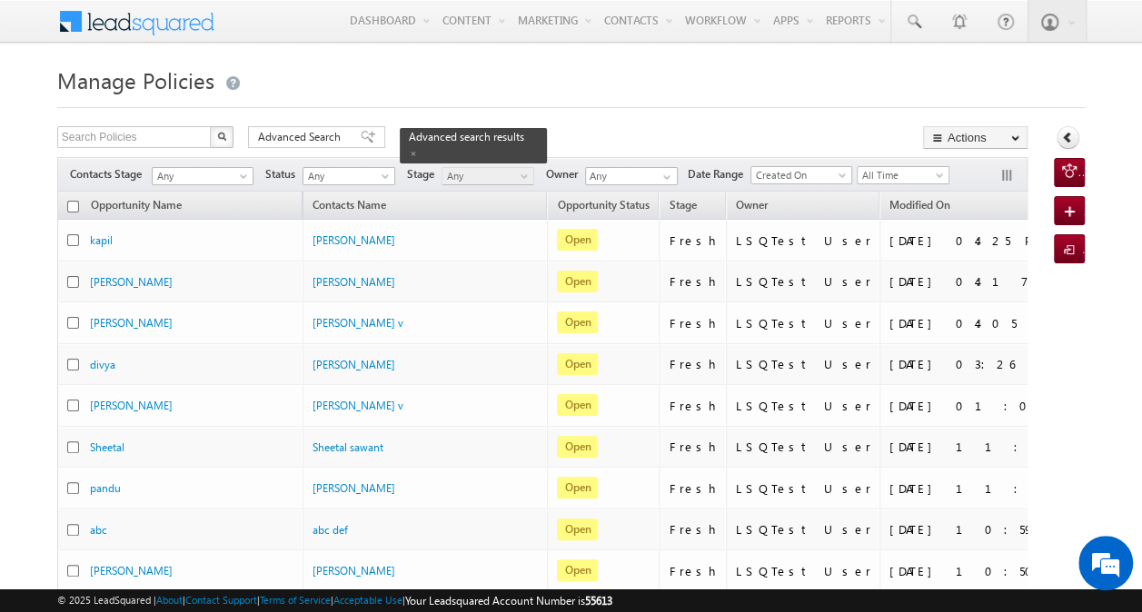
checkbox input "false"
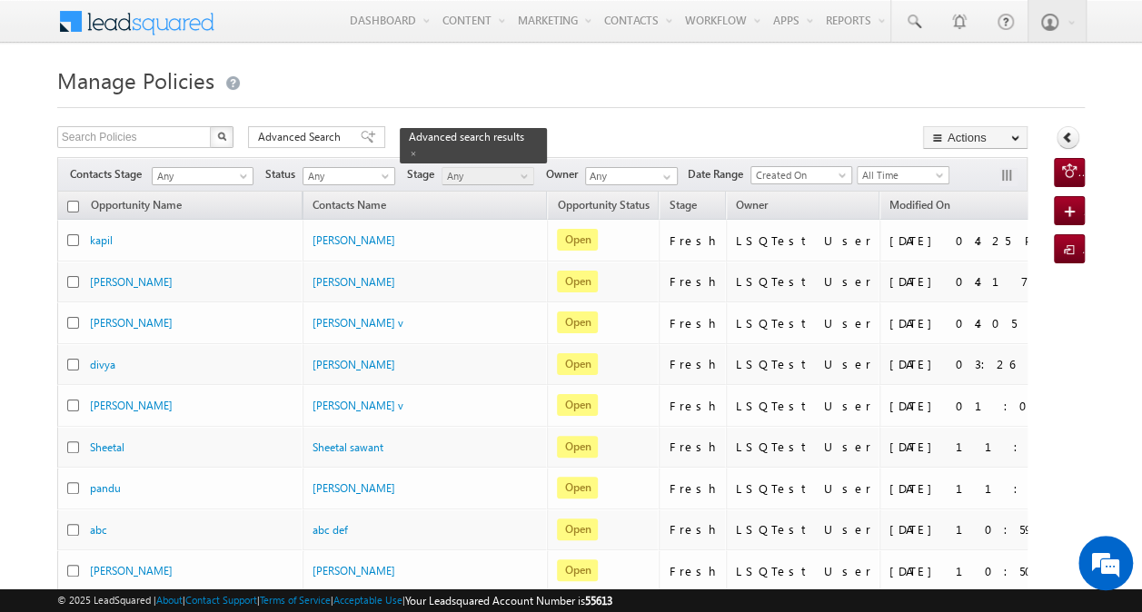
checkbox input "false"
click at [74, 208] on input "checkbox" at bounding box center [73, 207] width 12 height 12
checkbox input "true"
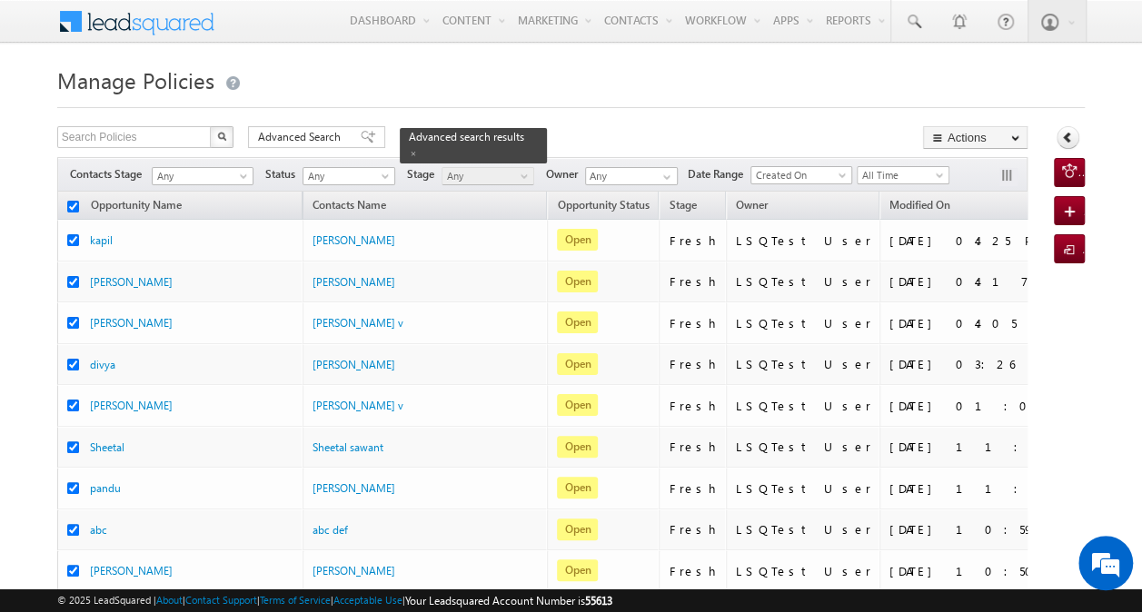
checkbox input "true"
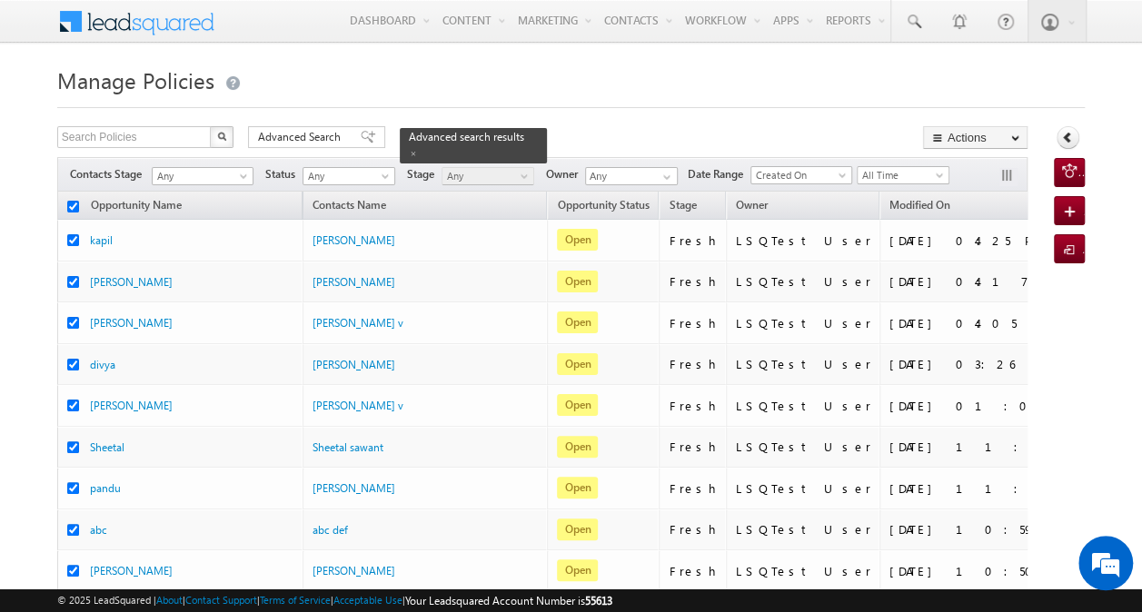
checkbox input "true"
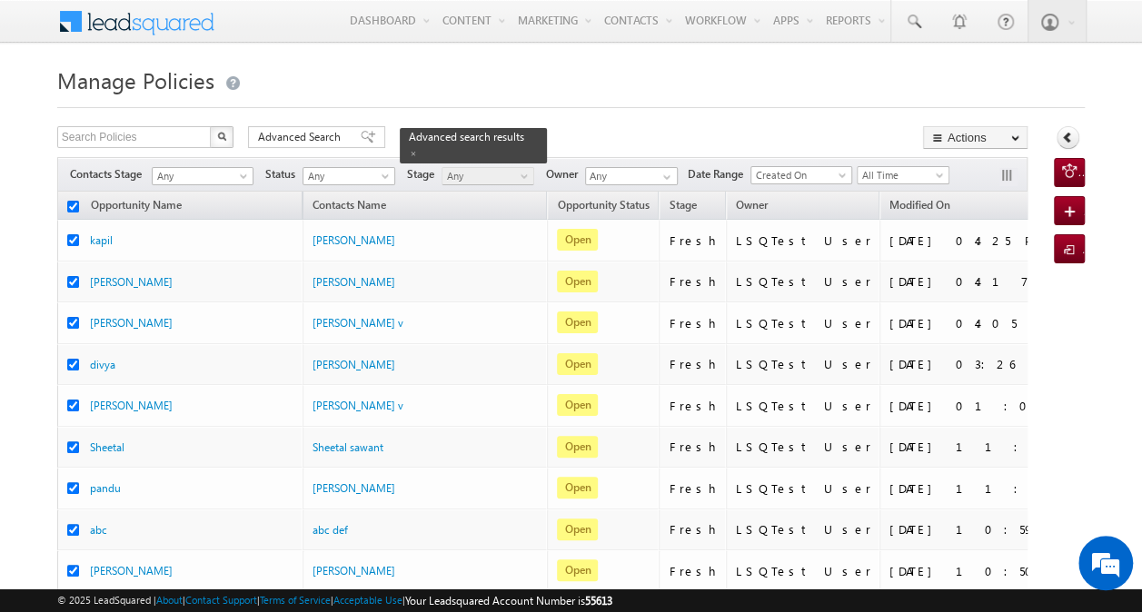
checkbox input "true"
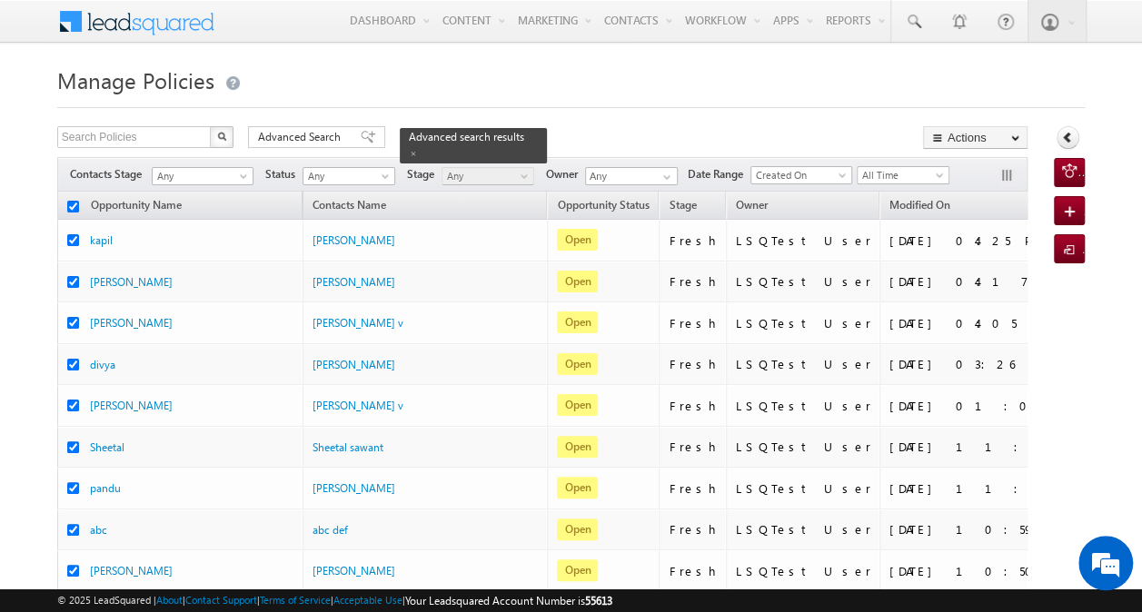
checkbox input "true"
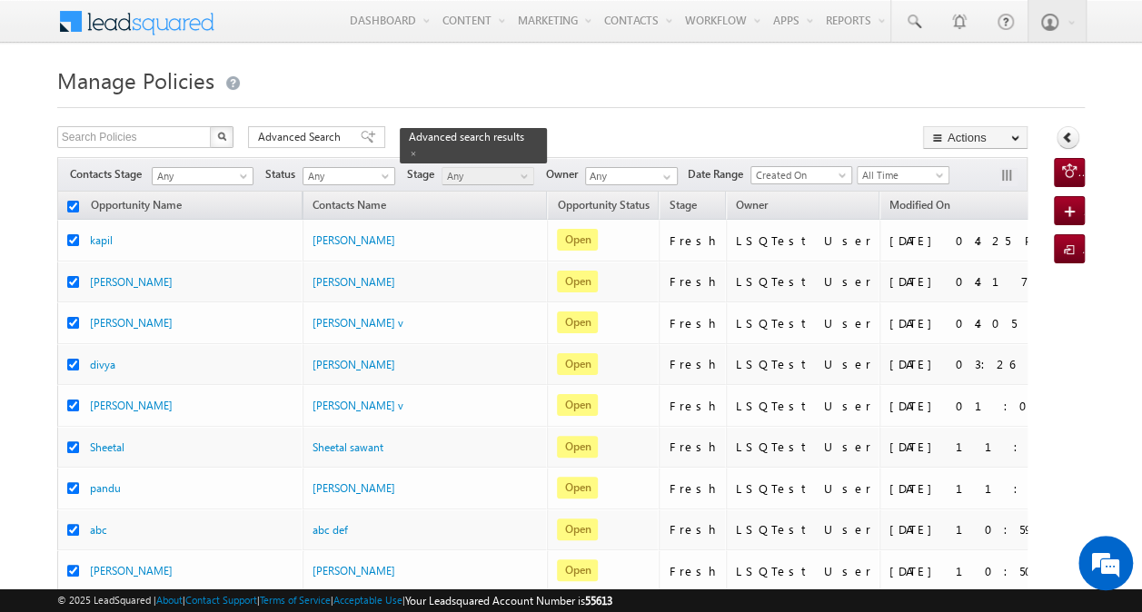
checkbox input "true"
click at [74, 208] on input "checkbox" at bounding box center [73, 207] width 12 height 12
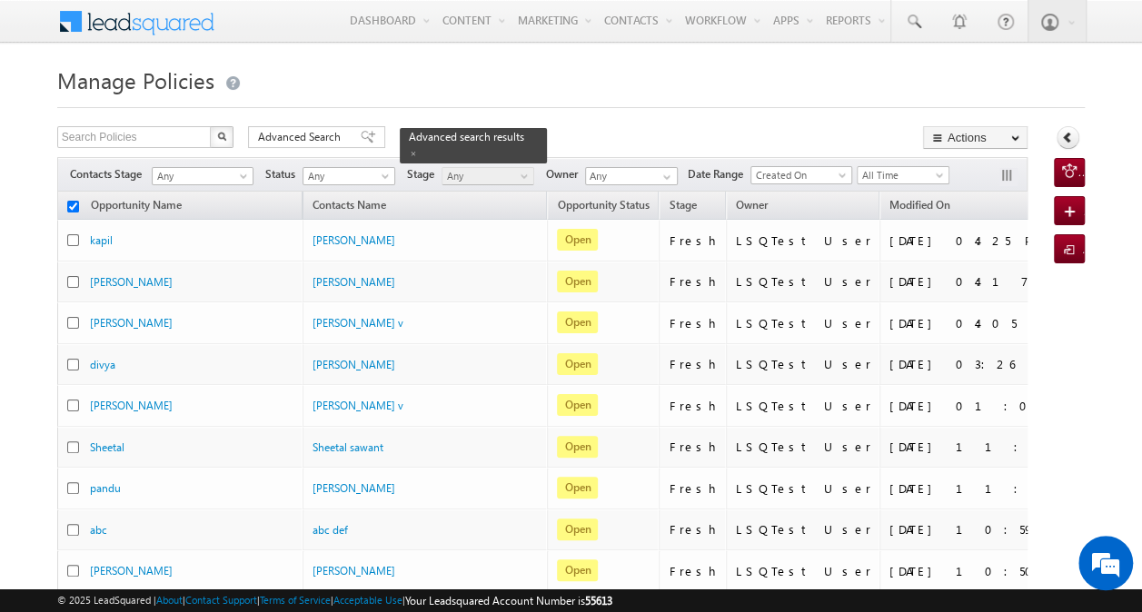
checkbox input "false"
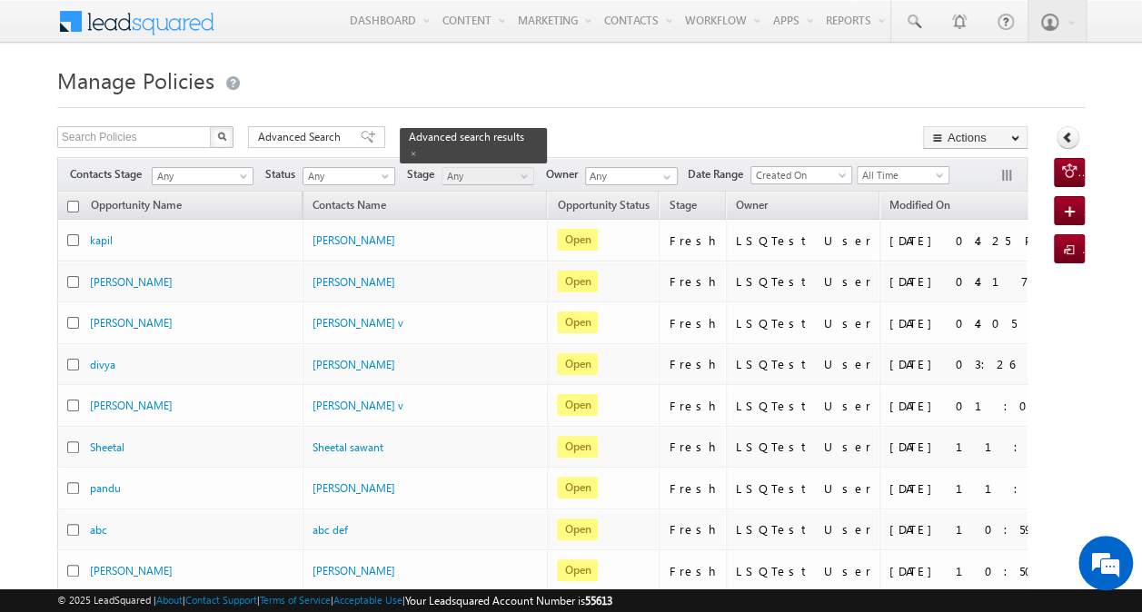
checkbox input "false"
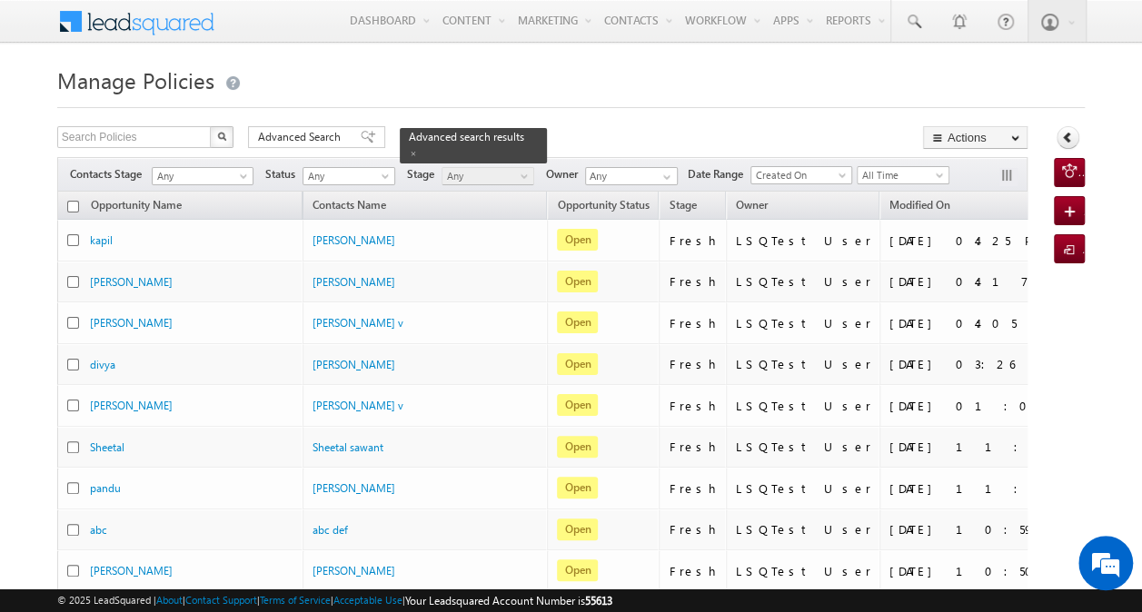
checkbox input "false"
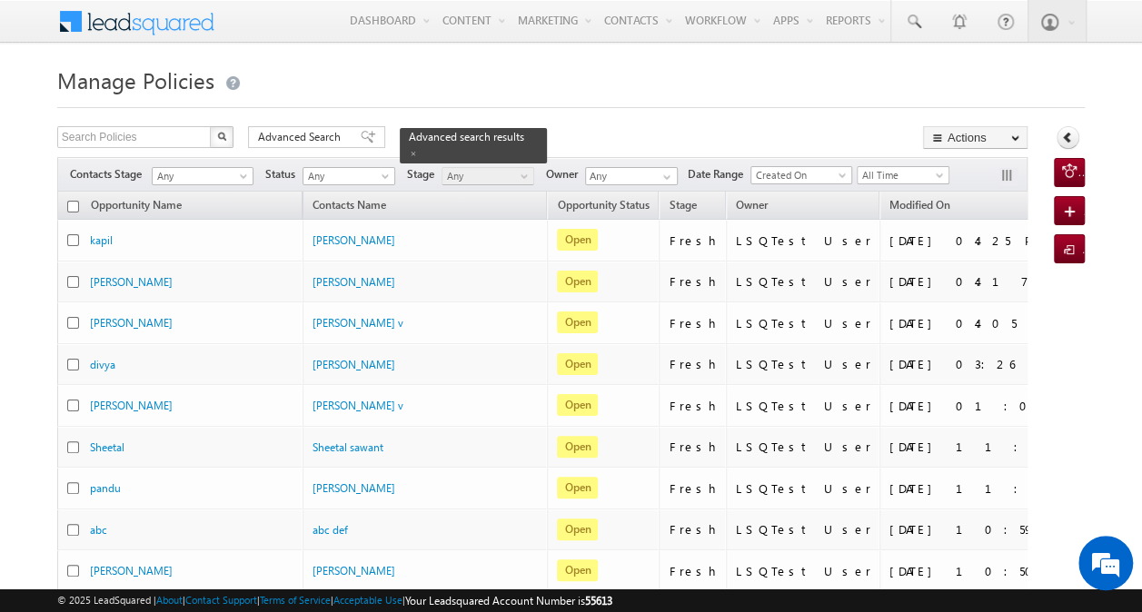
checkbox input "false"
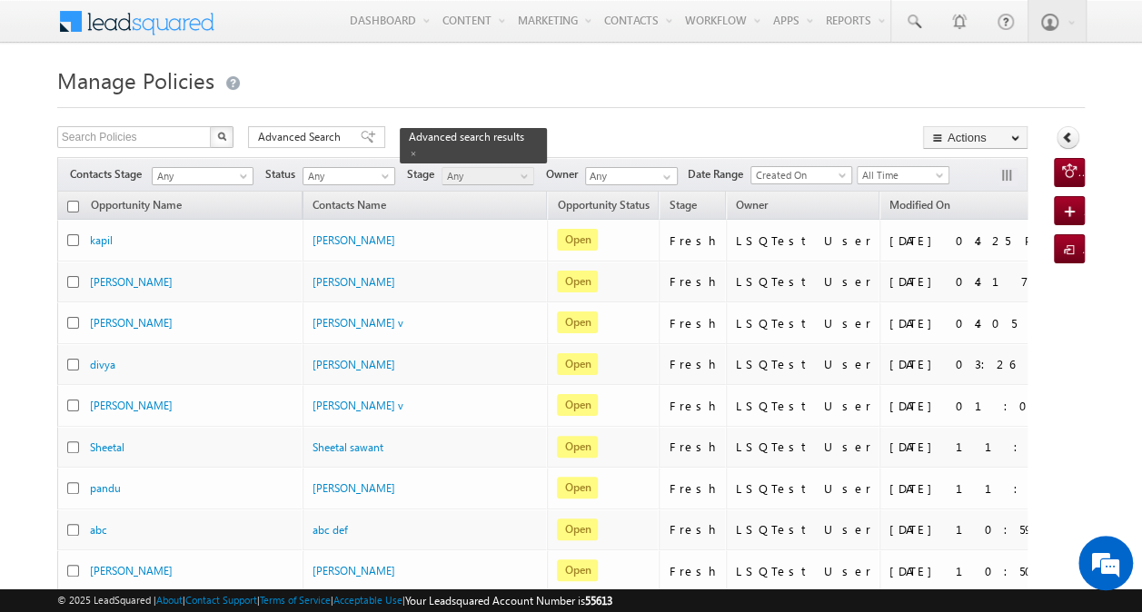
checkbox input "false"
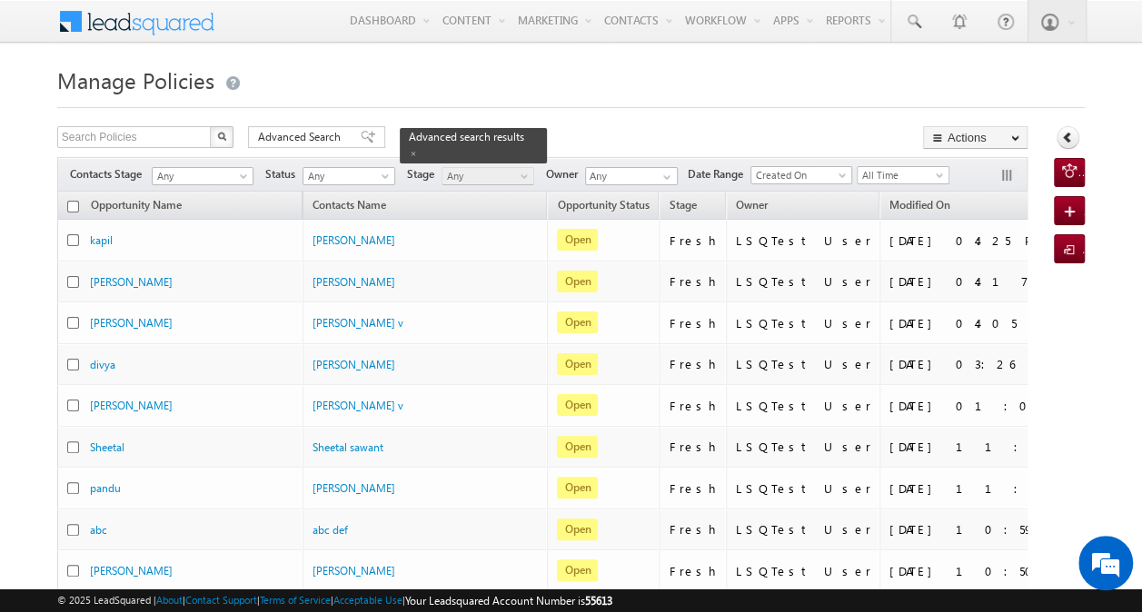
checkbox input "false"
click at [667, 175] on span at bounding box center [667, 177] width 15 height 15
click at [319, 139] on span "Advanced Search" at bounding box center [302, 137] width 88 height 16
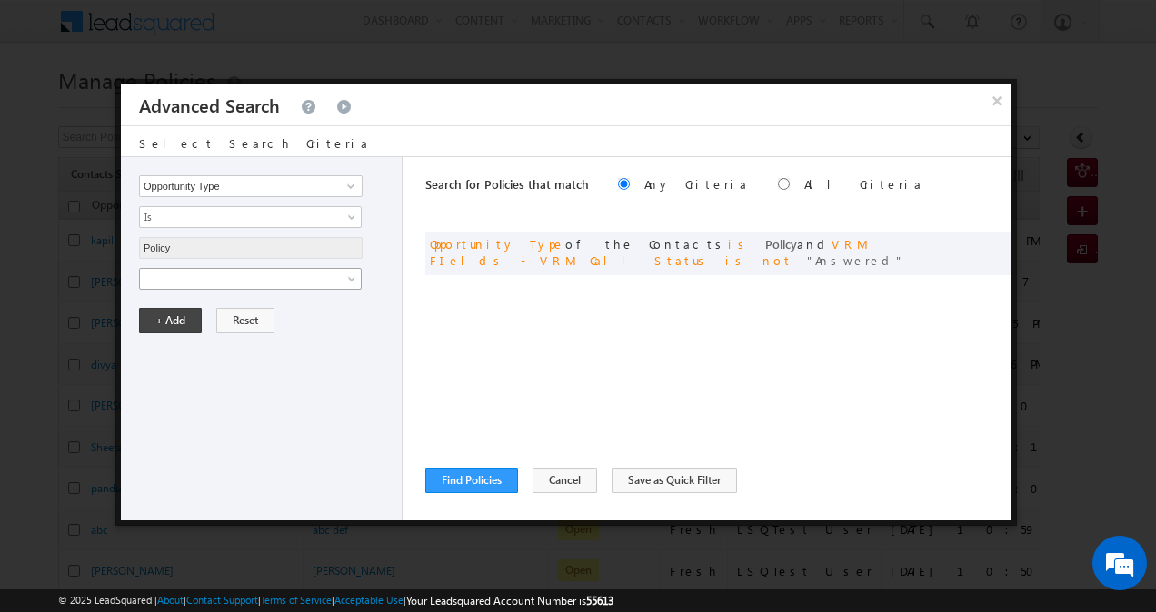
click at [331, 273] on span at bounding box center [238, 279] width 197 height 16
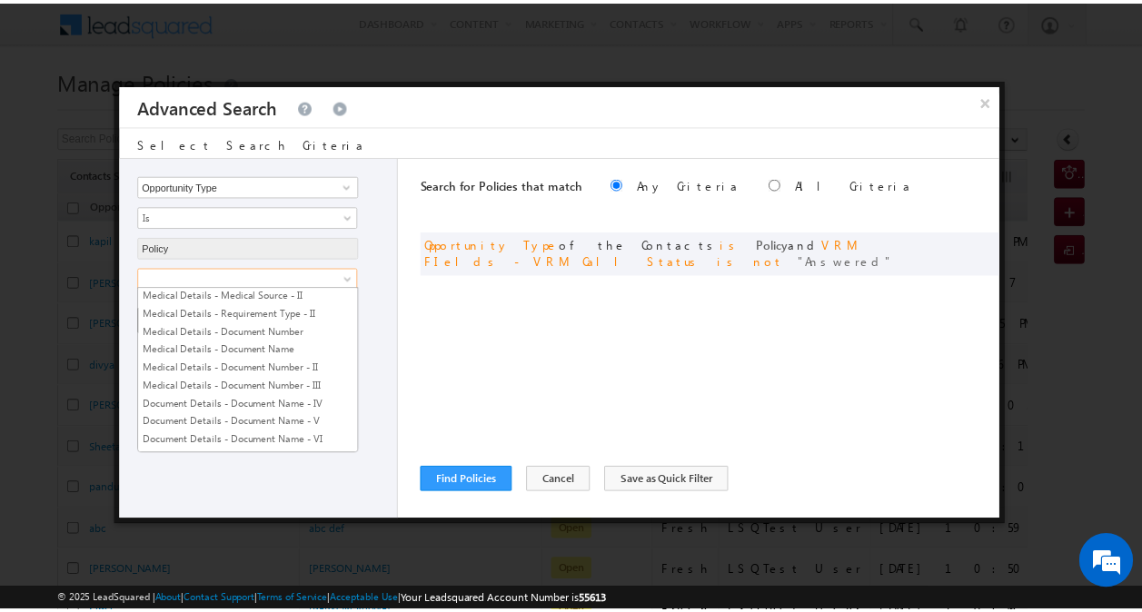
scroll to position [2033, 0]
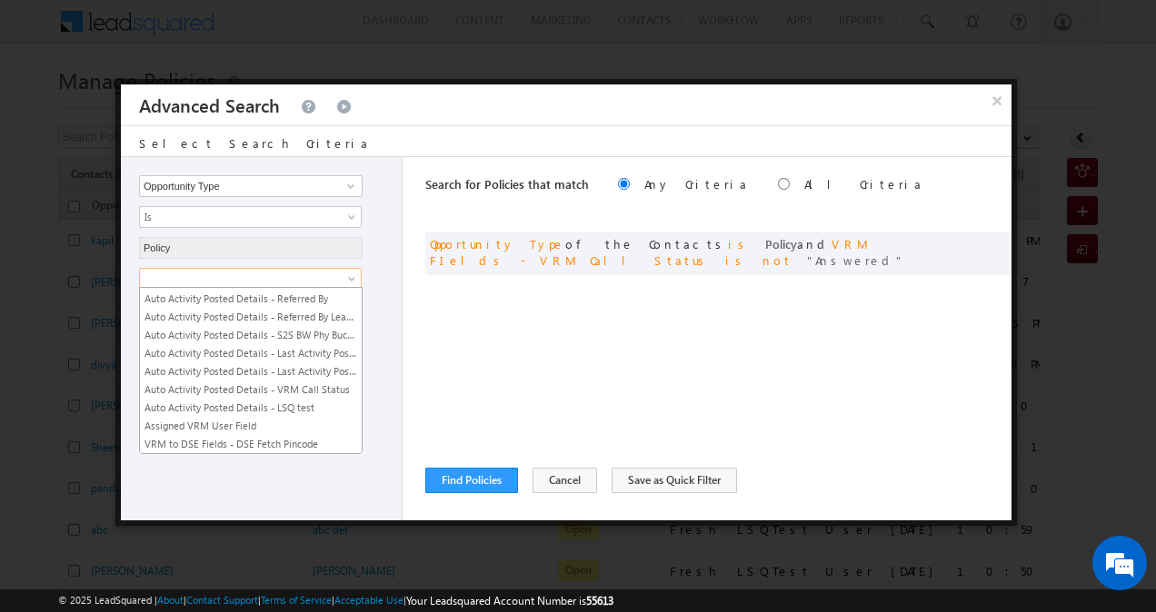
click at [305, 454] on link "VRM to DSE Fields - Assigned DSE Owner" at bounding box center [251, 462] width 222 height 16
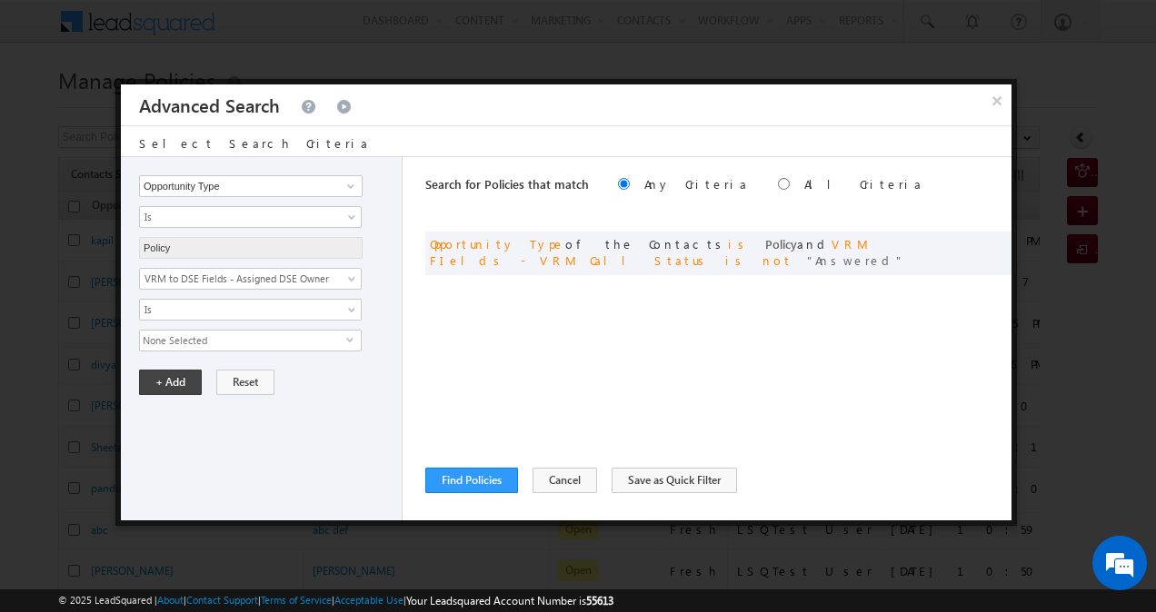
click at [342, 333] on span "None Selected" at bounding box center [243, 341] width 206 height 20
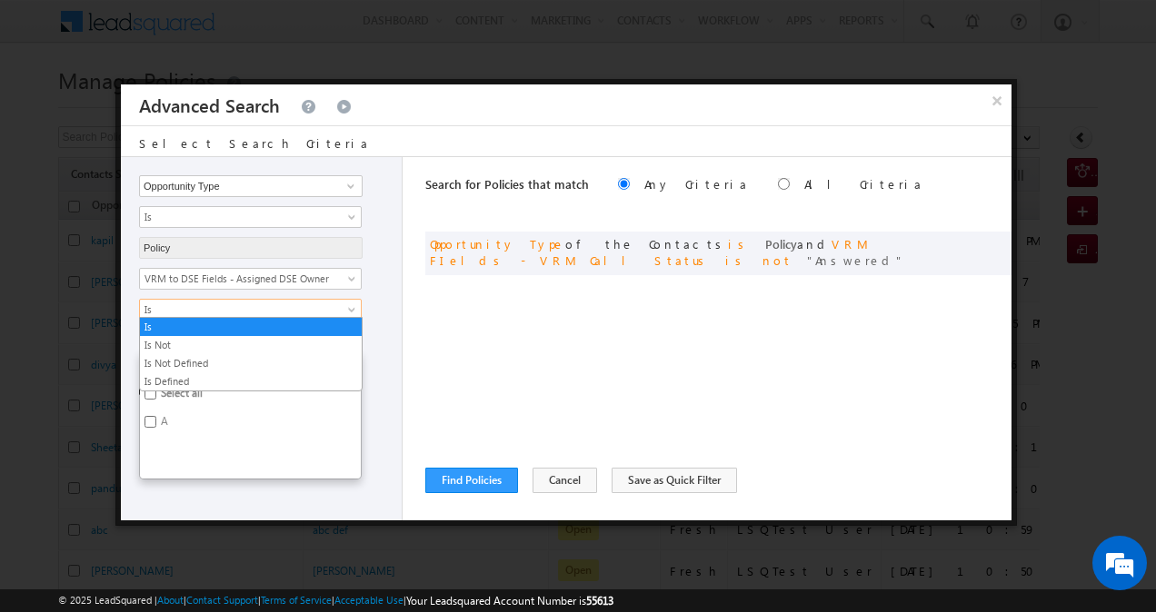
click at [347, 310] on span at bounding box center [353, 313] width 15 height 15
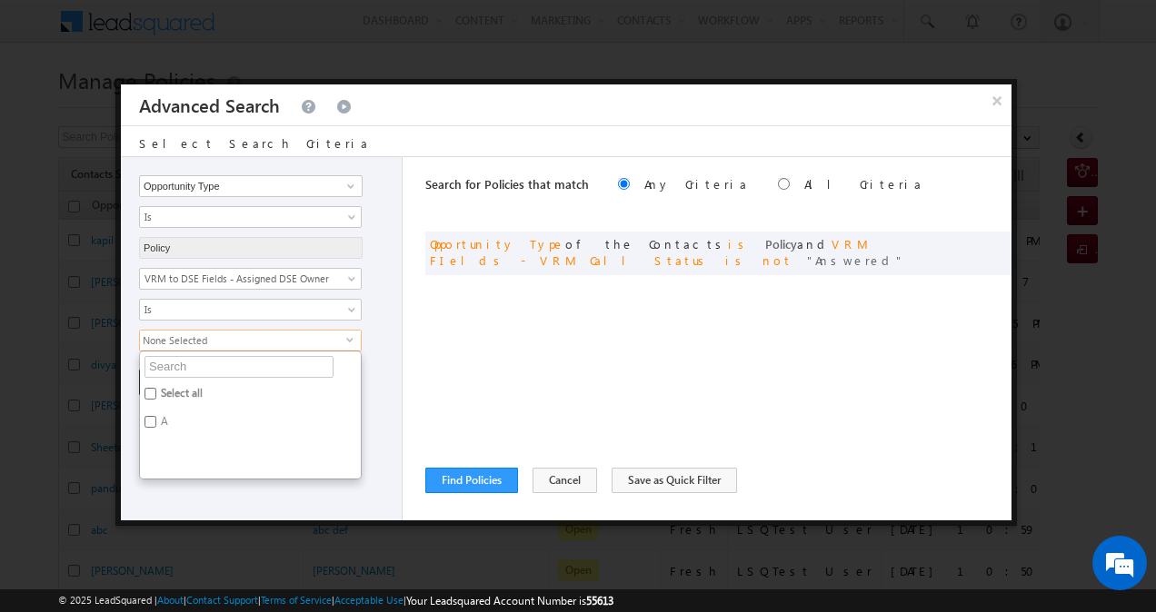
click at [379, 313] on div "Is Is Not Is Not Defined Is Defined Is" at bounding box center [265, 310] width 253 height 22
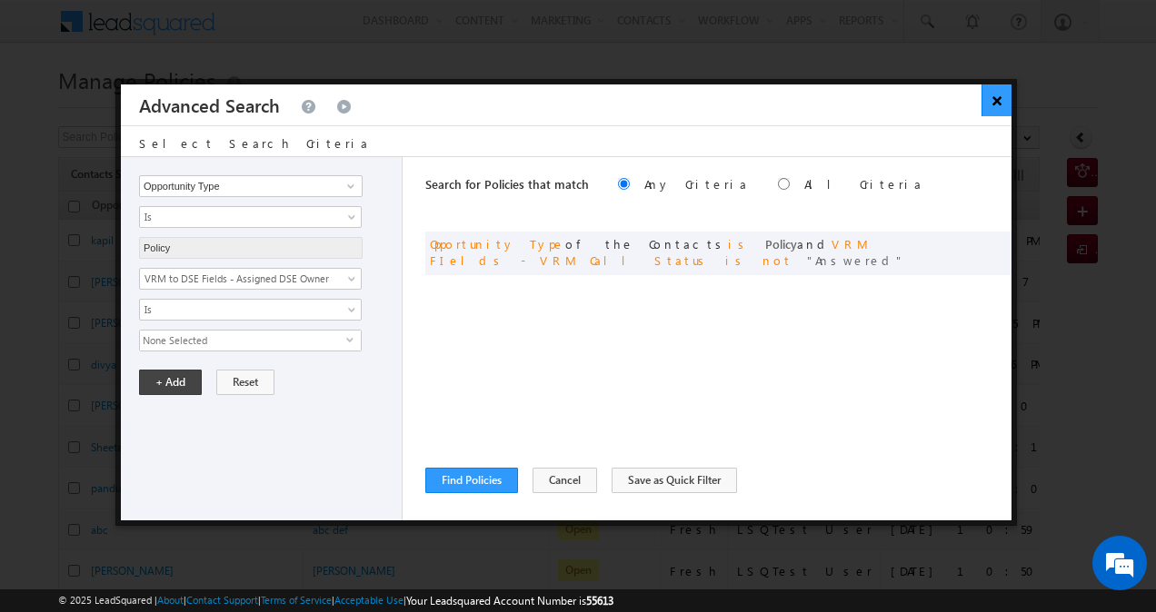
click at [998, 100] on button "×" at bounding box center [996, 100] width 30 height 32
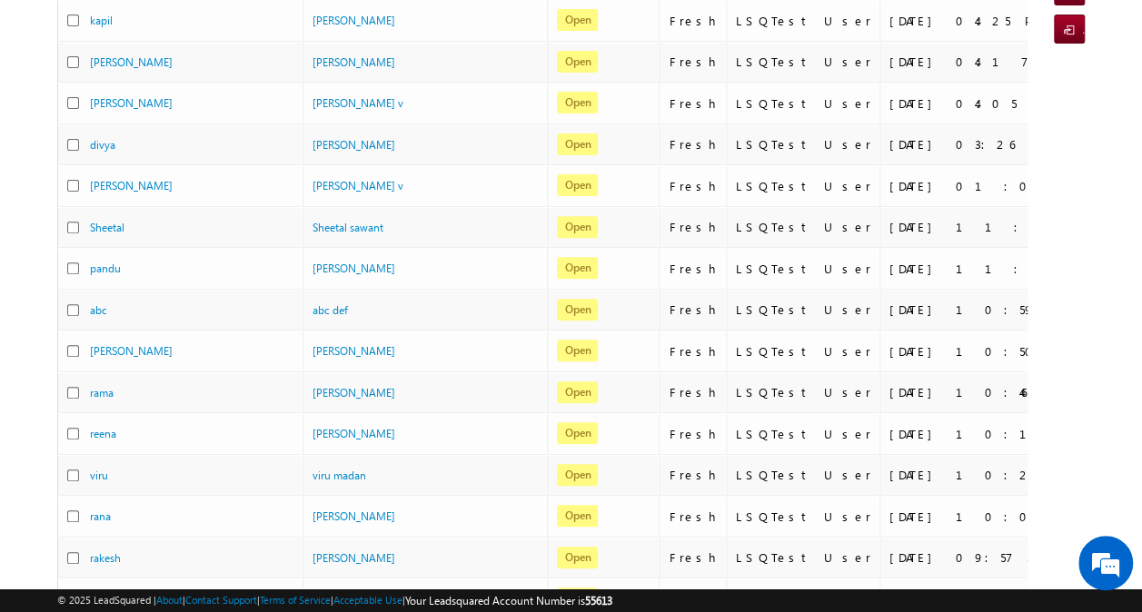
scroll to position [0, 0]
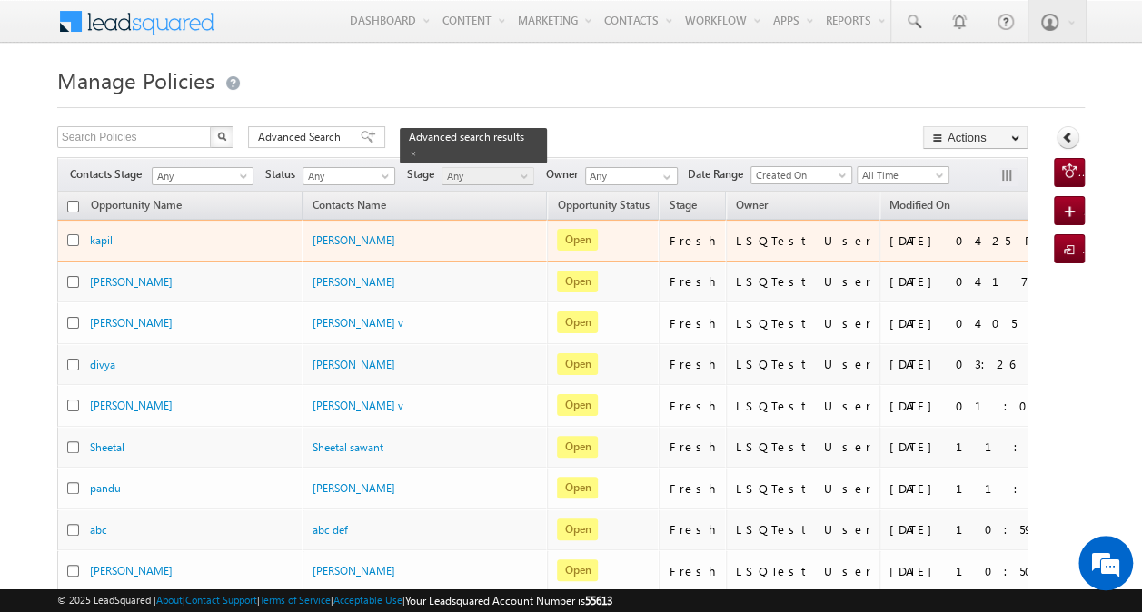
click at [74, 238] on input "checkbox" at bounding box center [73, 240] width 12 height 12
checkbox input "true"
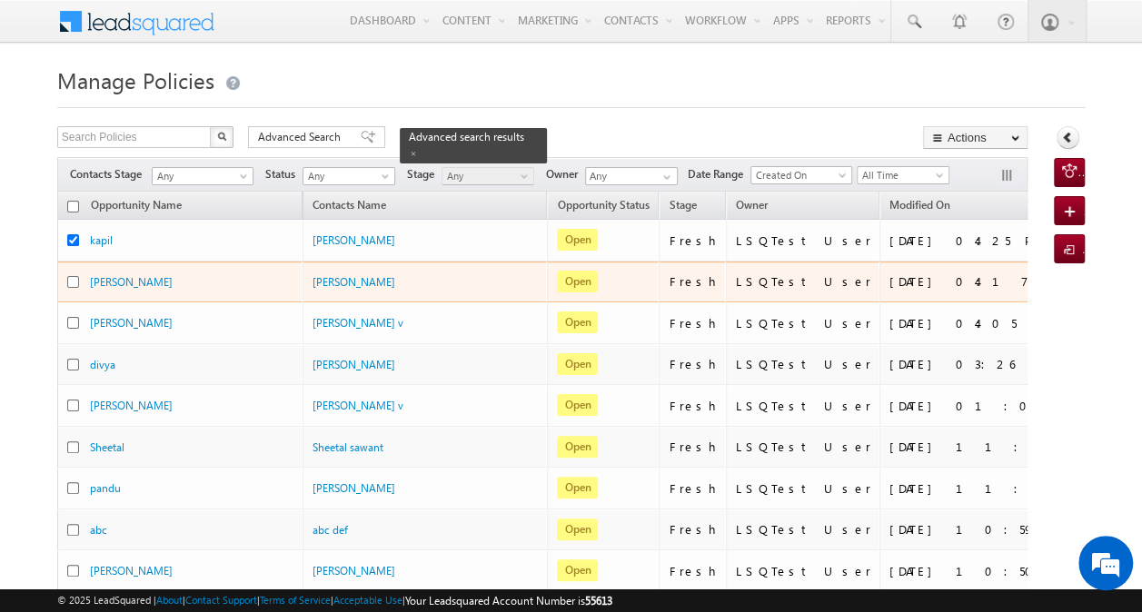
click at [77, 276] on input "checkbox" at bounding box center [73, 282] width 12 height 12
checkbox input "true"
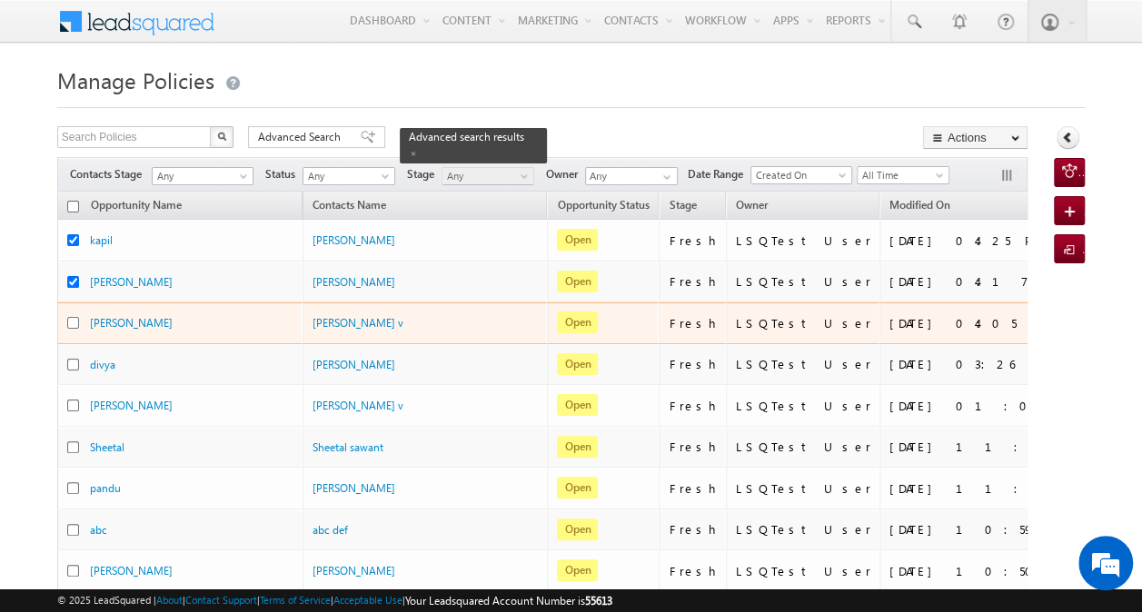
click at [78, 323] on input "checkbox" at bounding box center [73, 323] width 12 height 12
checkbox input "true"
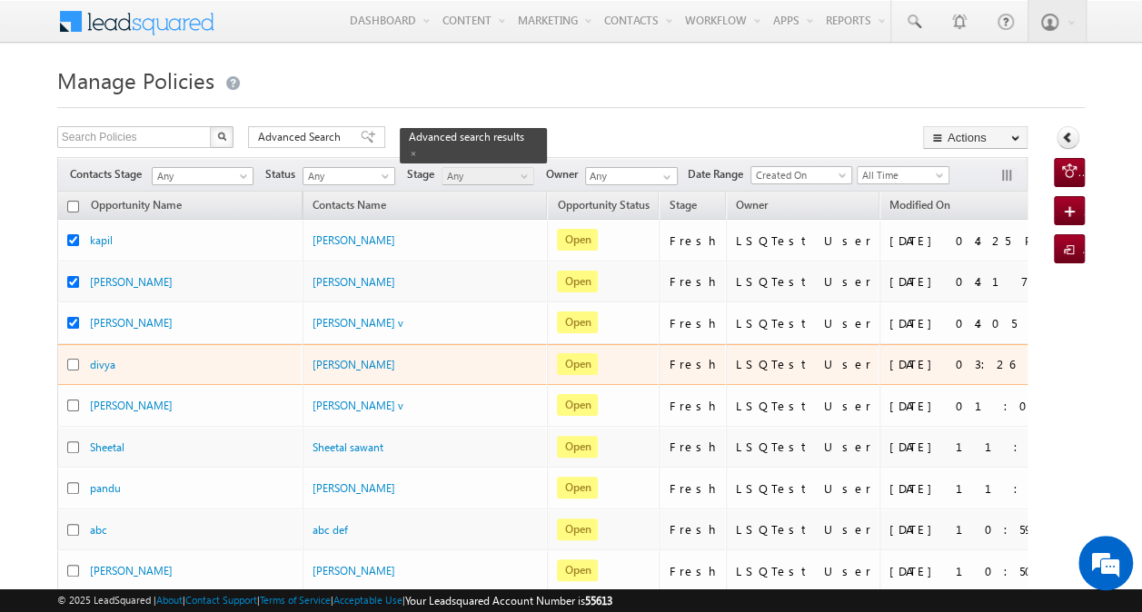
click at [74, 360] on input "checkbox" at bounding box center [73, 365] width 12 height 12
checkbox input "true"
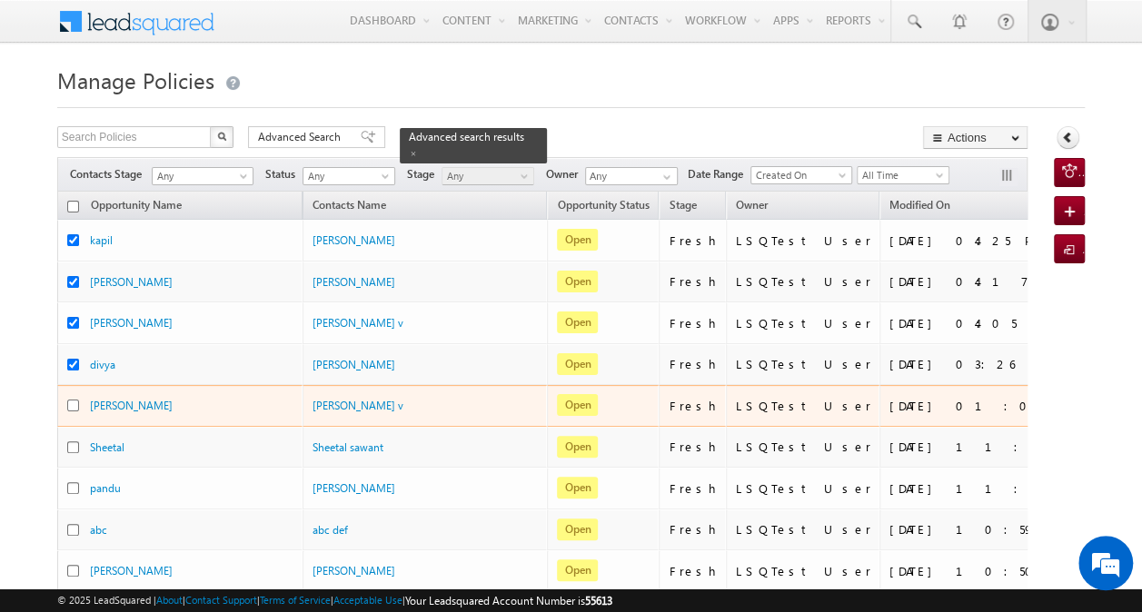
click at [75, 400] on input "checkbox" at bounding box center [73, 406] width 12 height 12
checkbox input "true"
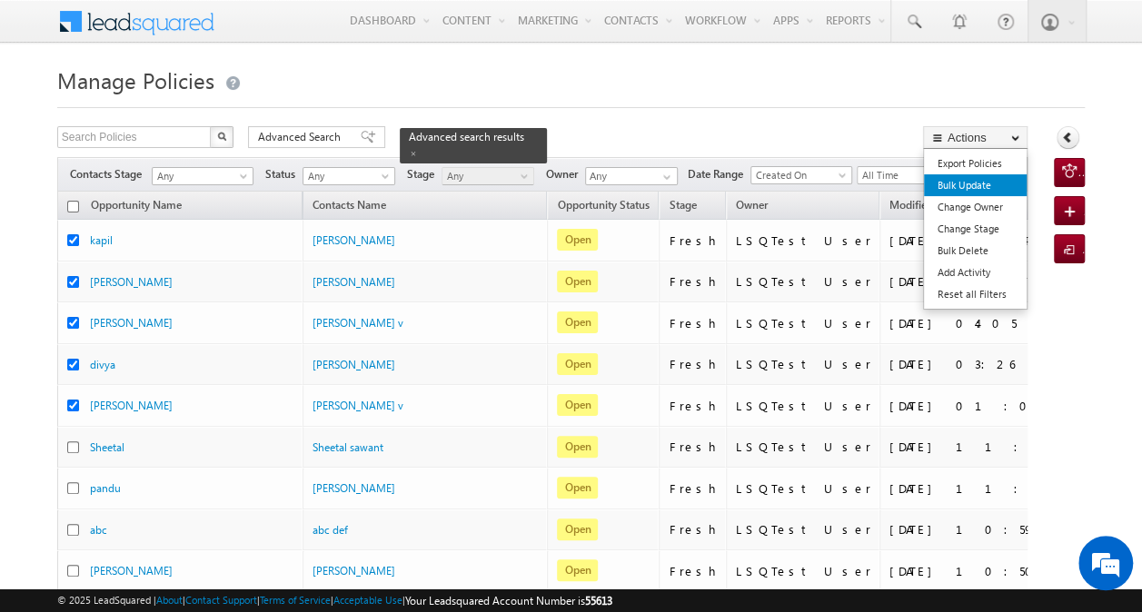
click at [976, 187] on link "Bulk Update" at bounding box center [975, 185] width 103 height 22
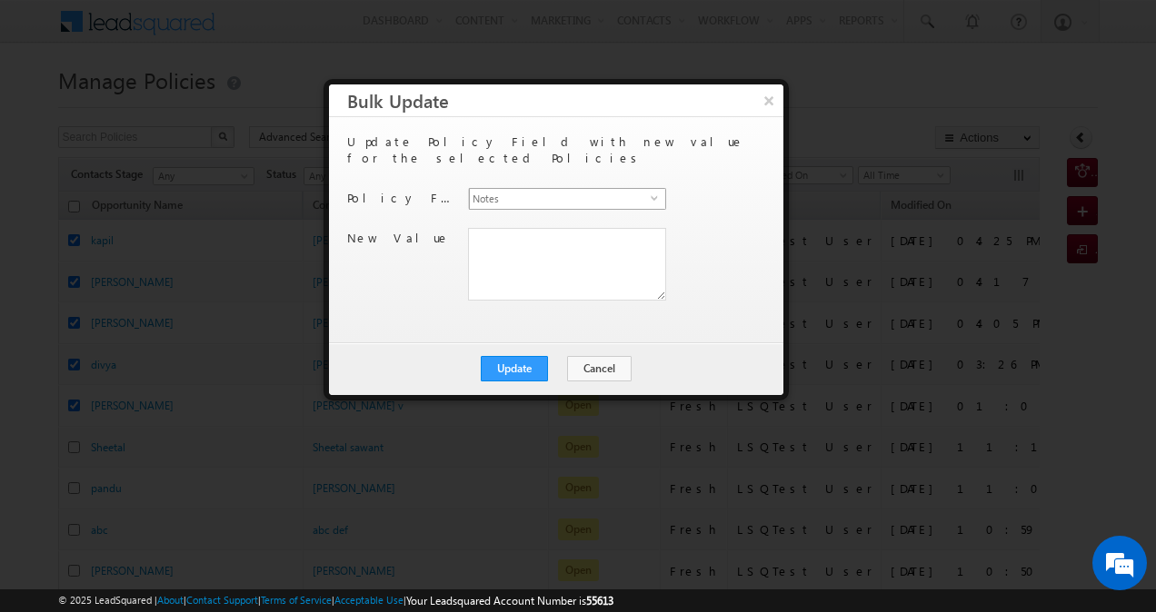
click at [656, 189] on span "select" at bounding box center [658, 204] width 15 height 31
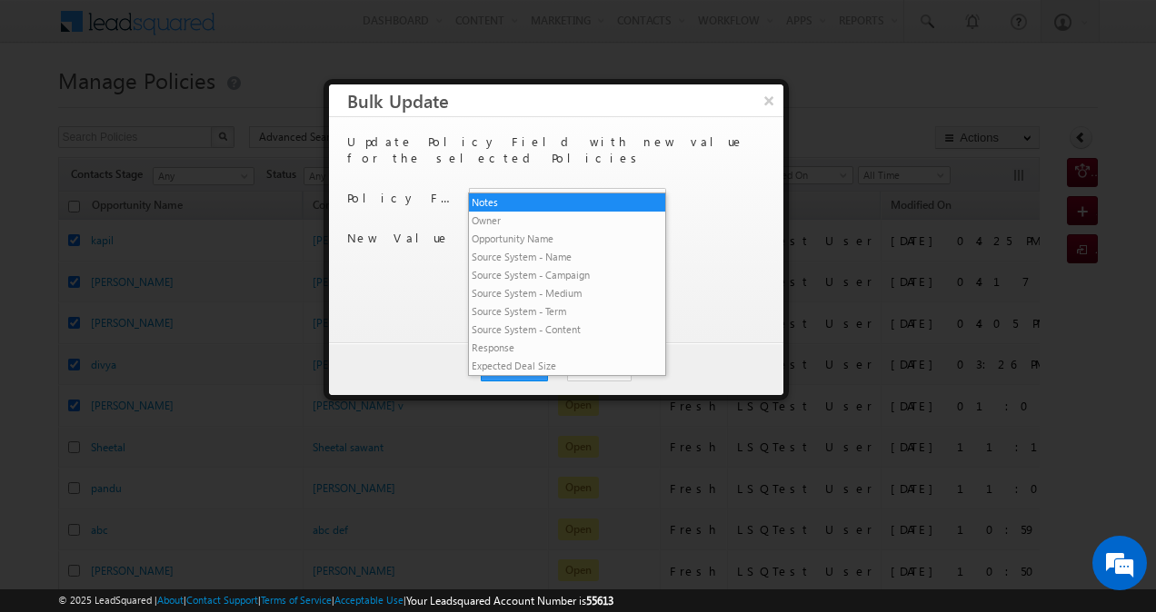
scroll to position [3952, 0]
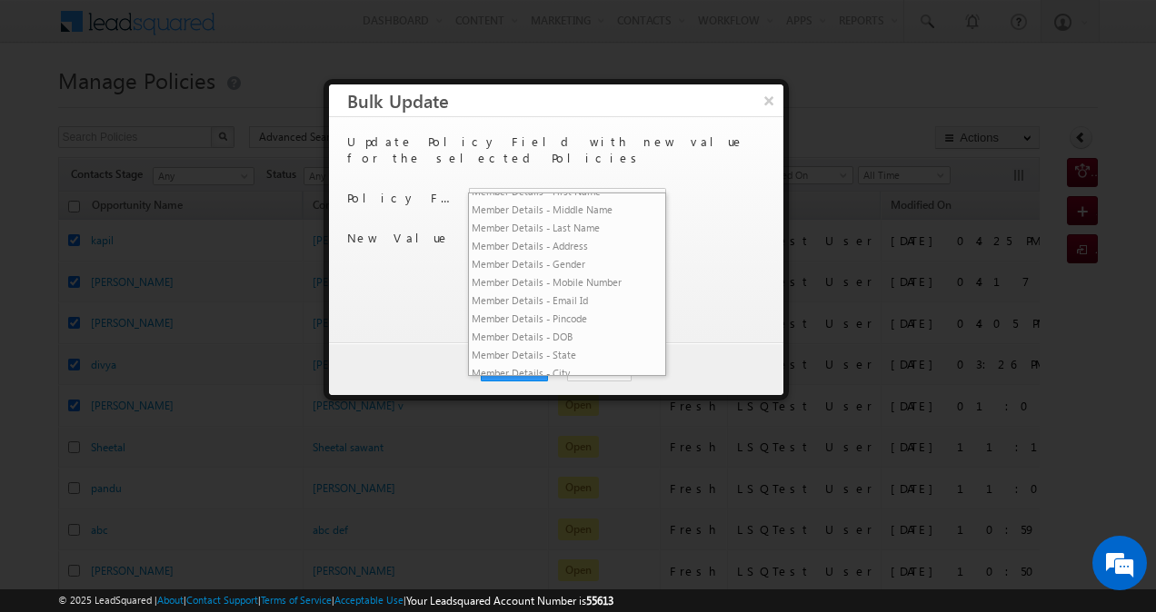
click at [582, 130] on li "VRM Basic Fields - Re-Churn" at bounding box center [567, 121] width 196 height 18
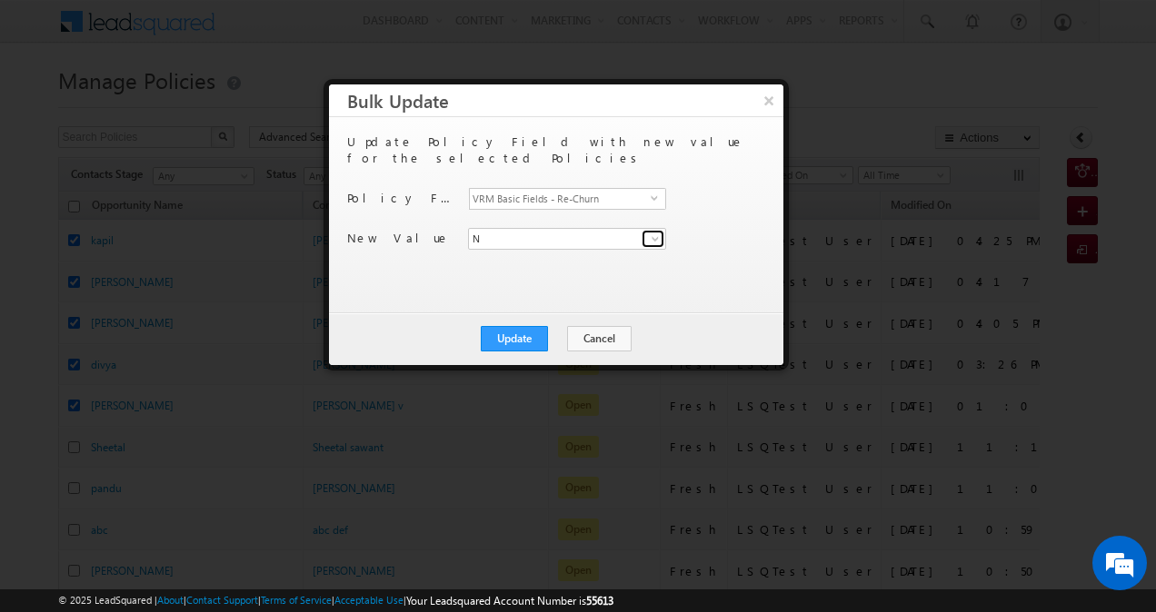
click at [652, 232] on span at bounding box center [655, 239] width 15 height 15
click at [611, 268] on link "Y" at bounding box center [567, 278] width 198 height 21
type input "Y"
click at [767, 108] on button "×" at bounding box center [768, 100] width 30 height 32
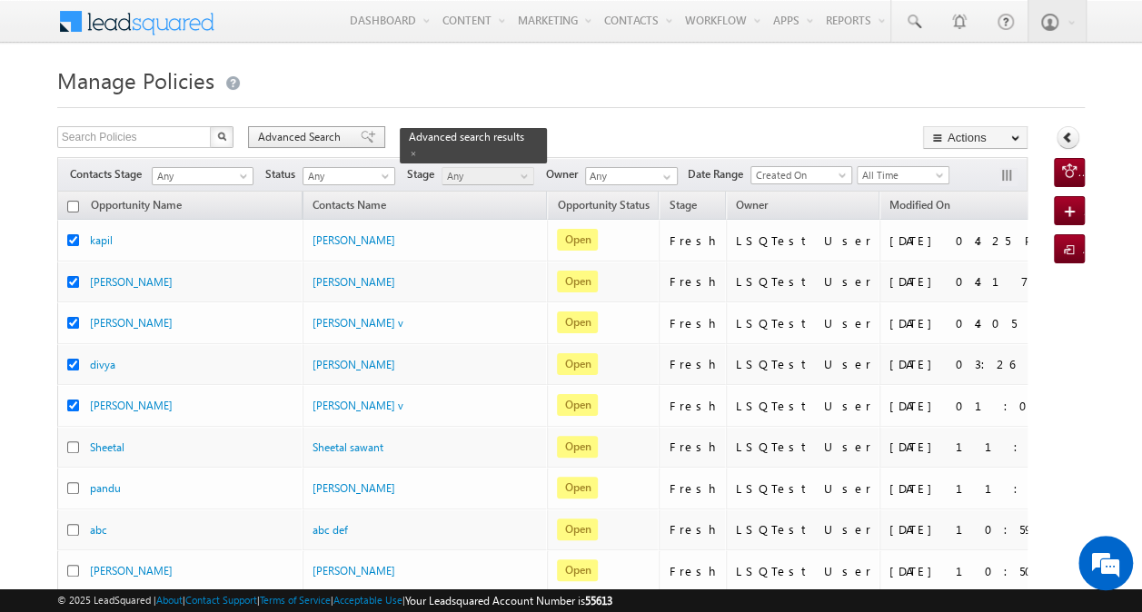
click at [294, 134] on span "Advanced Search" at bounding box center [302, 137] width 88 height 16
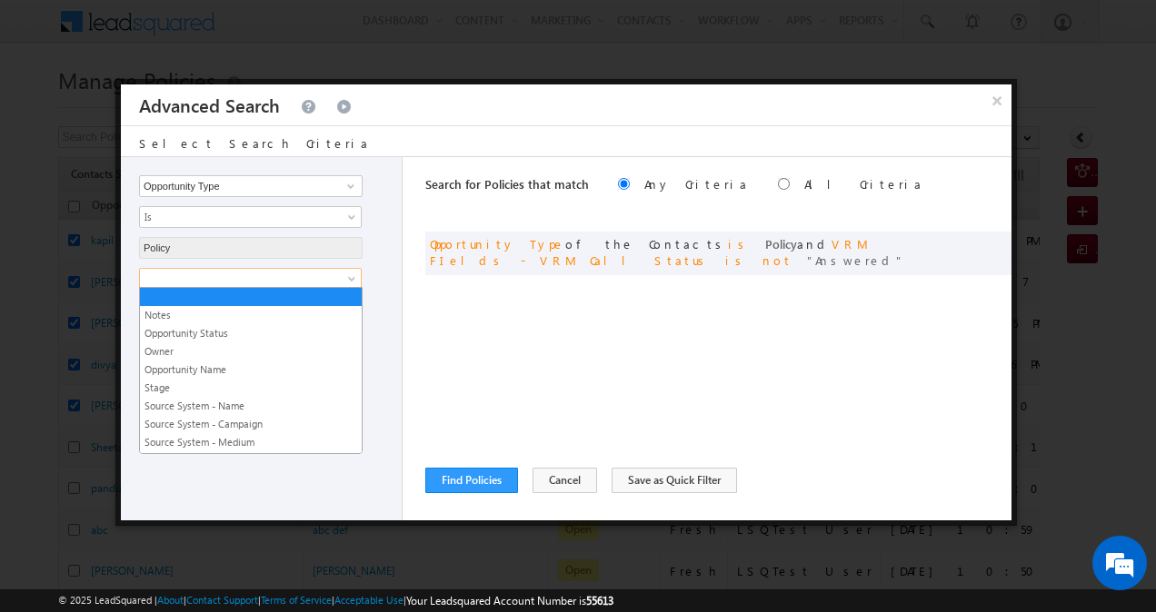
click at [343, 275] on link at bounding box center [250, 279] width 223 height 22
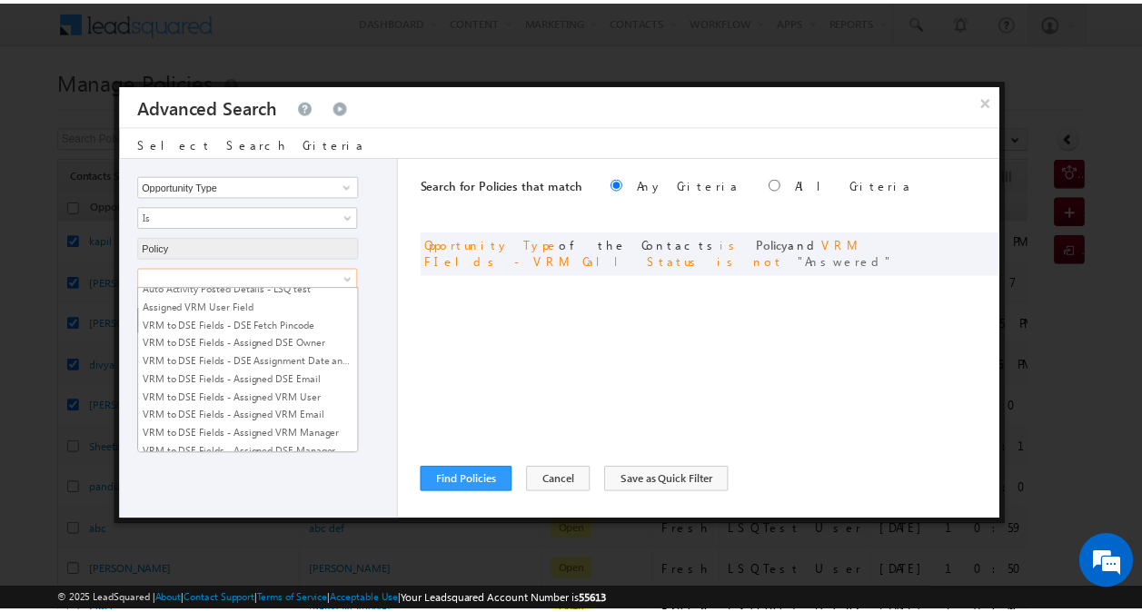
scroll to position [2244, 0]
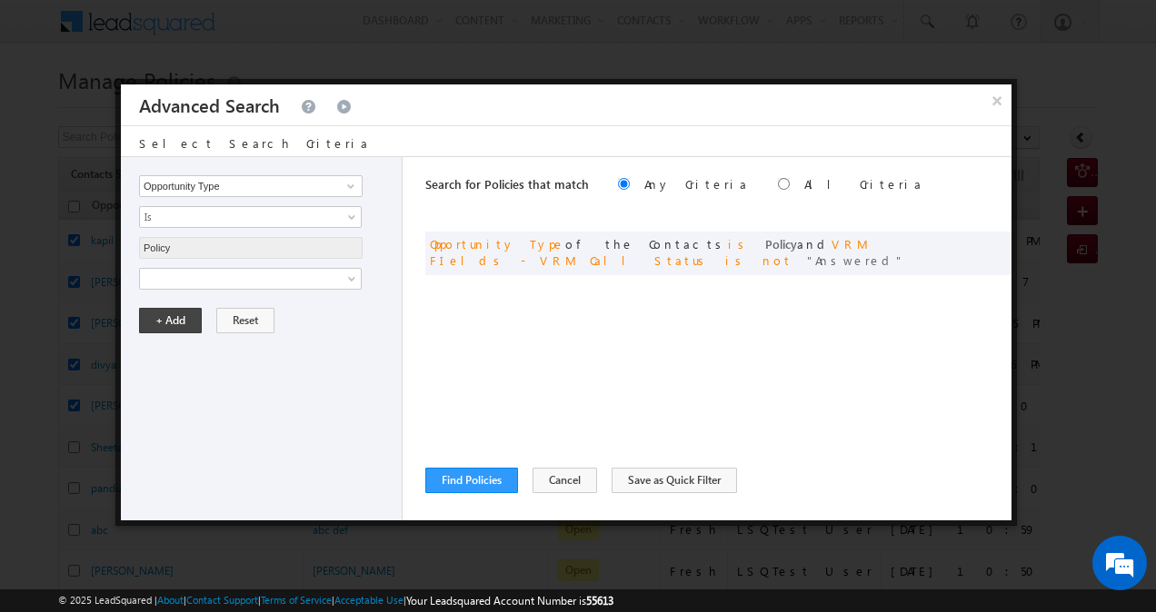
click at [478, 344] on div "Search for Policies that match Any Criteria All Criteria Note that the current …" at bounding box center [718, 338] width 586 height 363
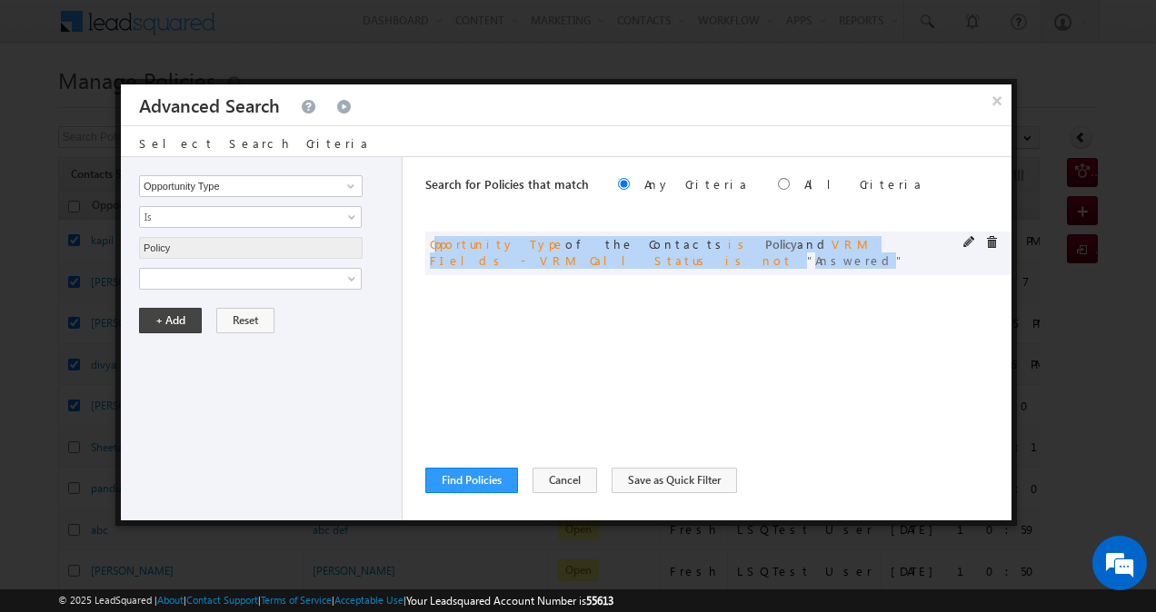
drag, startPoint x: 498, startPoint y: 264, endPoint x: 437, endPoint y: 247, distance: 63.3
click at [437, 247] on div "or Opportunity Type of the Contacts is Policy and VRM FIelds - VRM Call Status …" at bounding box center [673, 252] width 486 height 33
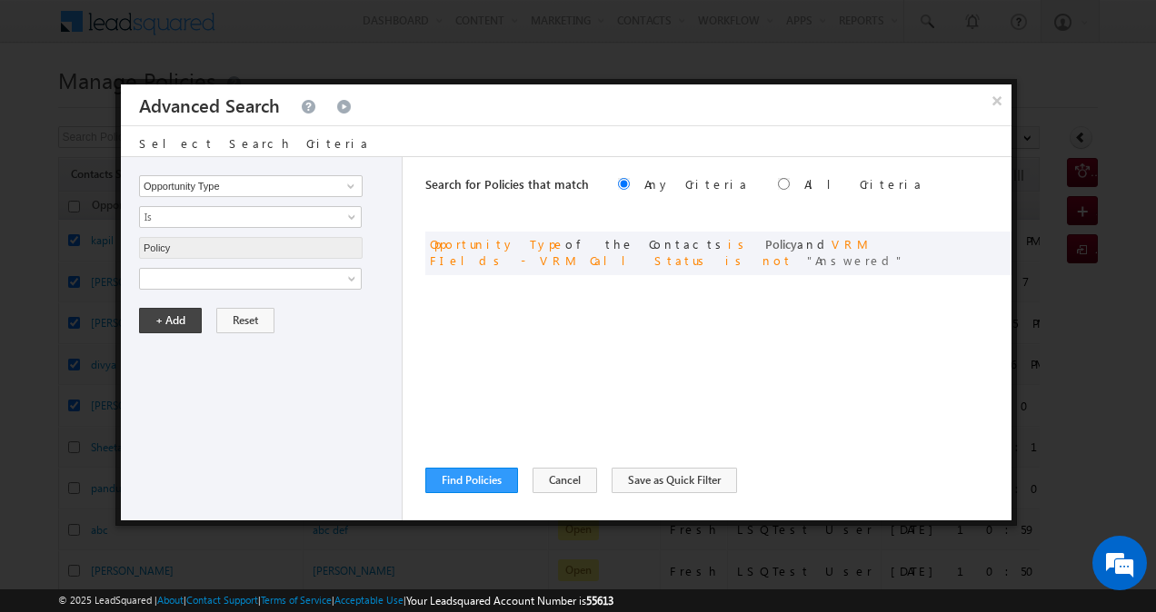
drag, startPoint x: 437, startPoint y: 247, endPoint x: 546, endPoint y: 383, distance: 174.5
click at [546, 383] on div "Search for Policies that match Any Criteria All Criteria Note that the current …" at bounding box center [718, 338] width 586 height 363
click at [490, 476] on button "Find Policies" at bounding box center [471, 480] width 93 height 25
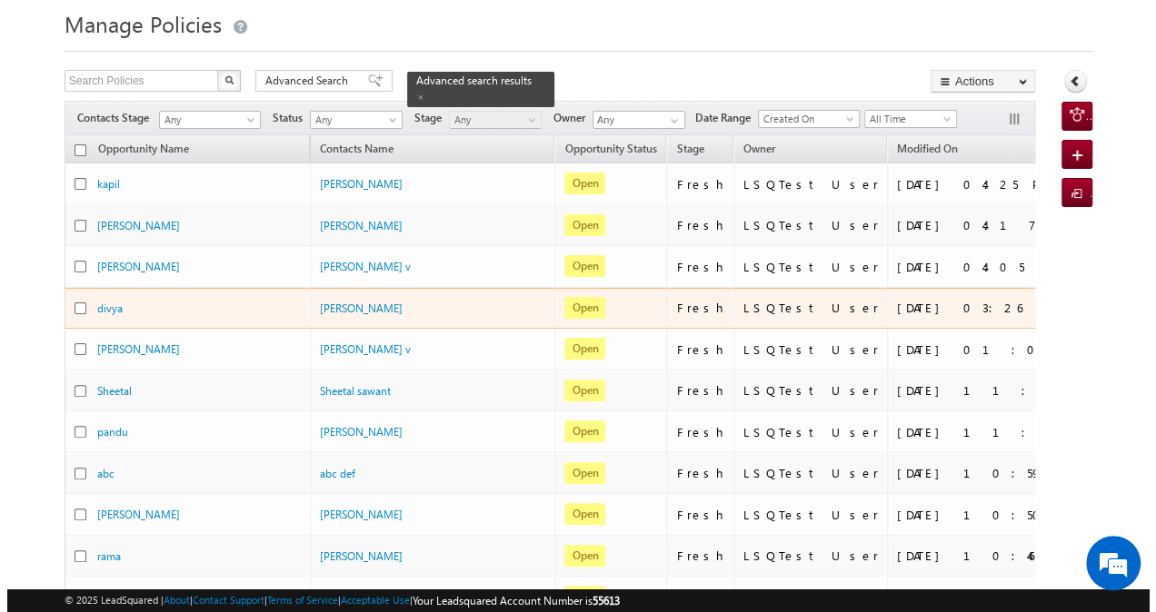
scroll to position [0, 0]
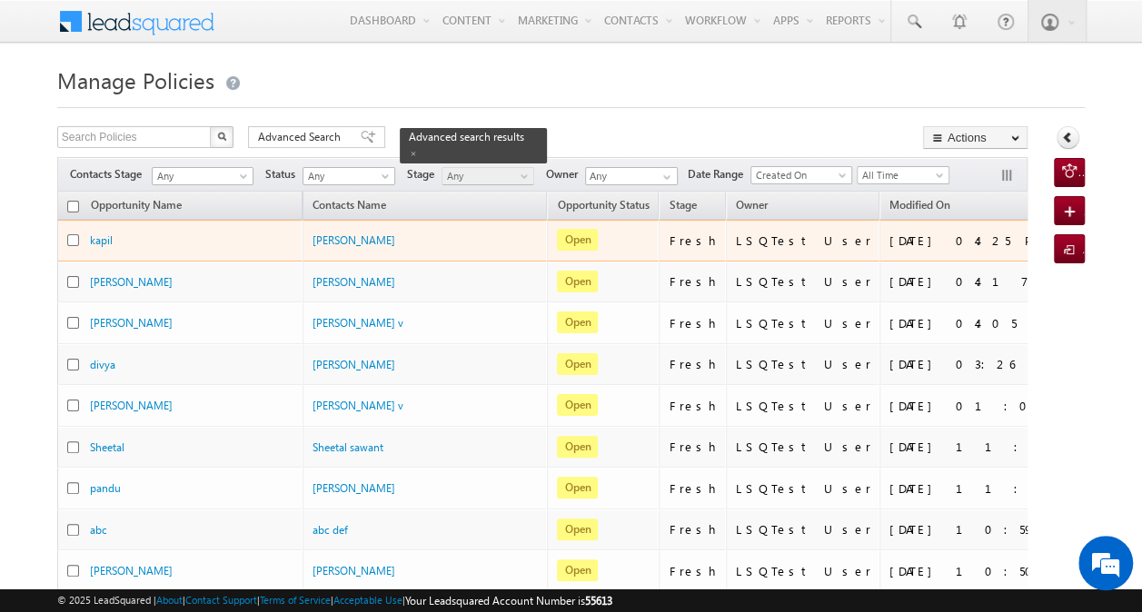
click at [74, 234] on input "checkbox" at bounding box center [73, 240] width 12 height 12
checkbox input "true"
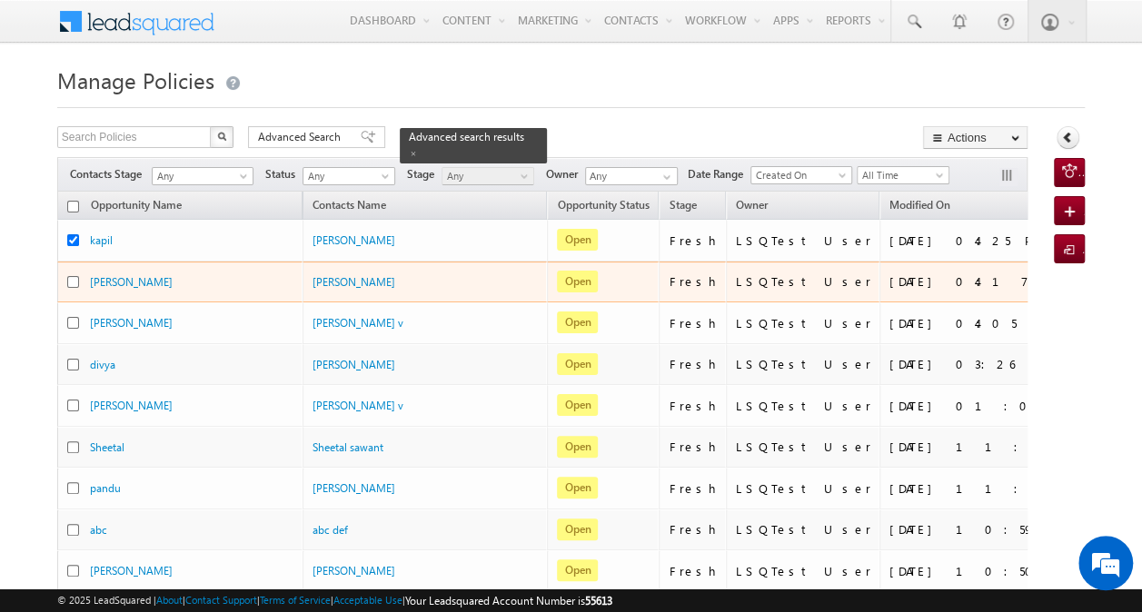
click at [79, 279] on div at bounding box center [78, 281] width 23 height 17
click at [69, 280] on input "checkbox" at bounding box center [73, 282] width 12 height 12
checkbox input "true"
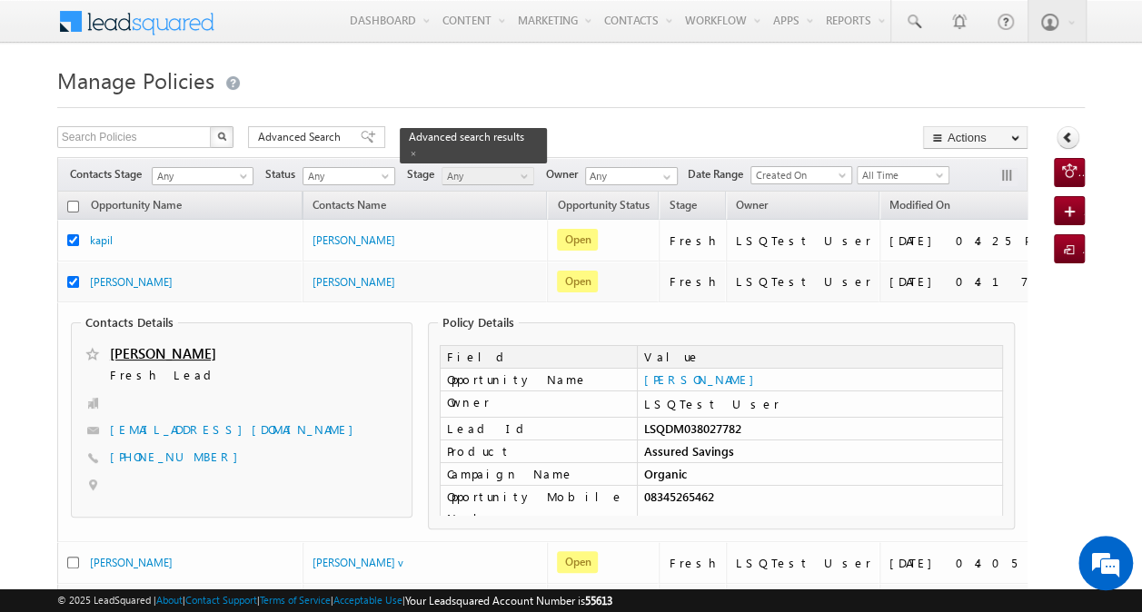
click at [74, 315] on fieldset "Contacts Details sakshi mahadik Fresh Lead abc@gmail.com" at bounding box center [242, 416] width 342 height 203
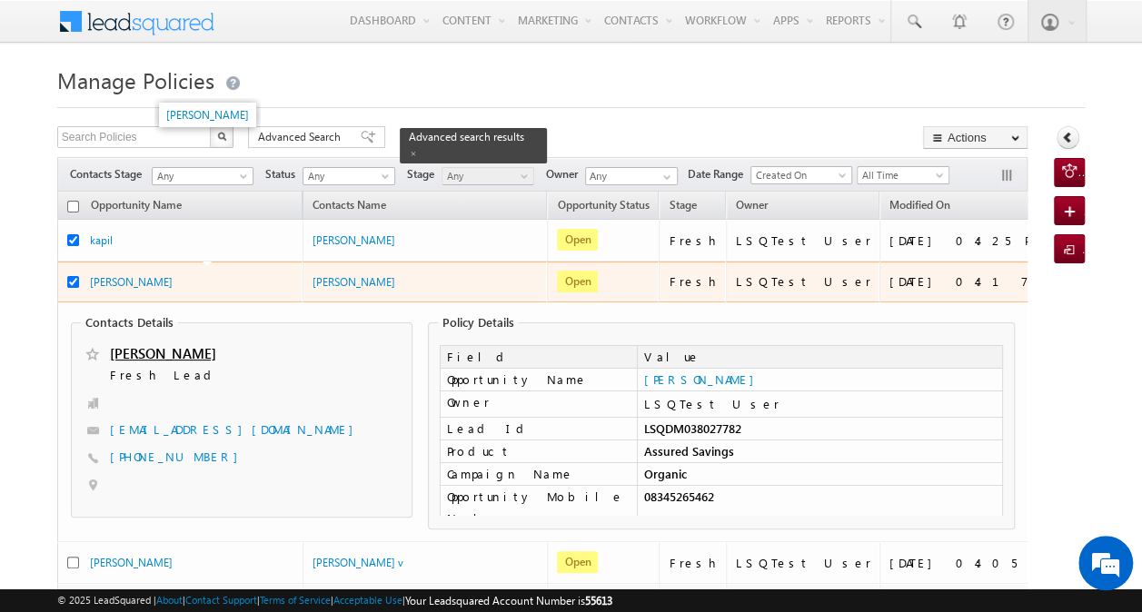
click at [133, 276] on div "sakshi" at bounding box center [181, 281] width 182 height 17
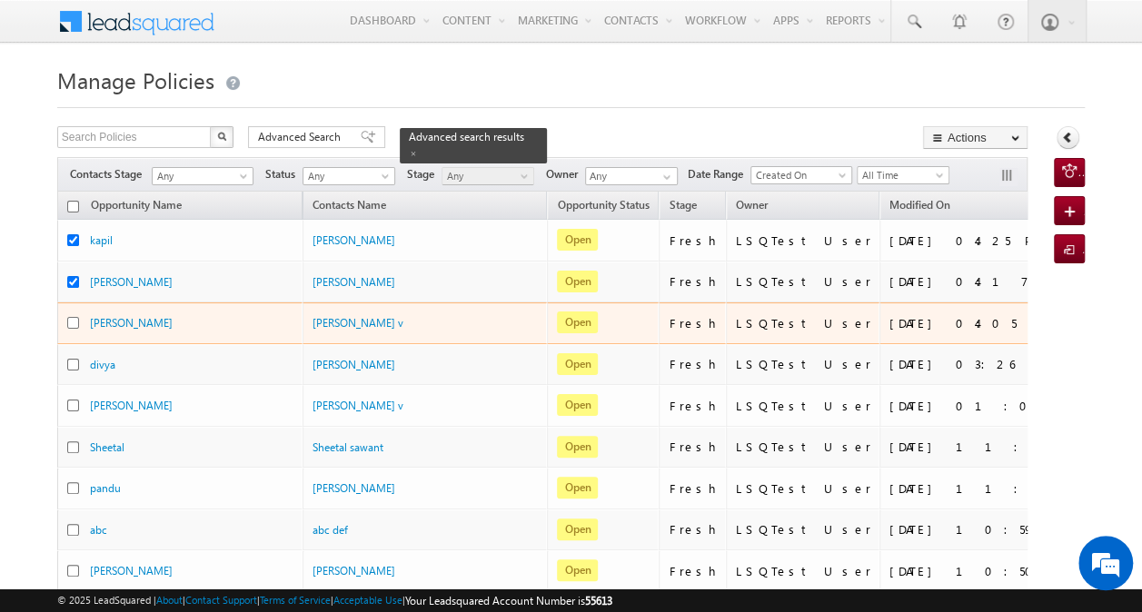
click at [69, 323] on input "checkbox" at bounding box center [73, 323] width 12 height 12
checkbox input "true"
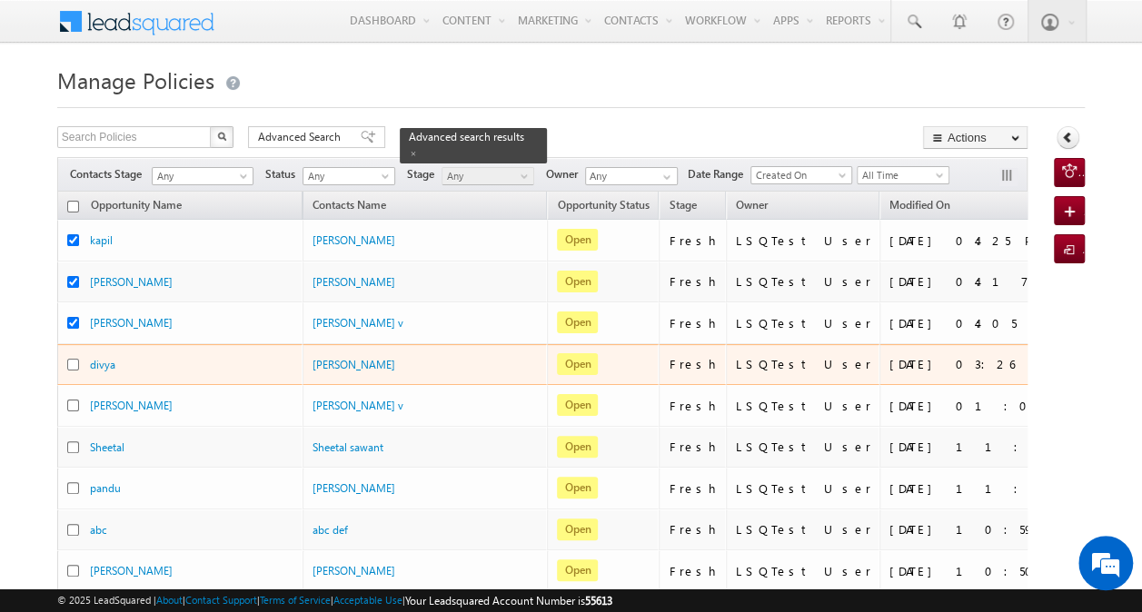
click at [73, 359] on input "checkbox" at bounding box center [73, 365] width 12 height 12
checkbox input "true"
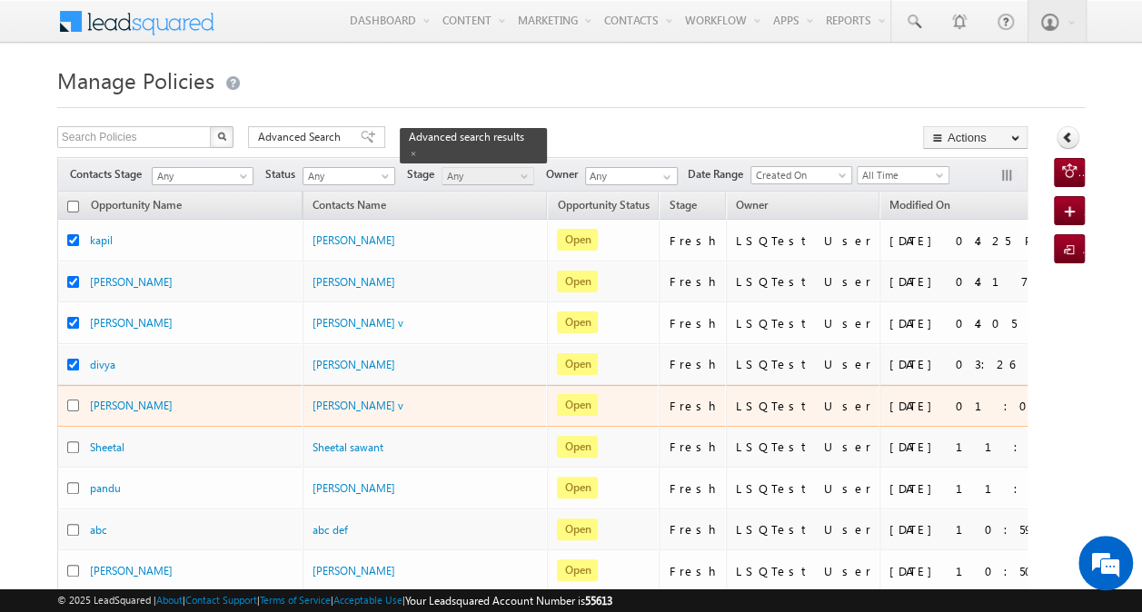
click at [73, 402] on input "checkbox" at bounding box center [73, 406] width 12 height 12
checkbox input "true"
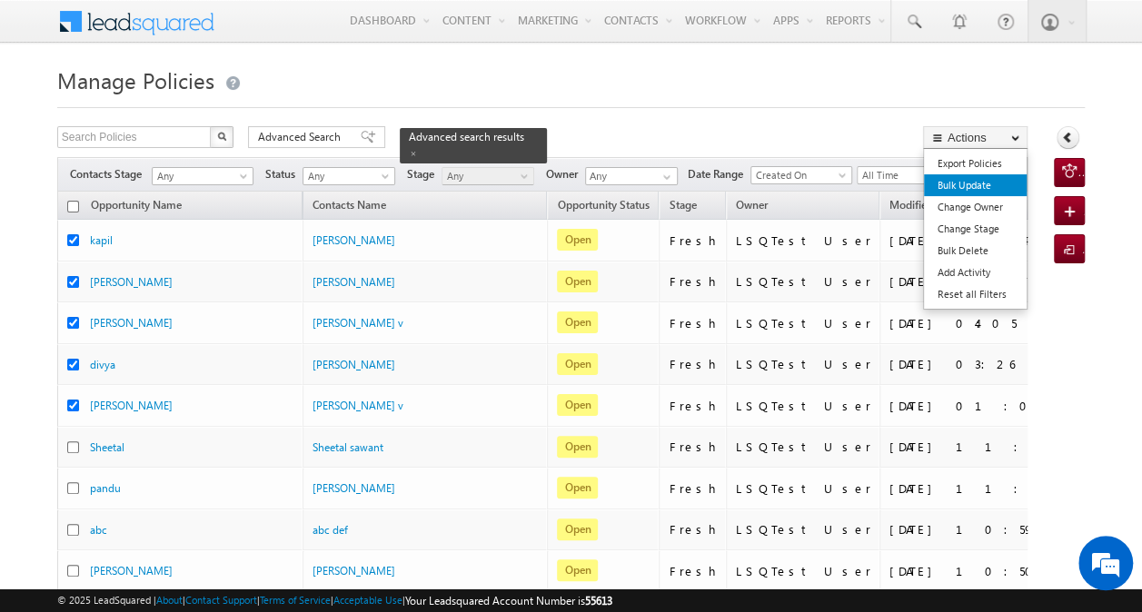
click at [967, 184] on link "Bulk Update" at bounding box center [975, 185] width 103 height 22
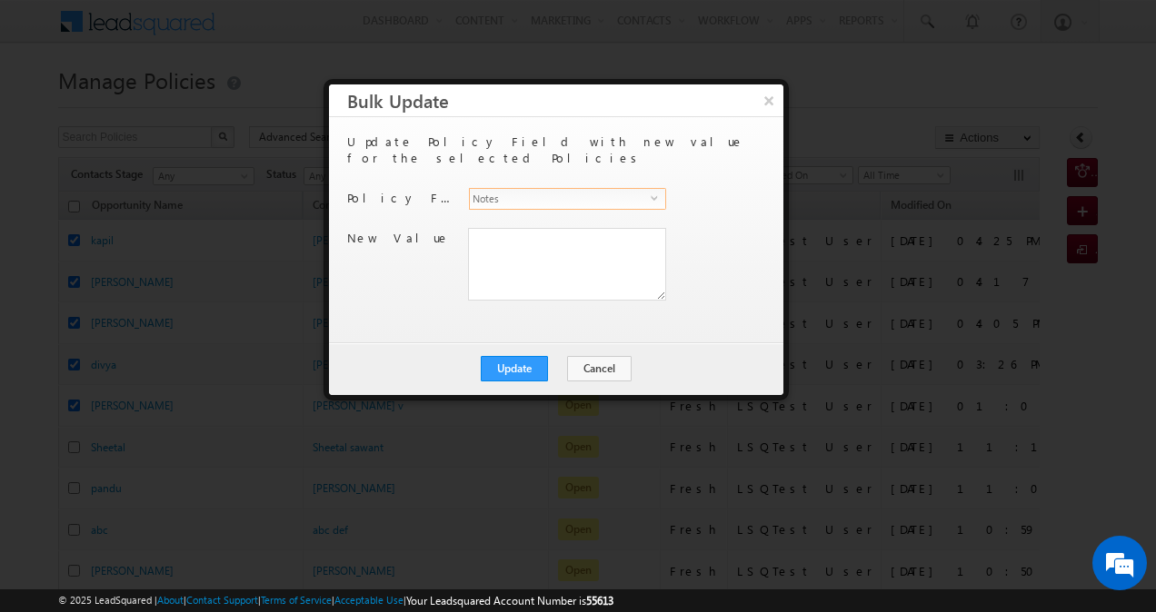
click at [645, 189] on span "Notes" at bounding box center [560, 199] width 181 height 20
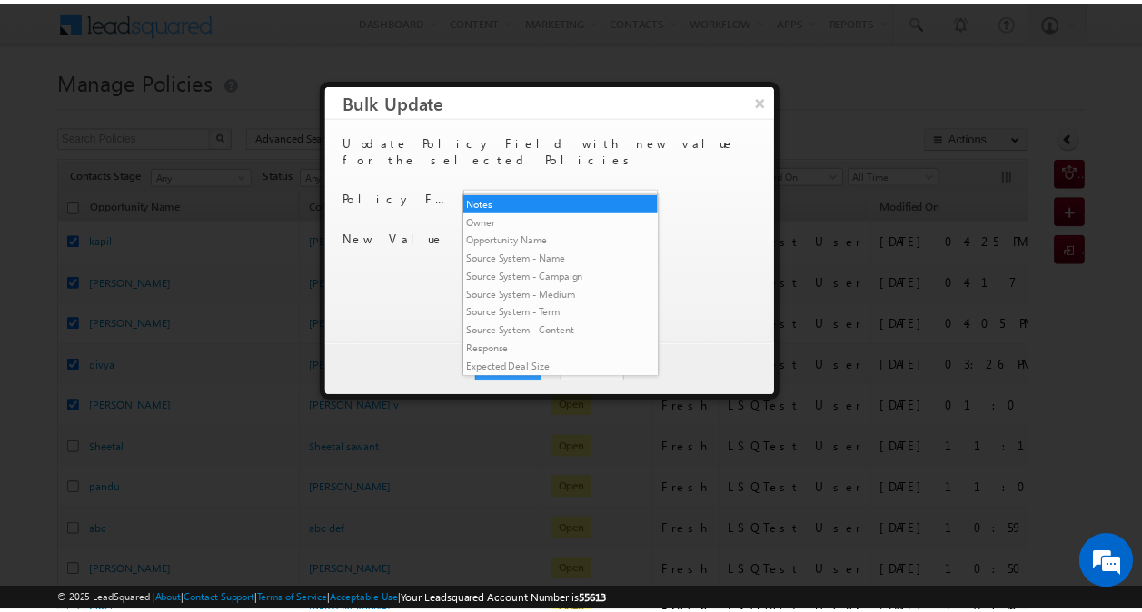
scroll to position [3952, 0]
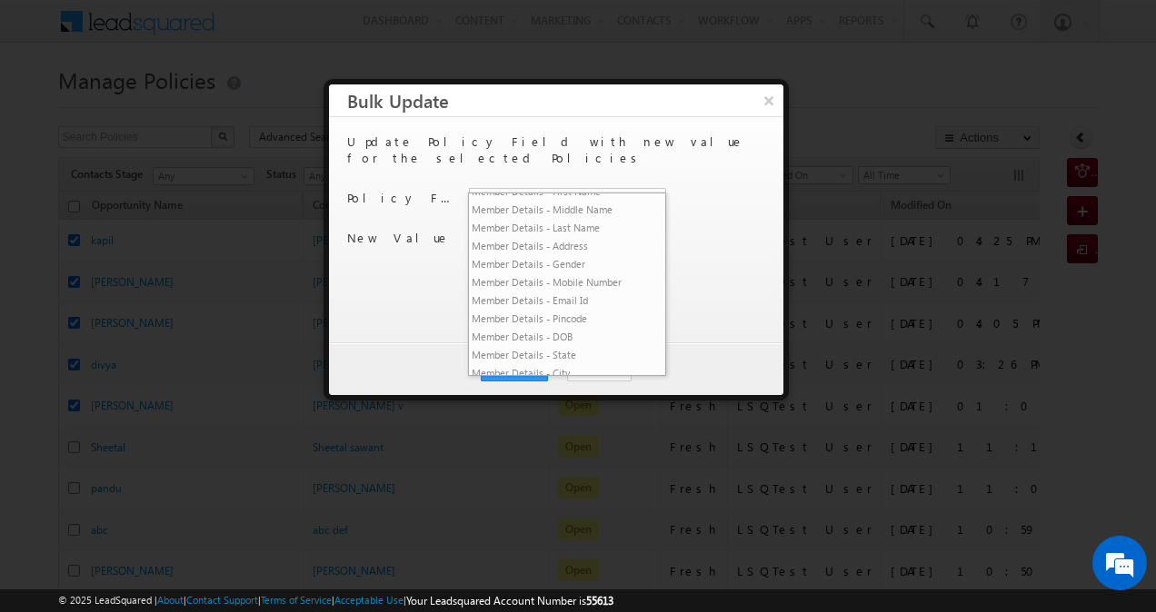
click at [543, 130] on li "VRM Basic Fields - Re-Churn" at bounding box center [567, 121] width 196 height 18
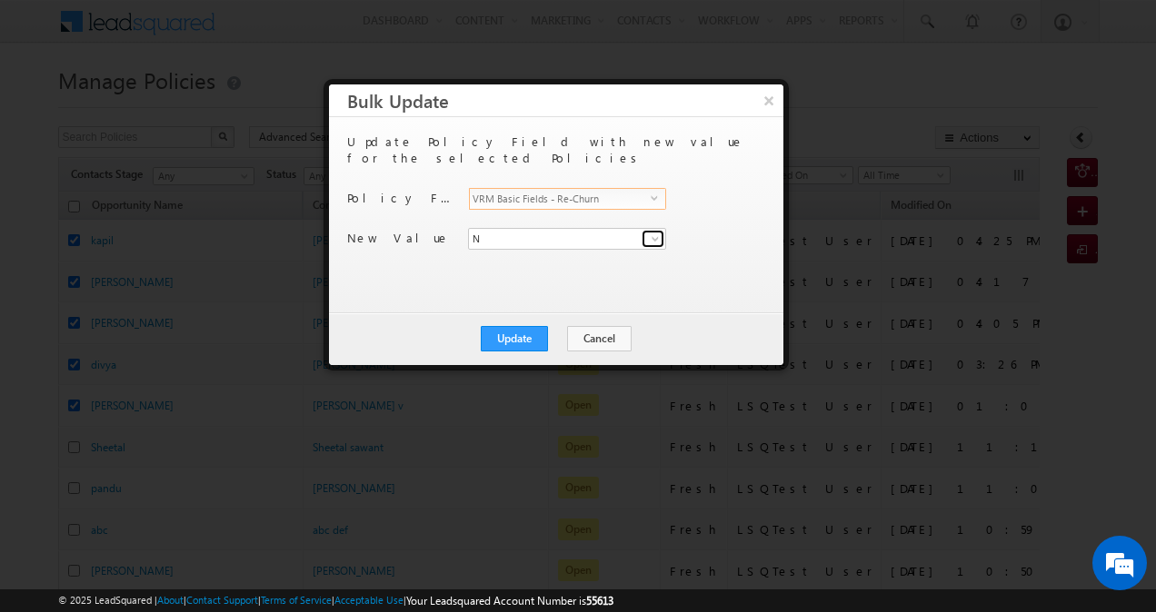
click at [654, 232] on span at bounding box center [655, 239] width 15 height 15
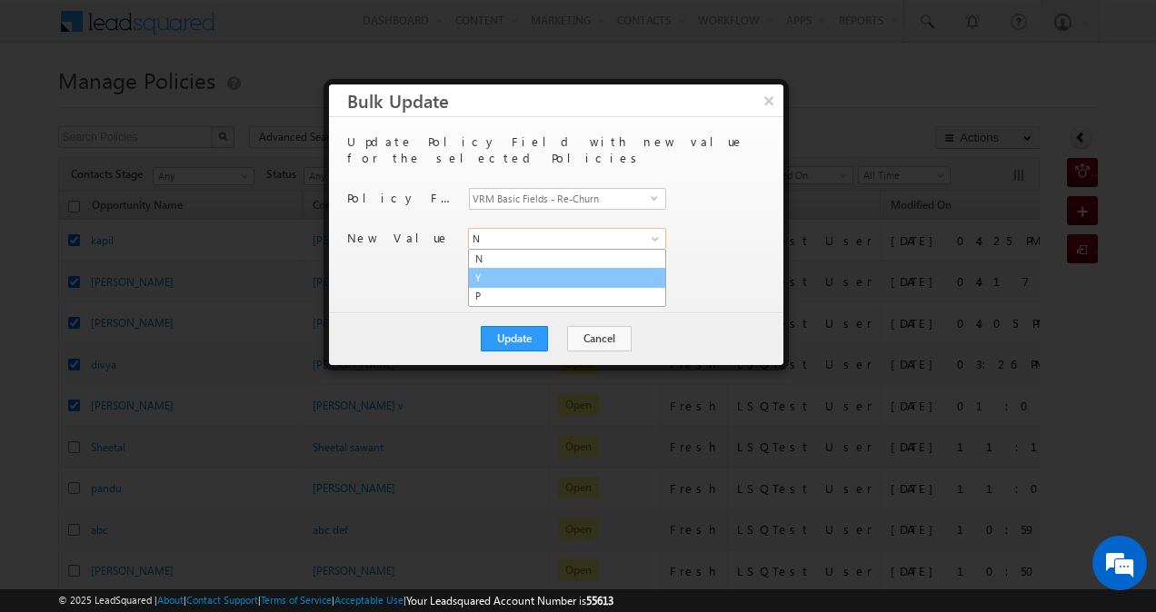
click at [604, 268] on link "Y" at bounding box center [567, 278] width 198 height 21
type input "Y"
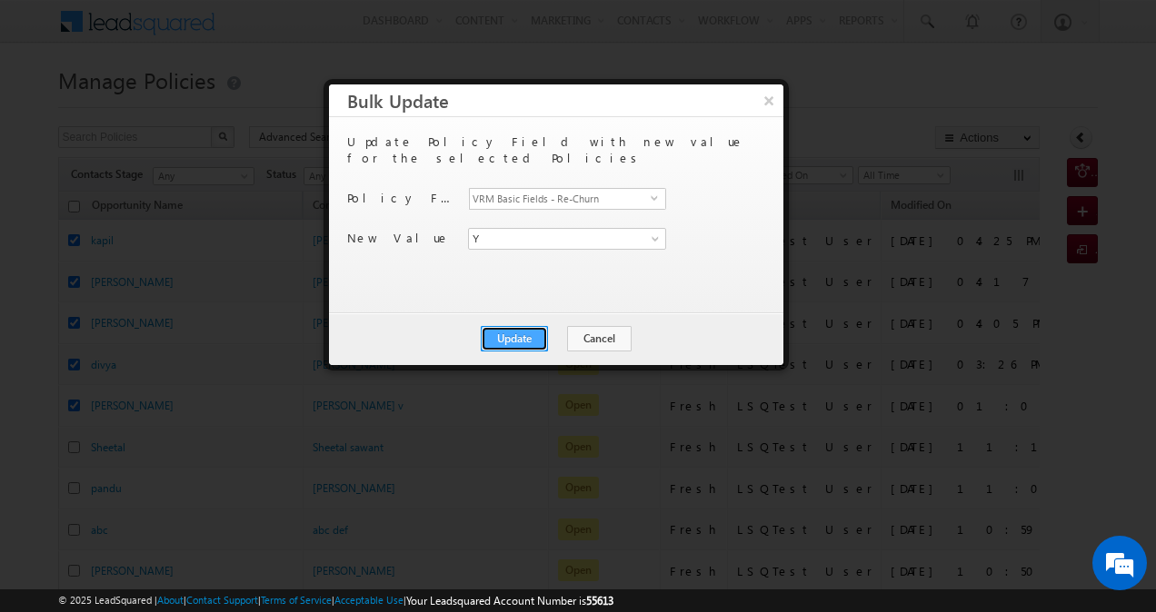
click at [527, 331] on button "Update" at bounding box center [514, 338] width 67 height 25
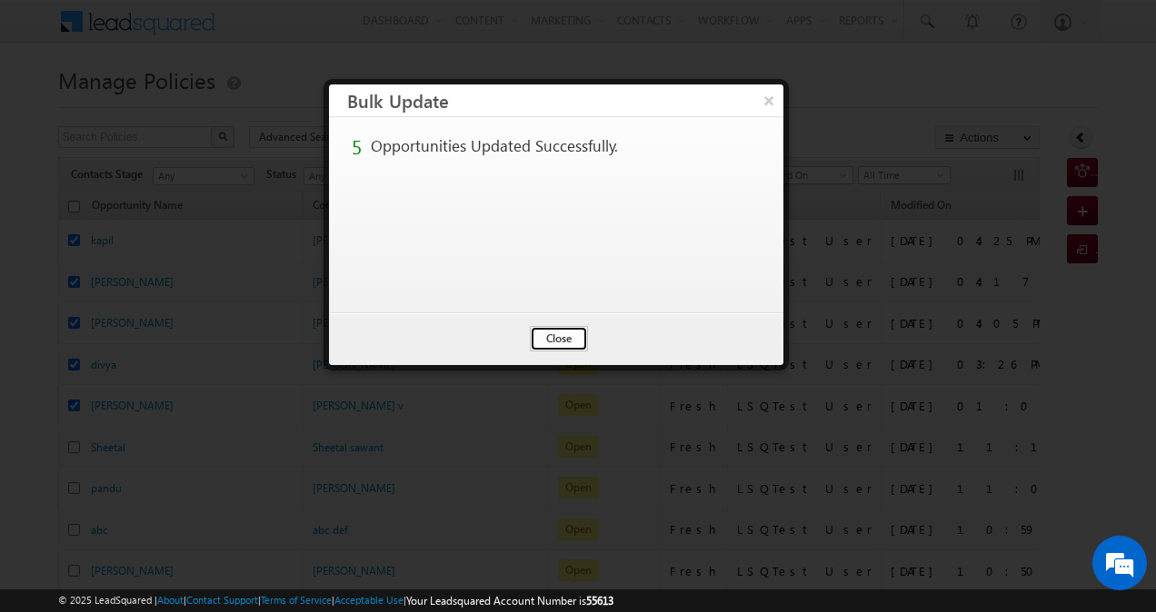
click at [559, 338] on button "Close" at bounding box center [559, 338] width 58 height 25
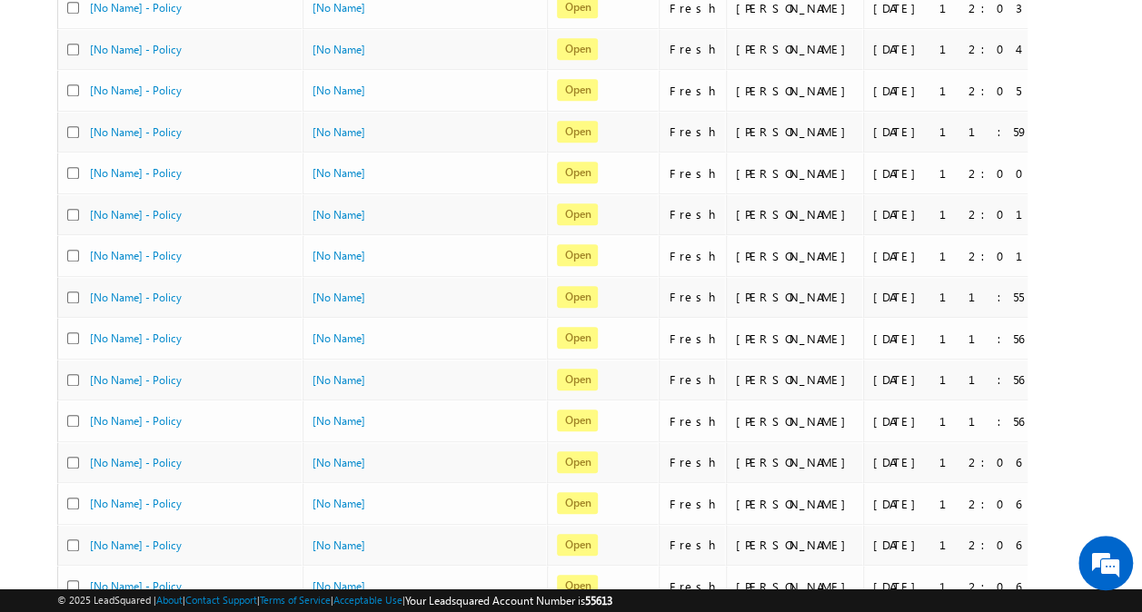
scroll to position [812, 0]
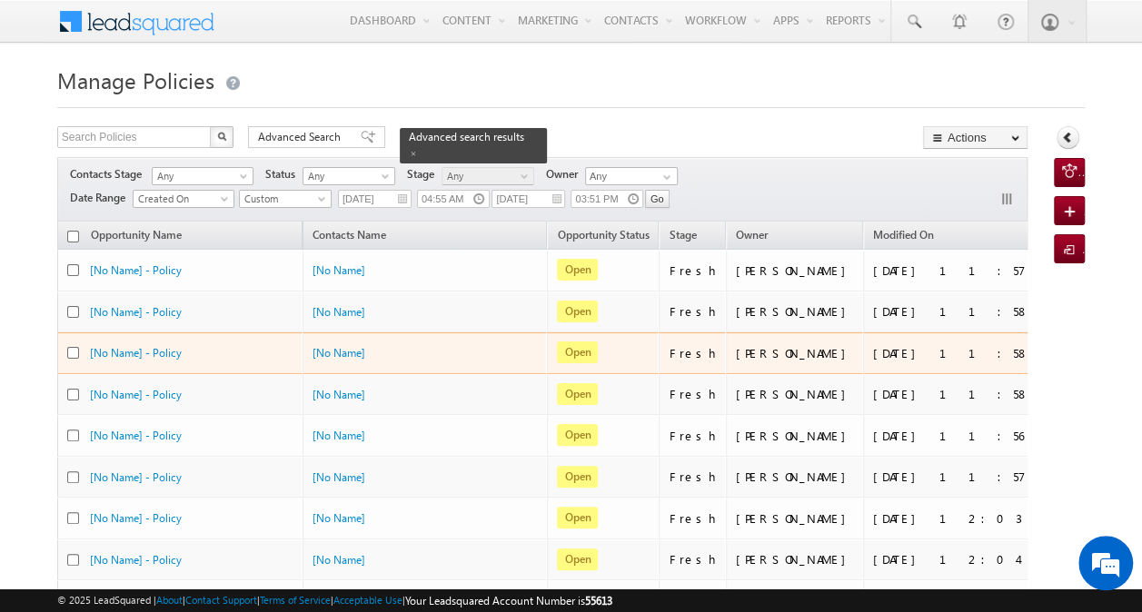
scroll to position [812, 0]
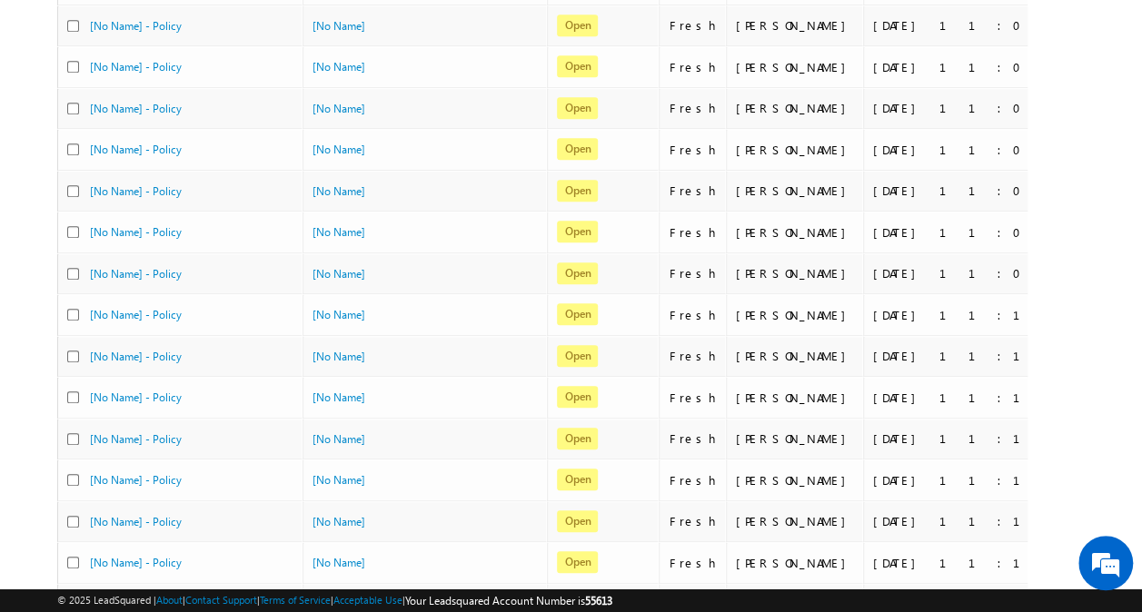
scroll to position [812, 0]
